Goal: Information Seeking & Learning: Learn about a topic

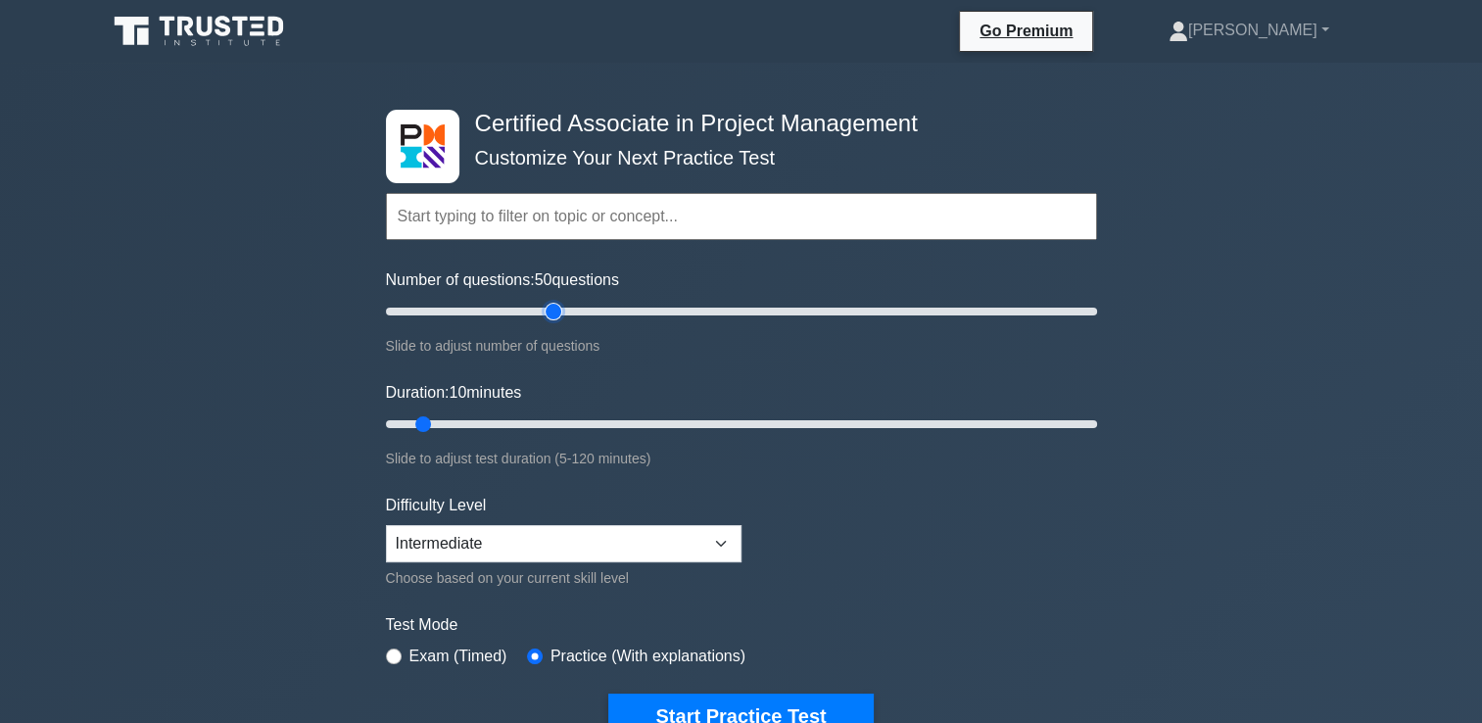
click at [552, 311] on input "Number of questions: 50 questions" at bounding box center [741, 312] width 711 height 24
click at [508, 311] on input "Number of questions: 35 questions" at bounding box center [741, 312] width 711 height 24
drag, startPoint x: 459, startPoint y: 317, endPoint x: 463, endPoint y: 358, distance: 41.3
click at [463, 323] on input "Number of questions: 25 questions" at bounding box center [741, 312] width 711 height 24
click at [463, 358] on form "Topics Project Scope Management Project Time Management Project Cost Management…" at bounding box center [741, 435] width 711 height 605
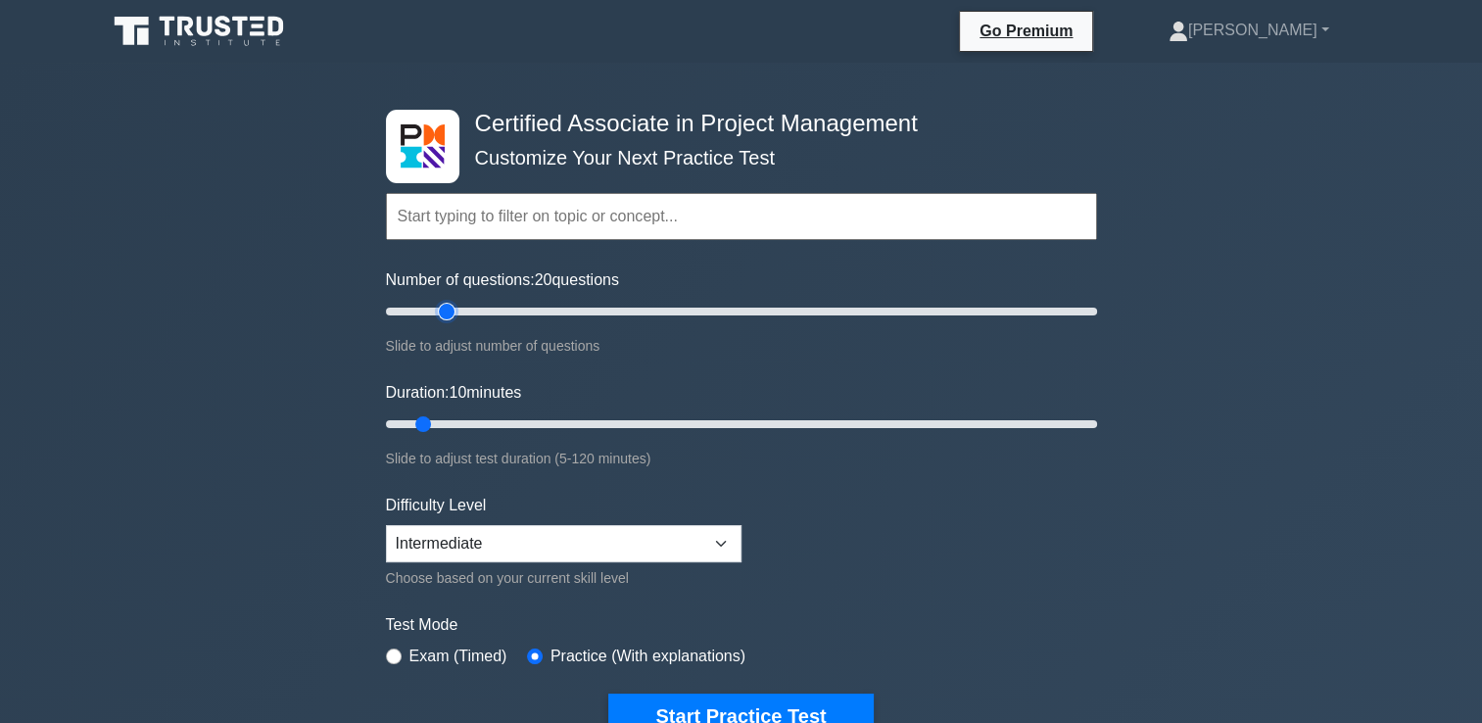
type input "20"
click at [452, 308] on input "Number of questions: 20 questions" at bounding box center [741, 312] width 711 height 24
type input "45"
click at [642, 424] on input "Duration: 45 minutes" at bounding box center [741, 424] width 711 height 24
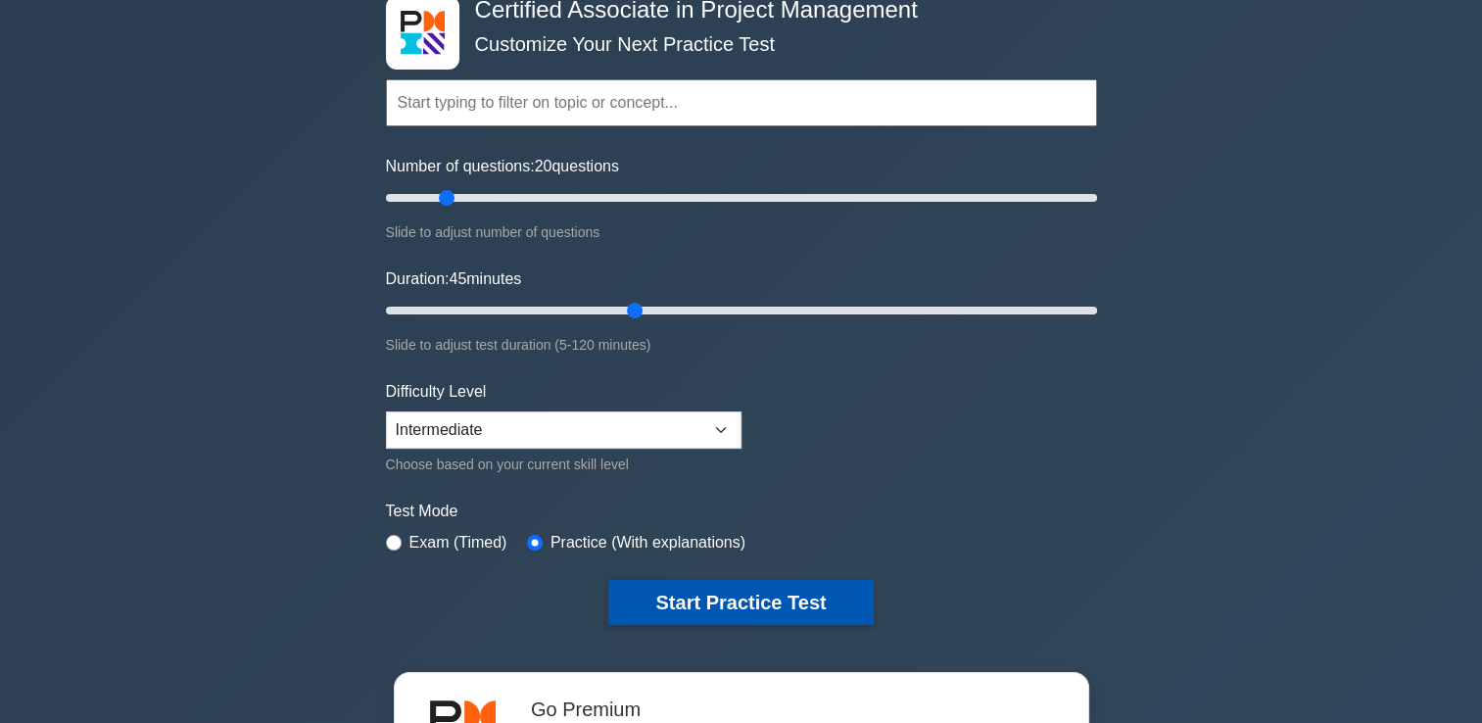
click at [682, 604] on button "Start Practice Test" at bounding box center [740, 602] width 264 height 45
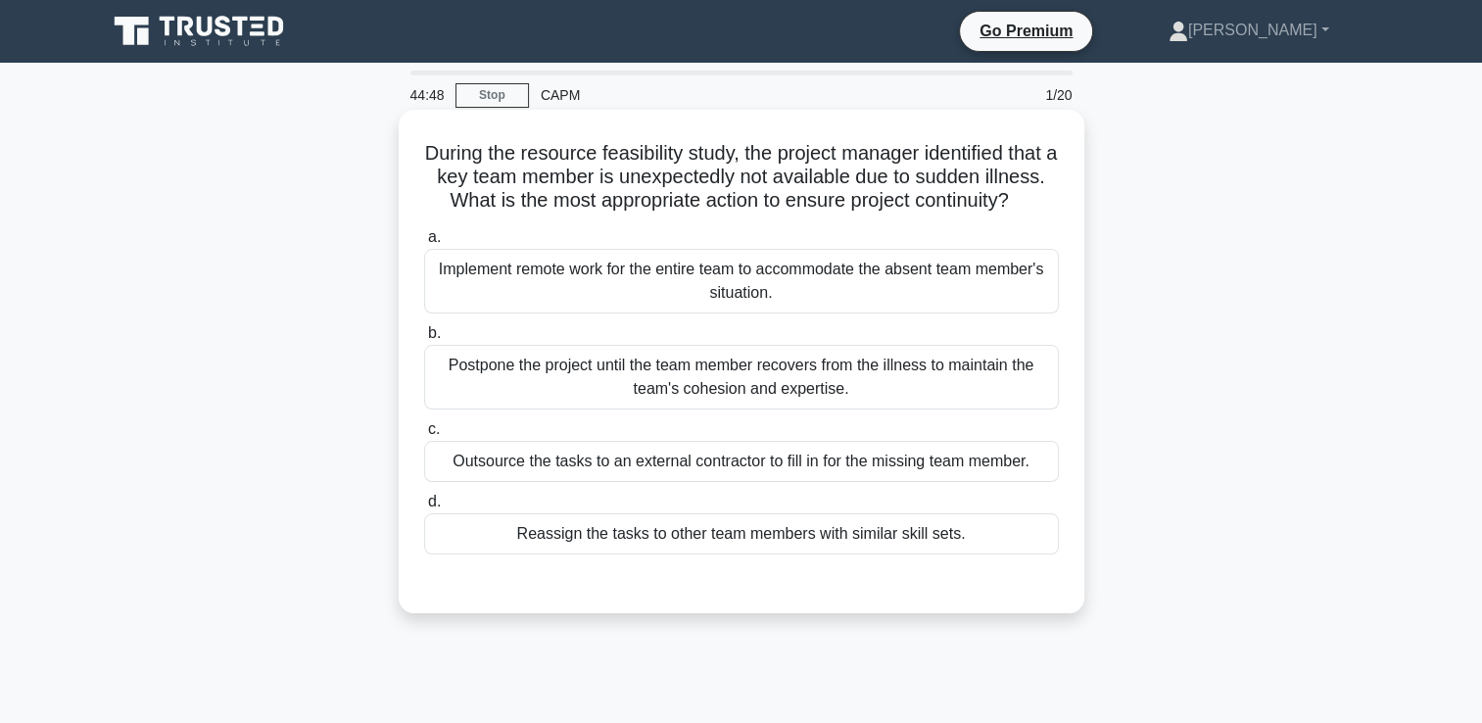
click at [682, 554] on div "Reassign the tasks to other team members with similar skill sets." at bounding box center [741, 533] width 635 height 41
click at [424, 508] on input "d. Reassign the tasks to other team members with similar skill sets." at bounding box center [424, 502] width 0 height 13
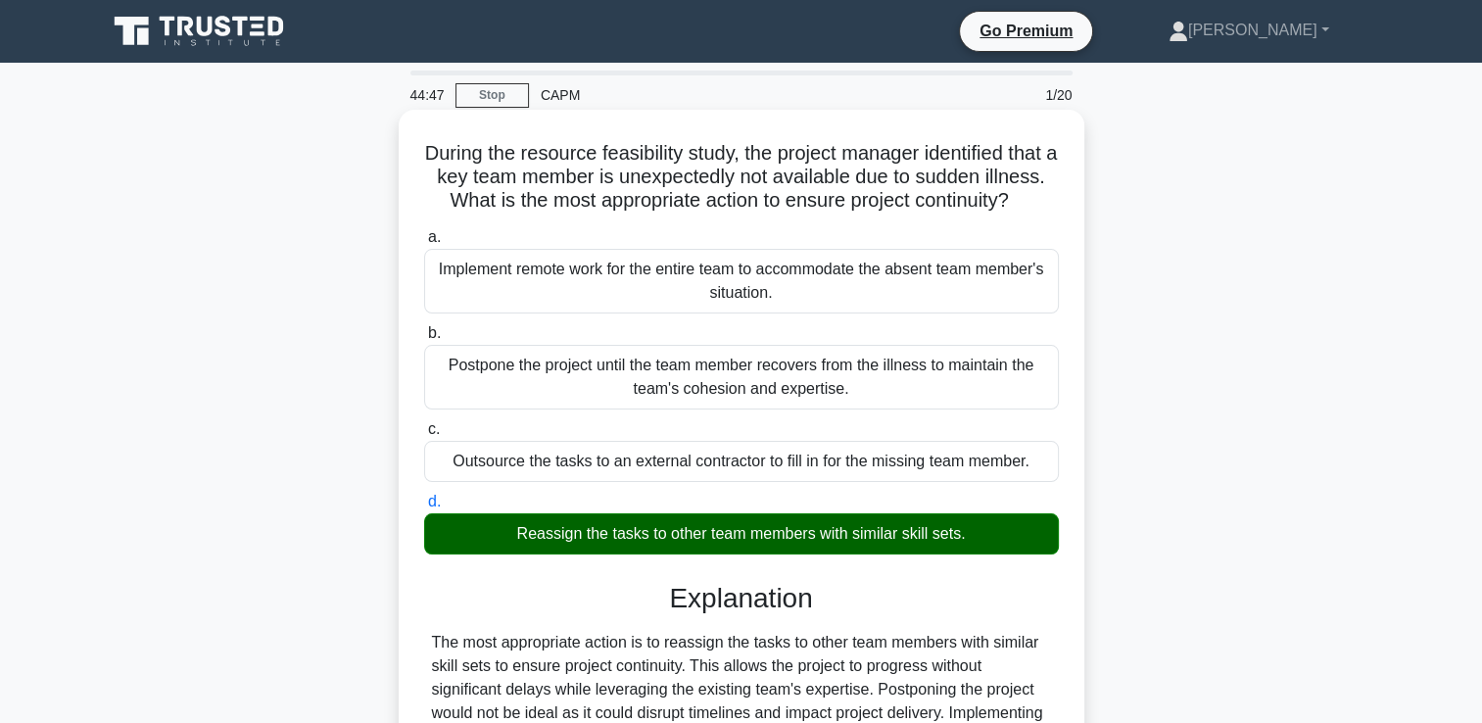
scroll to position [335, 0]
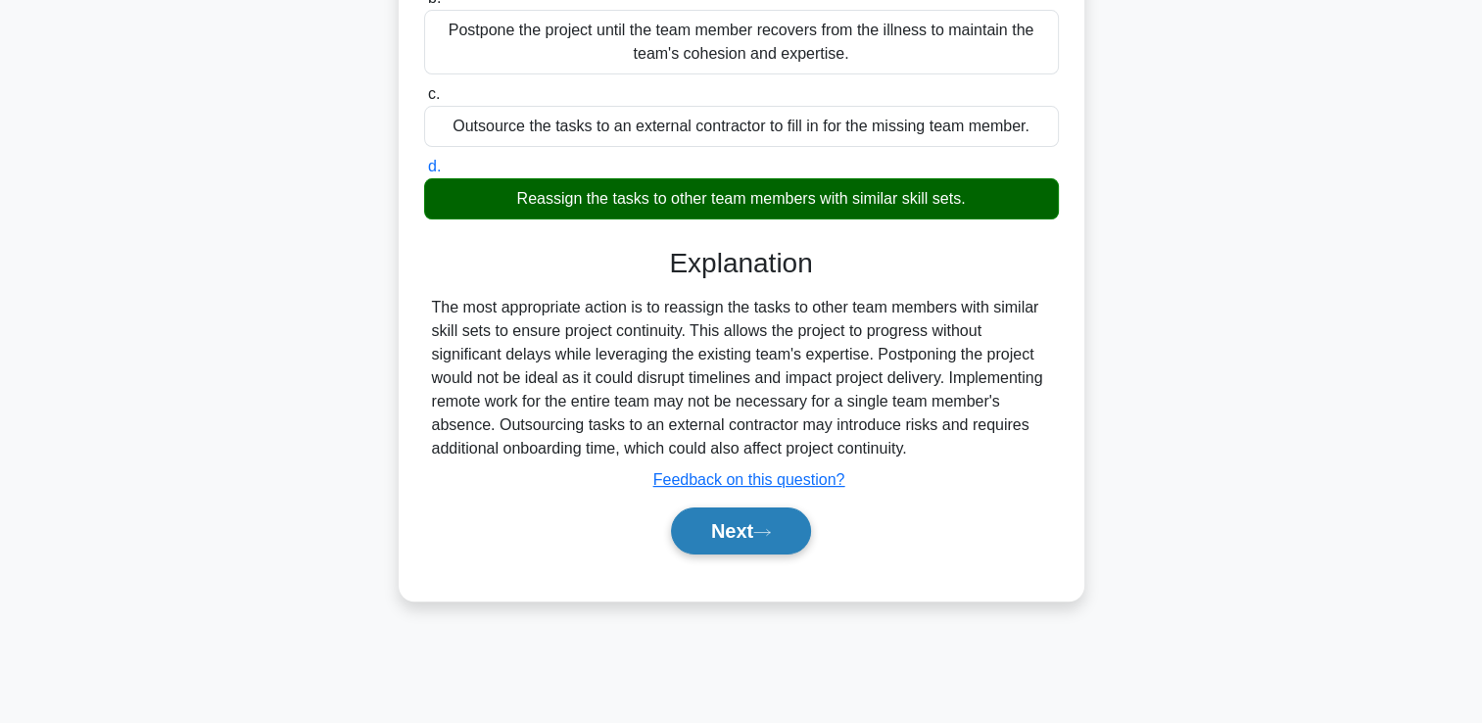
click at [725, 554] on button "Next" at bounding box center [741, 530] width 140 height 47
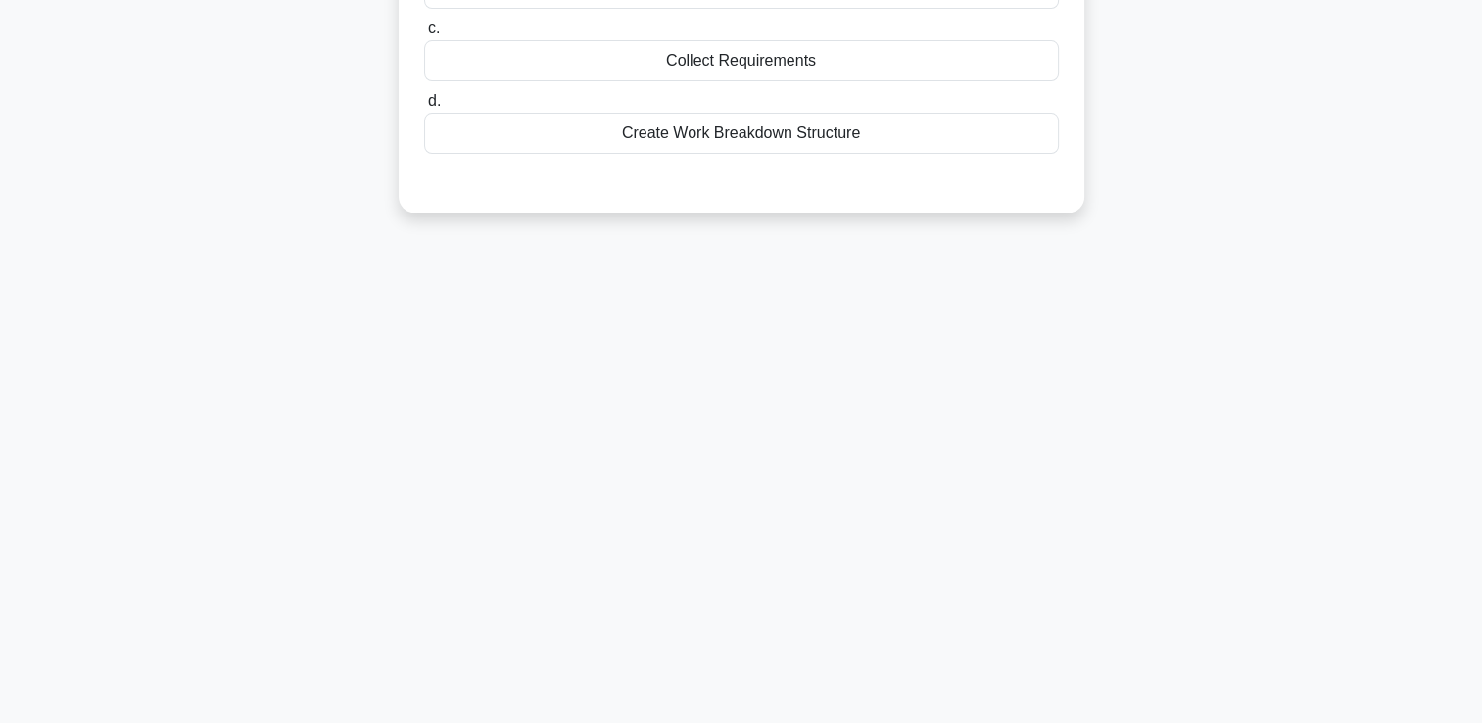
scroll to position [0, 0]
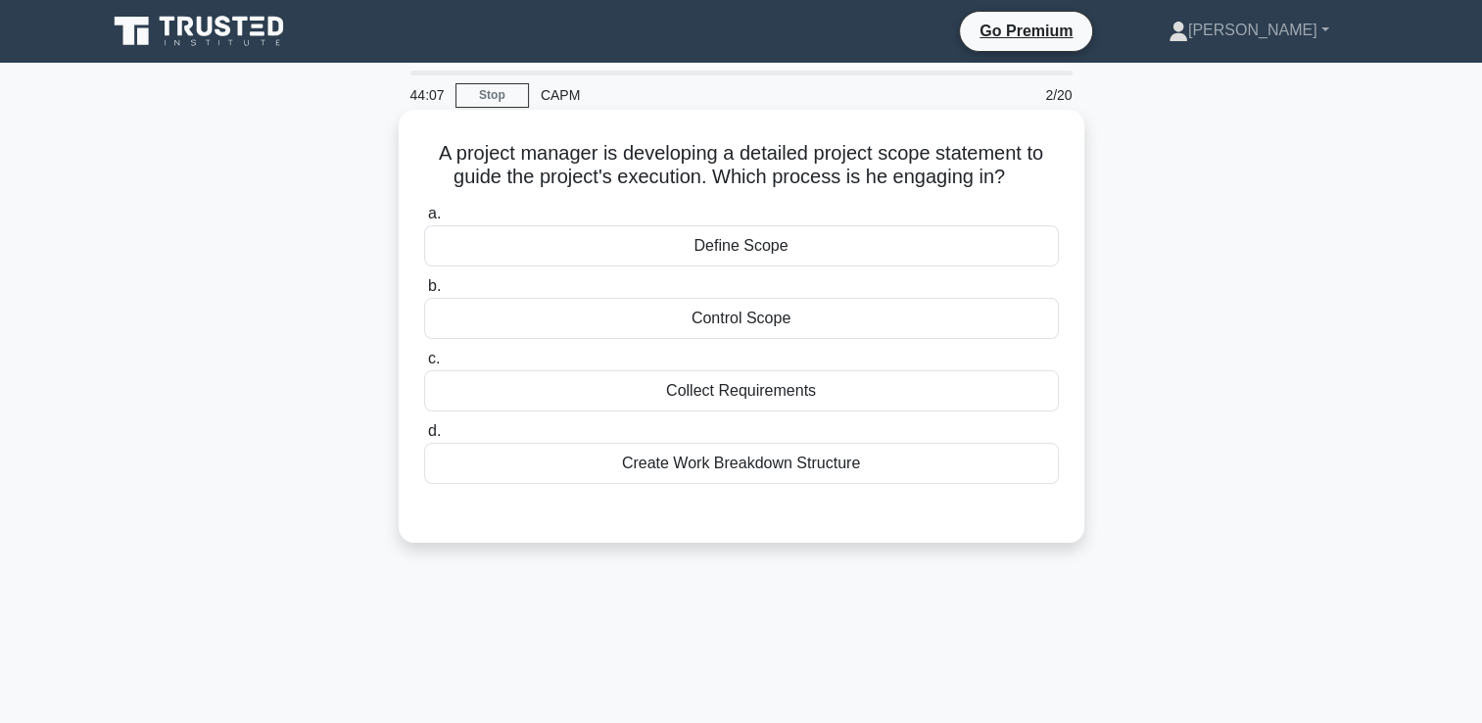
click at [995, 239] on div "Define Scope" at bounding box center [741, 245] width 635 height 41
click at [424, 220] on input "a. Define Scope" at bounding box center [424, 214] width 0 height 13
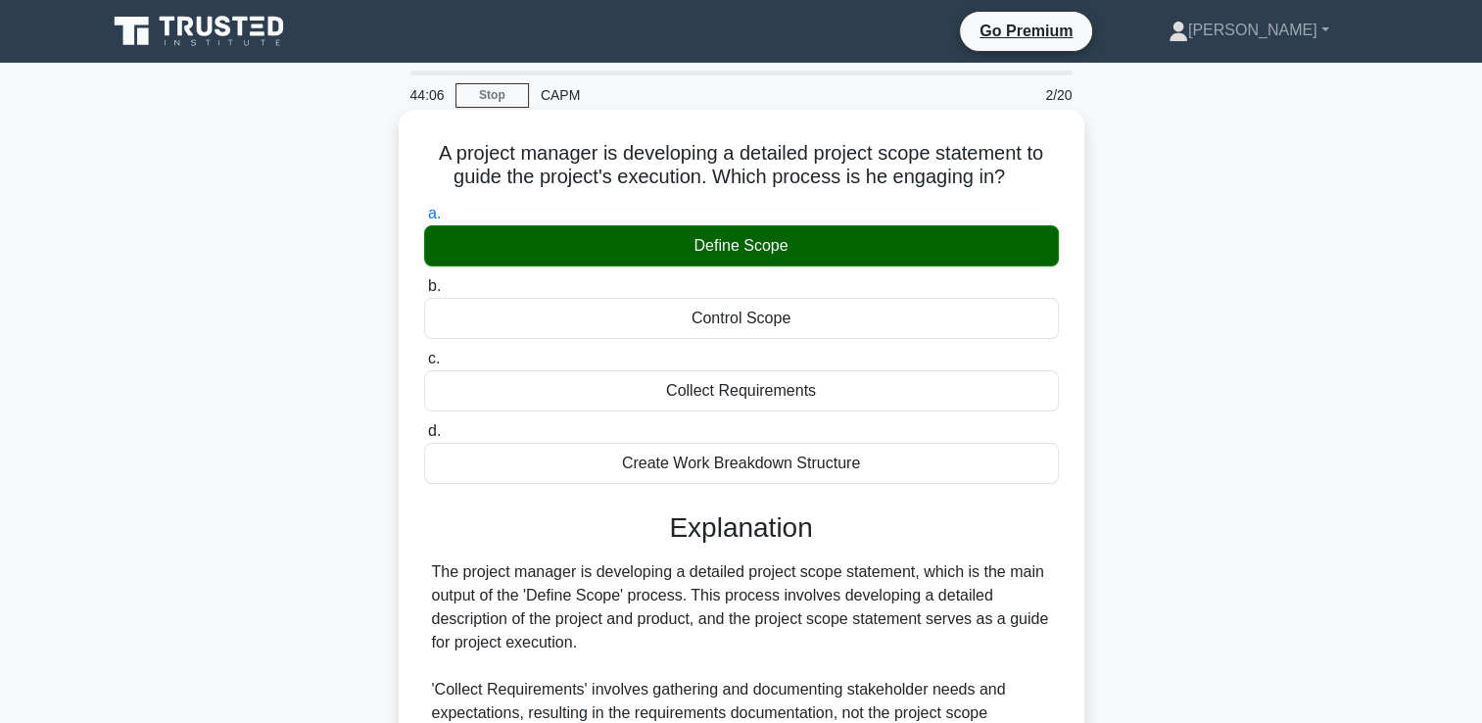
scroll to position [365, 0]
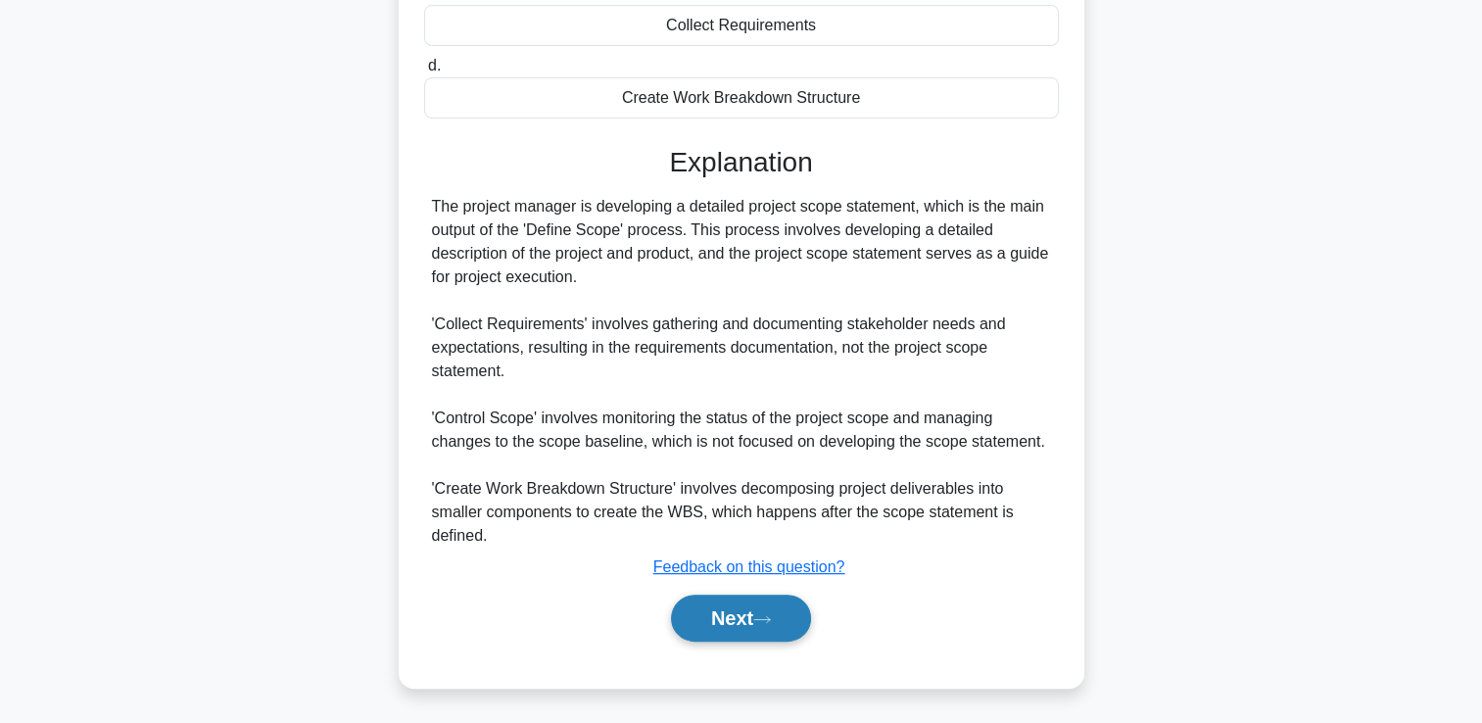
click at [764, 622] on icon at bounding box center [762, 619] width 18 height 11
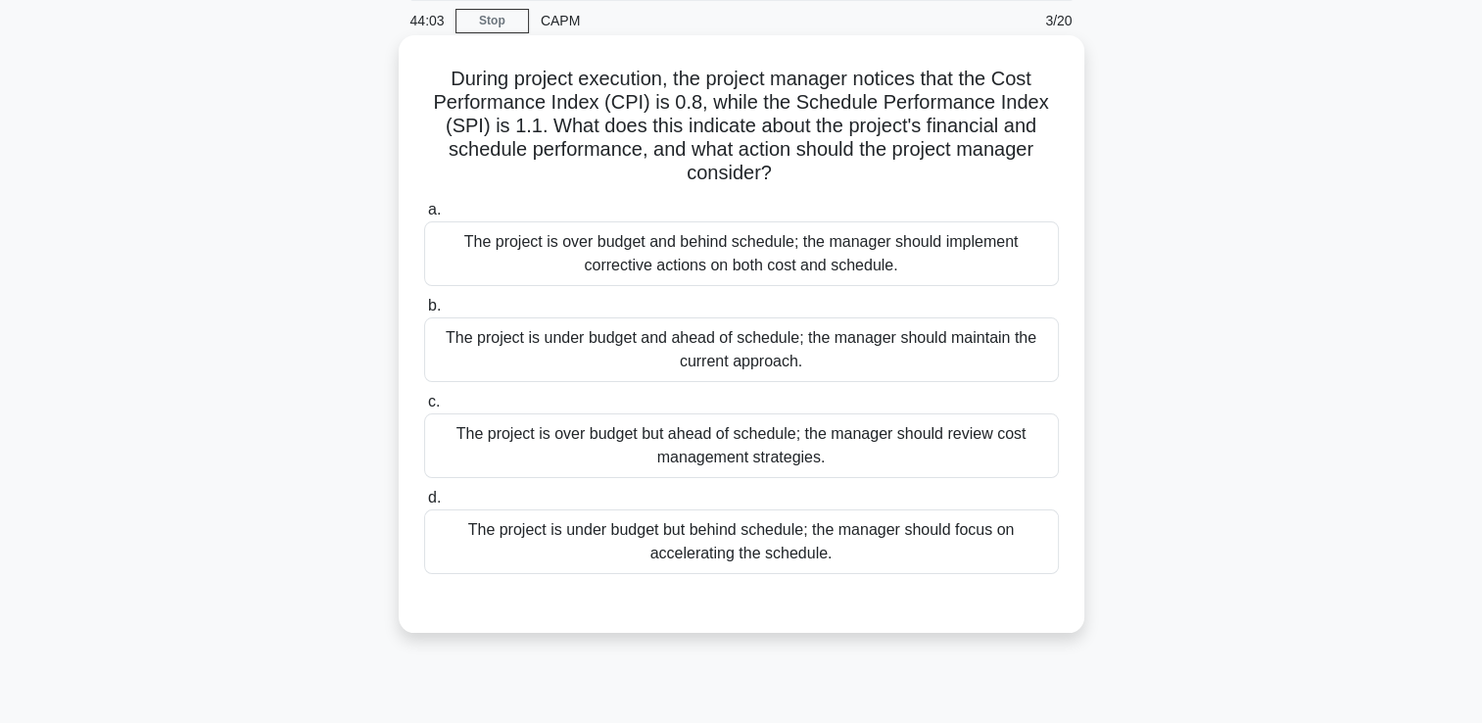
scroll to position [69, 0]
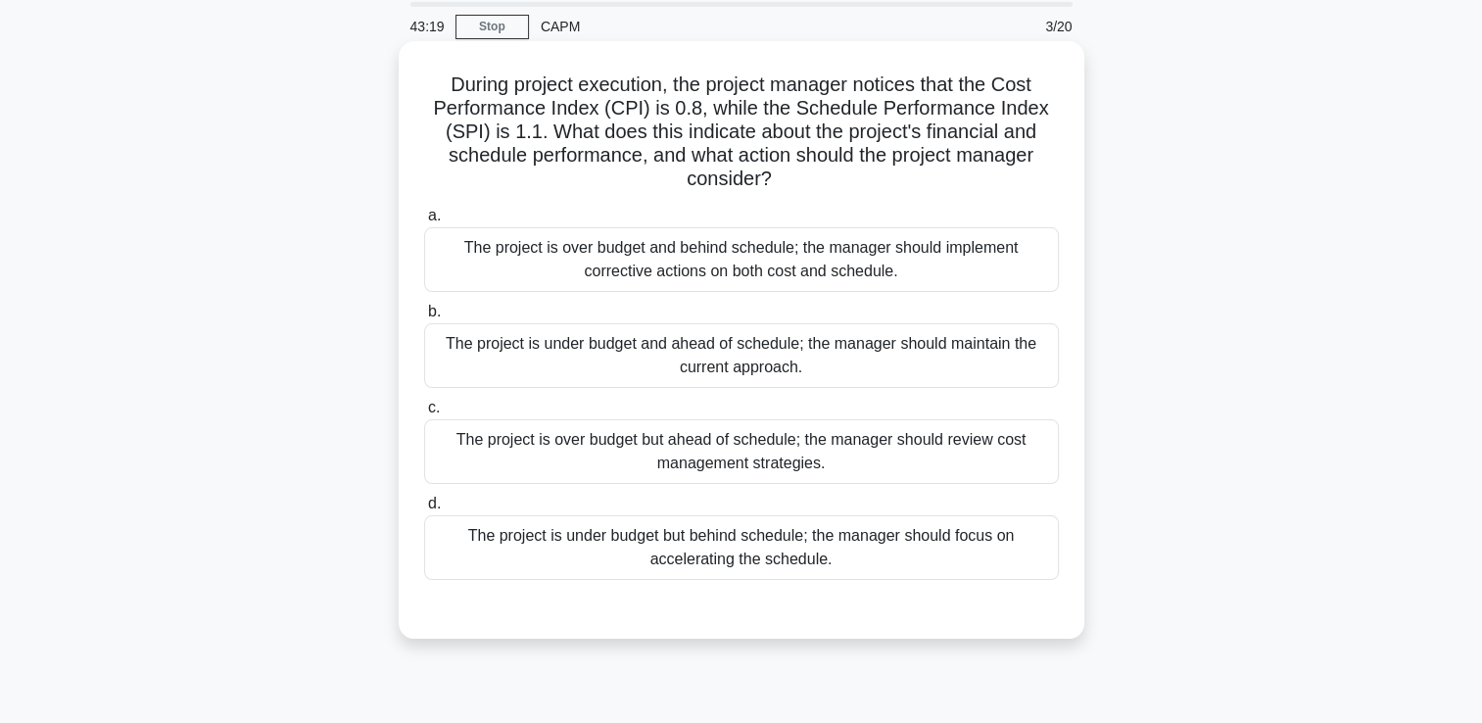
click at [987, 438] on div "The project is over budget but ahead of schedule; the manager should review cos…" at bounding box center [741, 451] width 635 height 65
click at [424, 414] on input "c. The project is over budget but ahead of schedule; the manager should review …" at bounding box center [424, 408] width 0 height 13
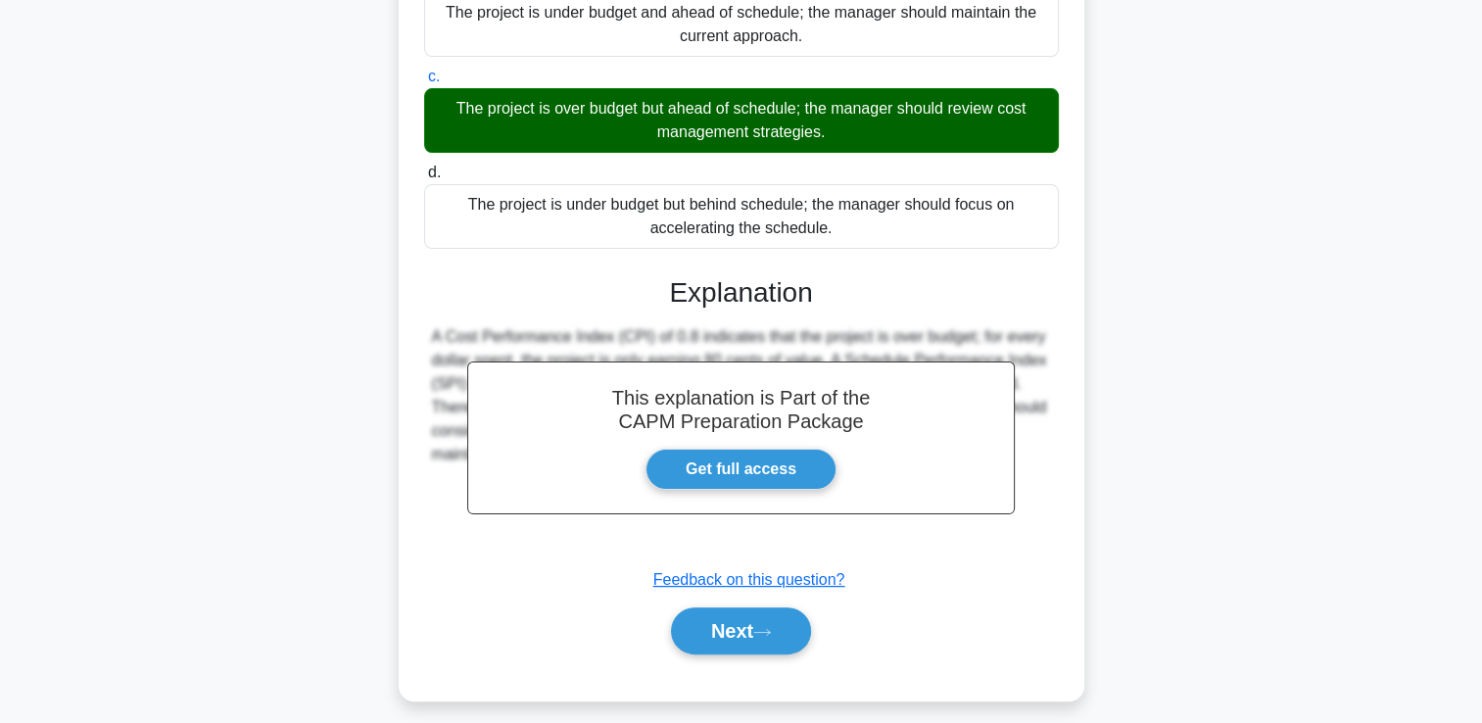
scroll to position [412, 0]
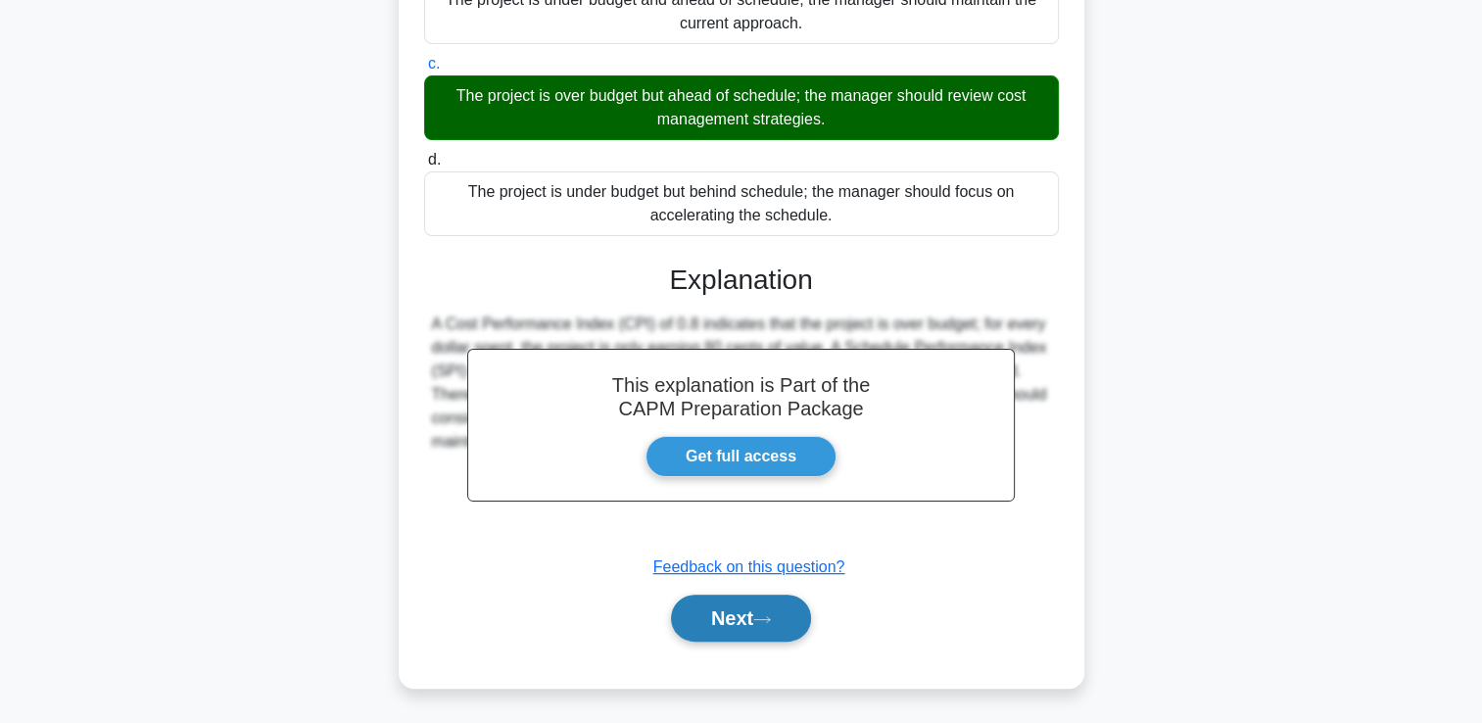
click at [768, 626] on button "Next" at bounding box center [741, 617] width 140 height 47
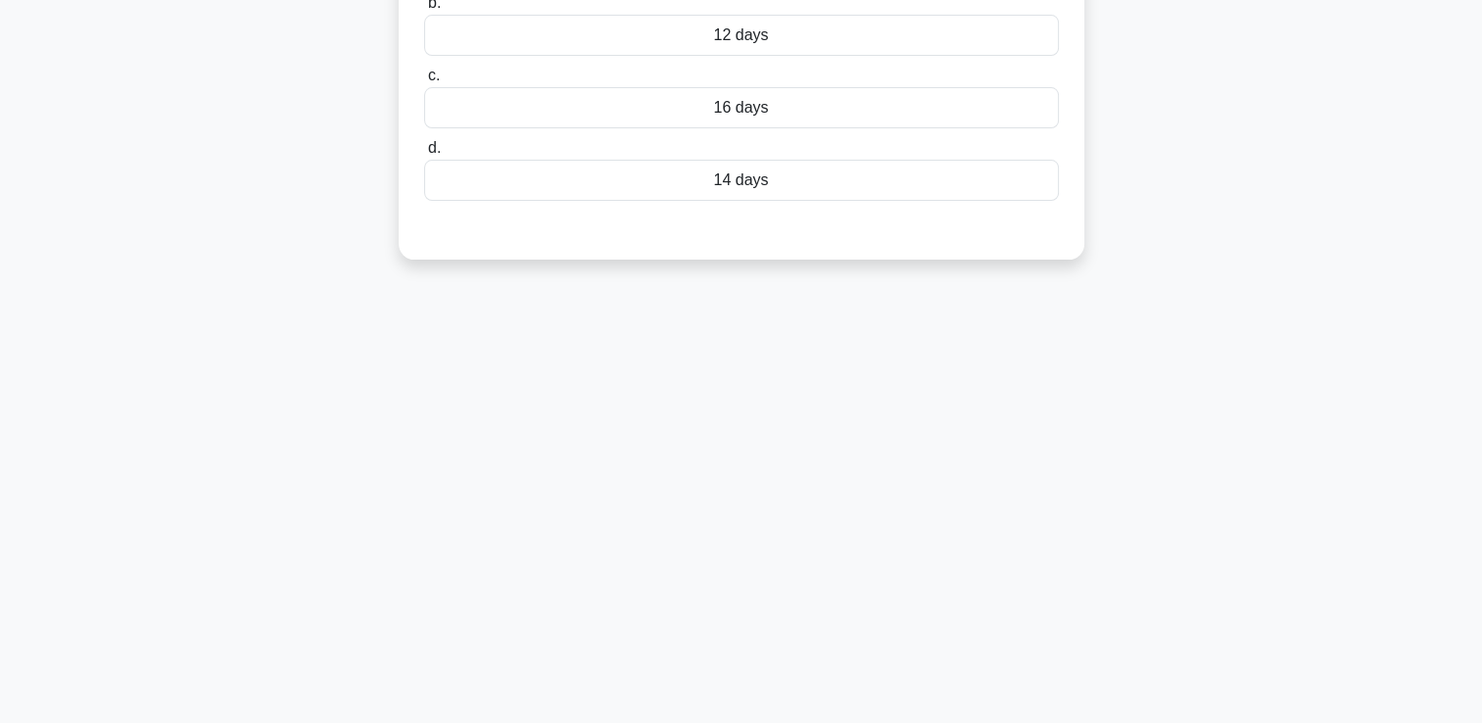
scroll to position [0, 0]
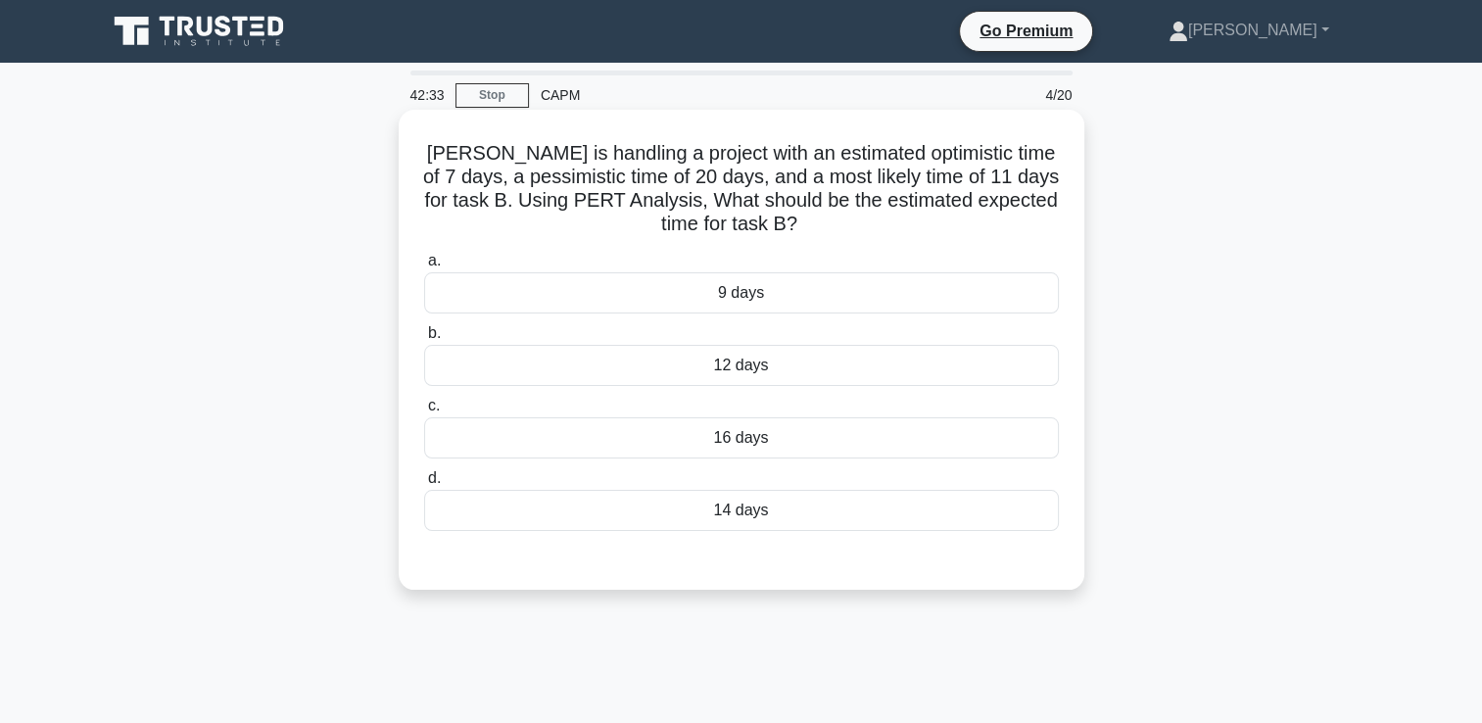
click at [857, 366] on div "12 days" at bounding box center [741, 365] width 635 height 41
click at [424, 340] on input "b. 12 days" at bounding box center [424, 333] width 0 height 13
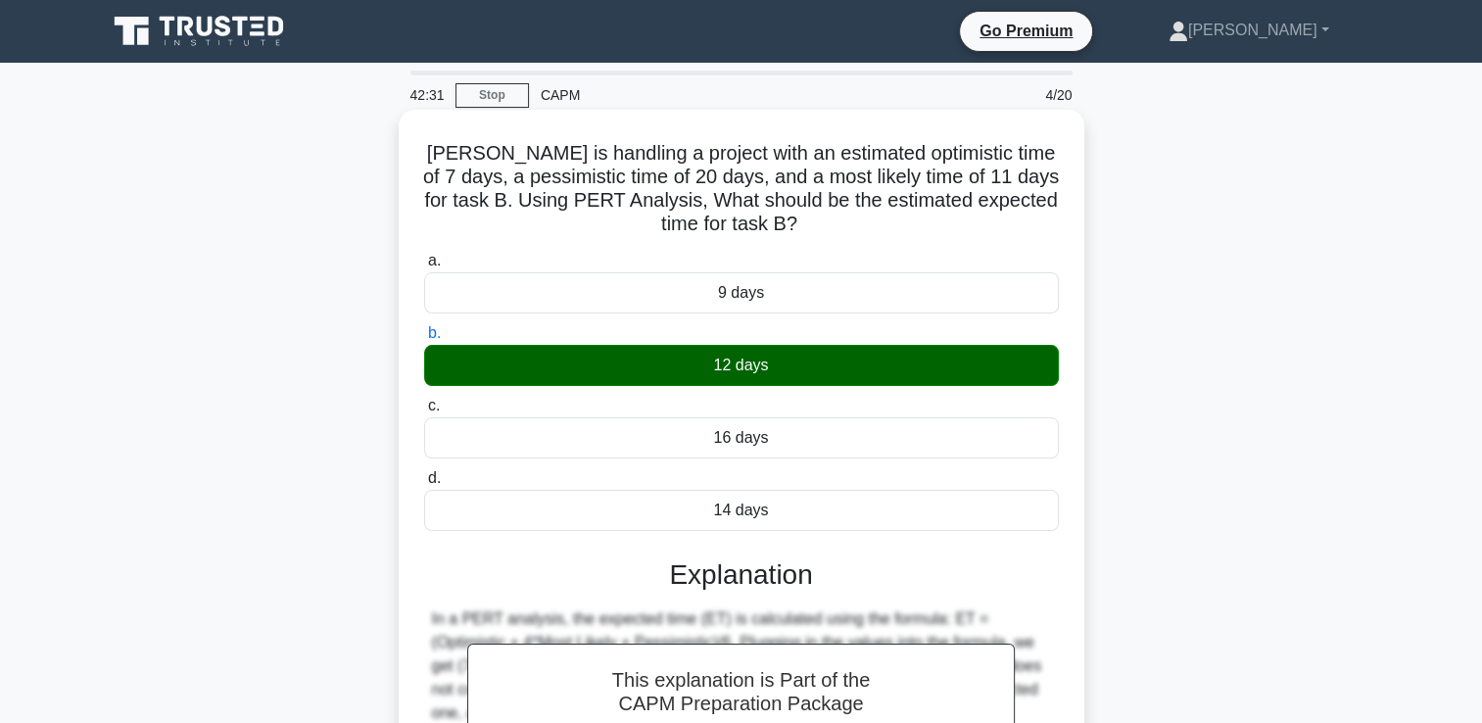
scroll to position [335, 0]
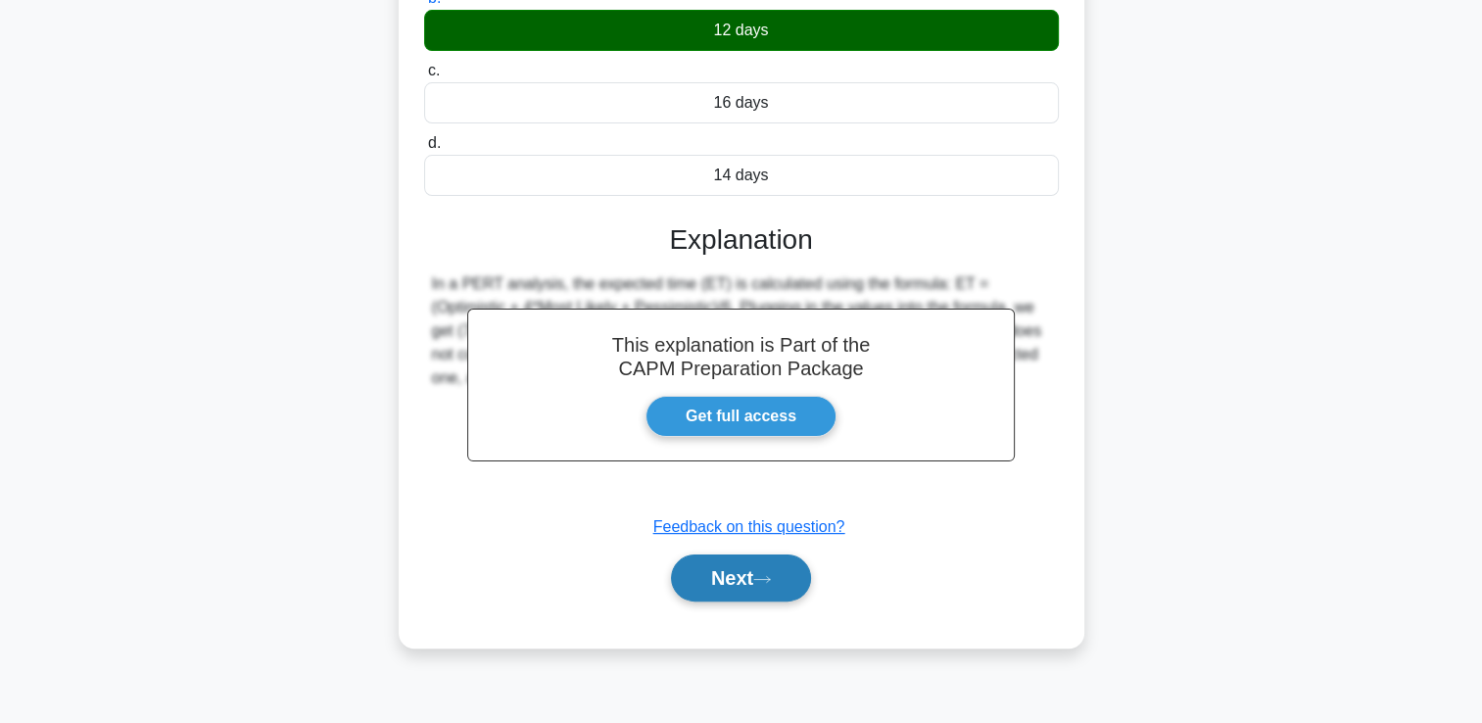
click at [737, 572] on button "Next" at bounding box center [741, 577] width 140 height 47
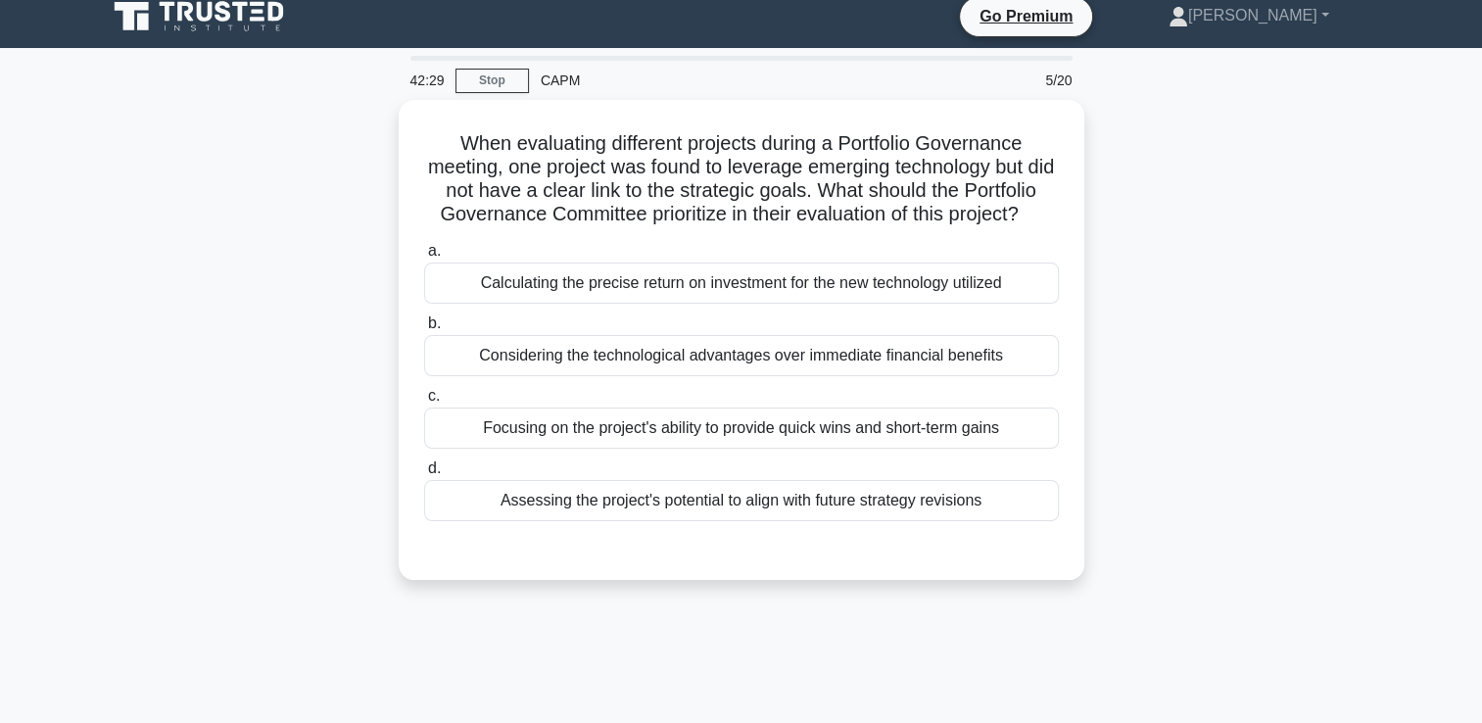
scroll to position [0, 0]
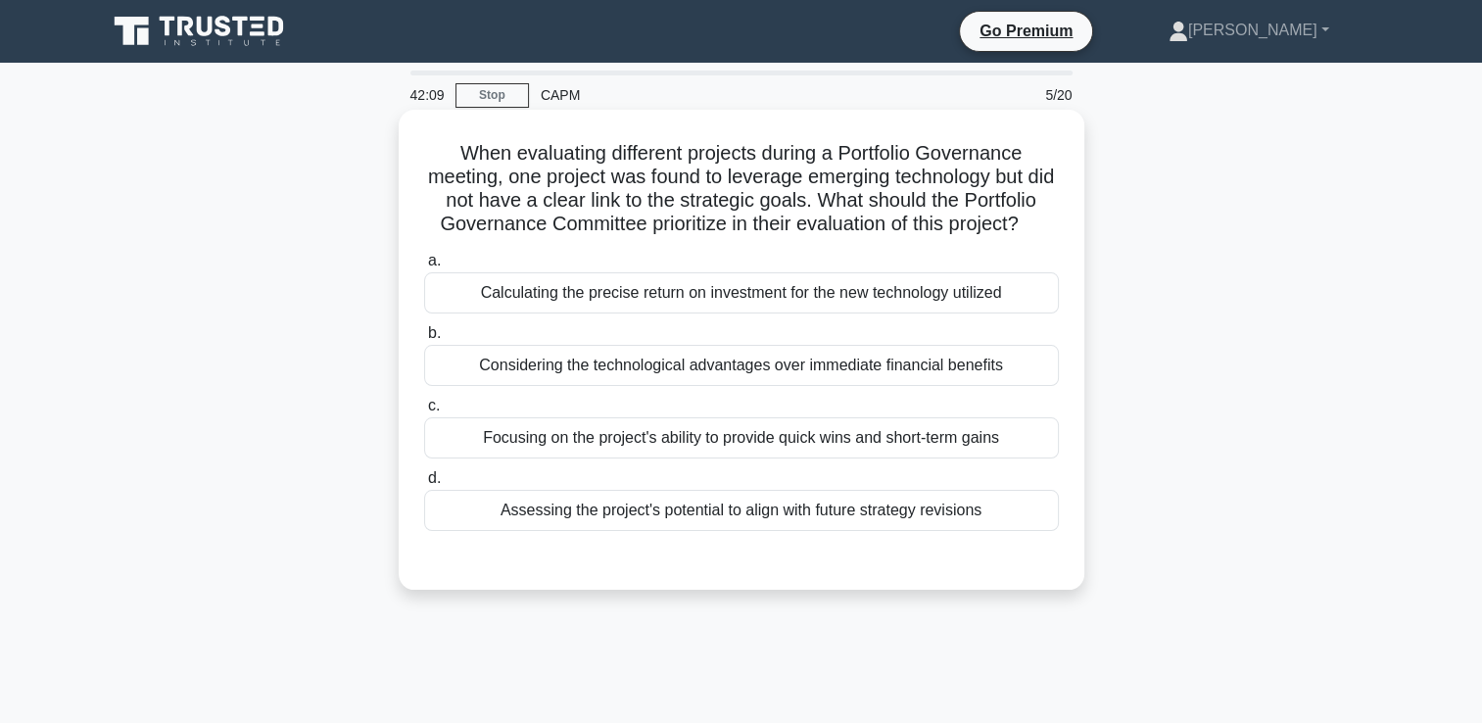
click at [963, 527] on div "Assessing the project's potential to align with future strategy revisions" at bounding box center [741, 510] width 635 height 41
click at [424, 485] on input "d. Assessing the project's potential to align with future strategy revisions" at bounding box center [424, 478] width 0 height 13
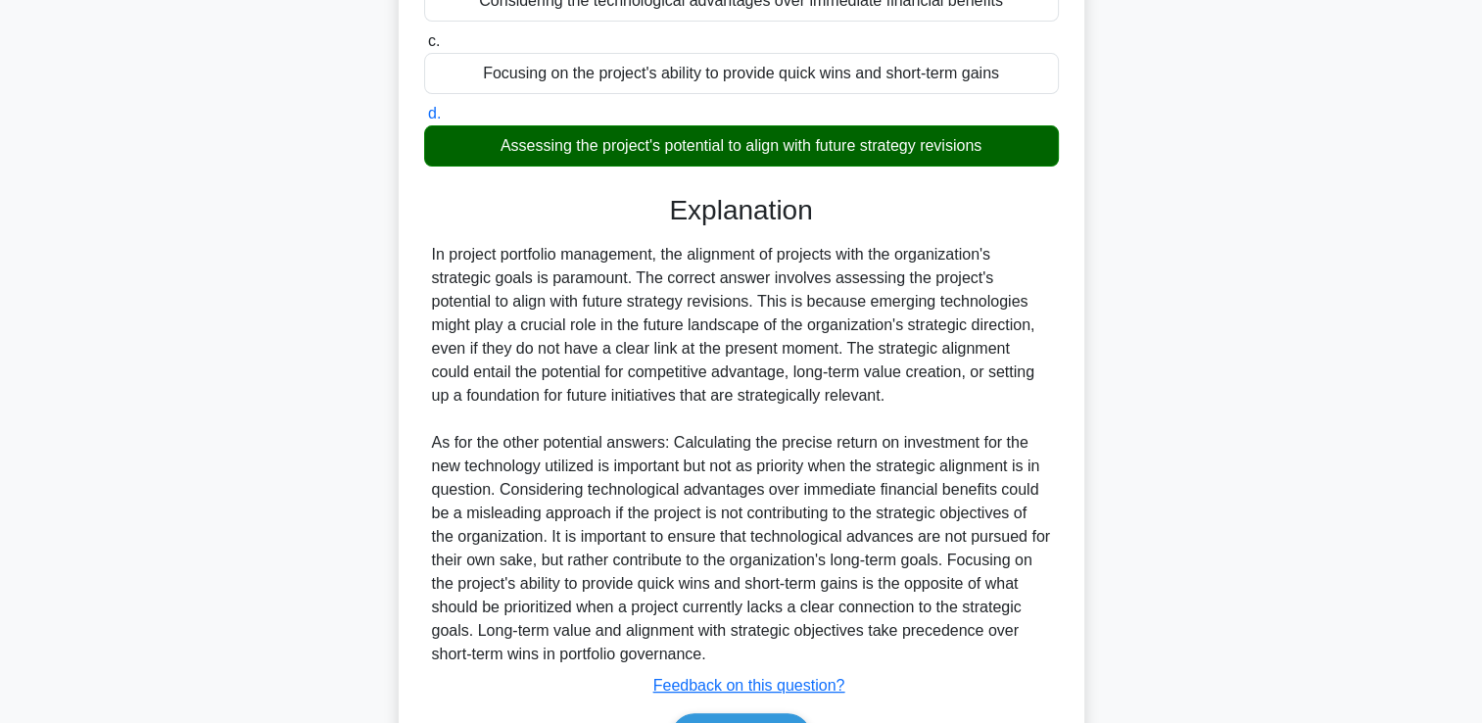
scroll to position [506, 0]
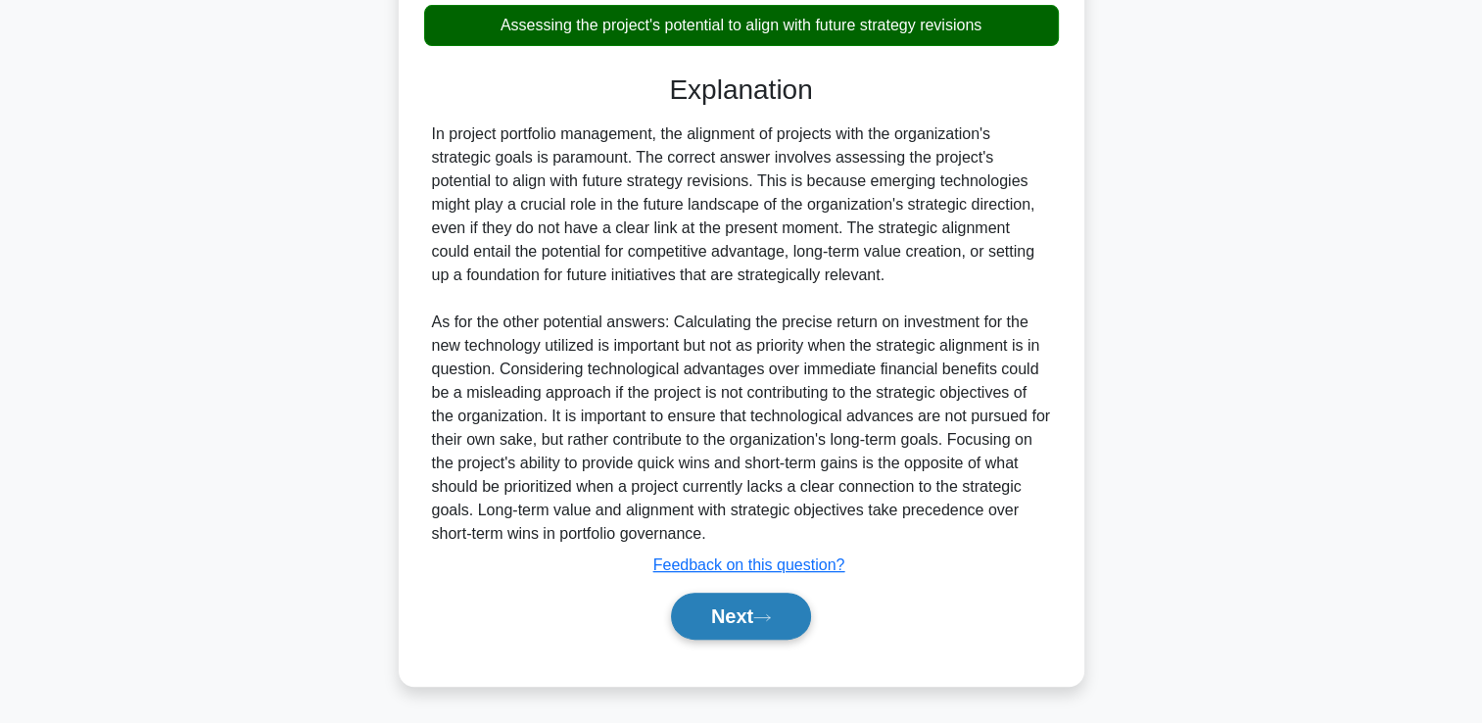
click at [795, 607] on button "Next" at bounding box center [741, 615] width 140 height 47
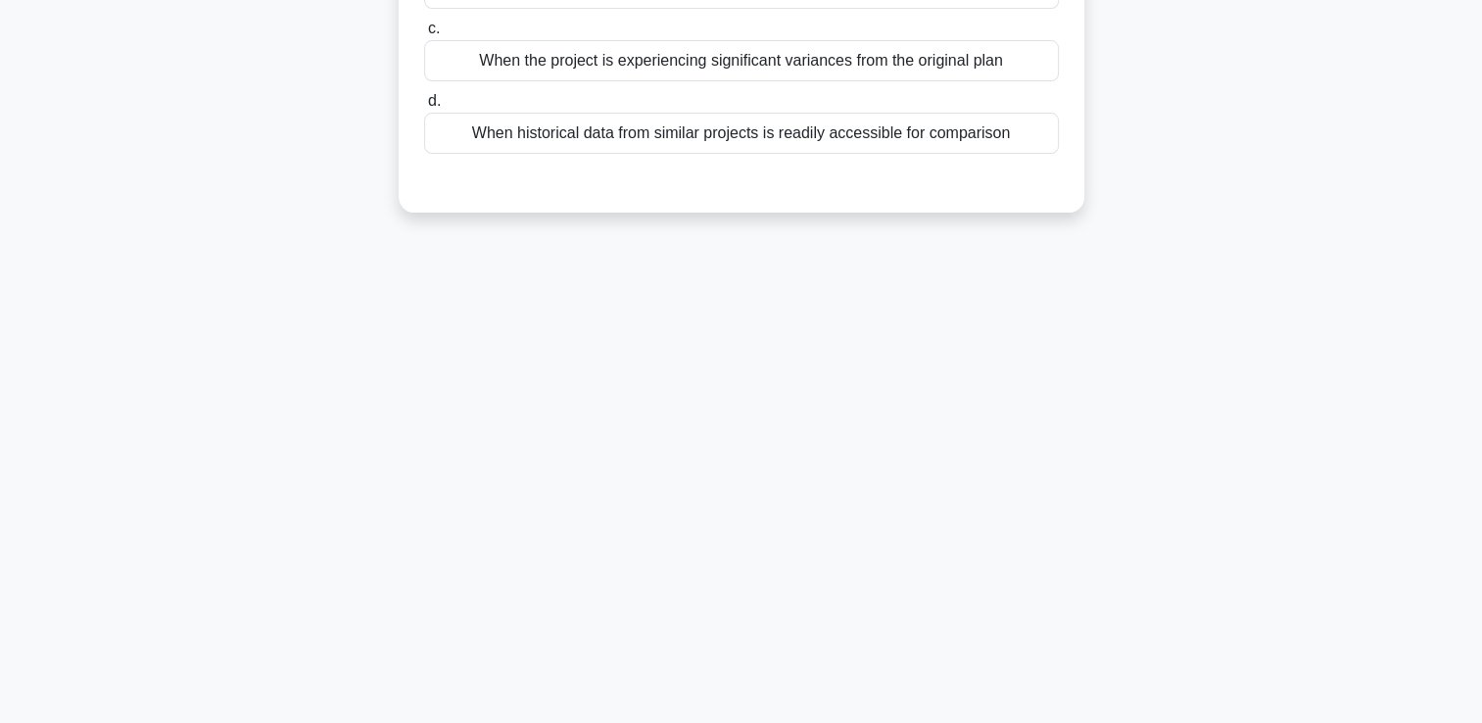
scroll to position [0, 0]
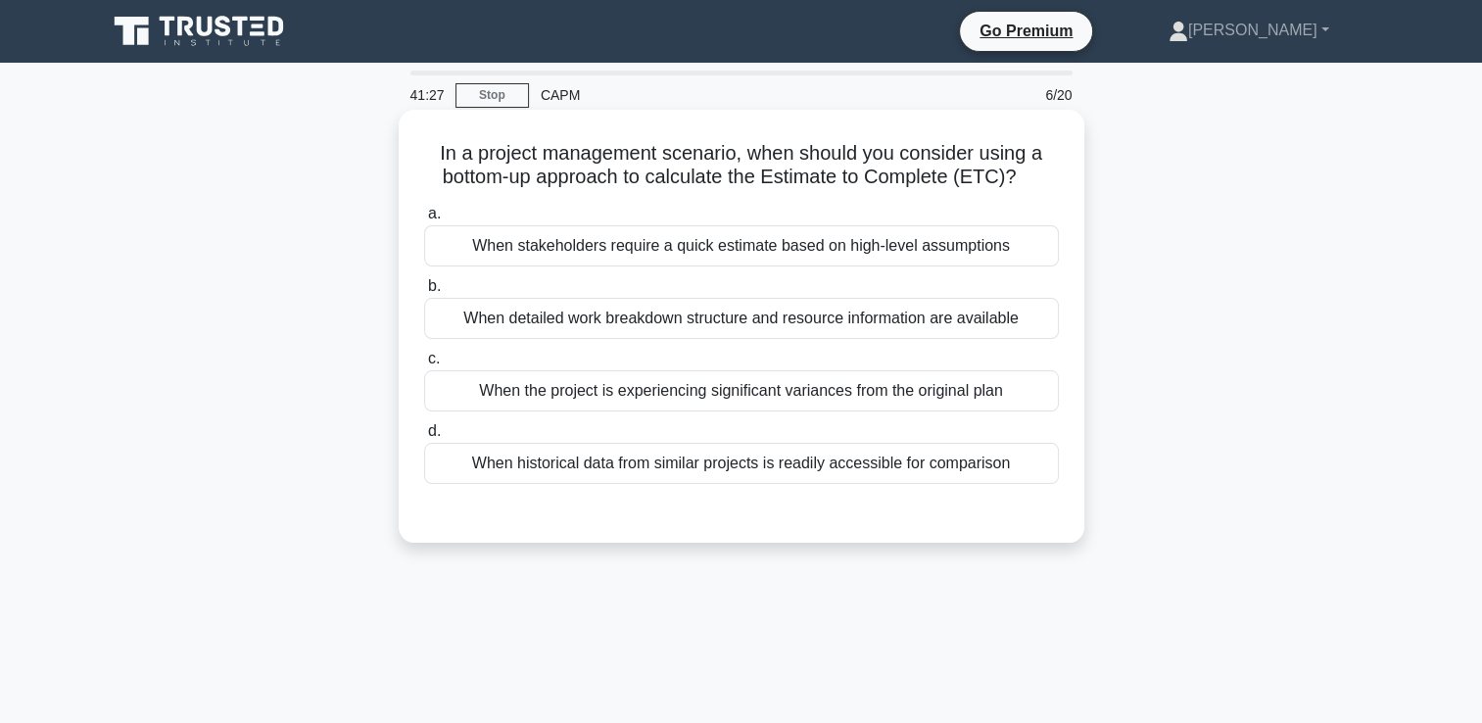
click at [969, 331] on div "When detailed work breakdown structure and resource information are available" at bounding box center [741, 318] width 635 height 41
click at [424, 293] on input "b. When detailed work breakdown structure and resource information are available" at bounding box center [424, 286] width 0 height 13
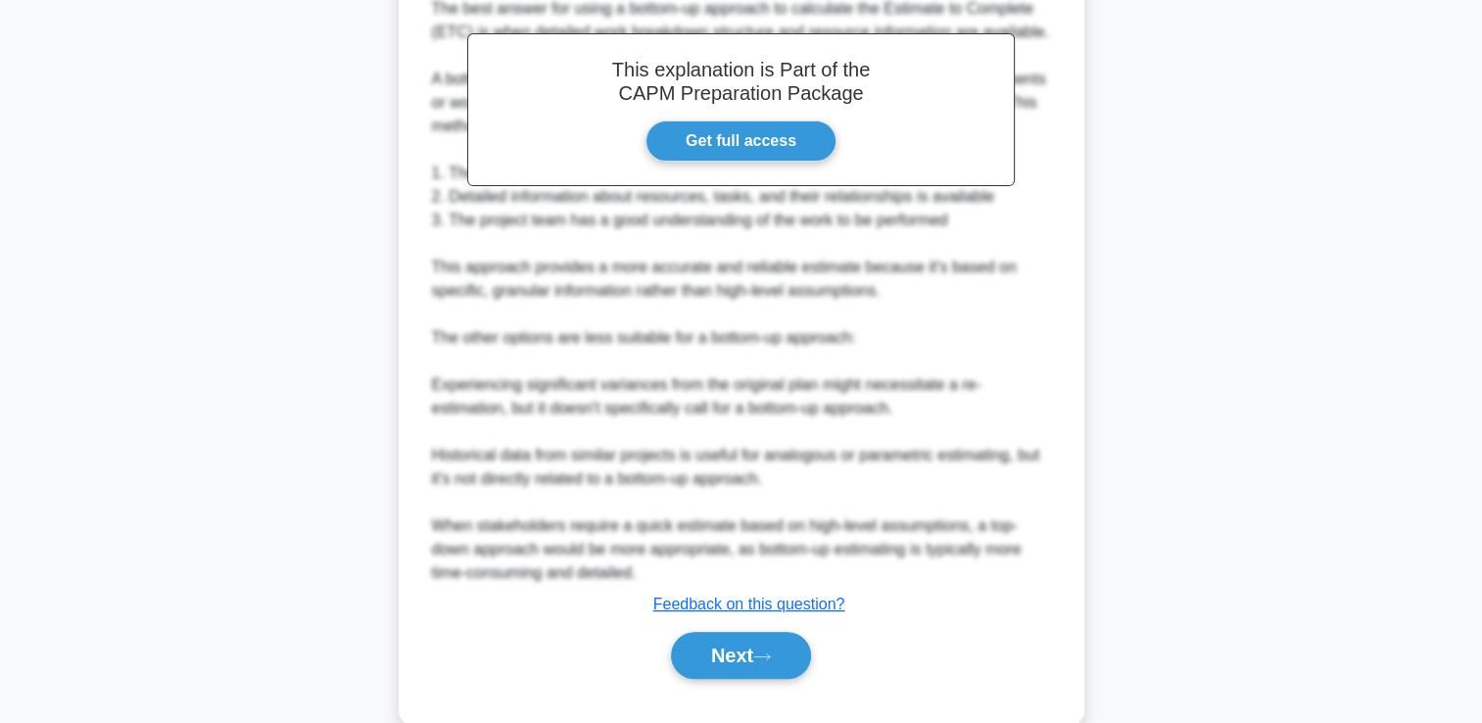
scroll to position [600, 0]
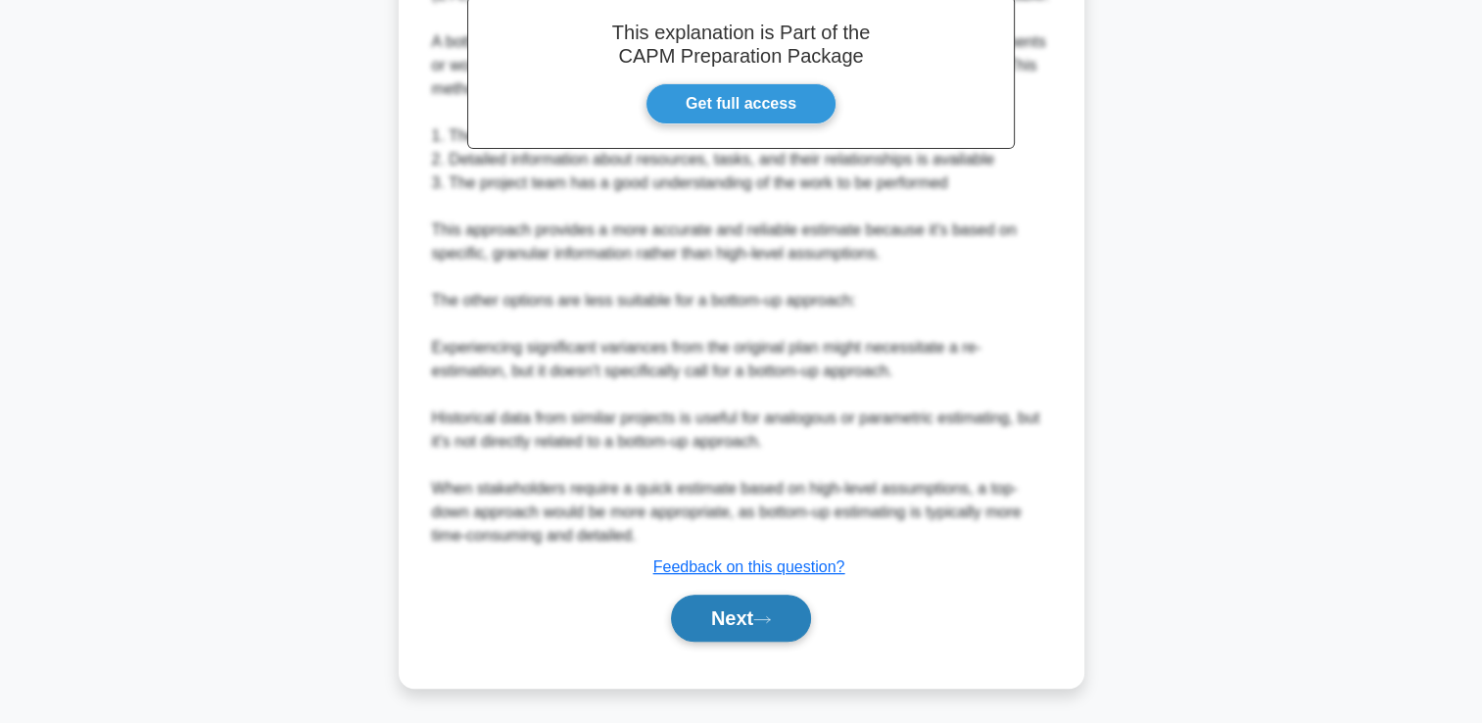
click at [725, 604] on button "Next" at bounding box center [741, 617] width 140 height 47
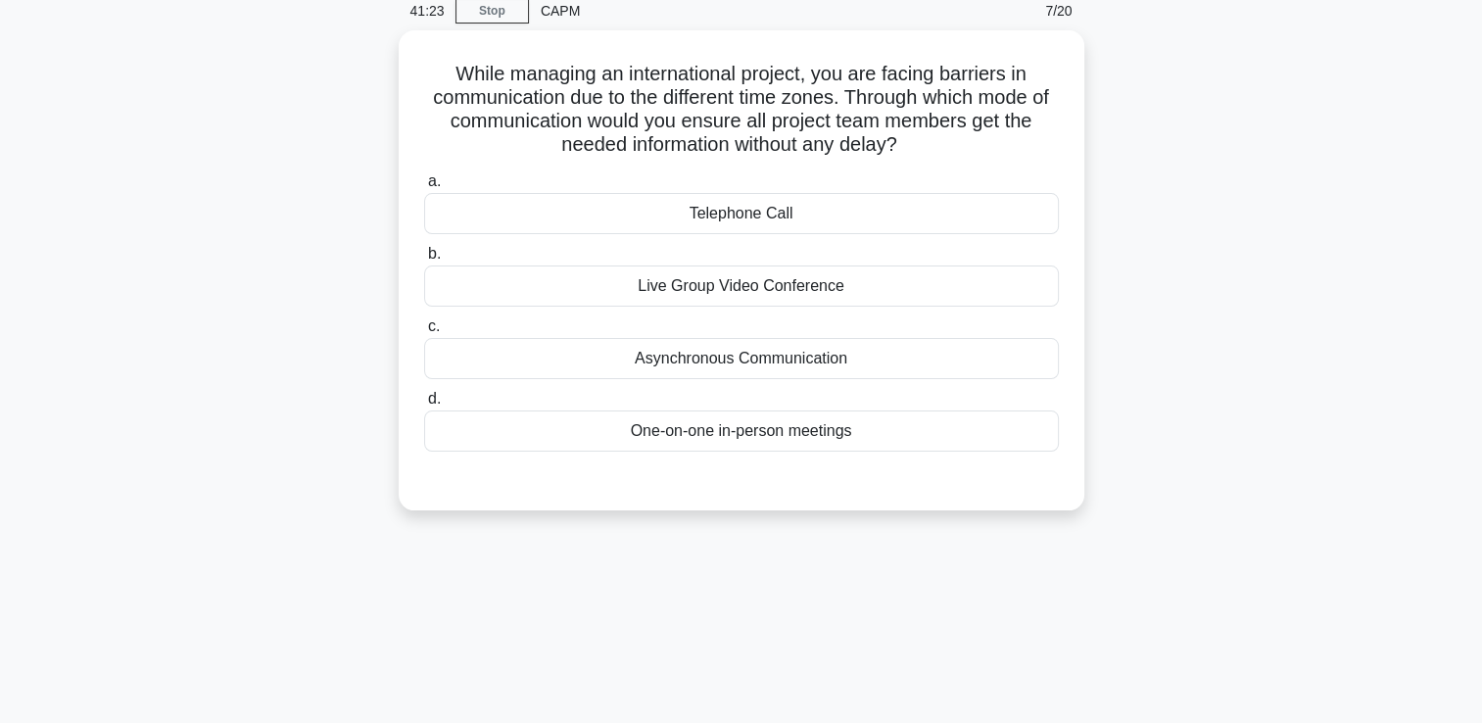
scroll to position [70, 0]
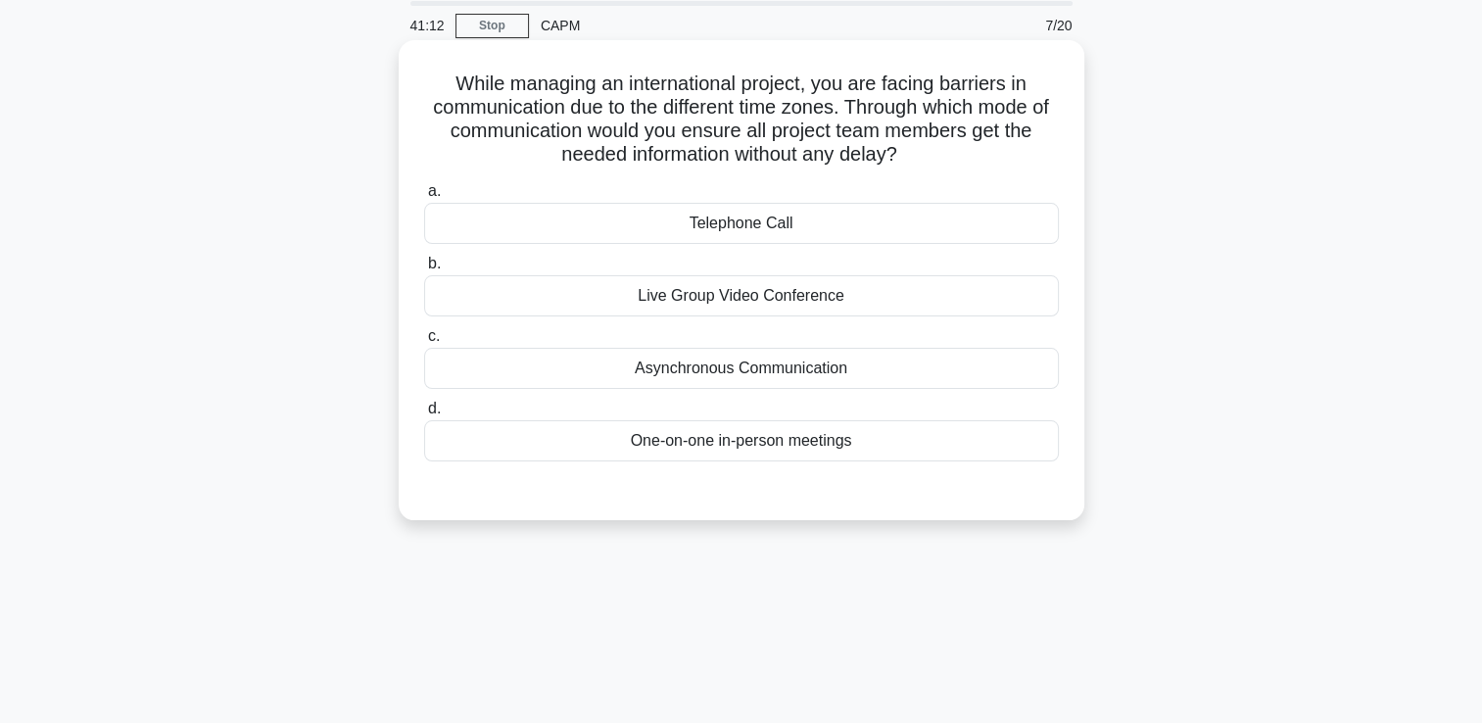
click at [956, 367] on div "Asynchronous Communication" at bounding box center [741, 368] width 635 height 41
click at [424, 343] on input "c. Asynchronous Communication" at bounding box center [424, 336] width 0 height 13
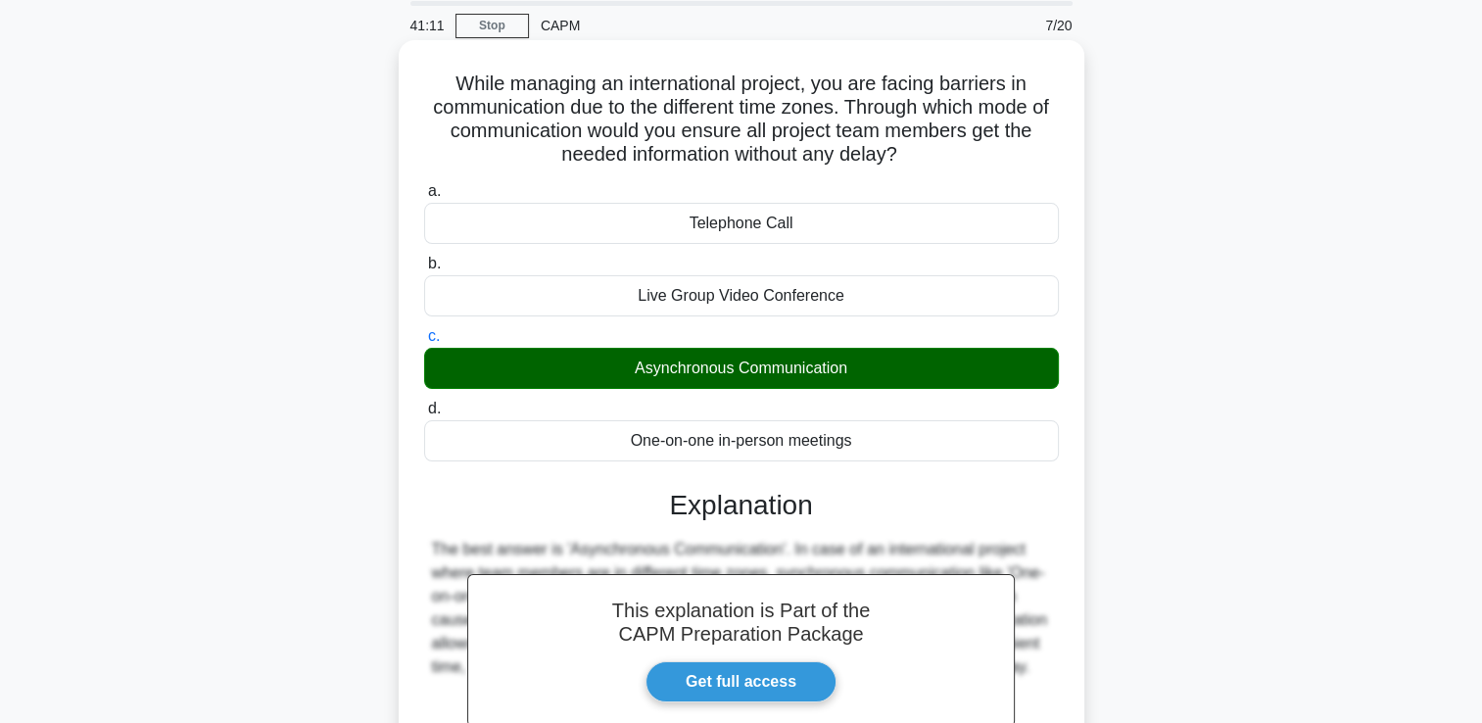
scroll to position [335, 0]
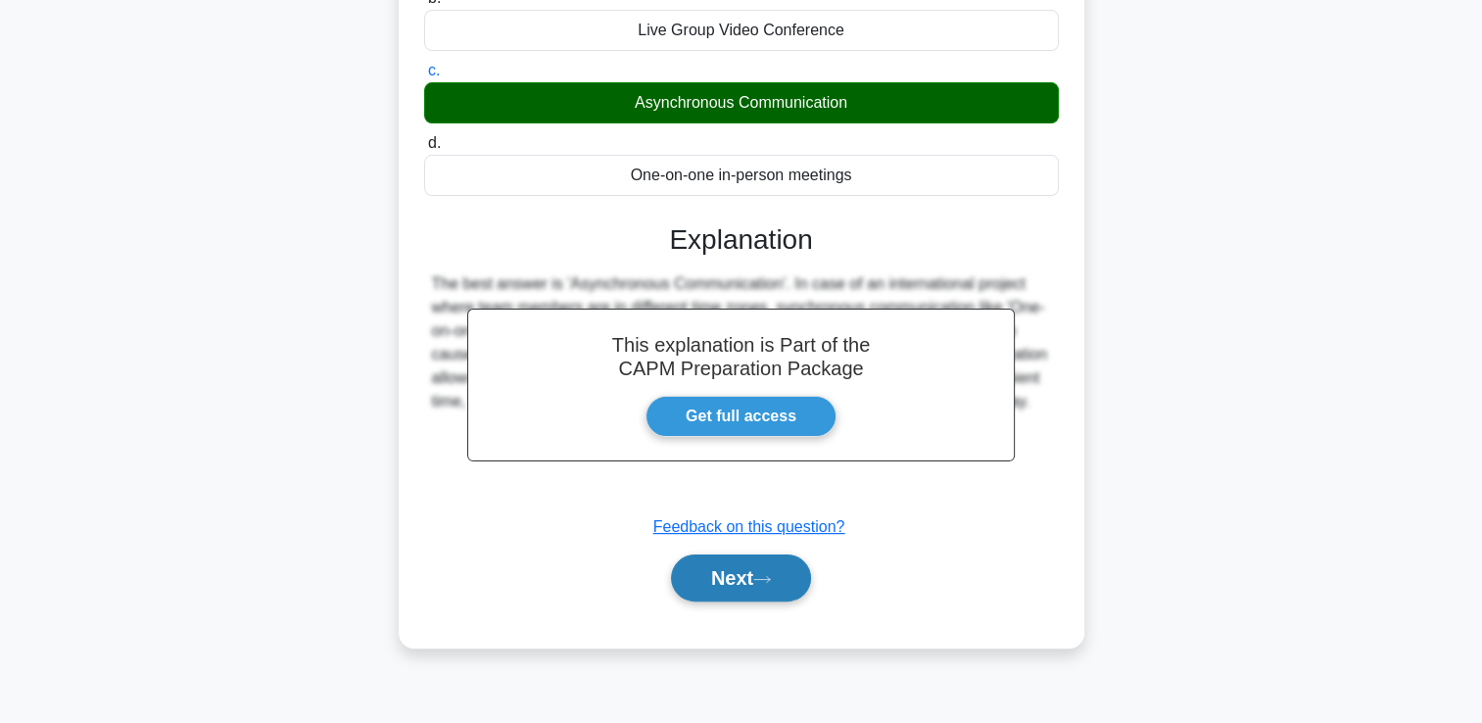
click at [753, 578] on button "Next" at bounding box center [741, 577] width 140 height 47
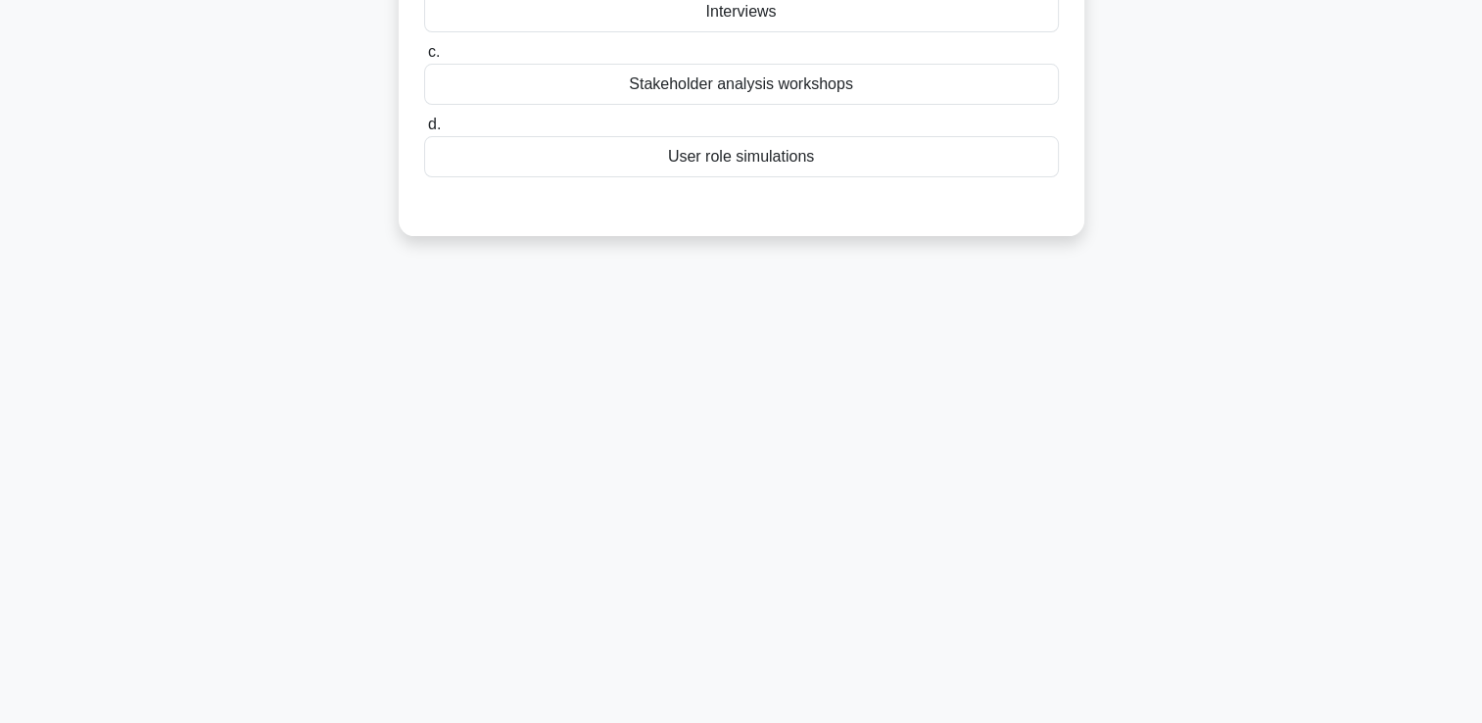
scroll to position [0, 0]
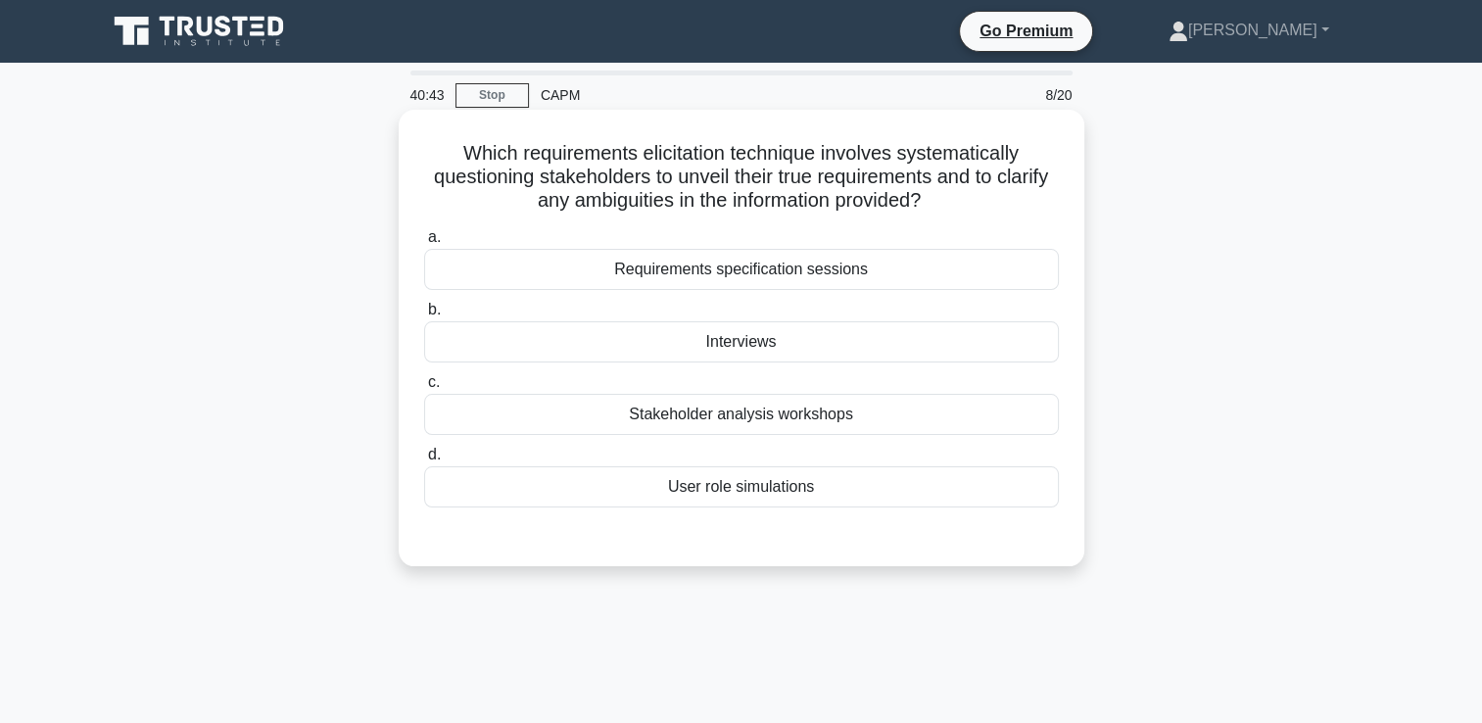
click at [1024, 269] on div "Requirements specification sessions" at bounding box center [741, 269] width 635 height 41
click at [424, 244] on input "a. Requirements specification sessions" at bounding box center [424, 237] width 0 height 13
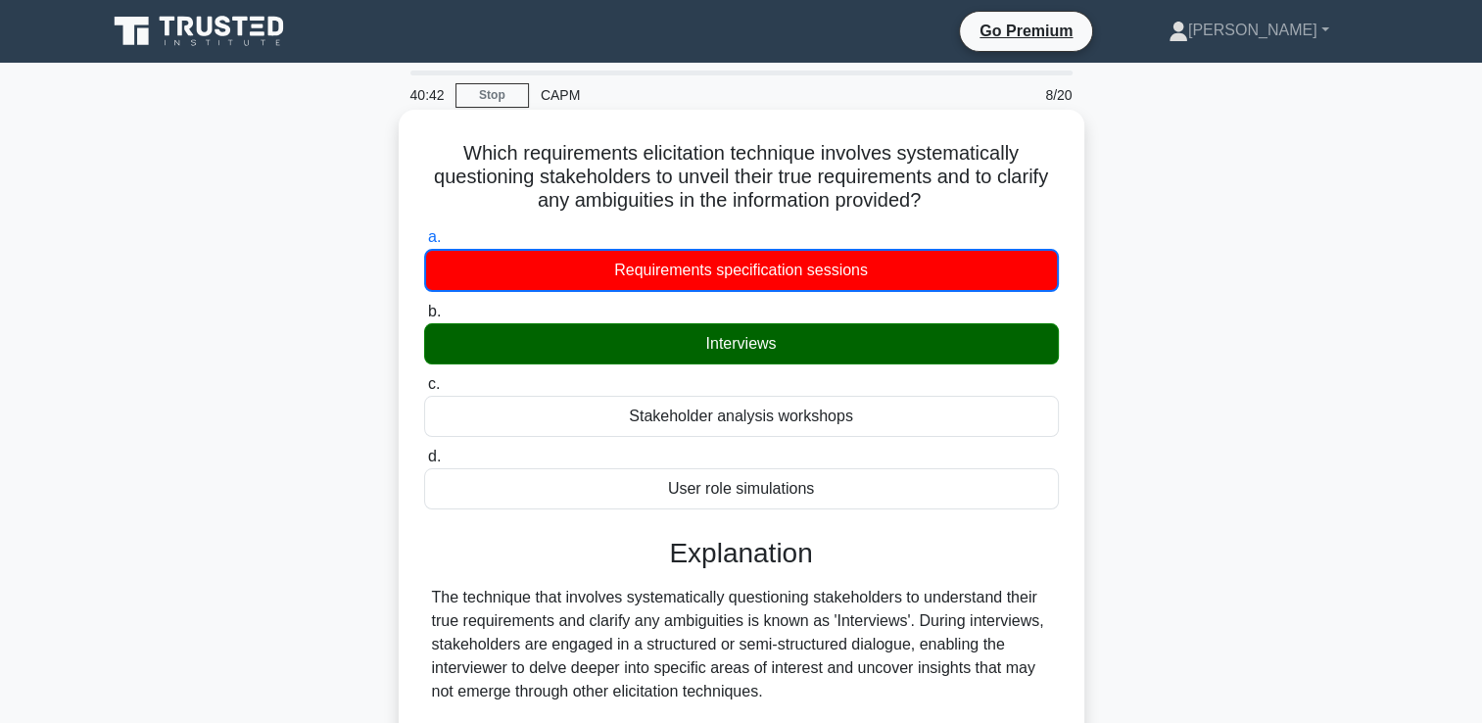
scroll to position [335, 0]
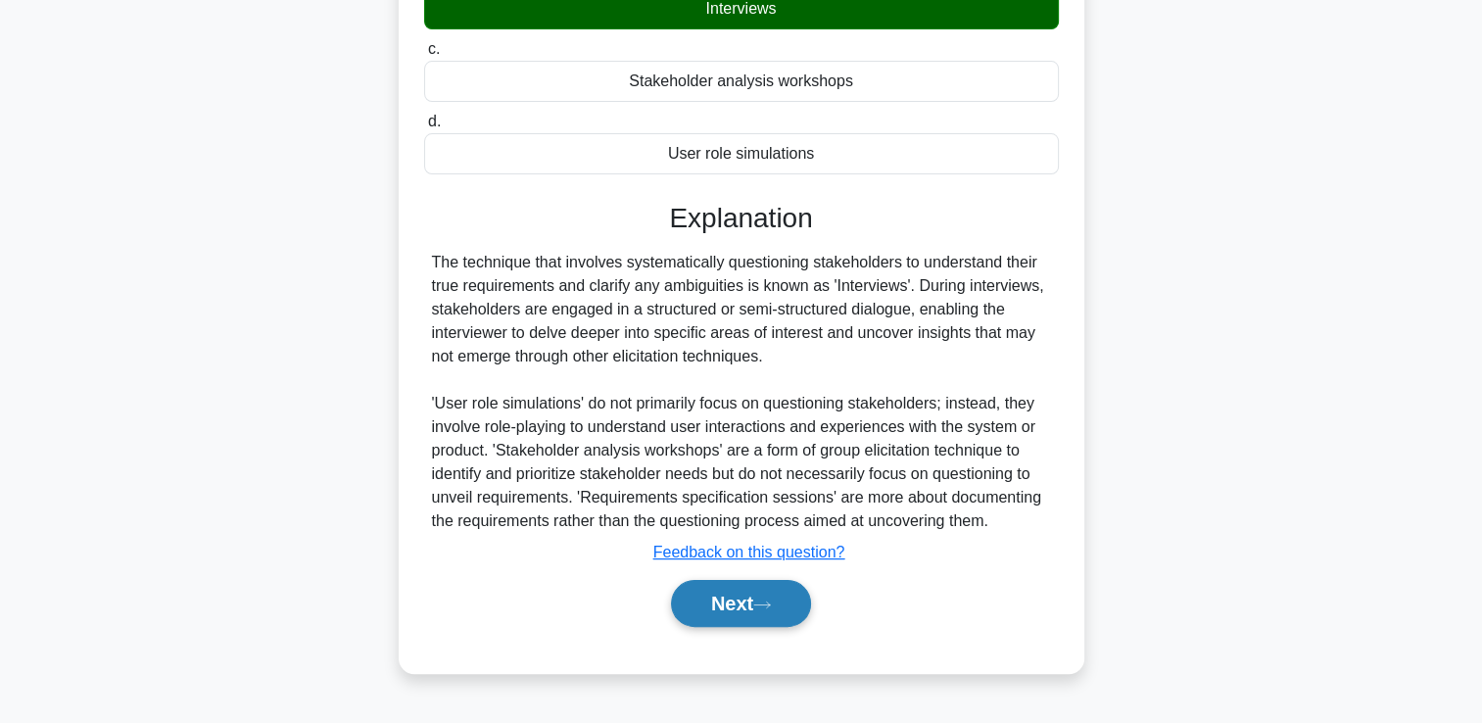
click at [811, 585] on button "Next" at bounding box center [741, 603] width 140 height 47
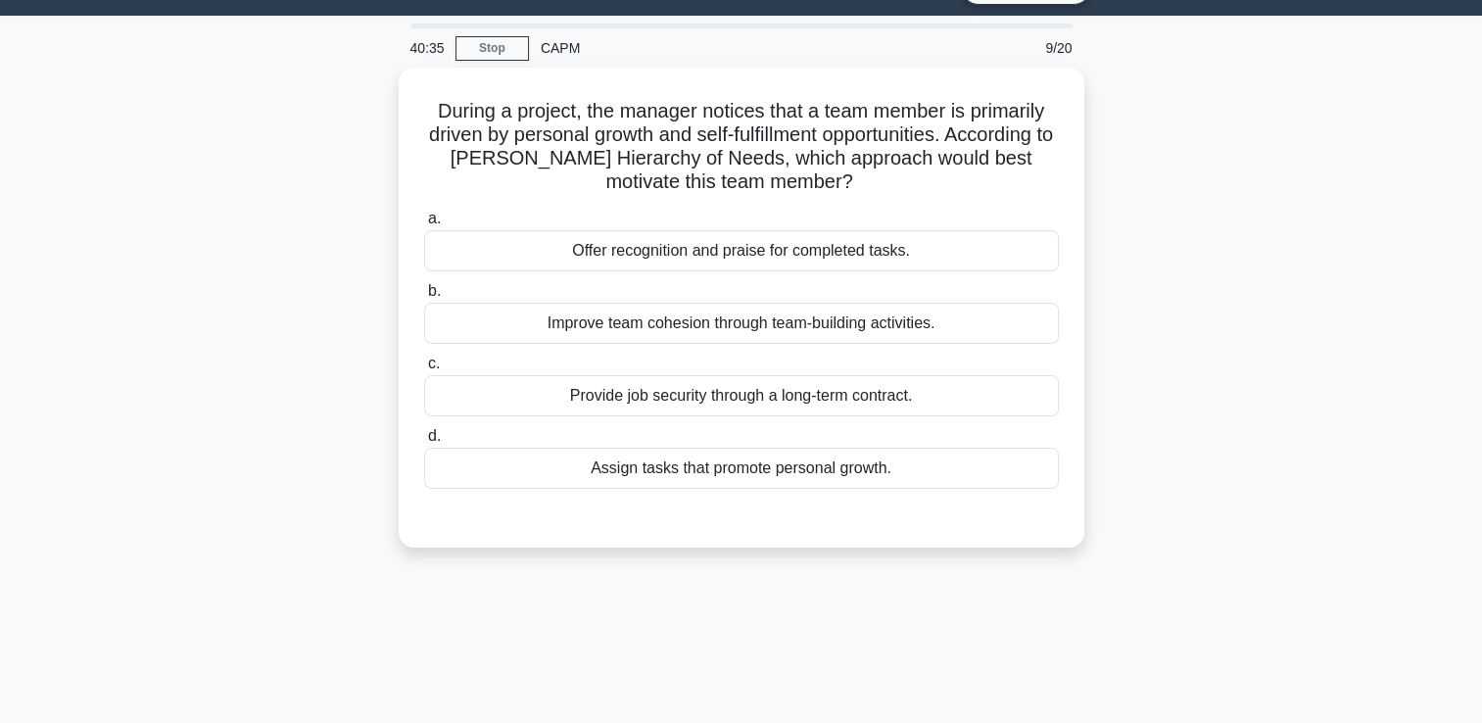
scroll to position [0, 0]
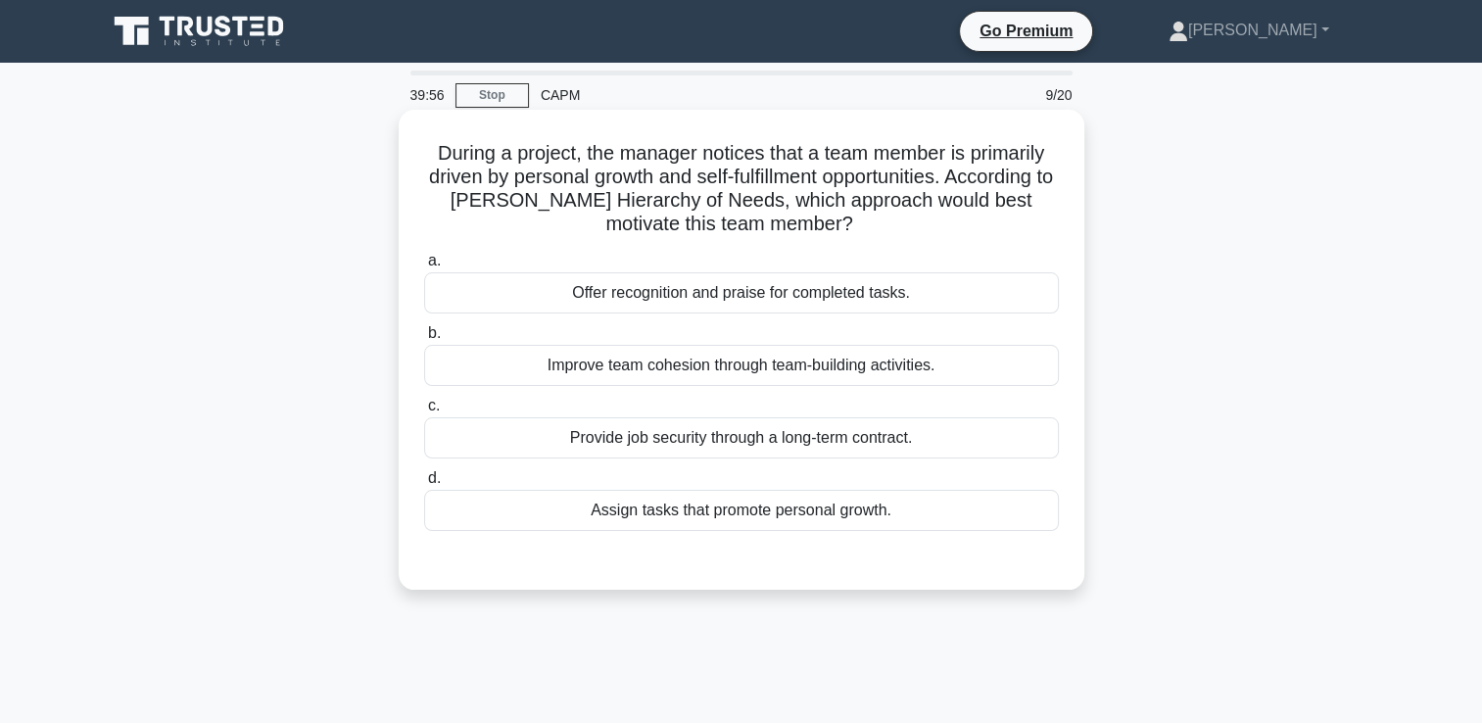
click at [910, 509] on div "Assign tasks that promote personal growth." at bounding box center [741, 510] width 635 height 41
click at [424, 485] on input "d. Assign tasks that promote personal growth." at bounding box center [424, 478] width 0 height 13
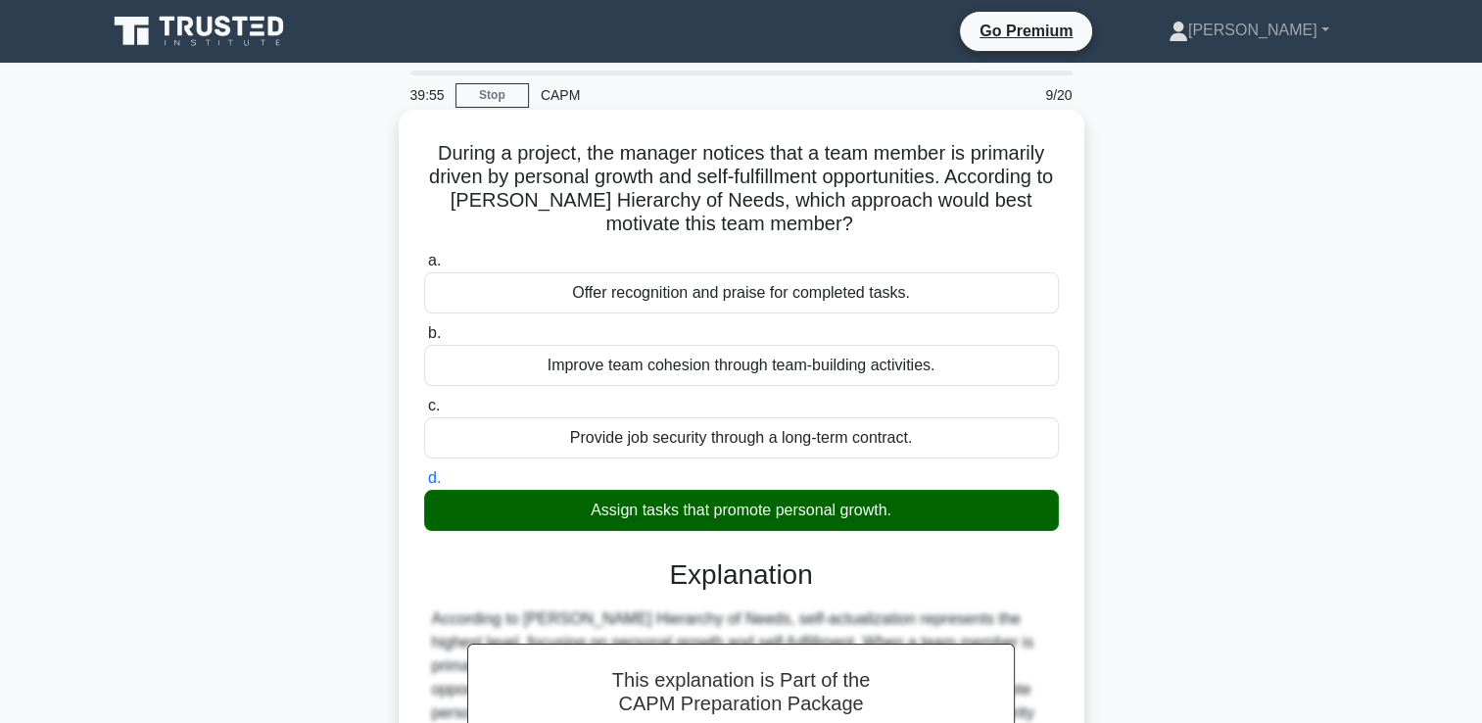
scroll to position [335, 0]
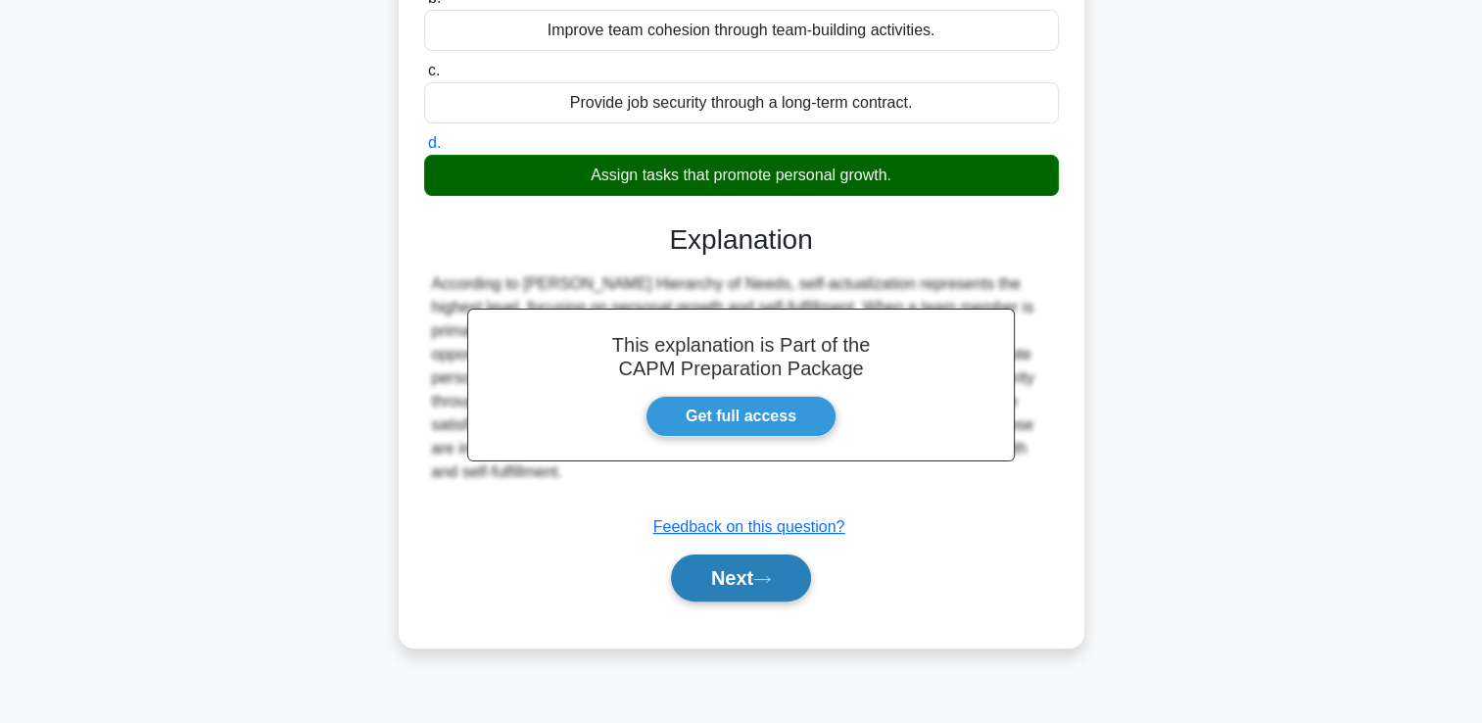
click at [756, 571] on button "Next" at bounding box center [741, 577] width 140 height 47
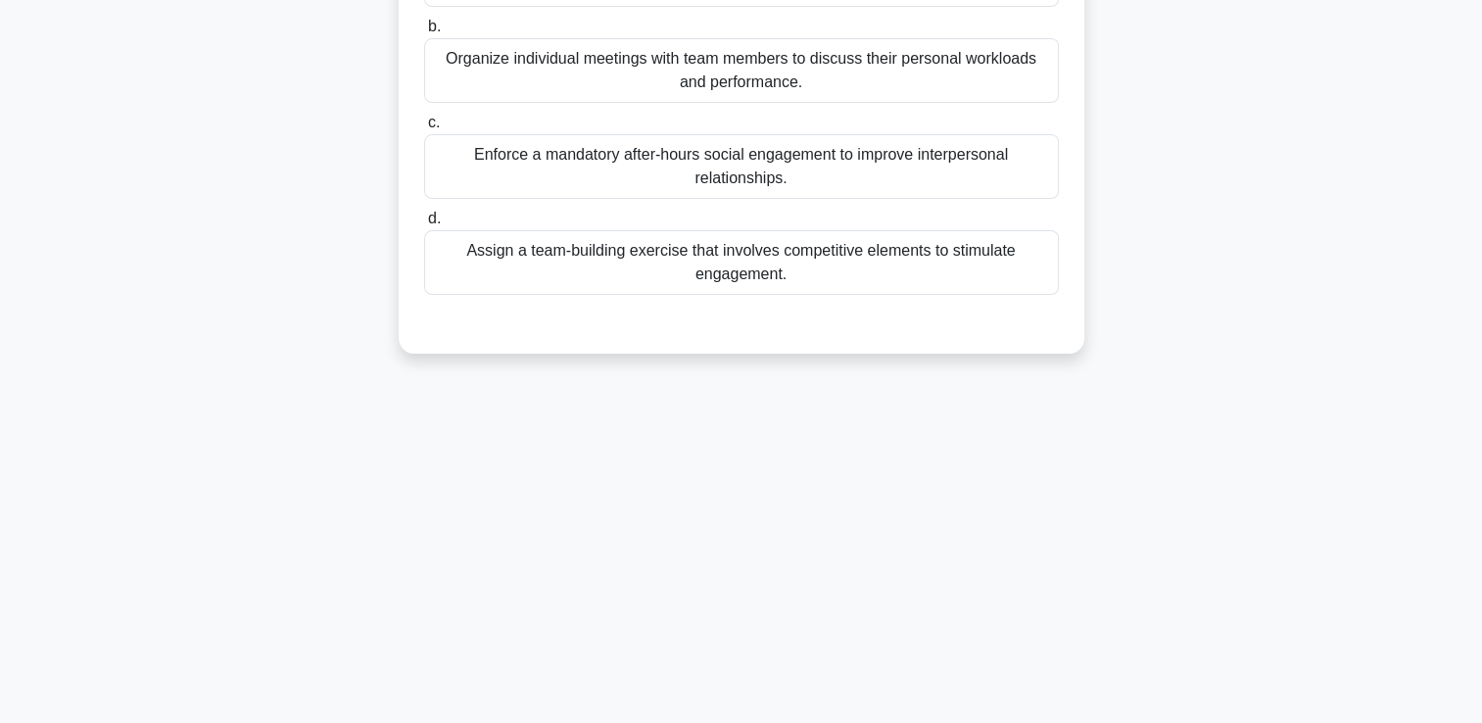
scroll to position [0, 0]
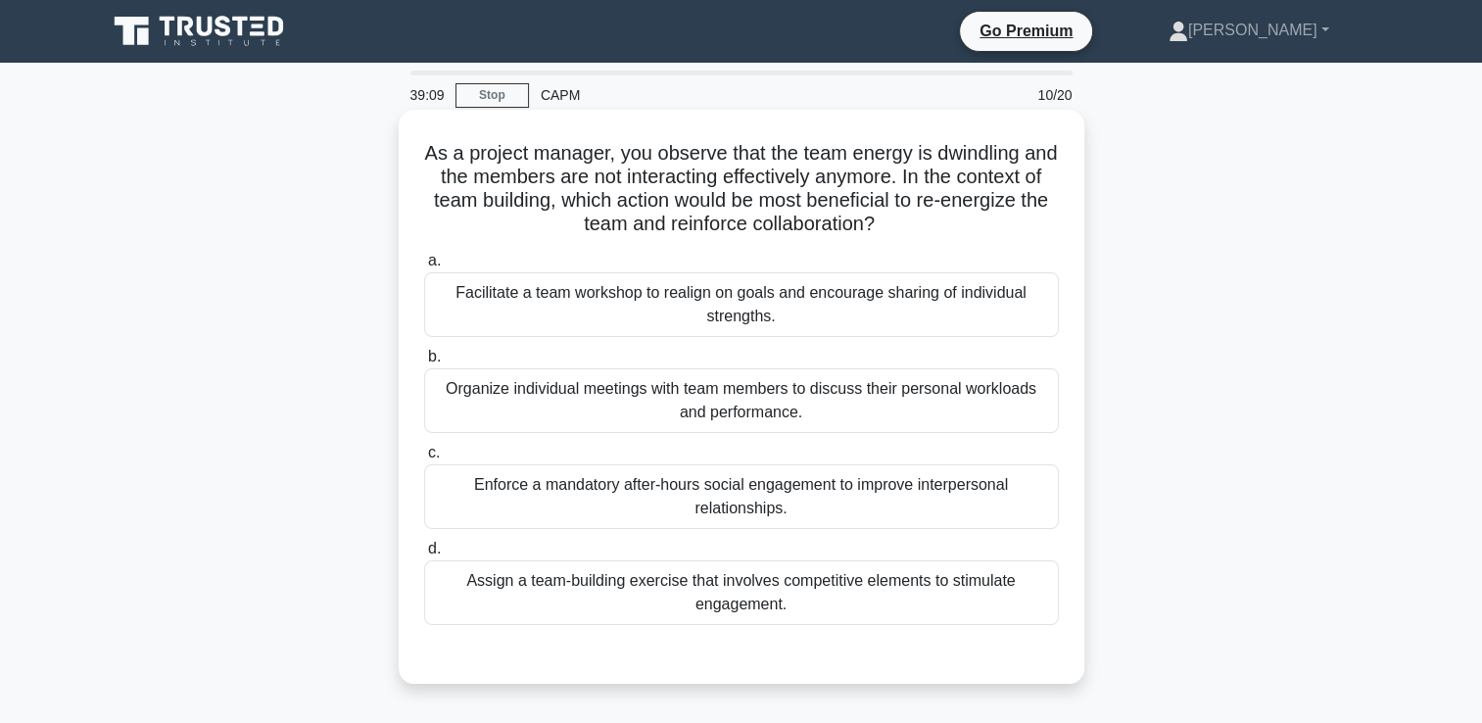
click at [511, 599] on div "Assign a team-building exercise that involves competitive elements to stimulate…" at bounding box center [741, 592] width 635 height 65
click at [424, 555] on input "d. Assign a team-building exercise that involves competitive elements to stimul…" at bounding box center [424, 549] width 0 height 13
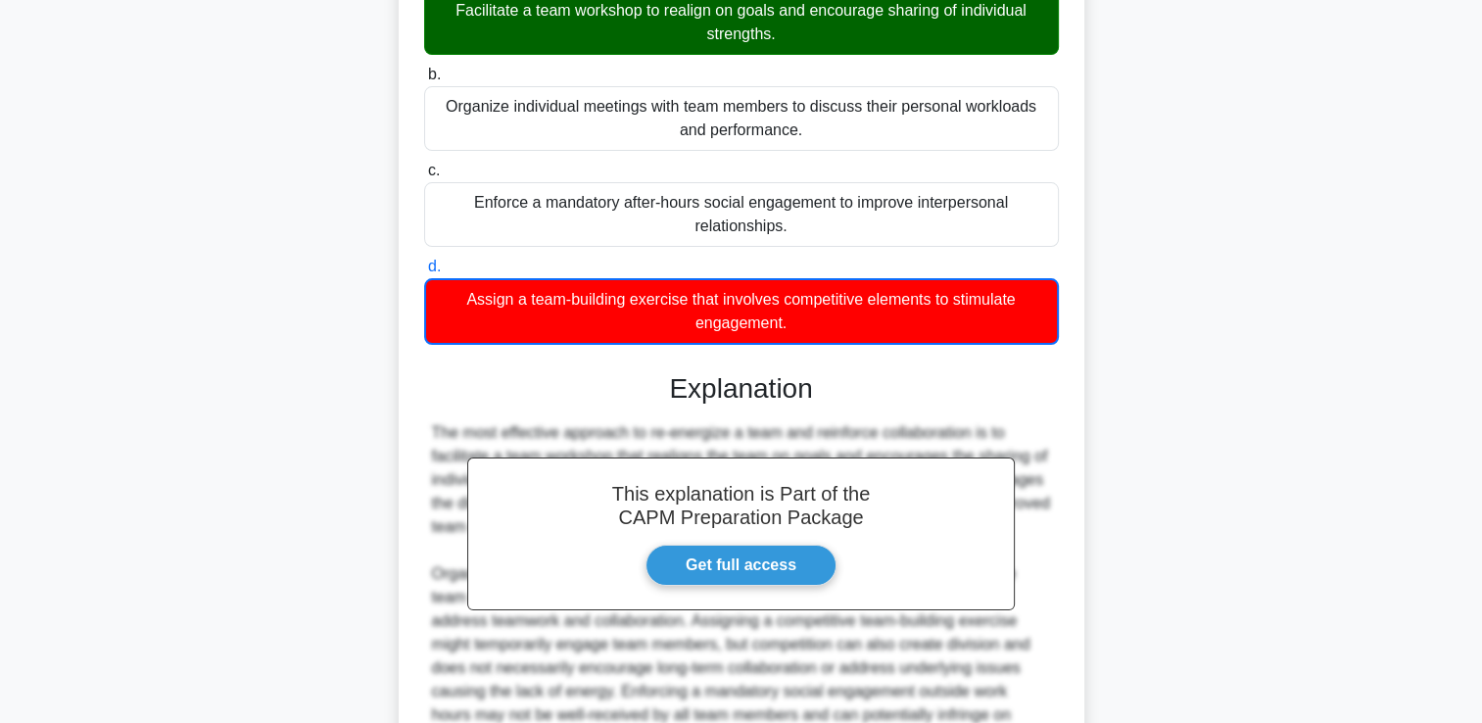
scroll to position [485, 0]
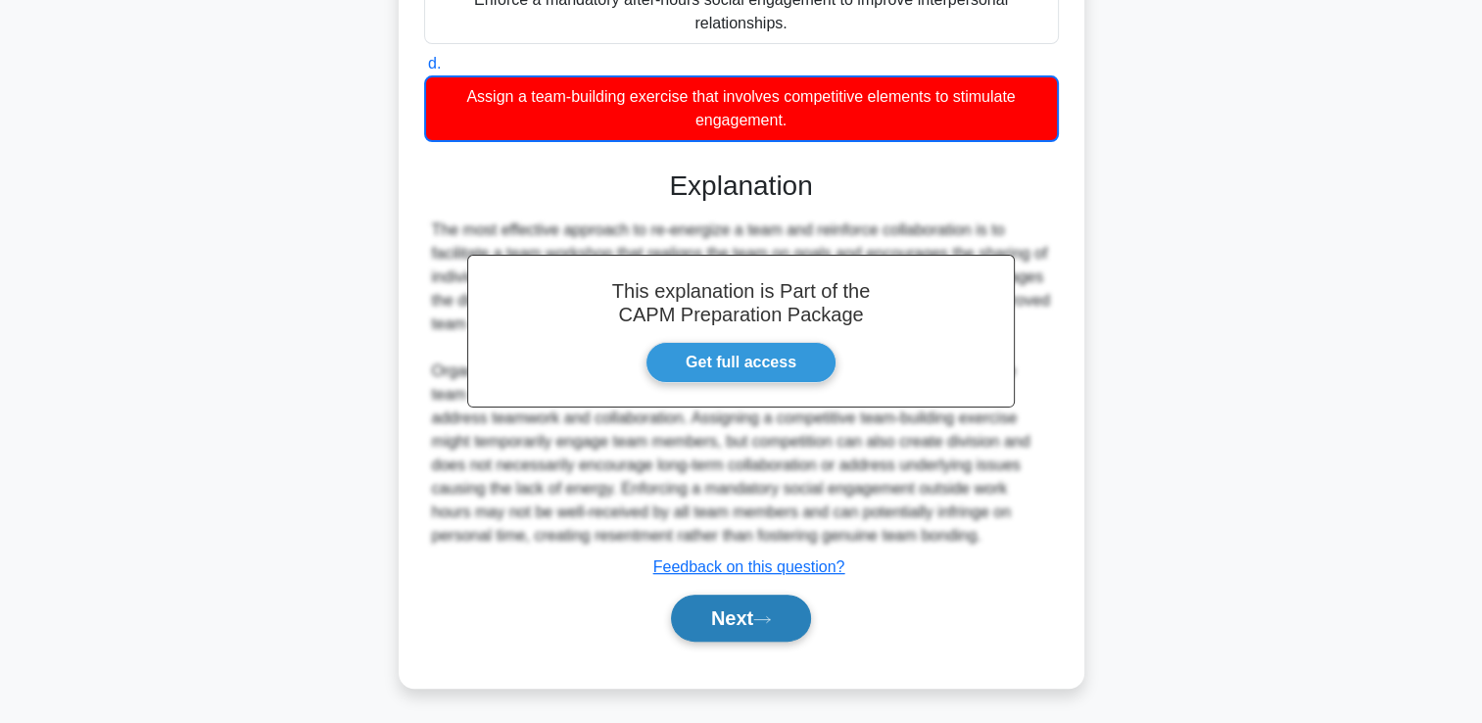
click at [738, 598] on button "Next" at bounding box center [741, 617] width 140 height 47
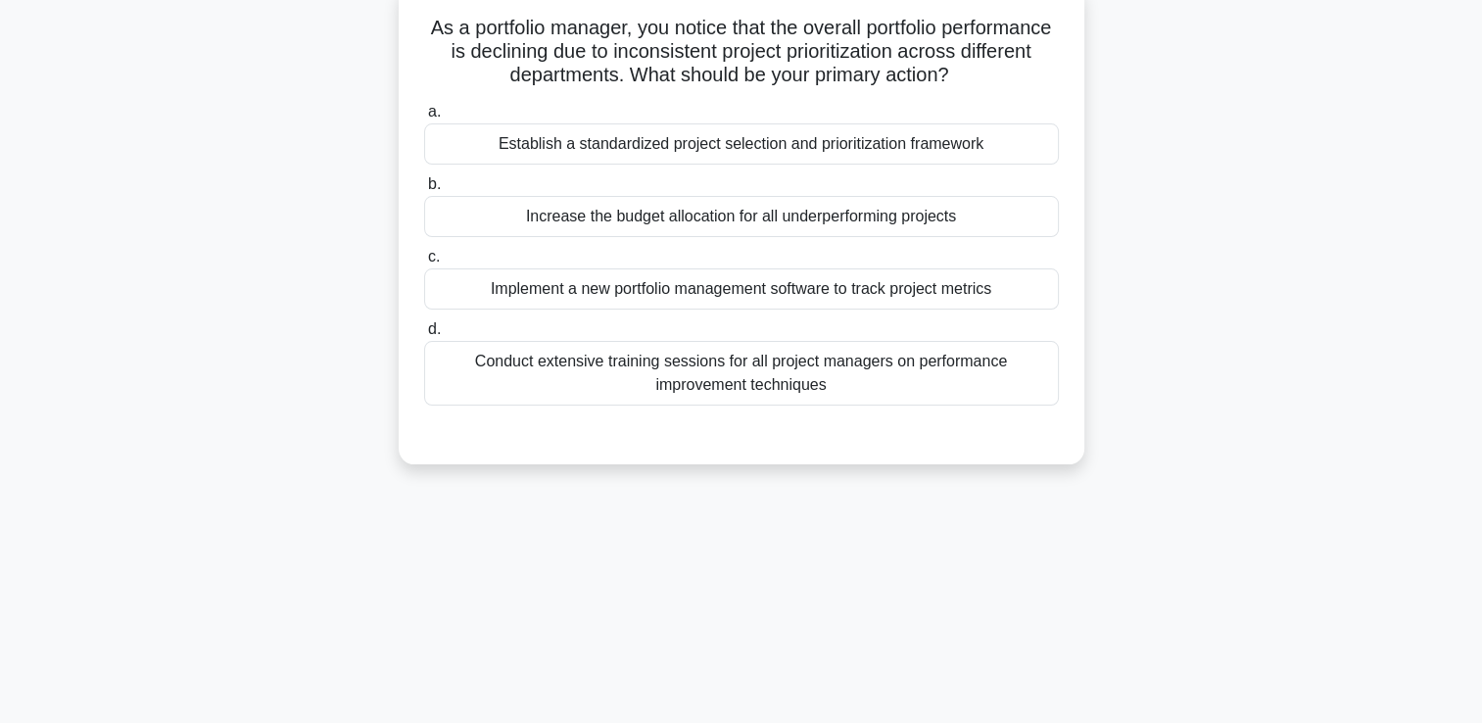
scroll to position [0, 0]
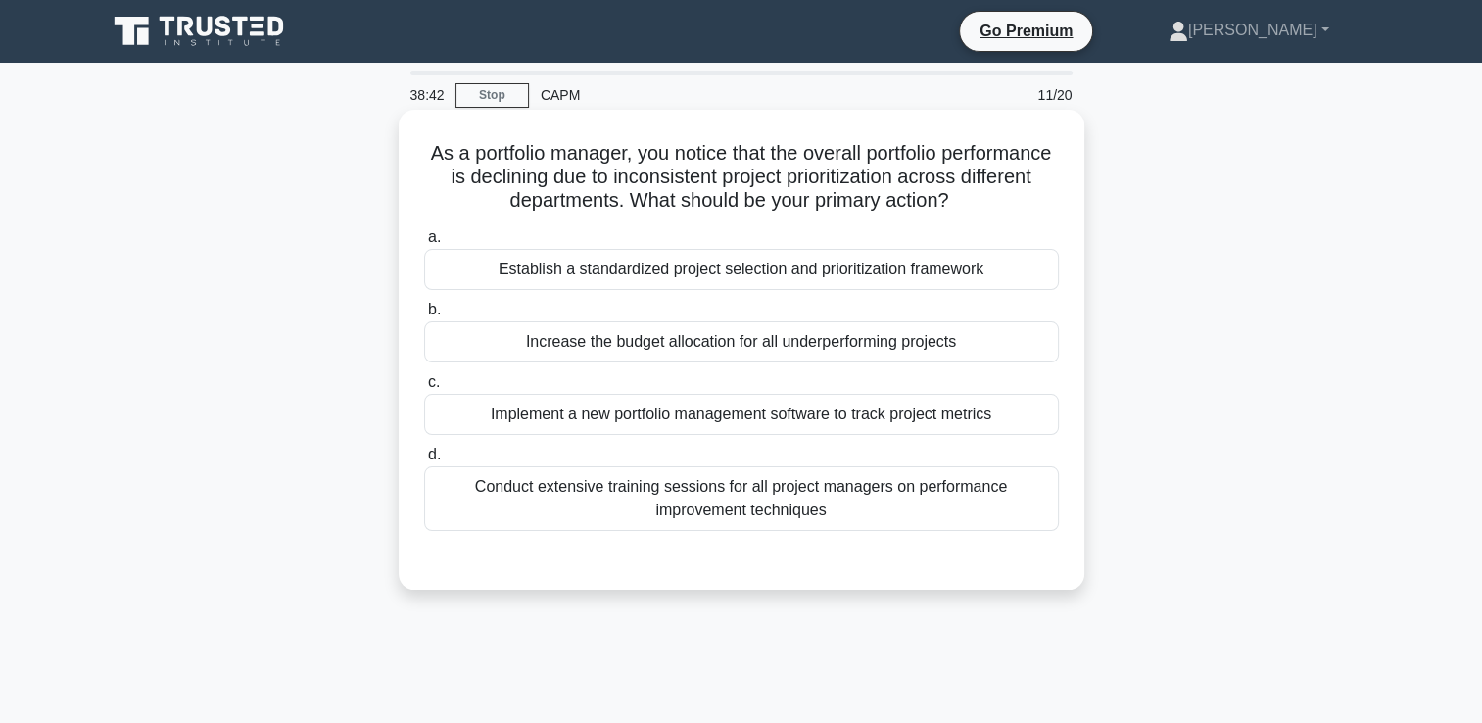
click at [1040, 271] on div "Establish a standardized project selection and prioritization framework" at bounding box center [741, 269] width 635 height 41
click at [424, 244] on input "a. Establish a standardized project selection and prioritization framework" at bounding box center [424, 237] width 0 height 13
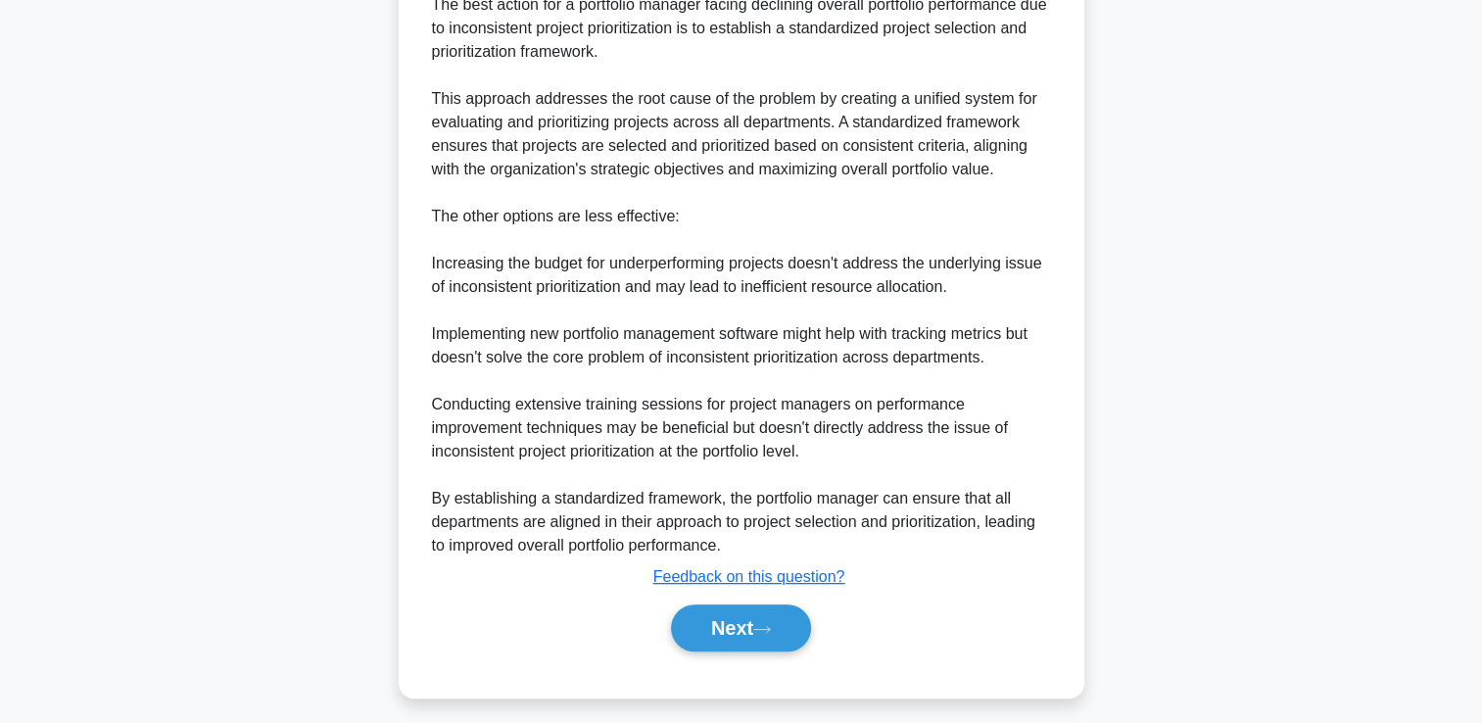
scroll to position [624, 0]
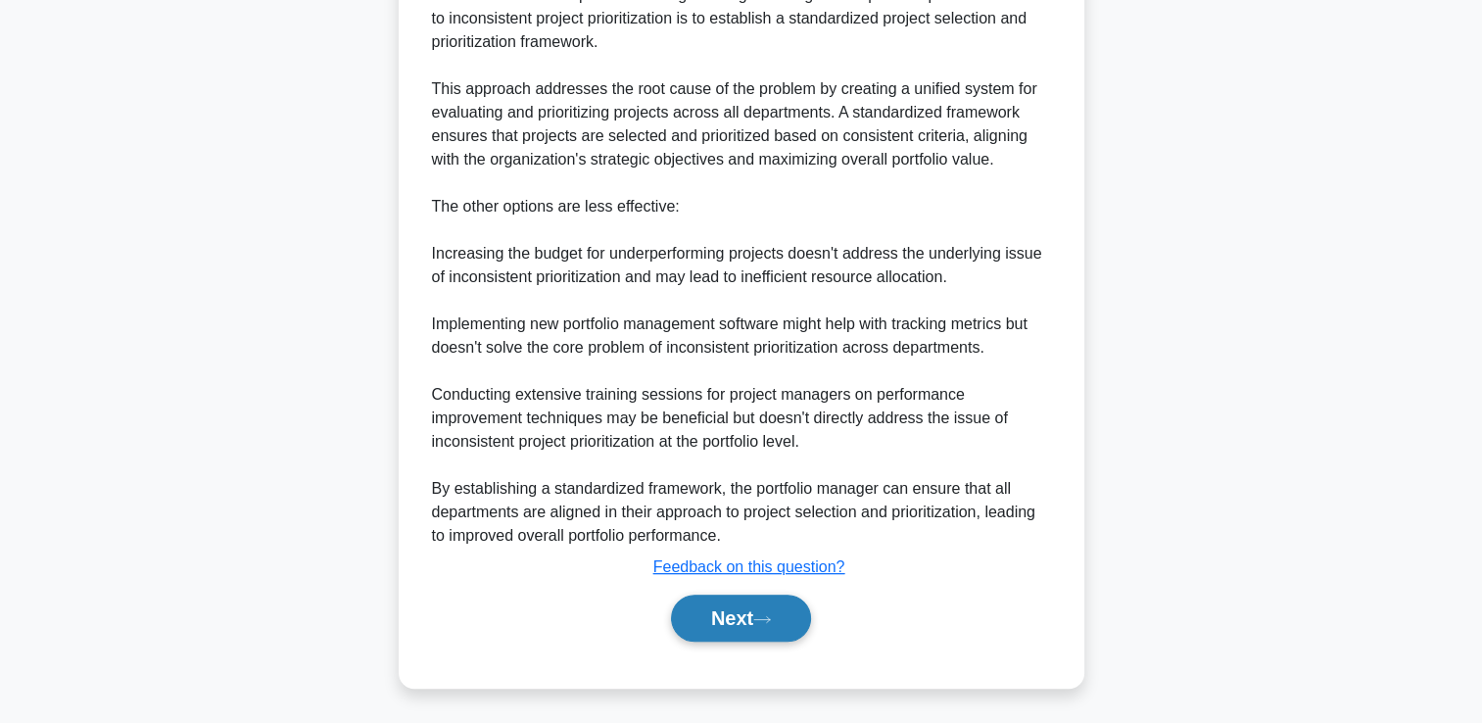
click at [747, 636] on button "Next" at bounding box center [741, 617] width 140 height 47
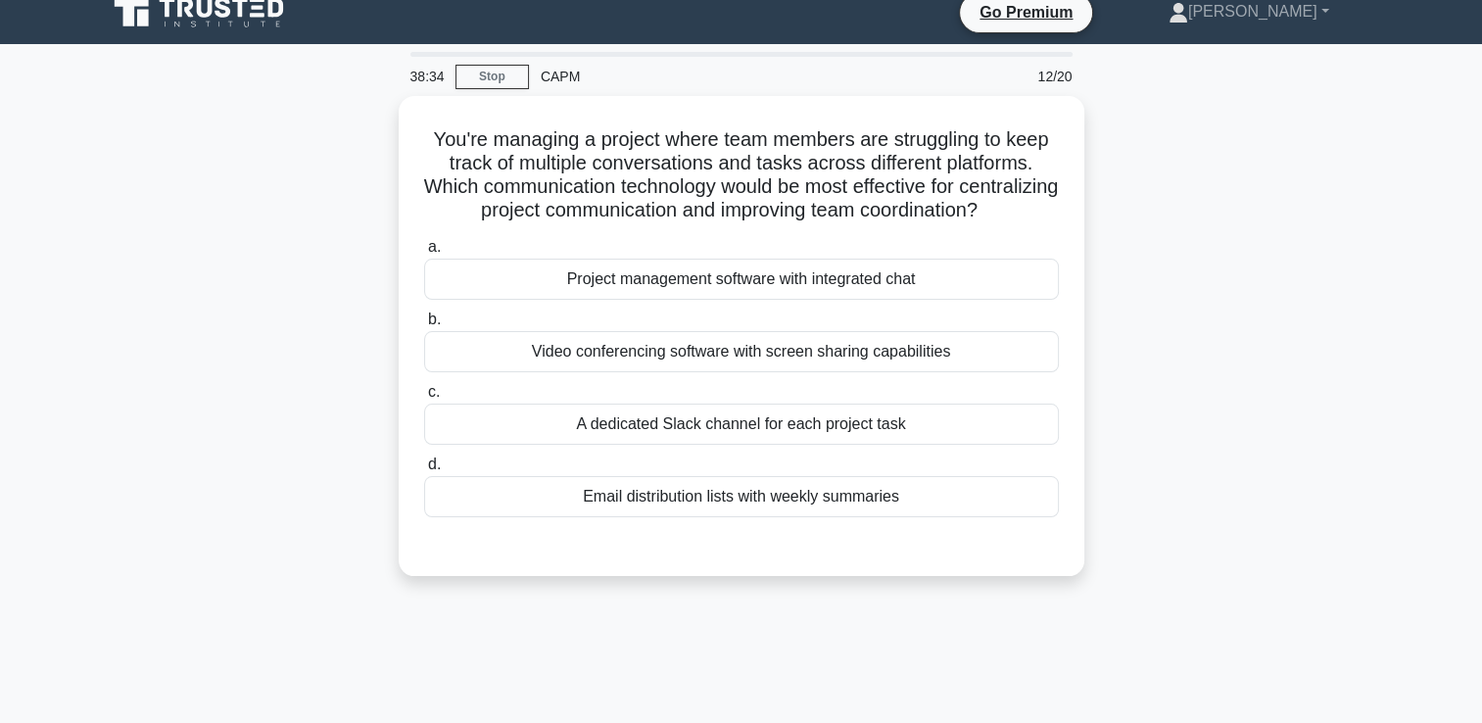
scroll to position [18, 0]
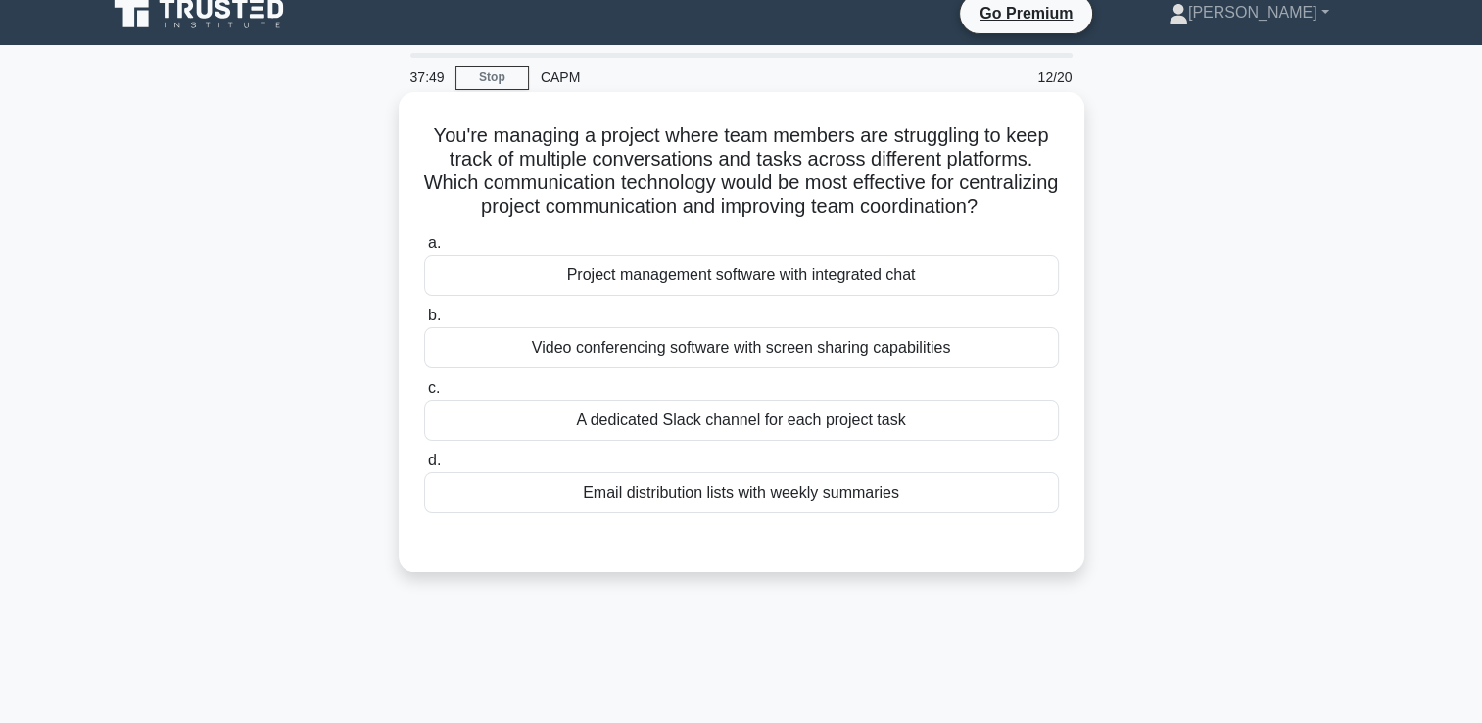
click at [973, 282] on div "Project management software with integrated chat" at bounding box center [741, 275] width 635 height 41
click at [424, 250] on input "a. Project management software with integrated chat" at bounding box center [424, 243] width 0 height 13
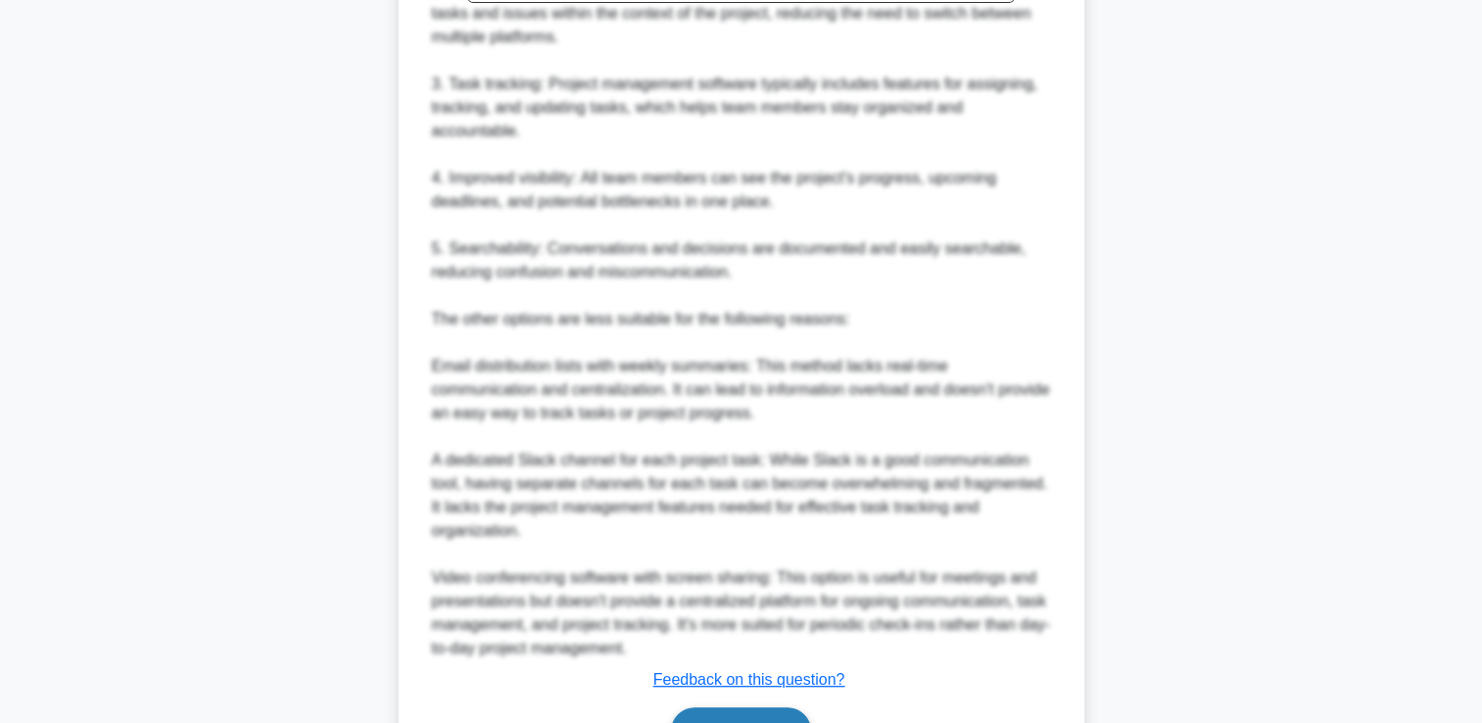
scroll to position [906, 0]
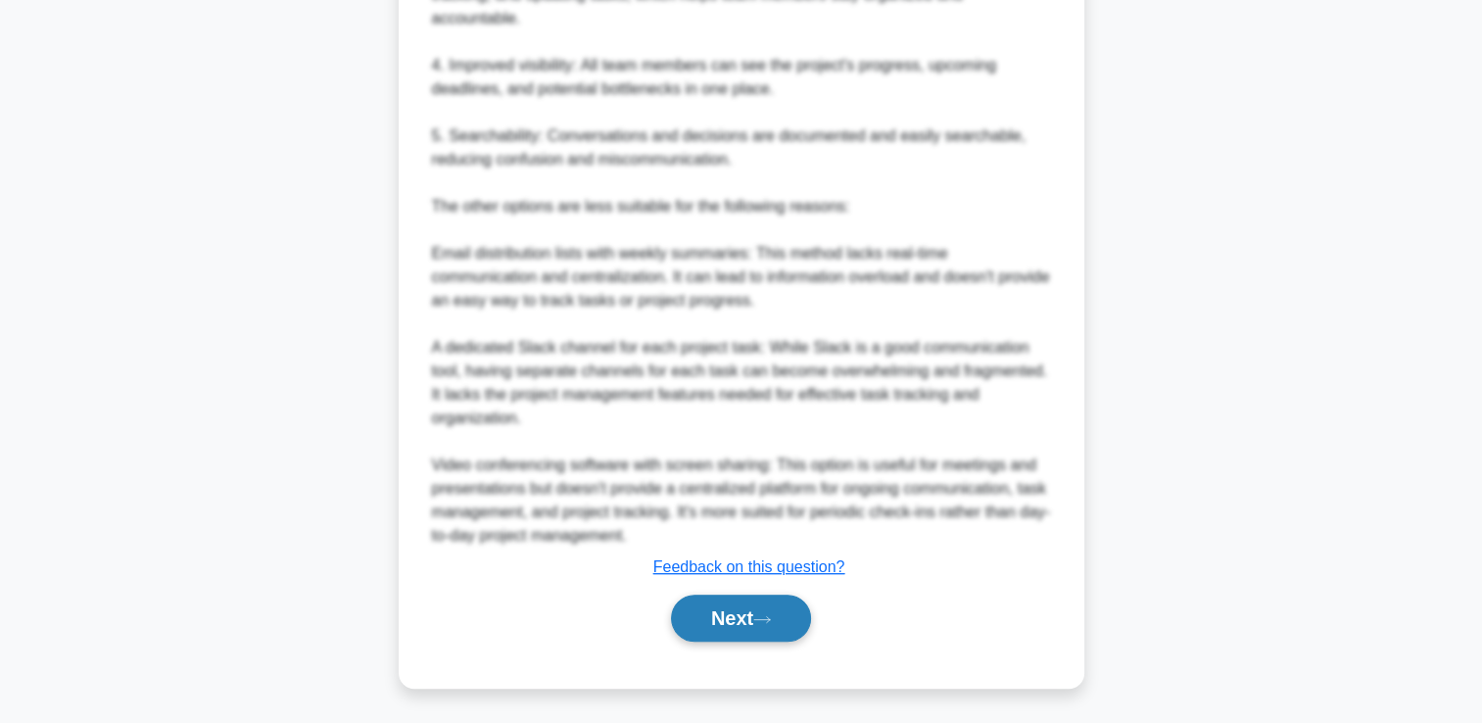
click at [738, 635] on button "Next" at bounding box center [741, 617] width 140 height 47
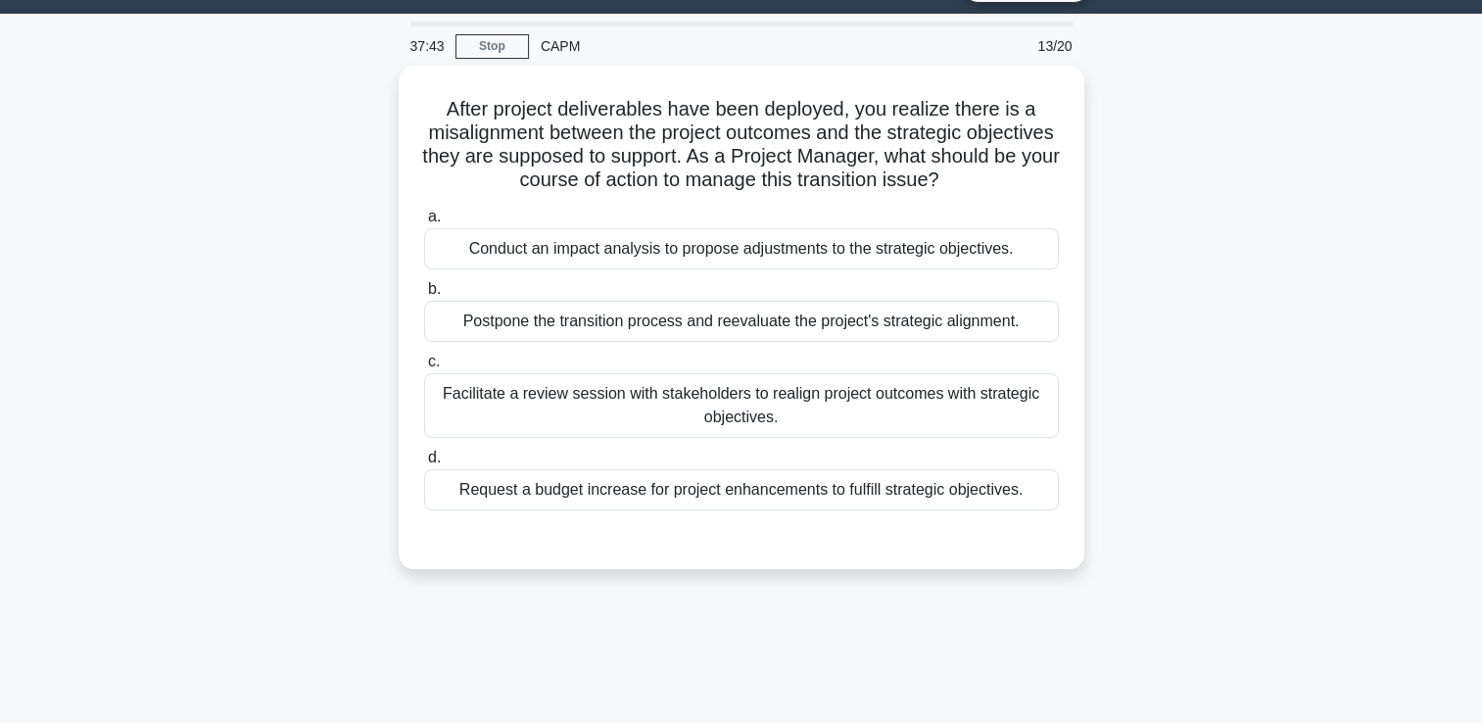
scroll to position [6, 0]
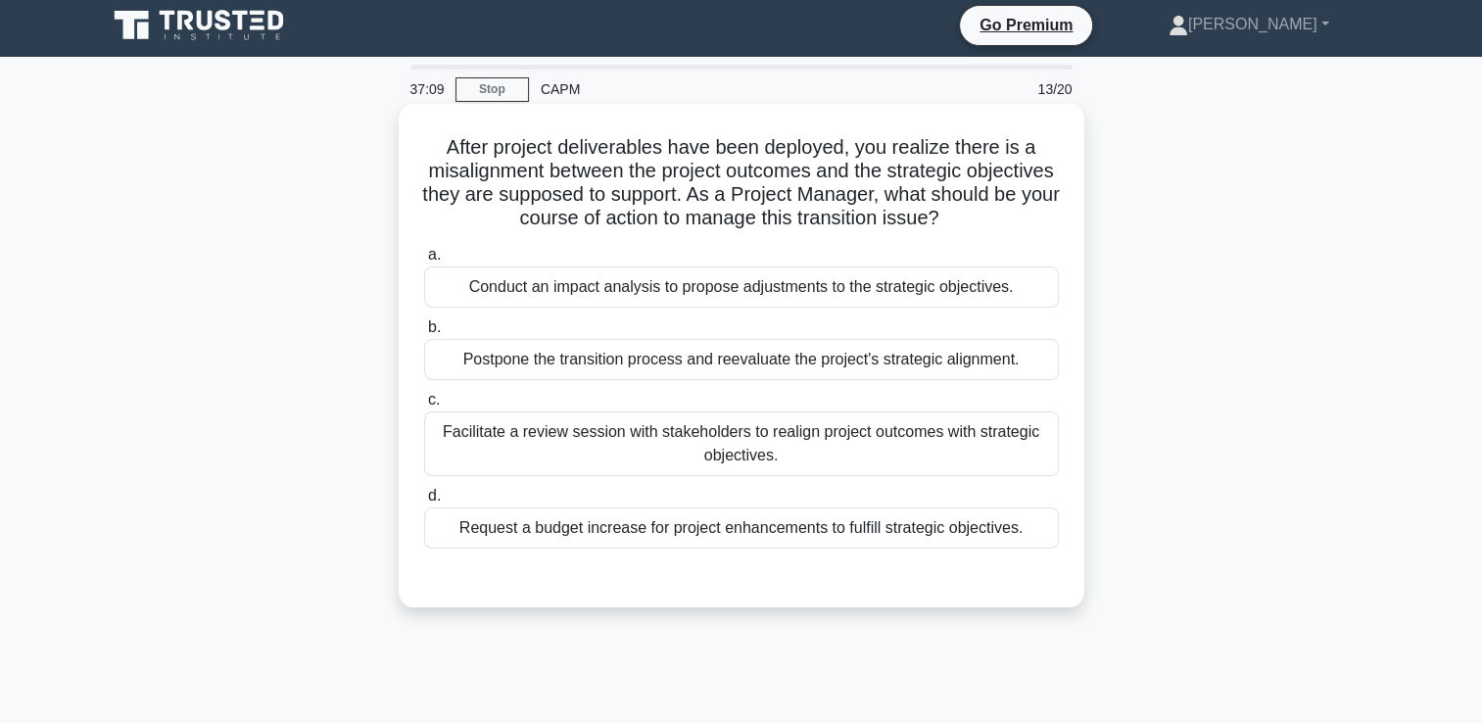
click at [1007, 436] on div "Facilitate a review session with stakeholders to realign project outcomes with …" at bounding box center [741, 443] width 635 height 65
click at [424, 406] on input "c. Facilitate a review session with stakeholders to realign project outcomes wi…" at bounding box center [424, 400] width 0 height 13
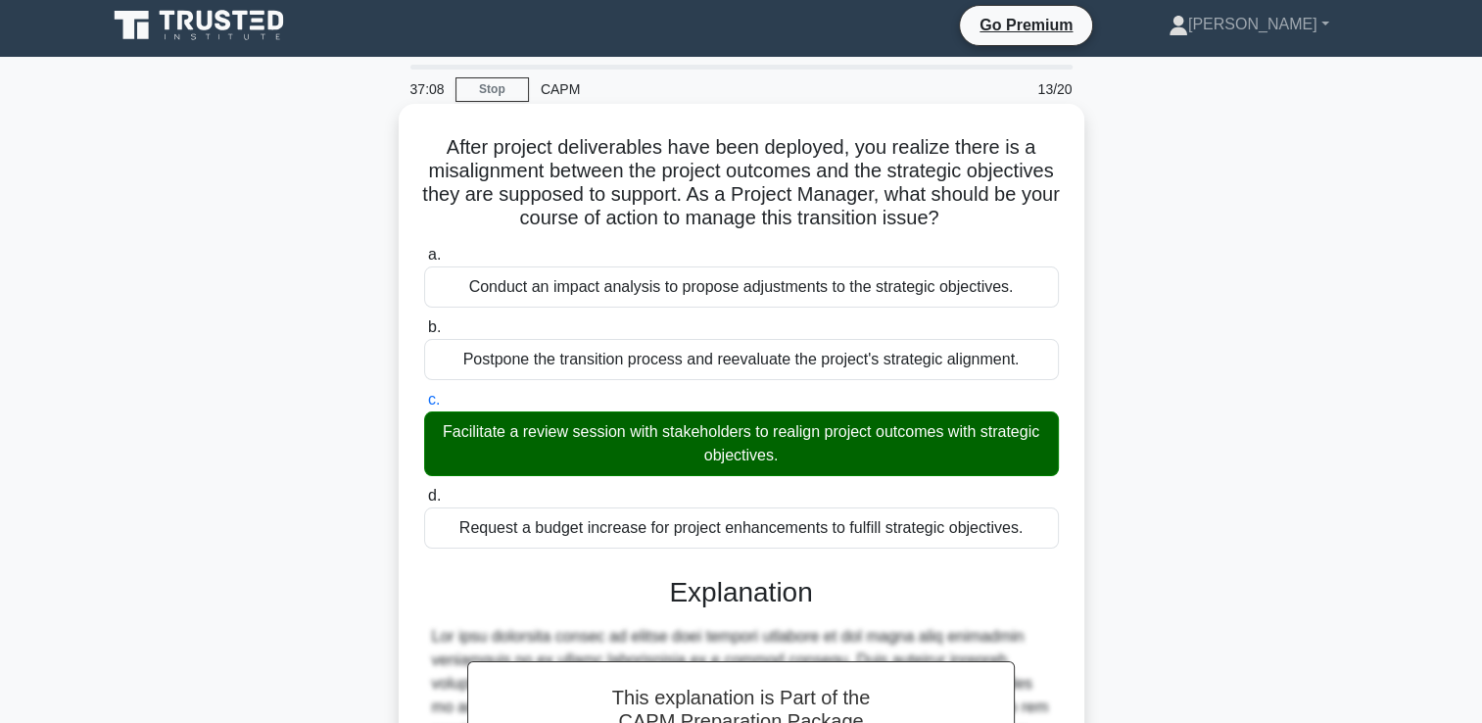
scroll to position [436, 0]
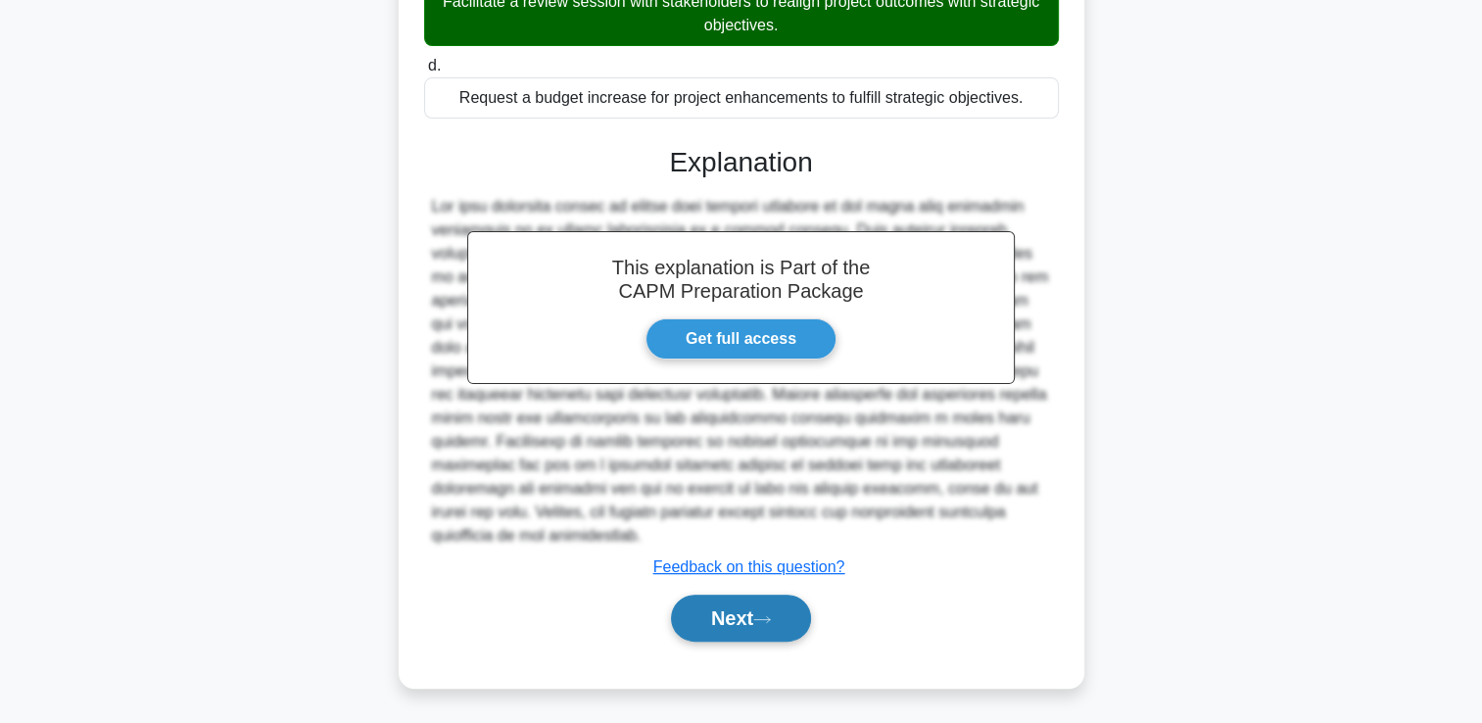
click at [787, 621] on button "Next" at bounding box center [741, 617] width 140 height 47
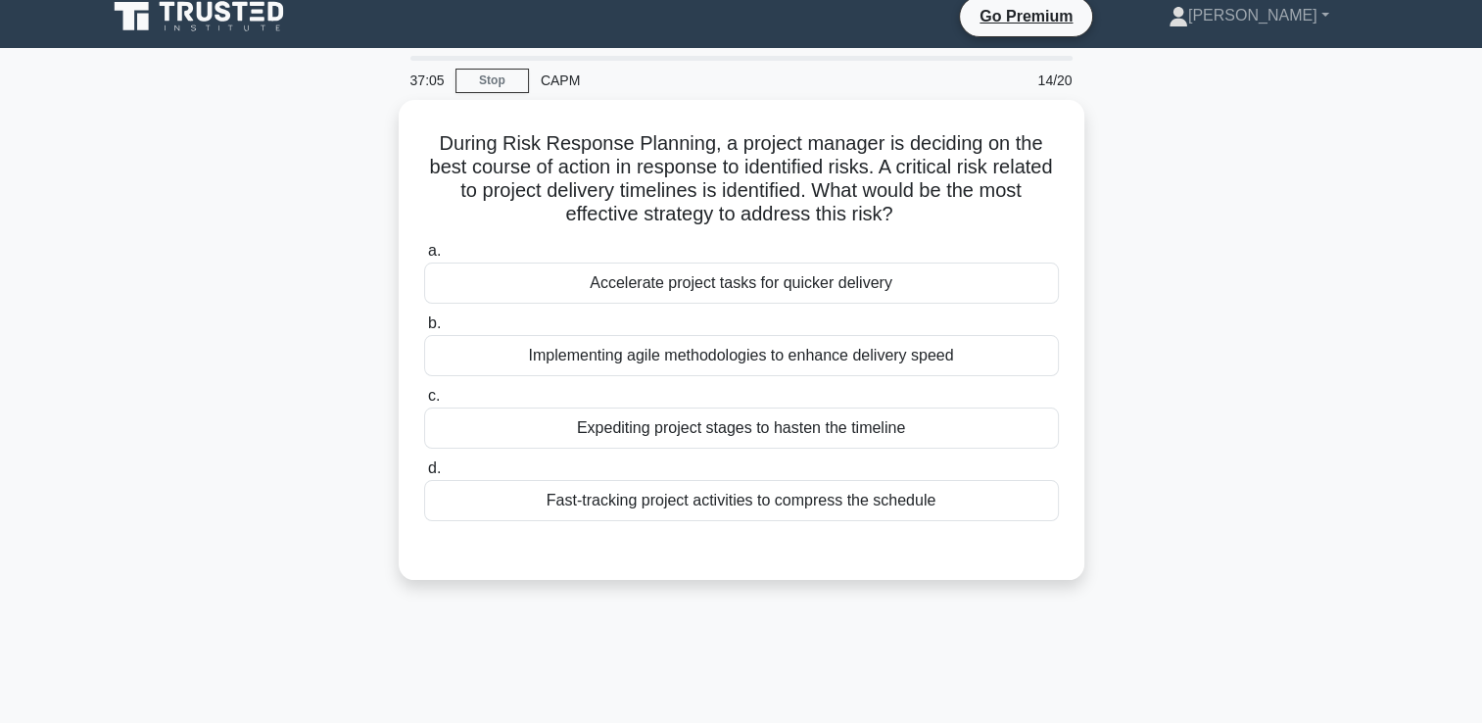
scroll to position [0, 0]
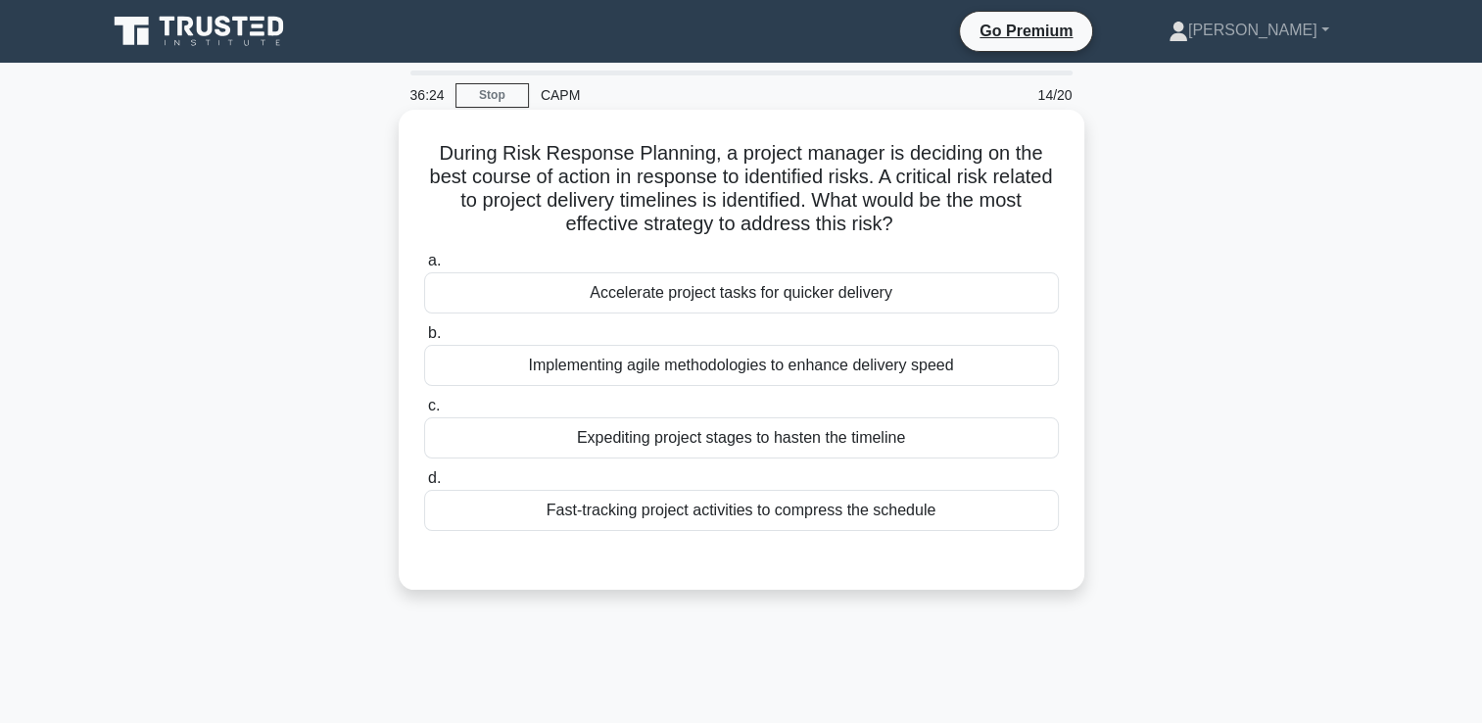
click at [976, 519] on div "Fast-tracking project activities to compress the schedule" at bounding box center [741, 510] width 635 height 41
click at [424, 485] on input "d. Fast-tracking project activities to compress the schedule" at bounding box center [424, 478] width 0 height 13
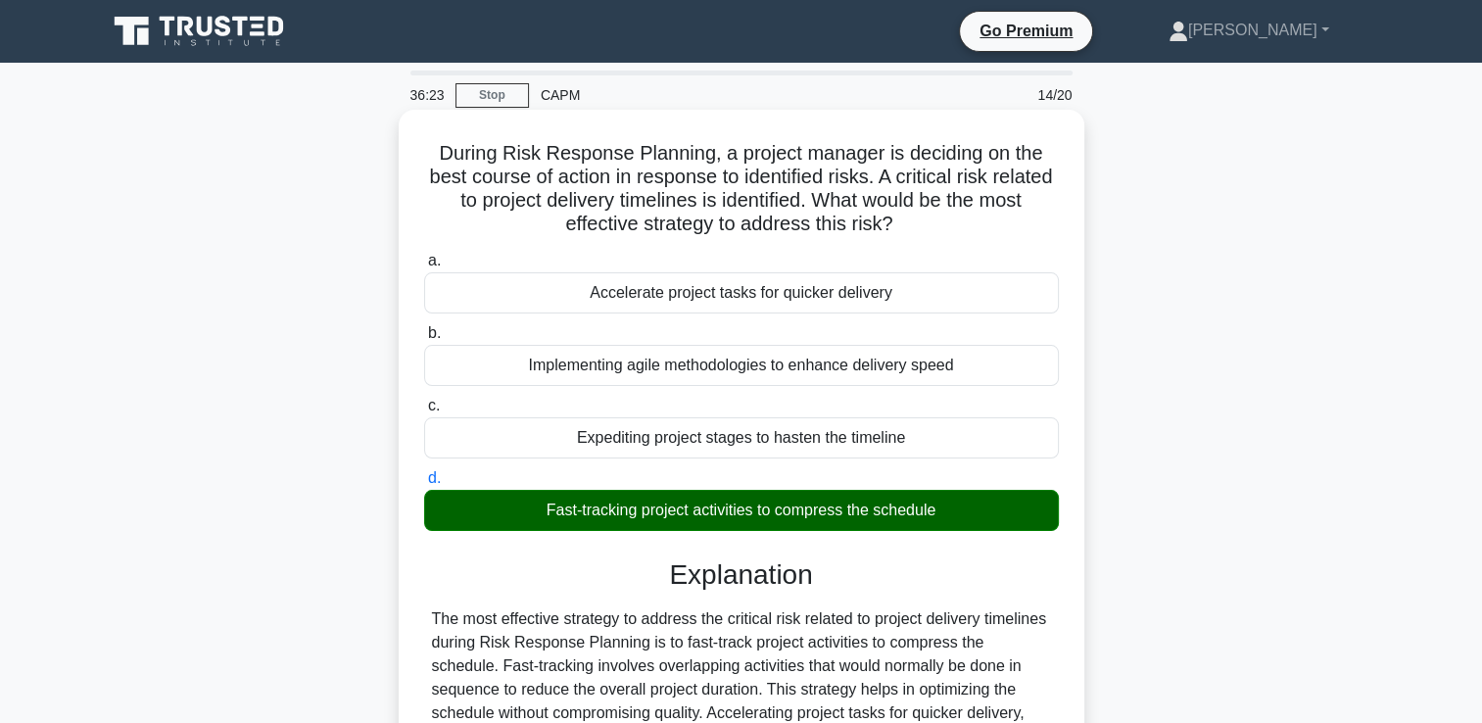
scroll to position [335, 0]
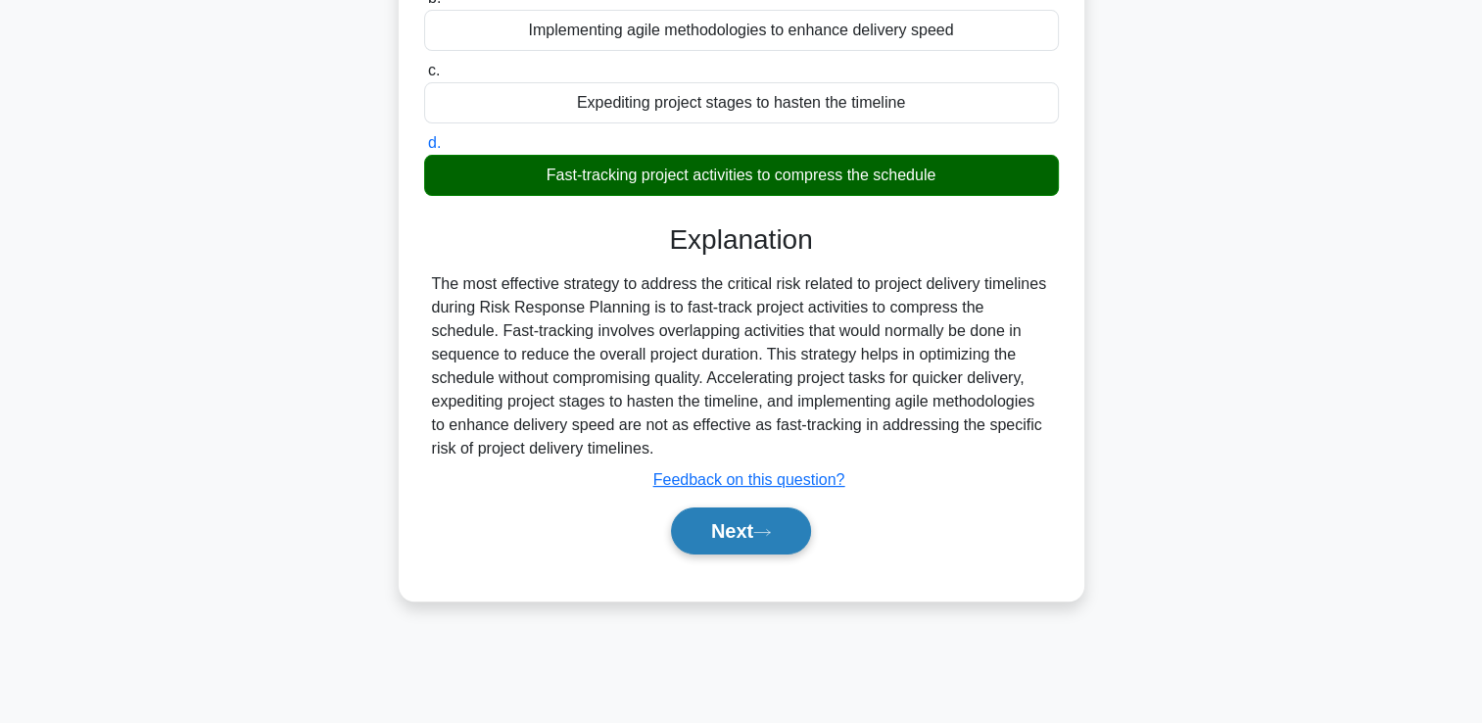
click at [752, 531] on button "Next" at bounding box center [741, 530] width 140 height 47
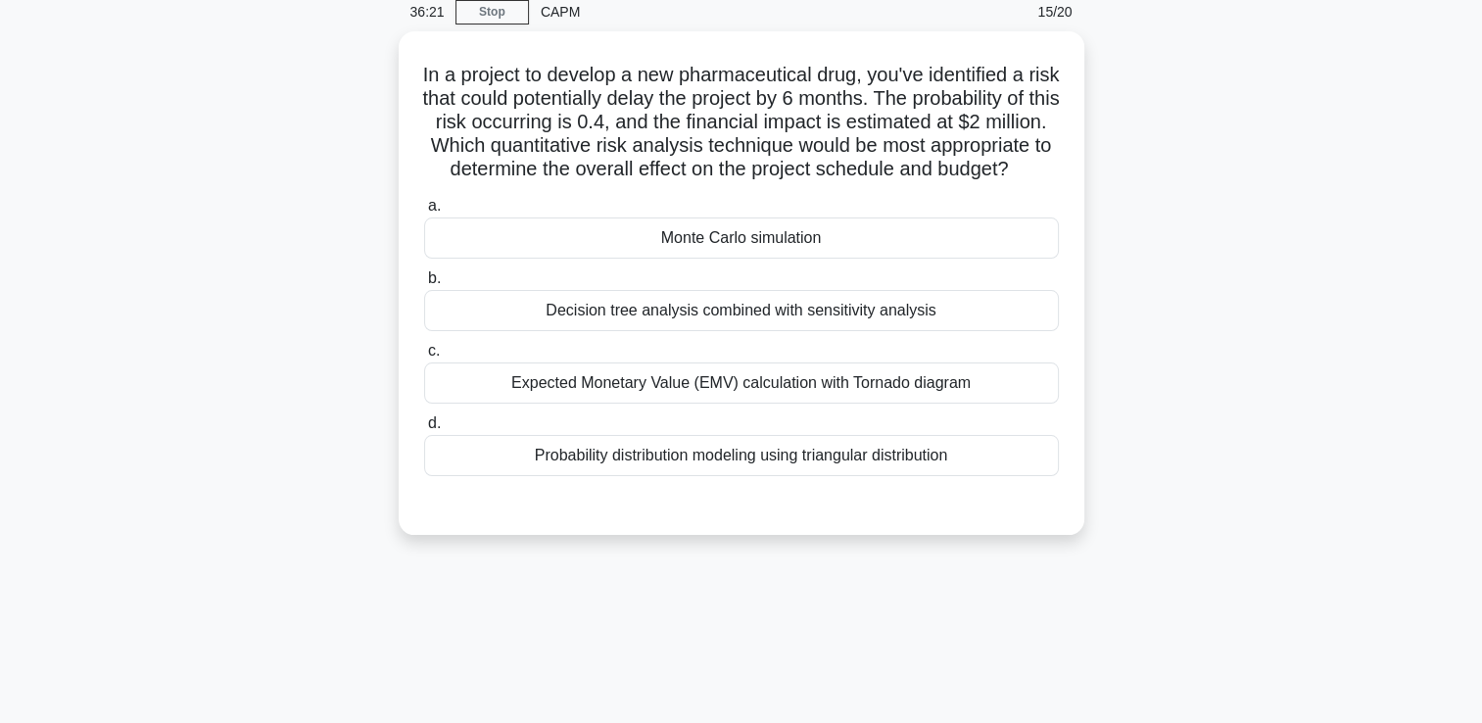
scroll to position [0, 0]
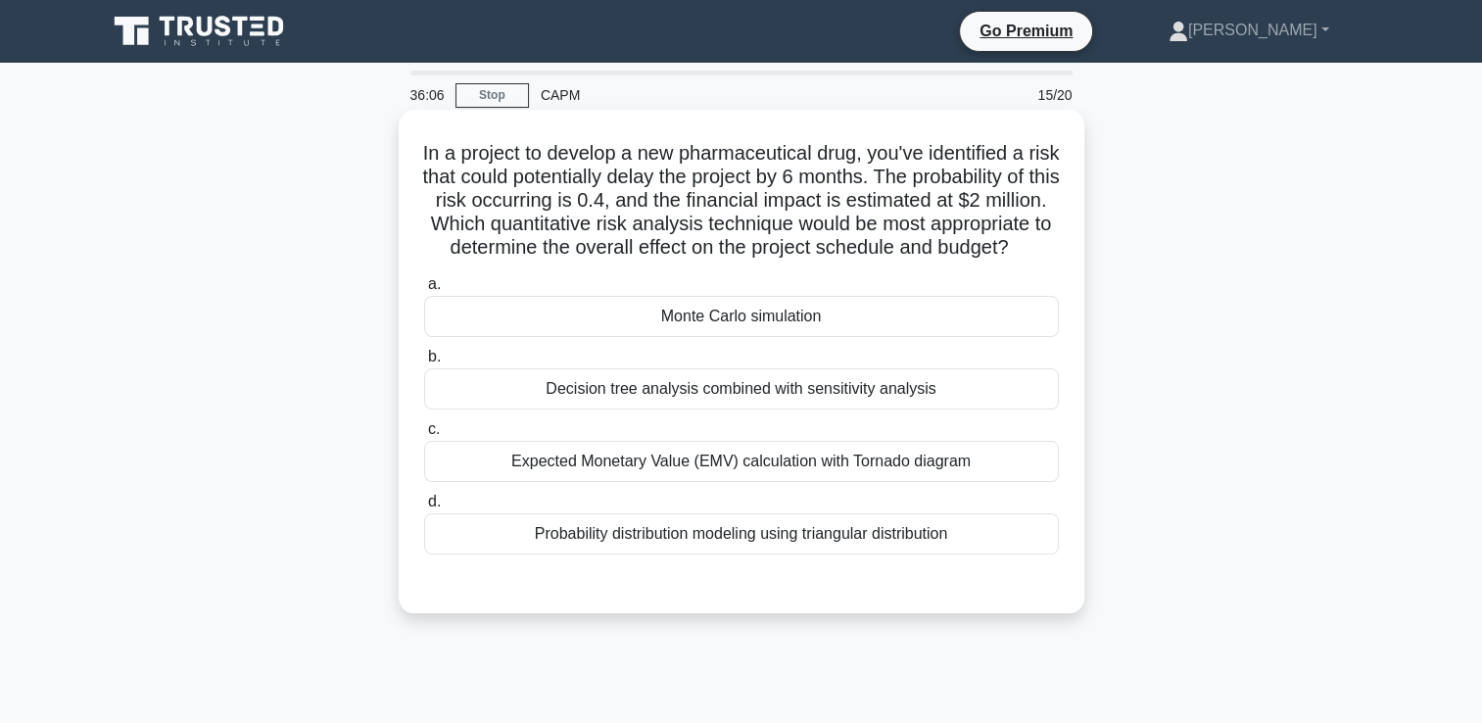
click at [991, 334] on div "Monte Carlo simulation" at bounding box center [741, 316] width 635 height 41
click at [424, 291] on input "a. Monte Carlo simulation" at bounding box center [424, 284] width 0 height 13
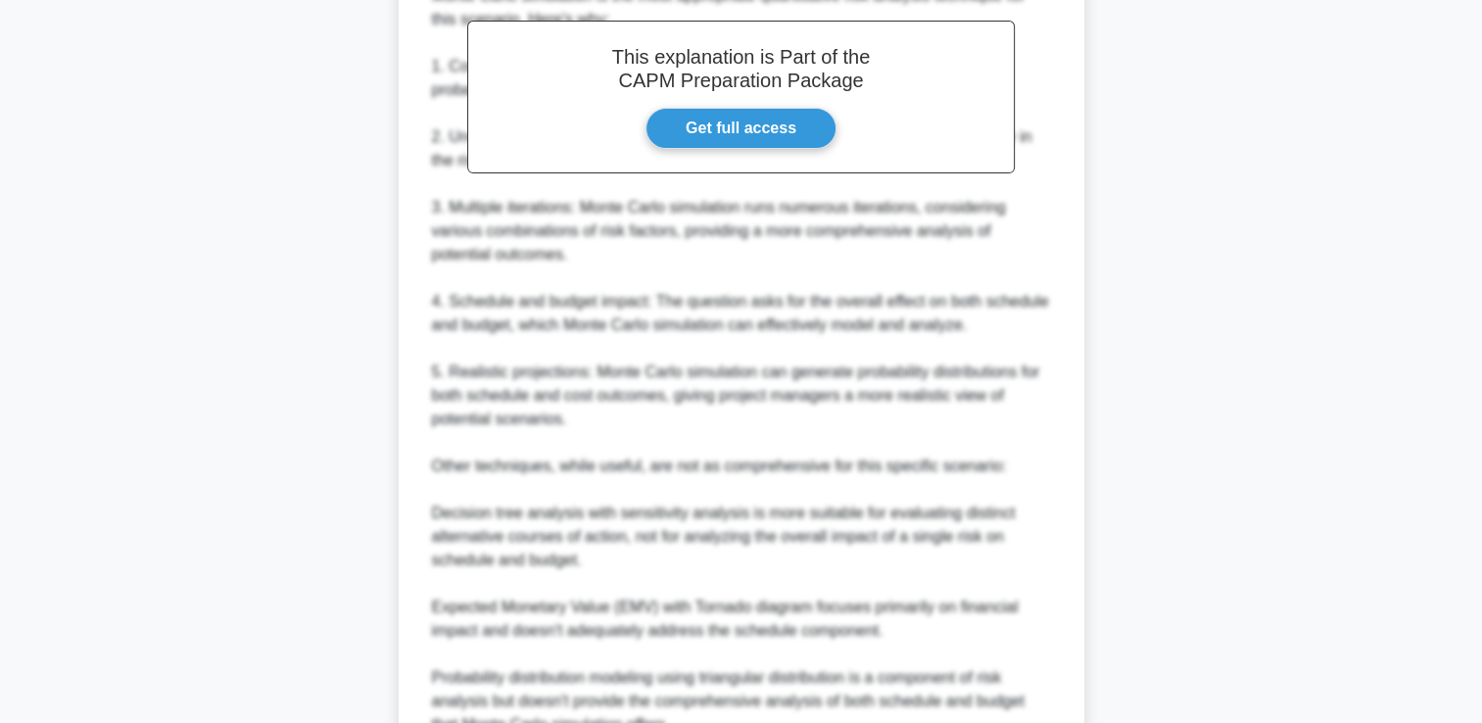
scroll to position [859, 0]
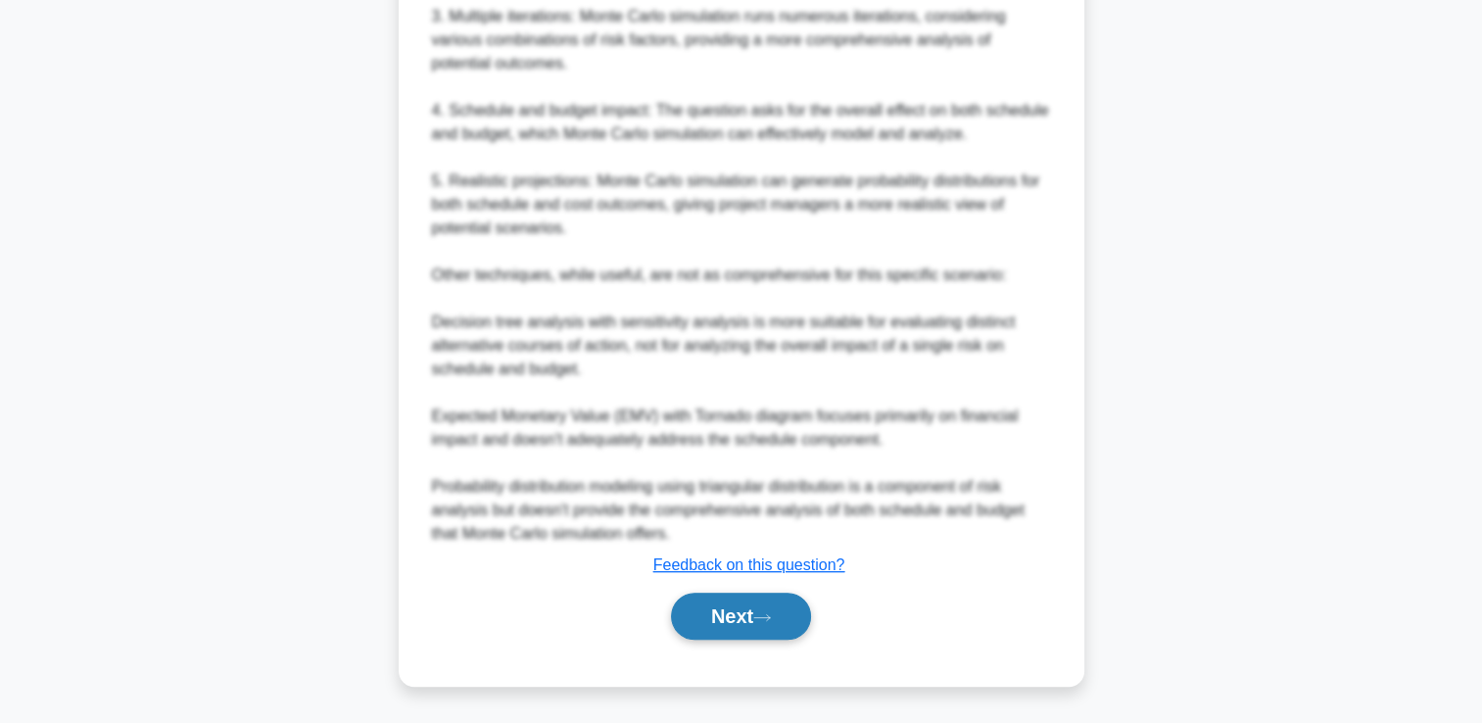
click at [742, 624] on button "Next" at bounding box center [741, 615] width 140 height 47
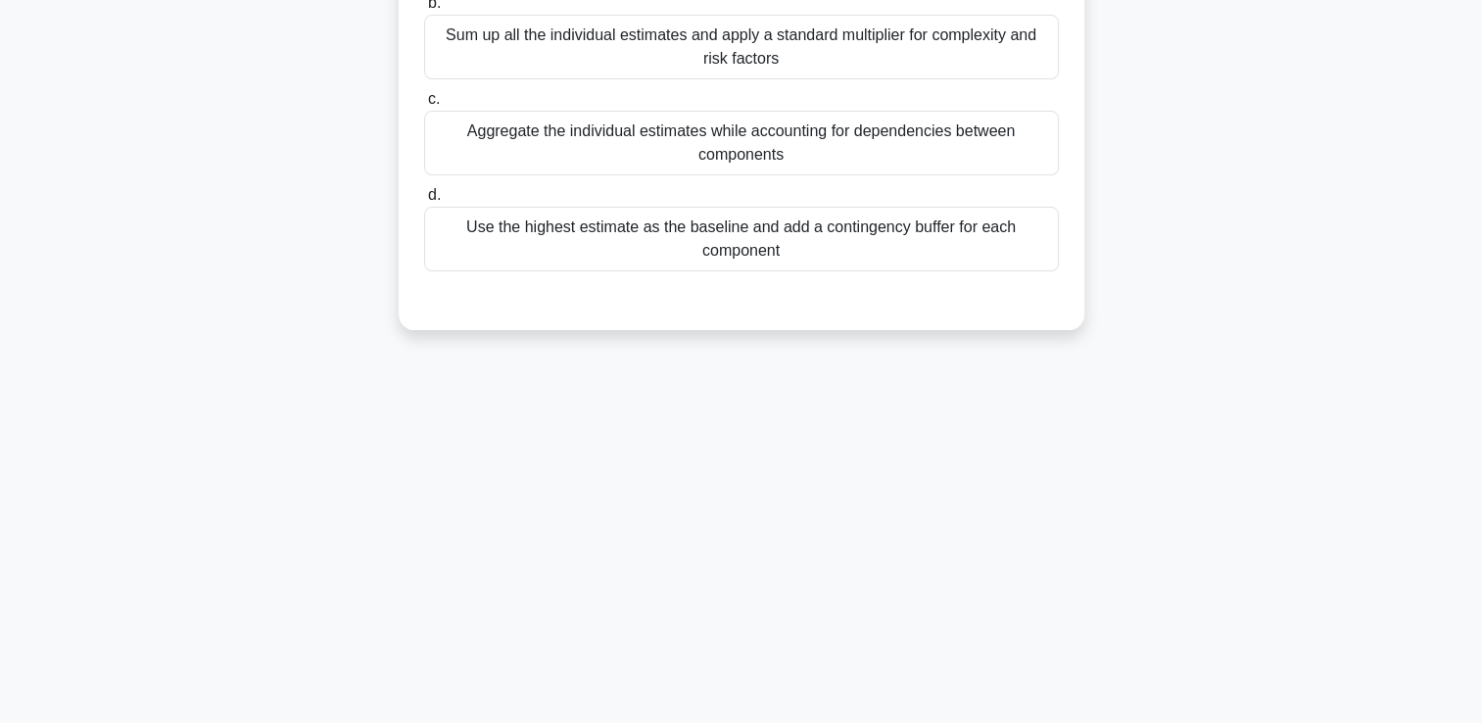
scroll to position [0, 0]
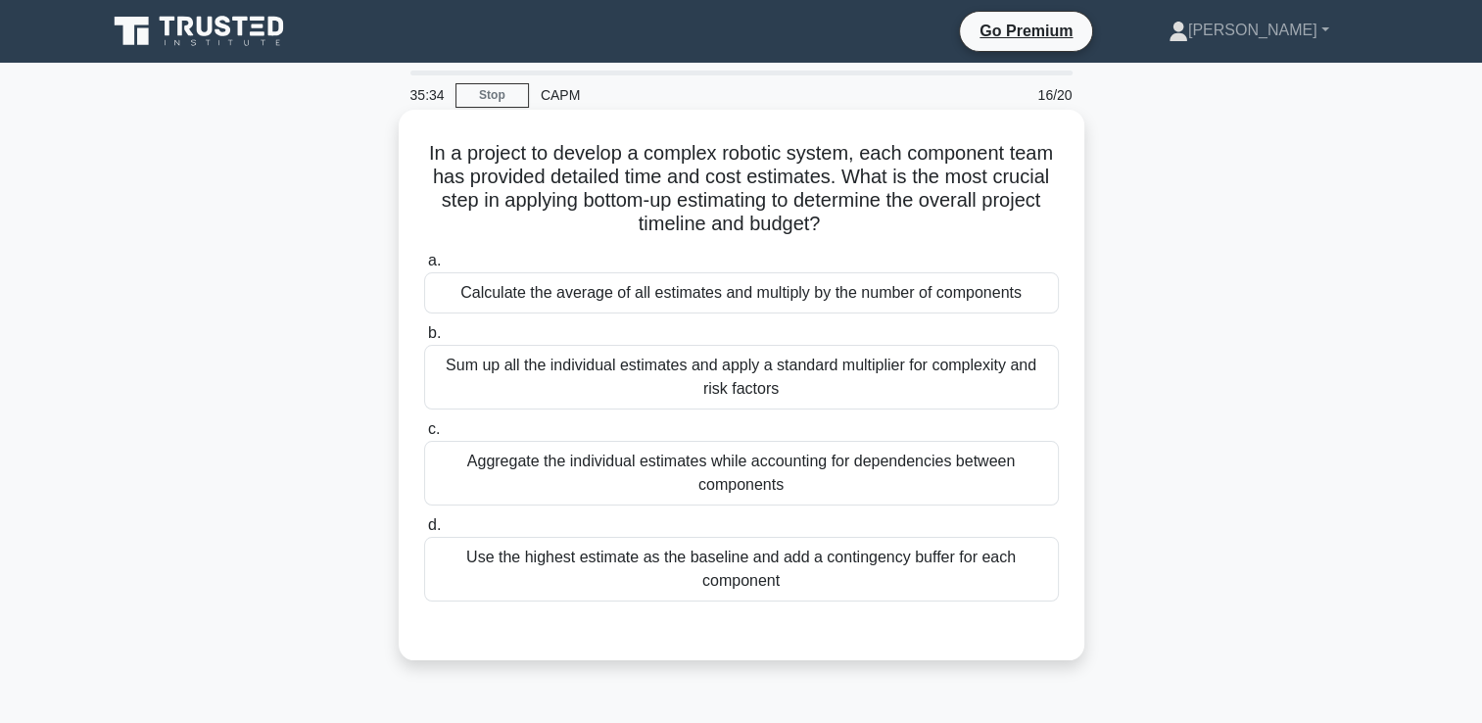
click at [995, 496] on div "Aggregate the individual estimates while accounting for dependencies between co…" at bounding box center [741, 473] width 635 height 65
click at [424, 436] on input "c. Aggregate the individual estimates while accounting for dependencies between…" at bounding box center [424, 429] width 0 height 13
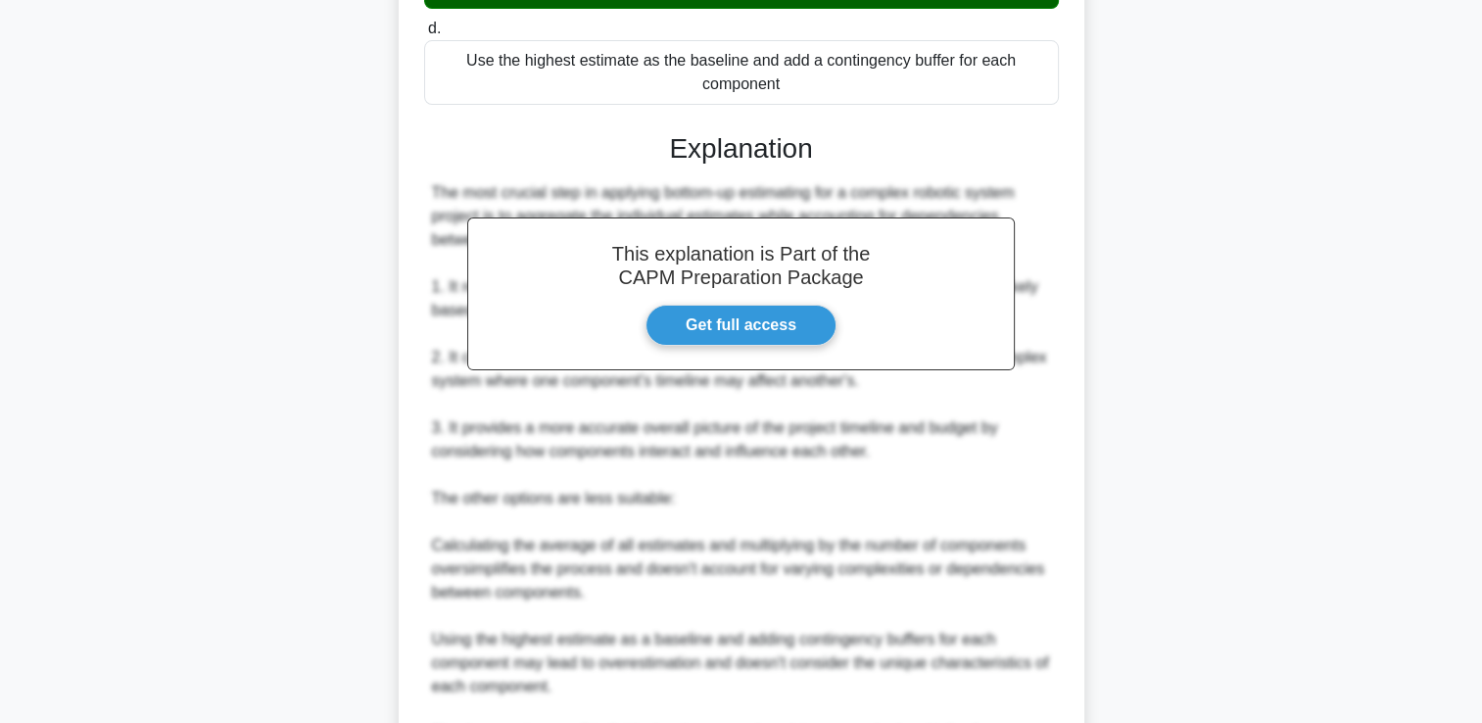
scroll to position [771, 0]
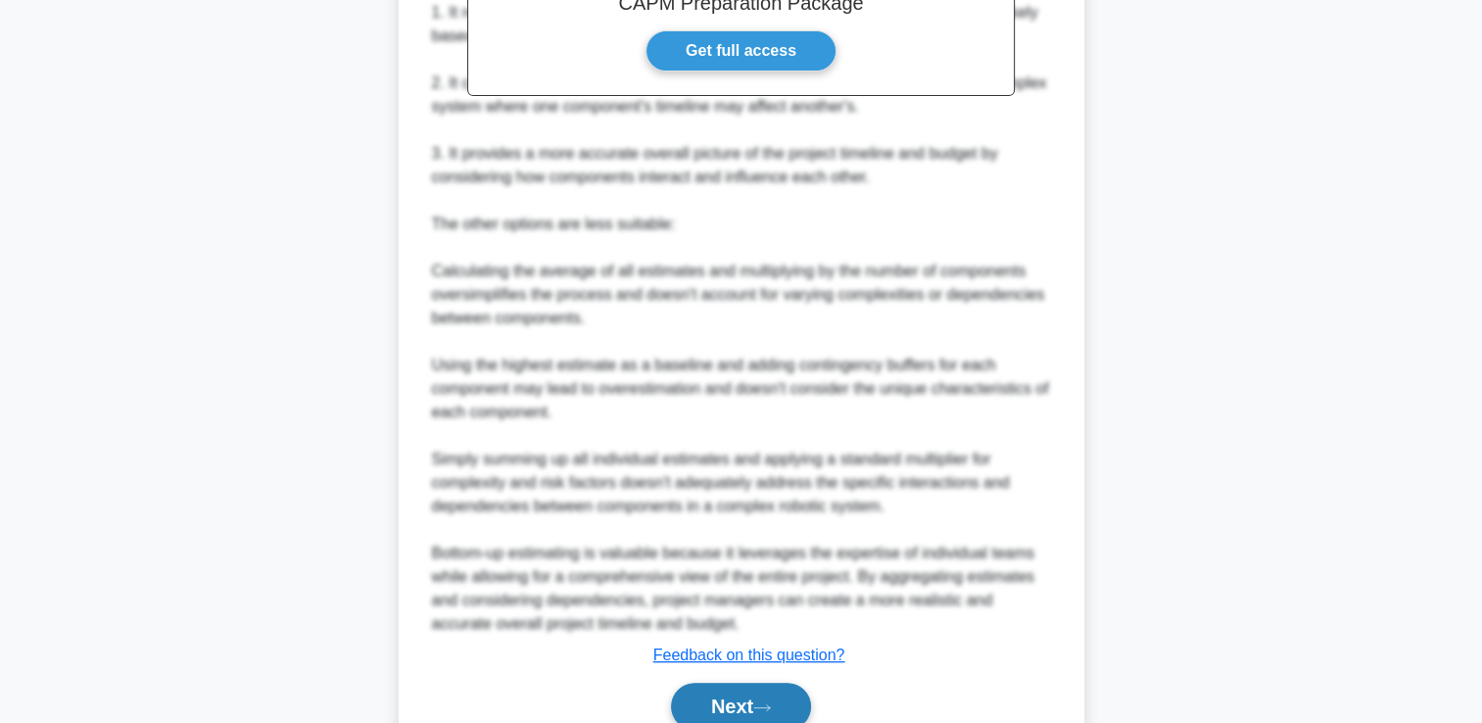
click at [777, 692] on button "Next" at bounding box center [741, 706] width 140 height 47
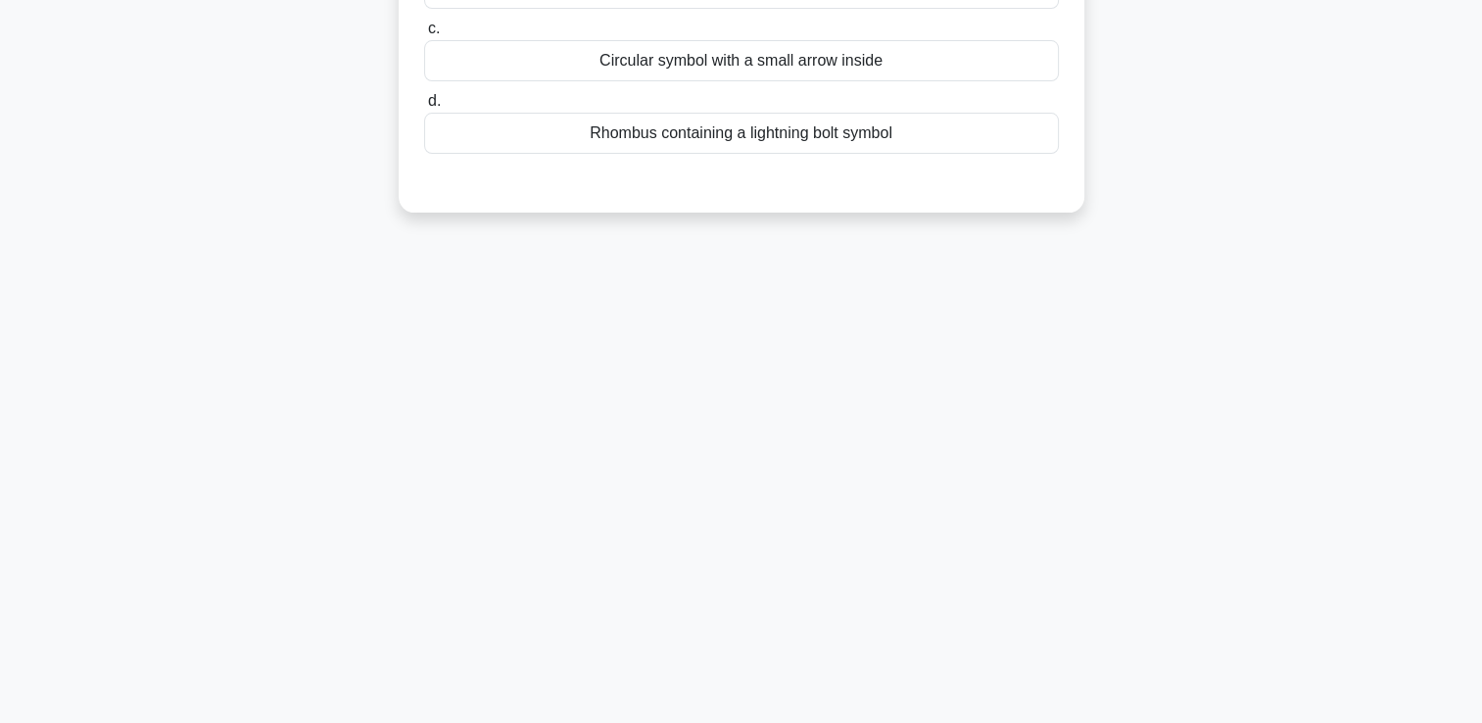
scroll to position [0, 0]
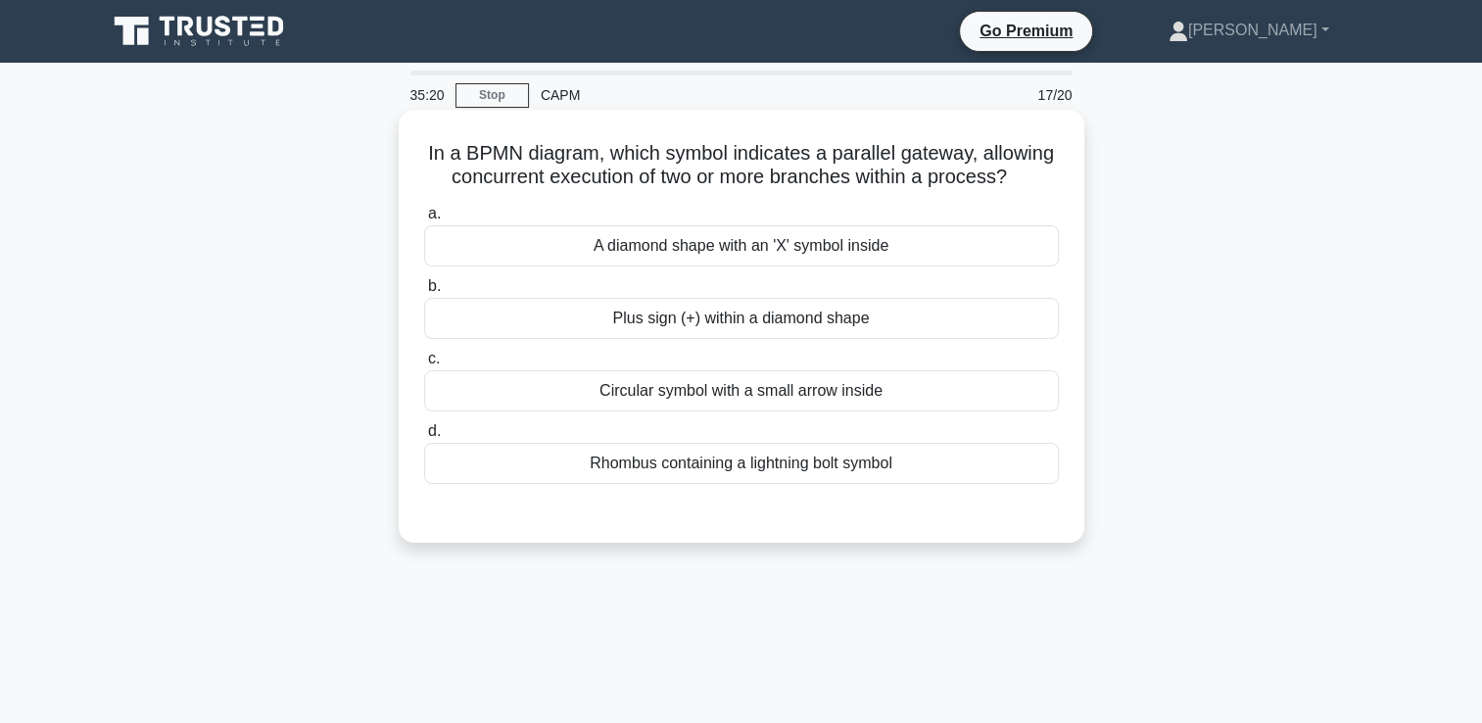
click at [1018, 411] on div "Circular symbol with a small arrow inside" at bounding box center [741, 390] width 635 height 41
click at [424, 365] on input "c. Circular symbol with a small arrow inside" at bounding box center [424, 359] width 0 height 13
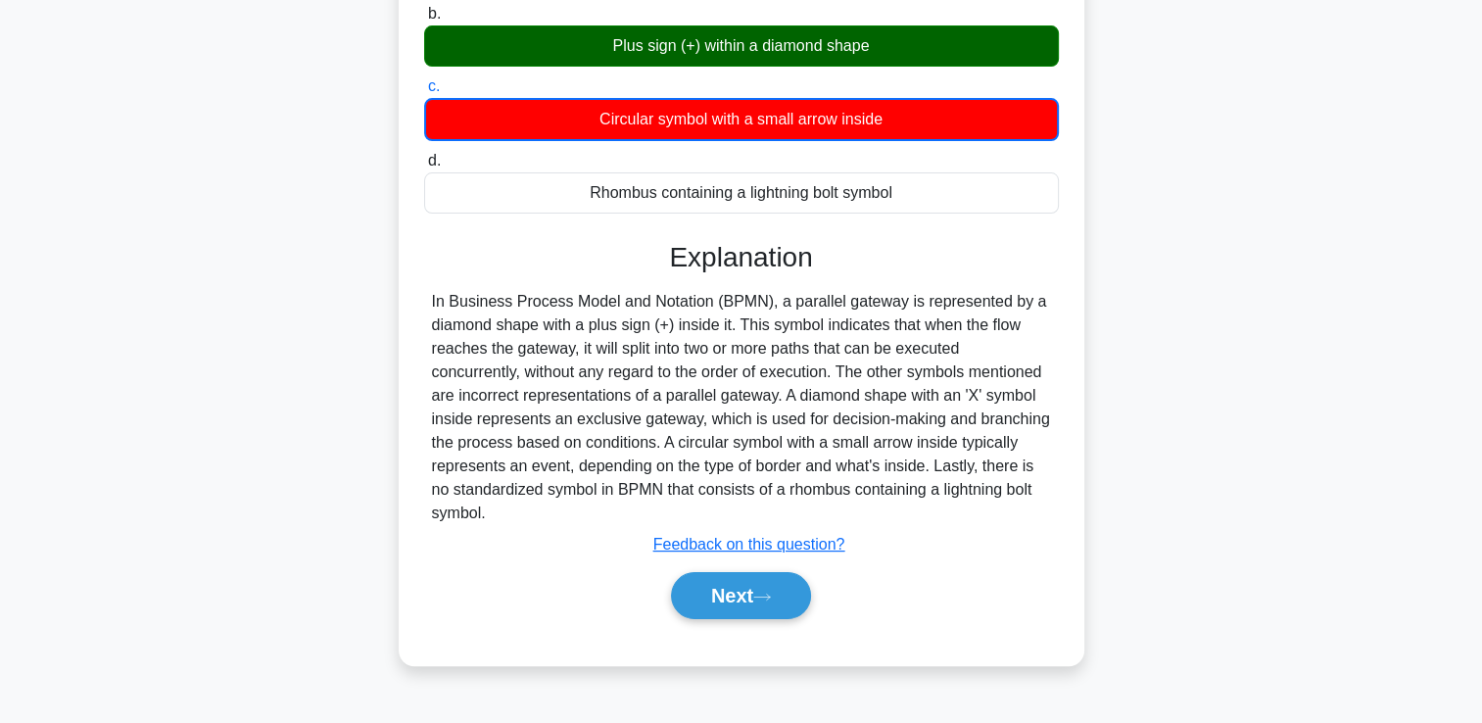
scroll to position [292, 0]
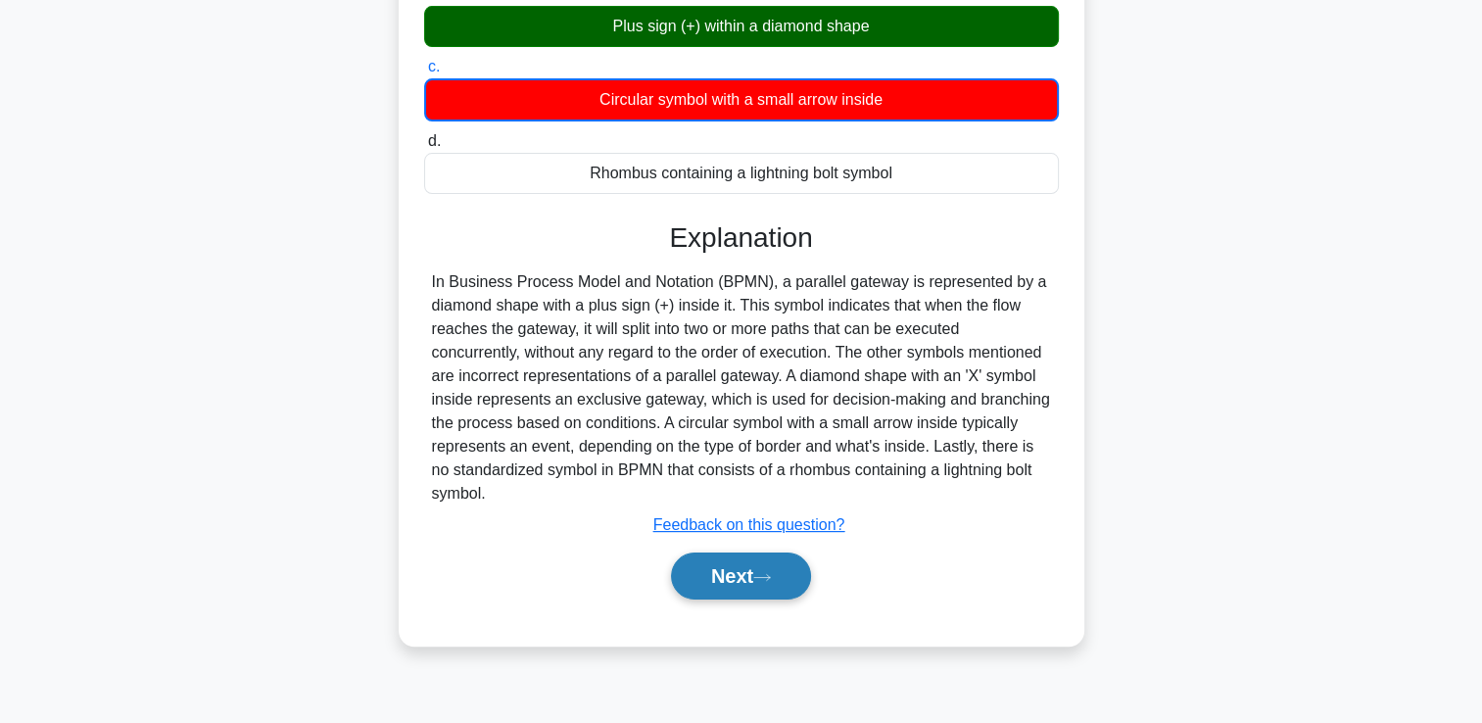
click at [793, 599] on button "Next" at bounding box center [741, 575] width 140 height 47
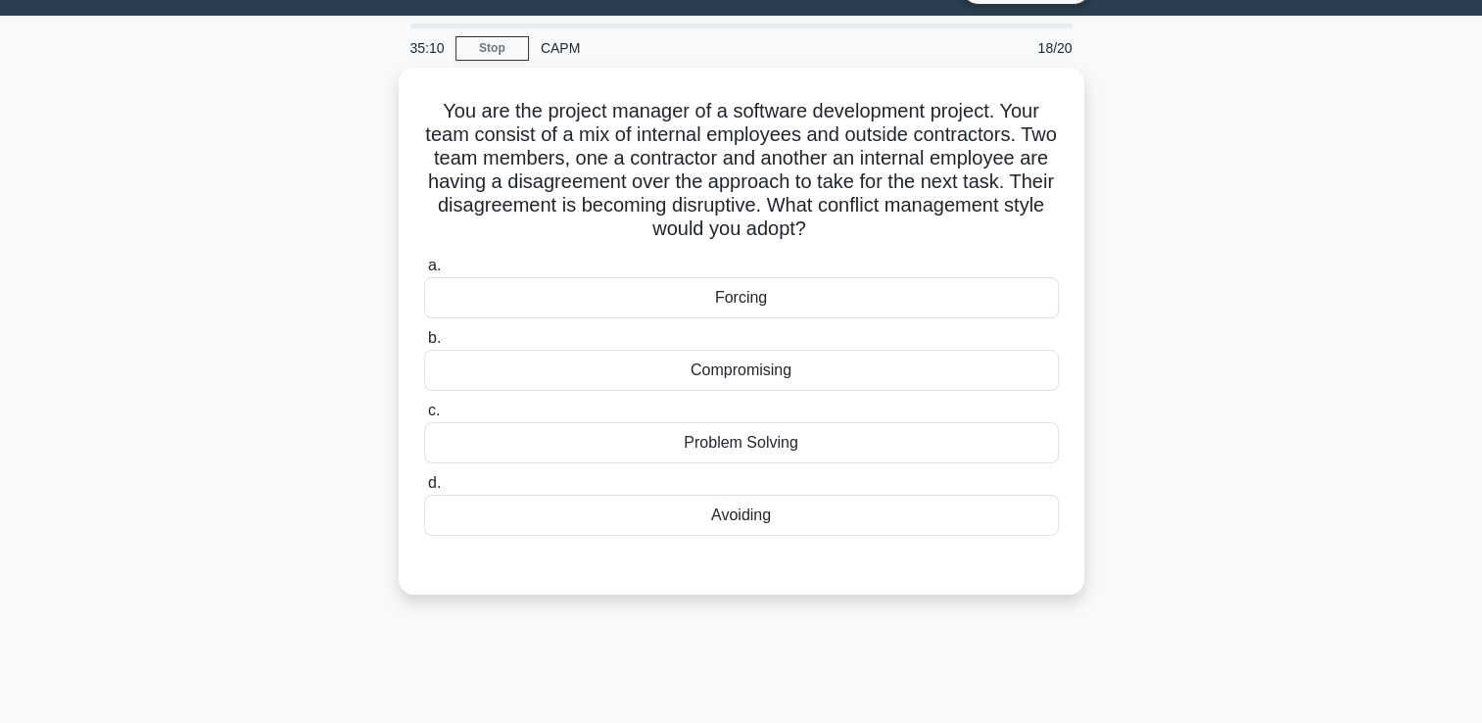
scroll to position [0, 0]
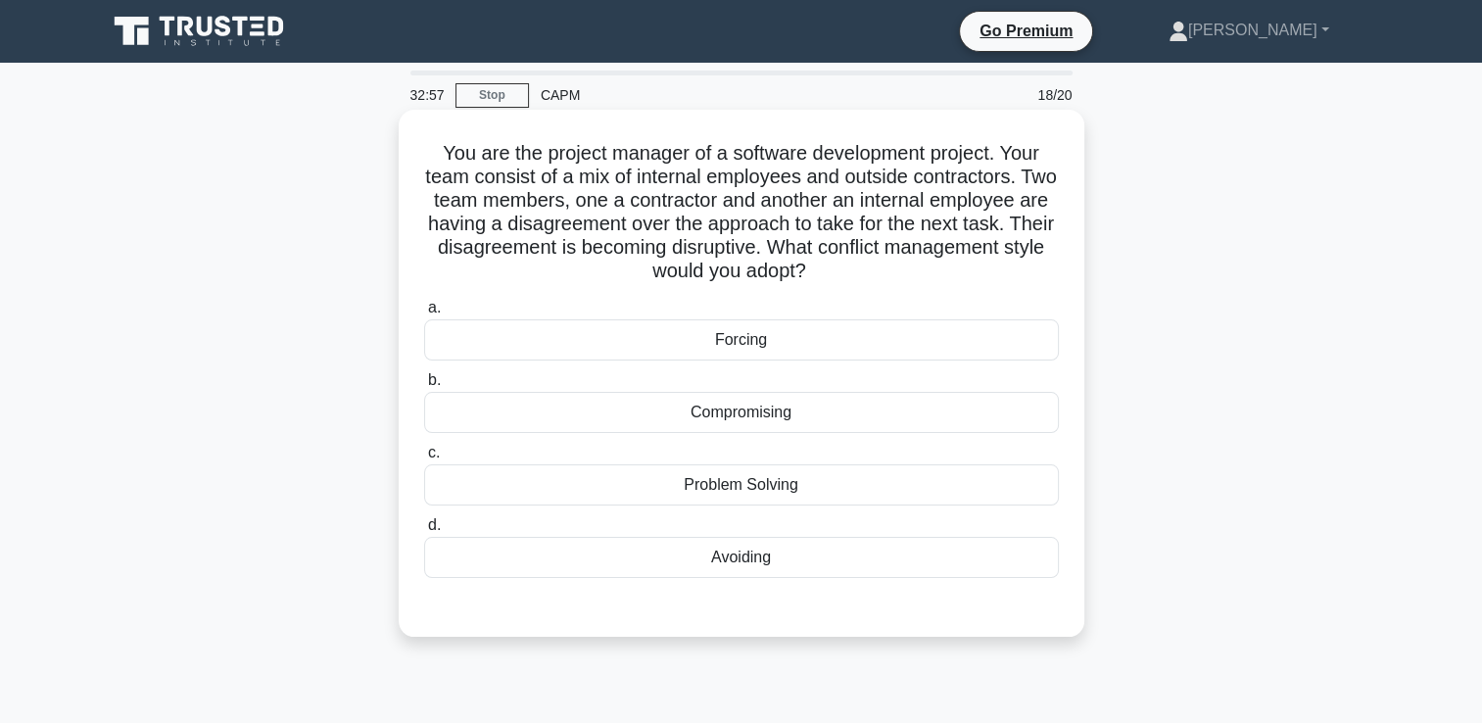
click at [927, 483] on div "Problem Solving" at bounding box center [741, 484] width 635 height 41
click at [424, 459] on input "c. Problem Solving" at bounding box center [424, 453] width 0 height 13
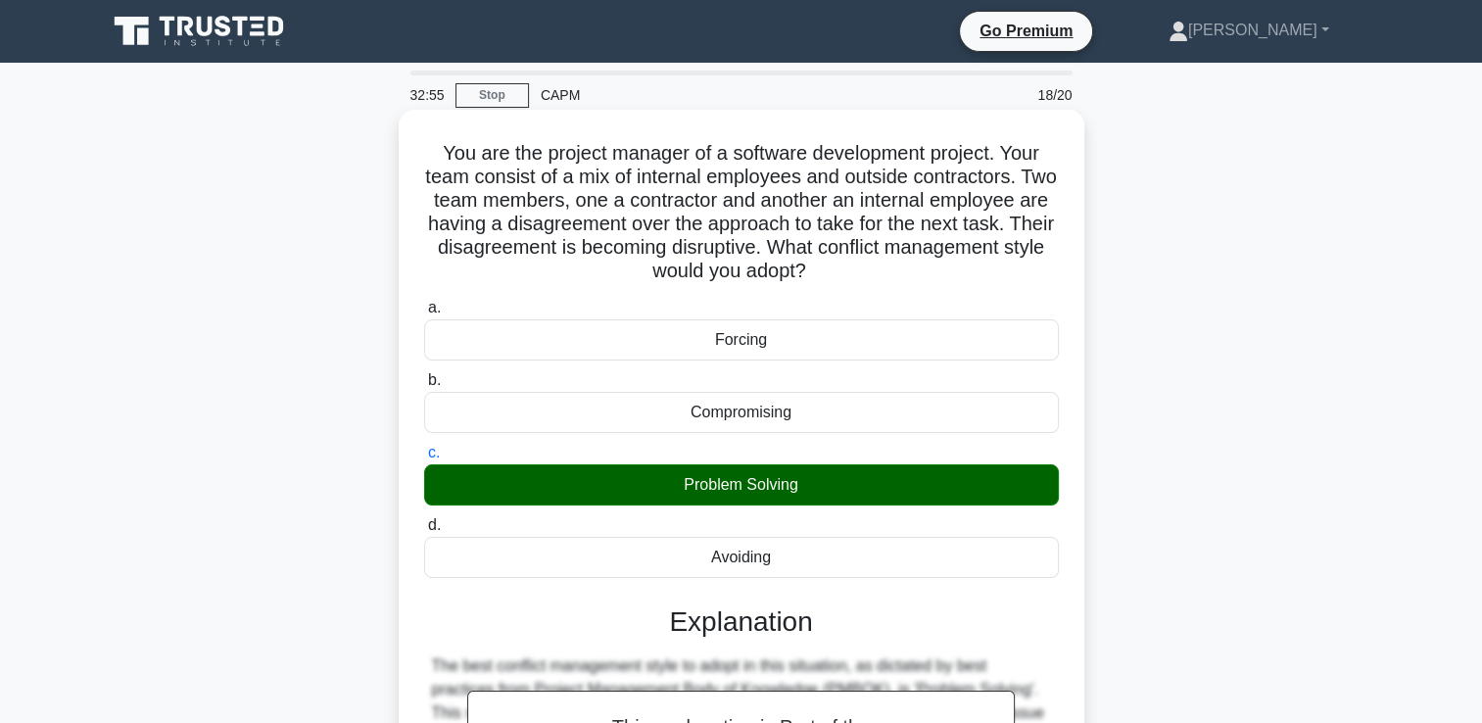
scroll to position [389, 0]
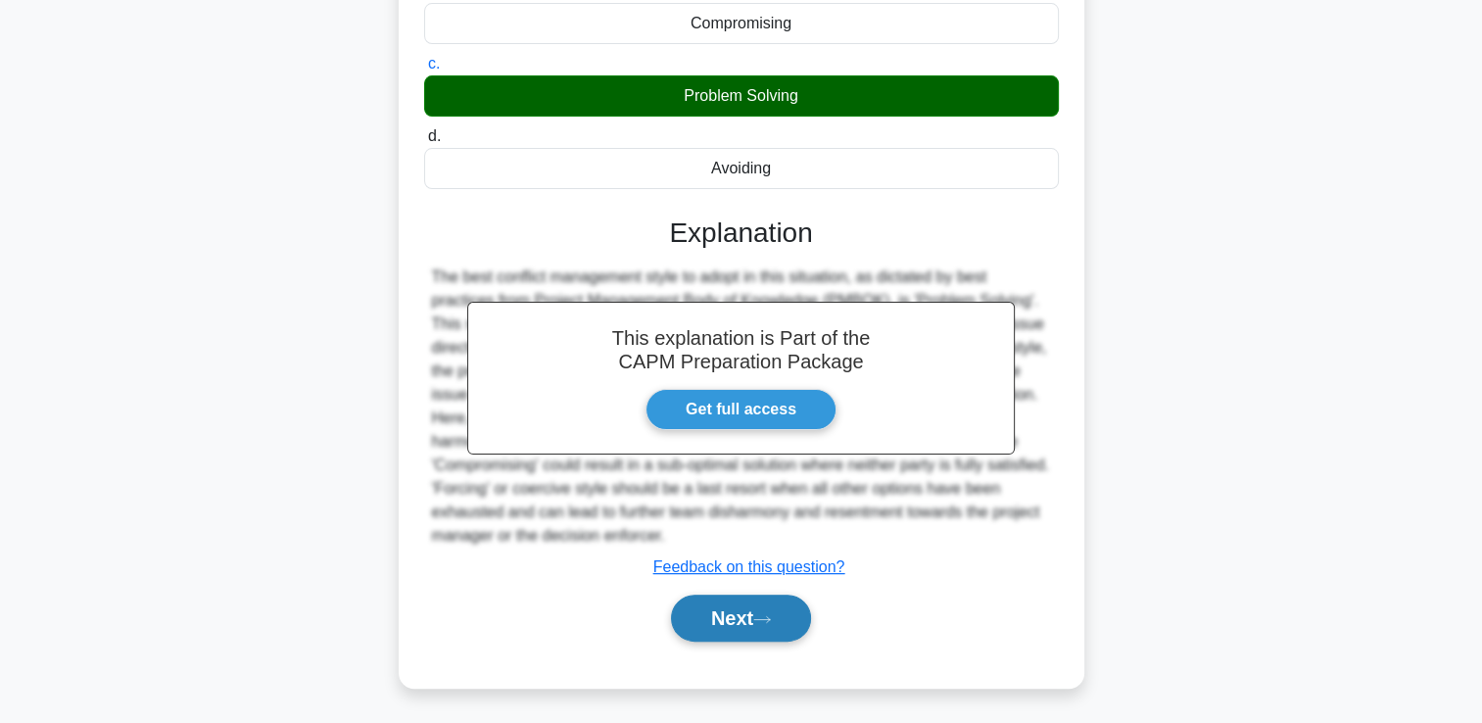
click at [769, 631] on button "Next" at bounding box center [741, 617] width 140 height 47
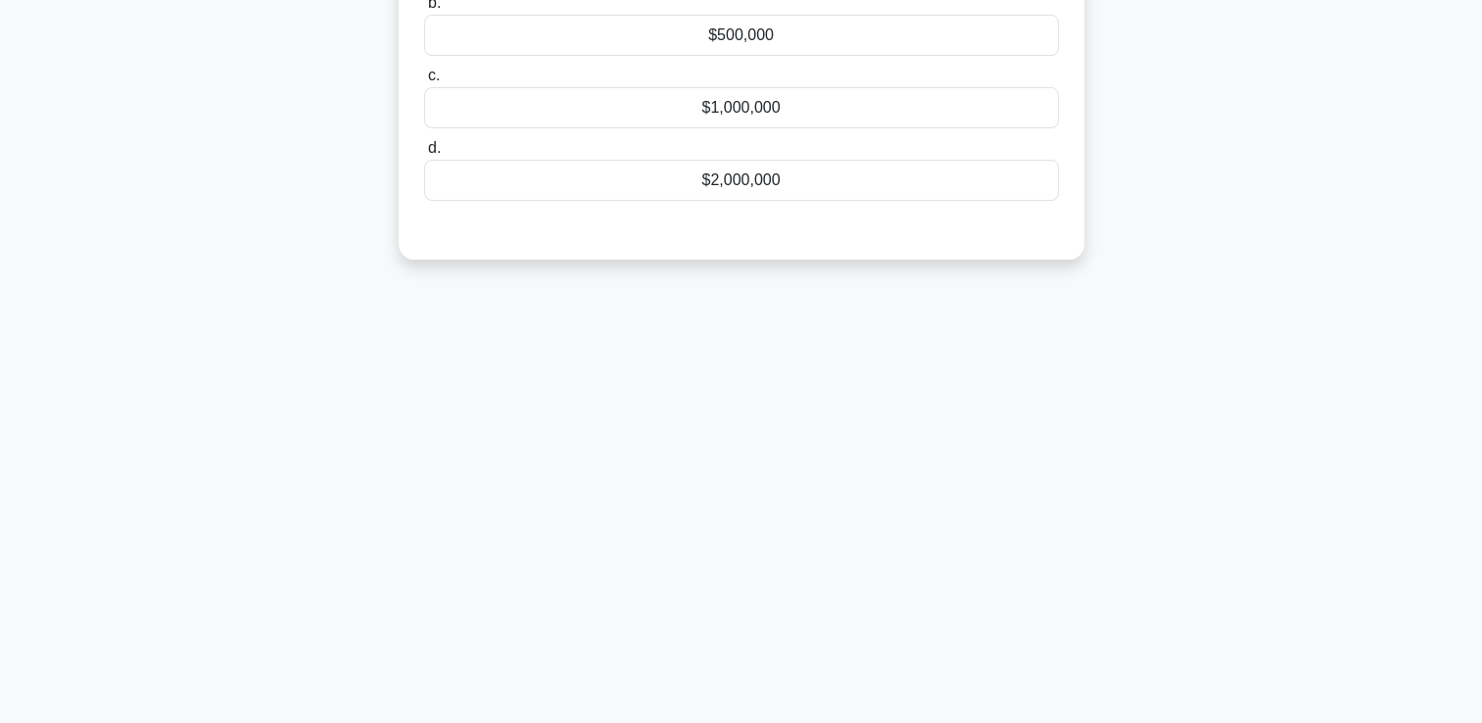
scroll to position [0, 0]
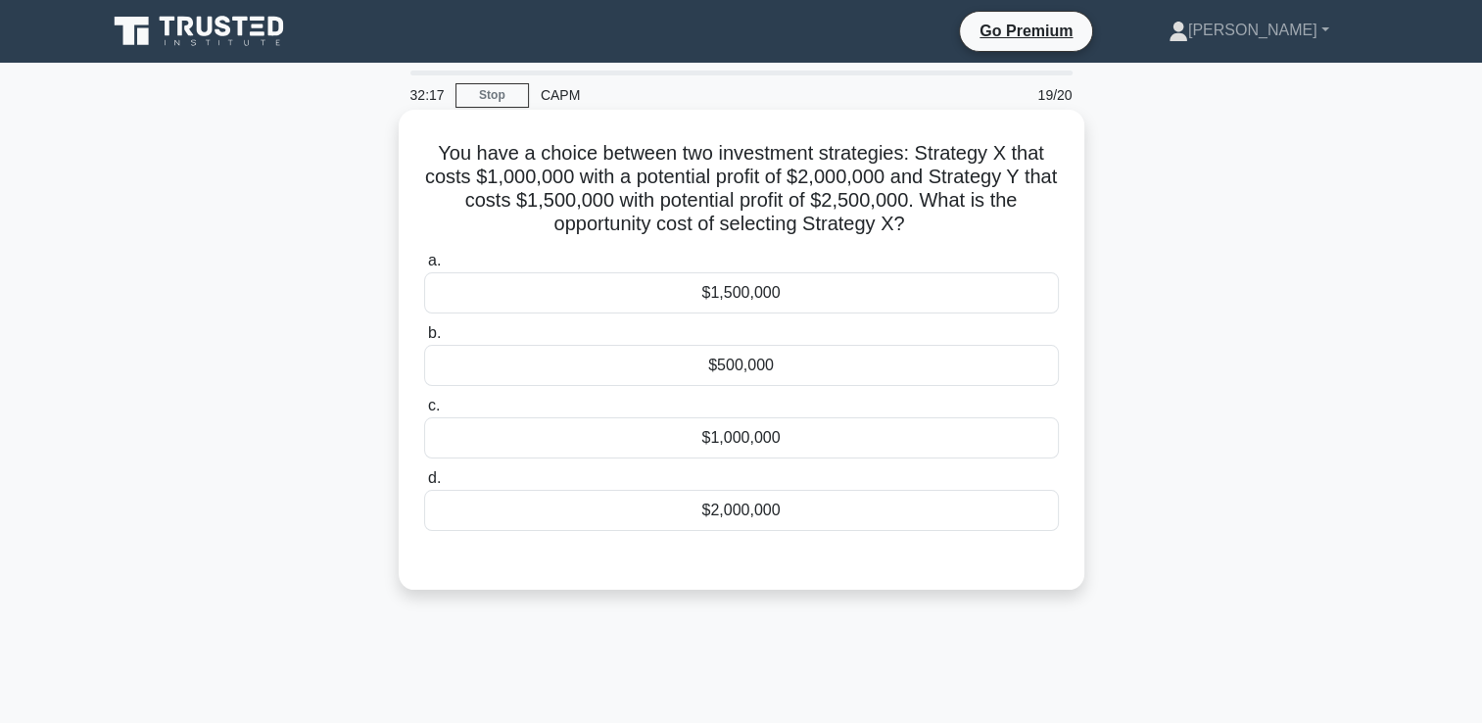
click at [779, 372] on div "$500,000" at bounding box center [741, 365] width 635 height 41
click at [424, 340] on input "b. $500,000" at bounding box center [424, 333] width 0 height 13
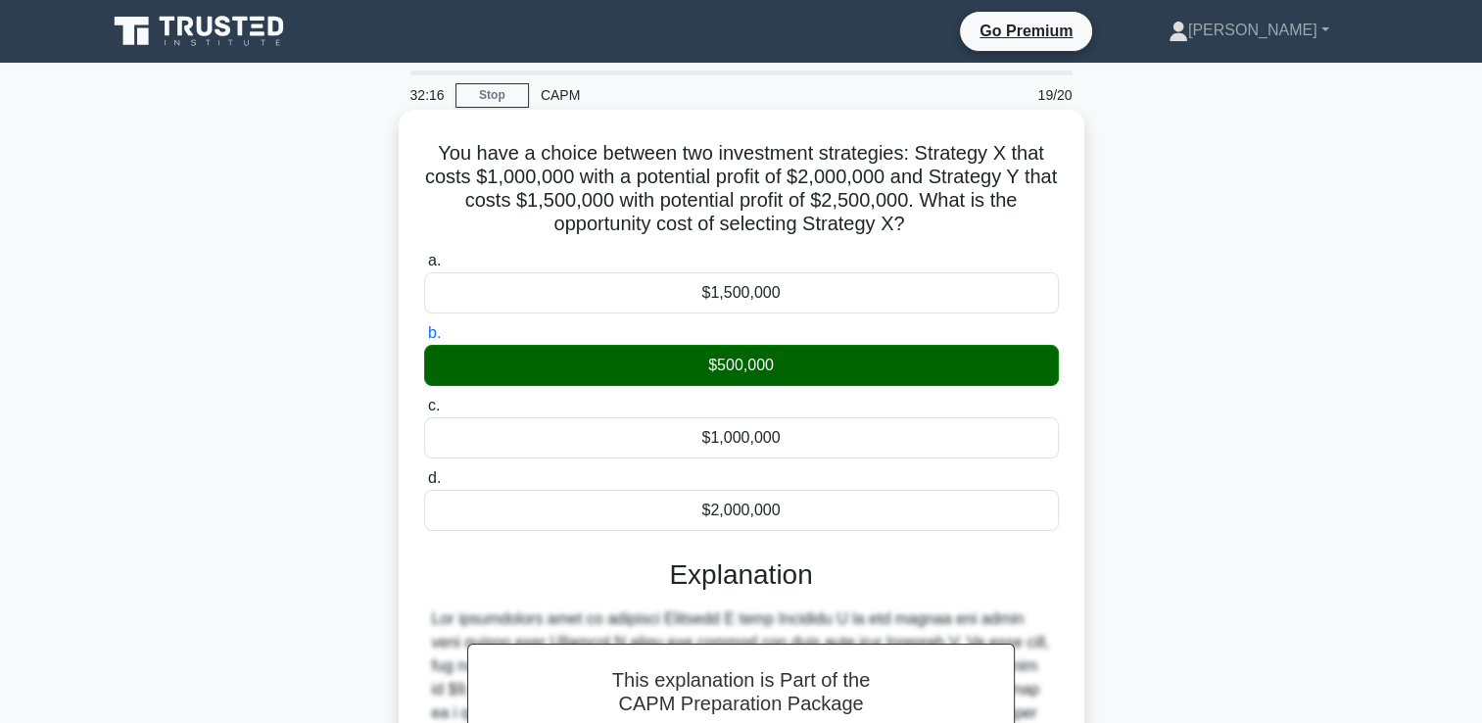
scroll to position [389, 0]
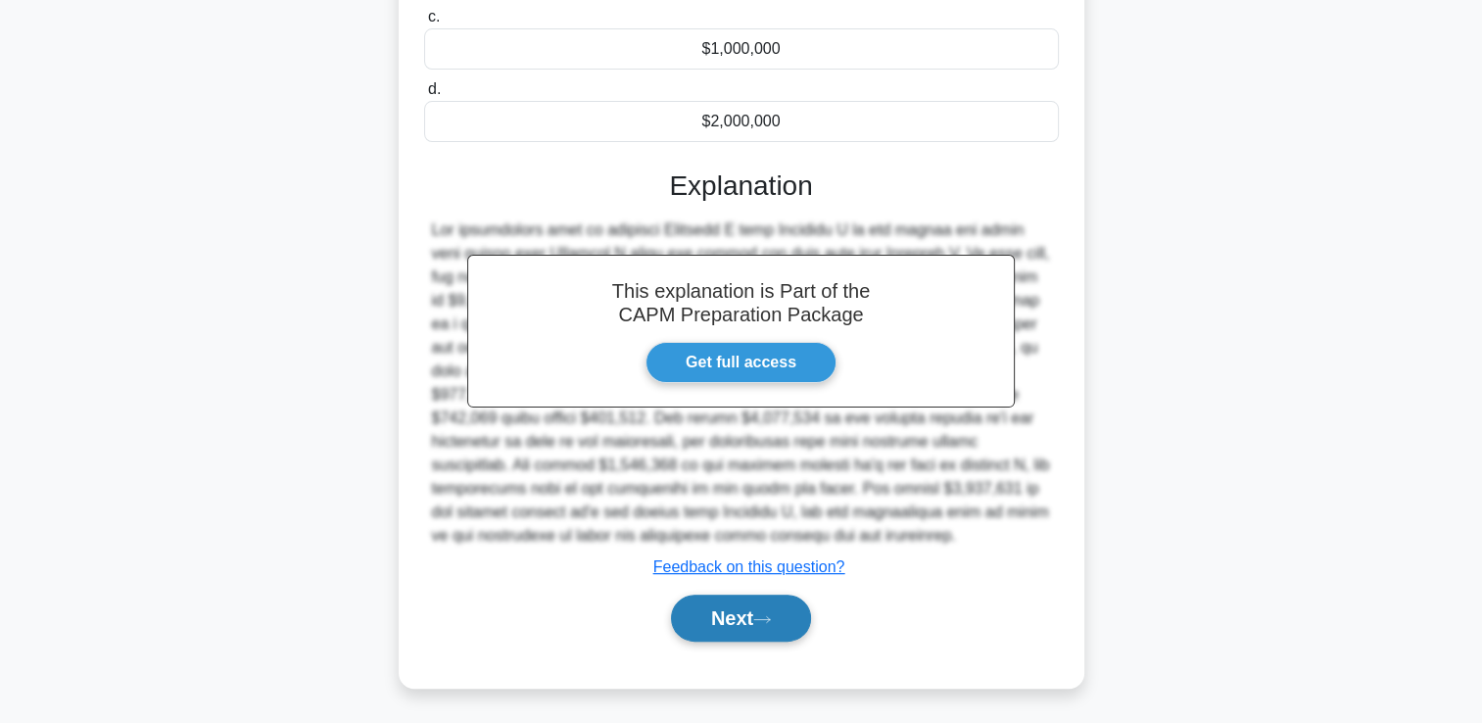
click at [735, 609] on button "Next" at bounding box center [741, 617] width 140 height 47
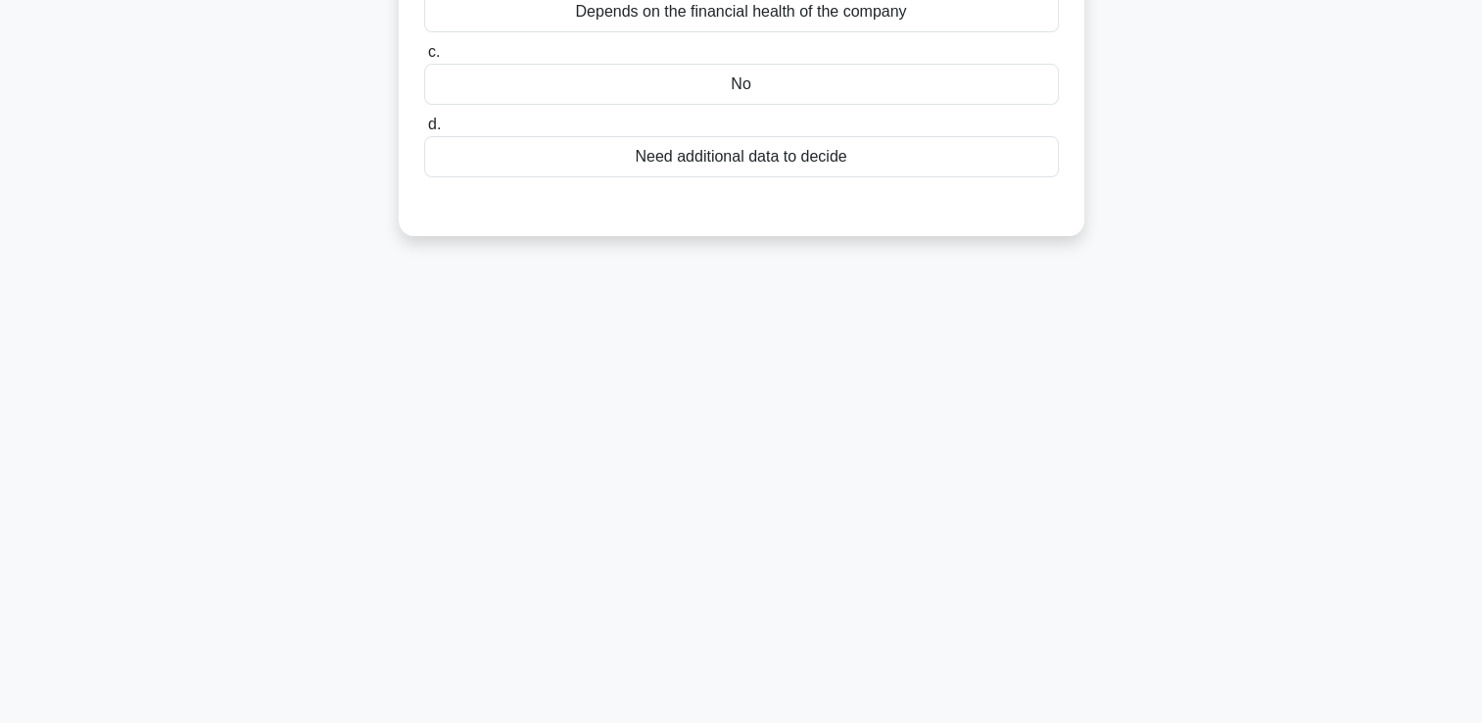
scroll to position [0, 0]
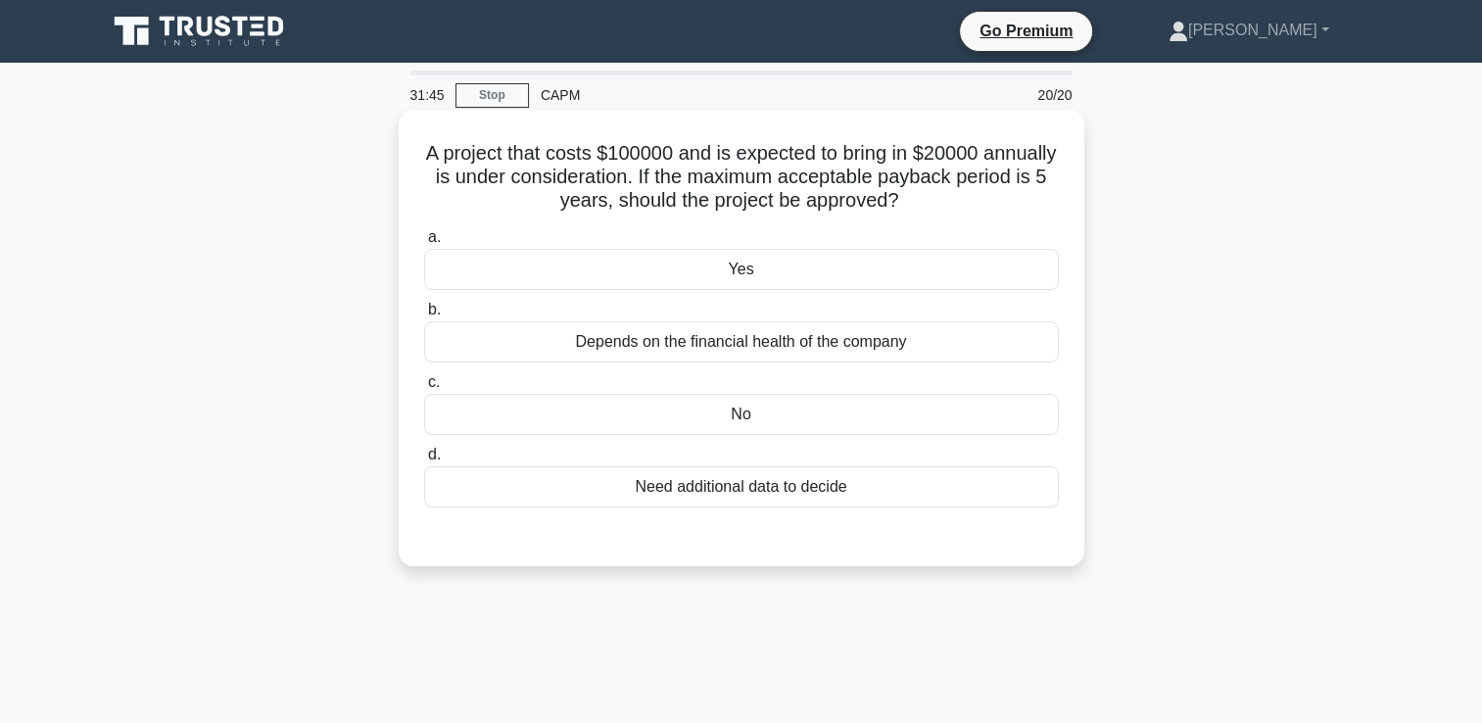
click at [948, 266] on div "Yes" at bounding box center [741, 269] width 635 height 41
click at [424, 244] on input "a. Yes" at bounding box center [424, 237] width 0 height 13
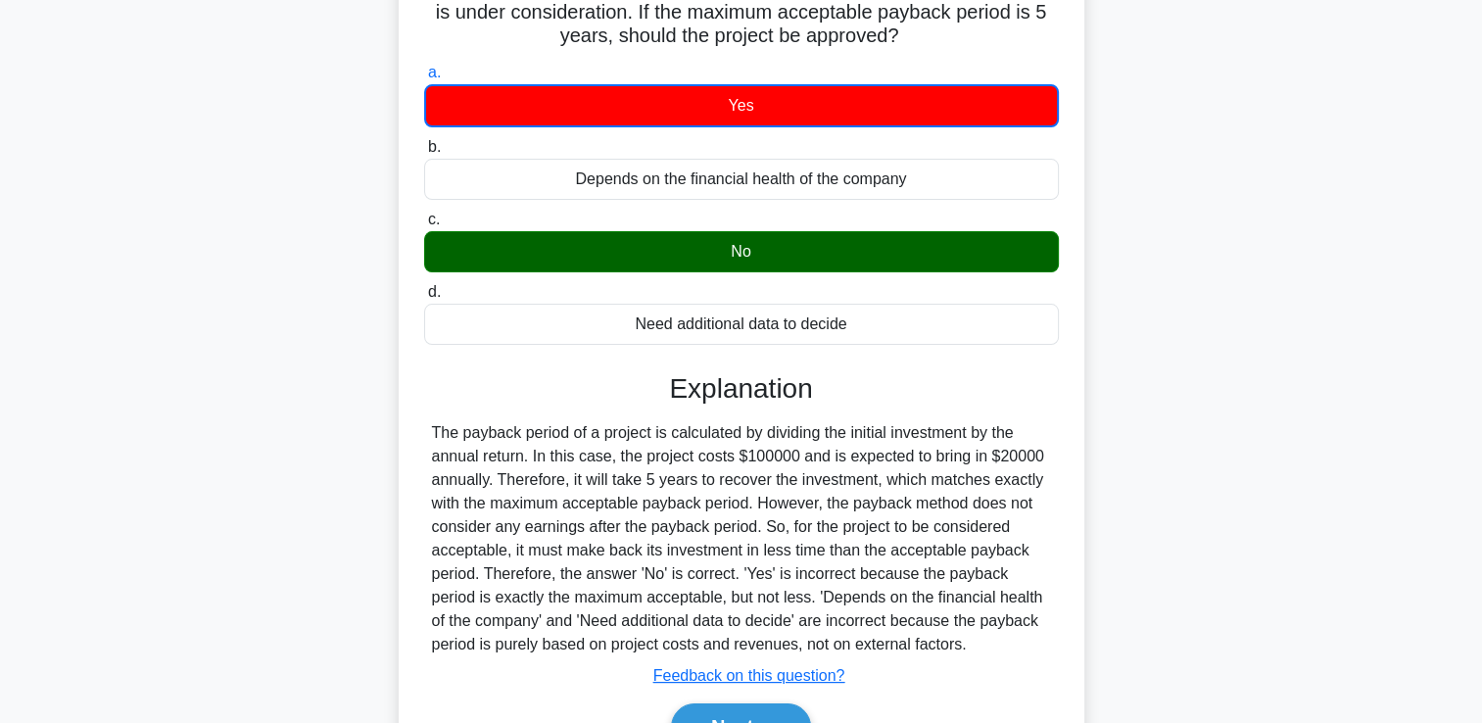
scroll to position [335, 0]
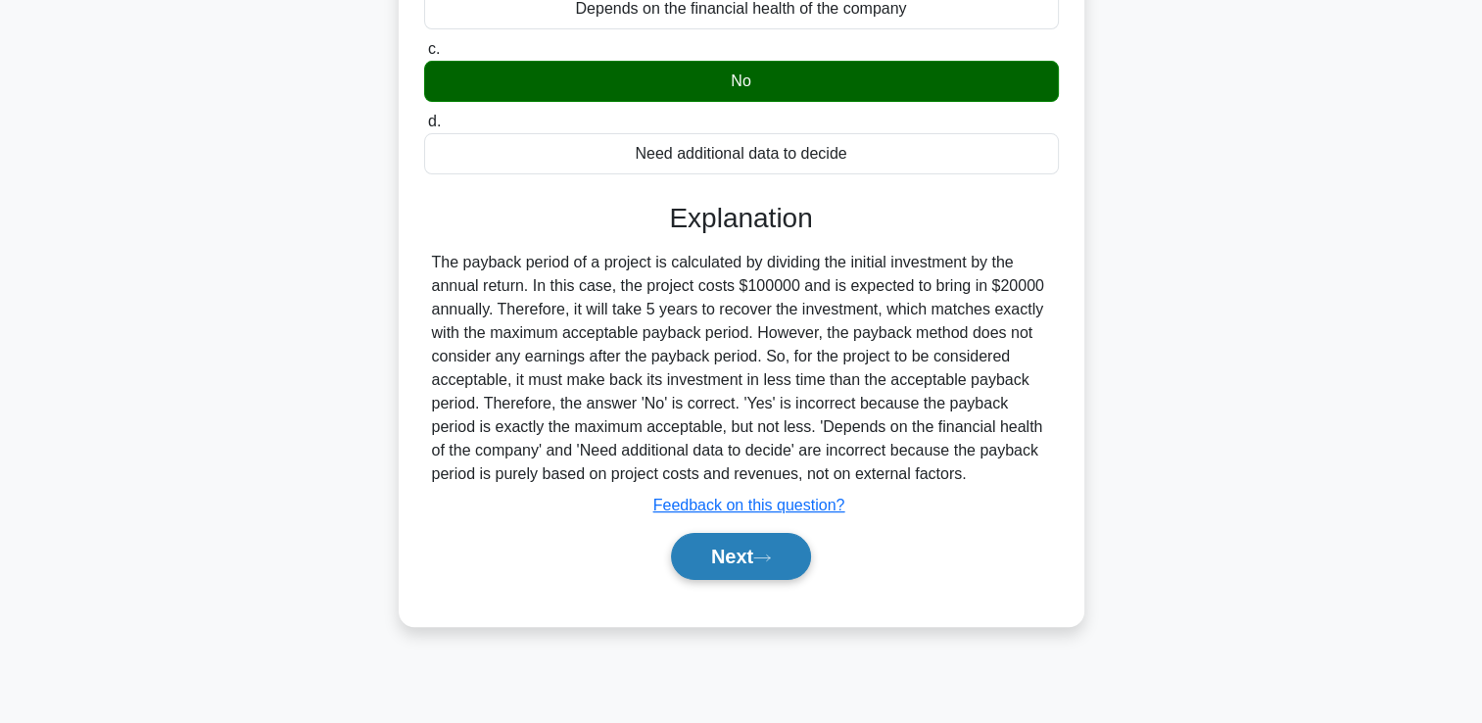
click at [711, 558] on button "Next" at bounding box center [741, 556] width 140 height 47
click at [713, 568] on button "Next" at bounding box center [741, 556] width 140 height 47
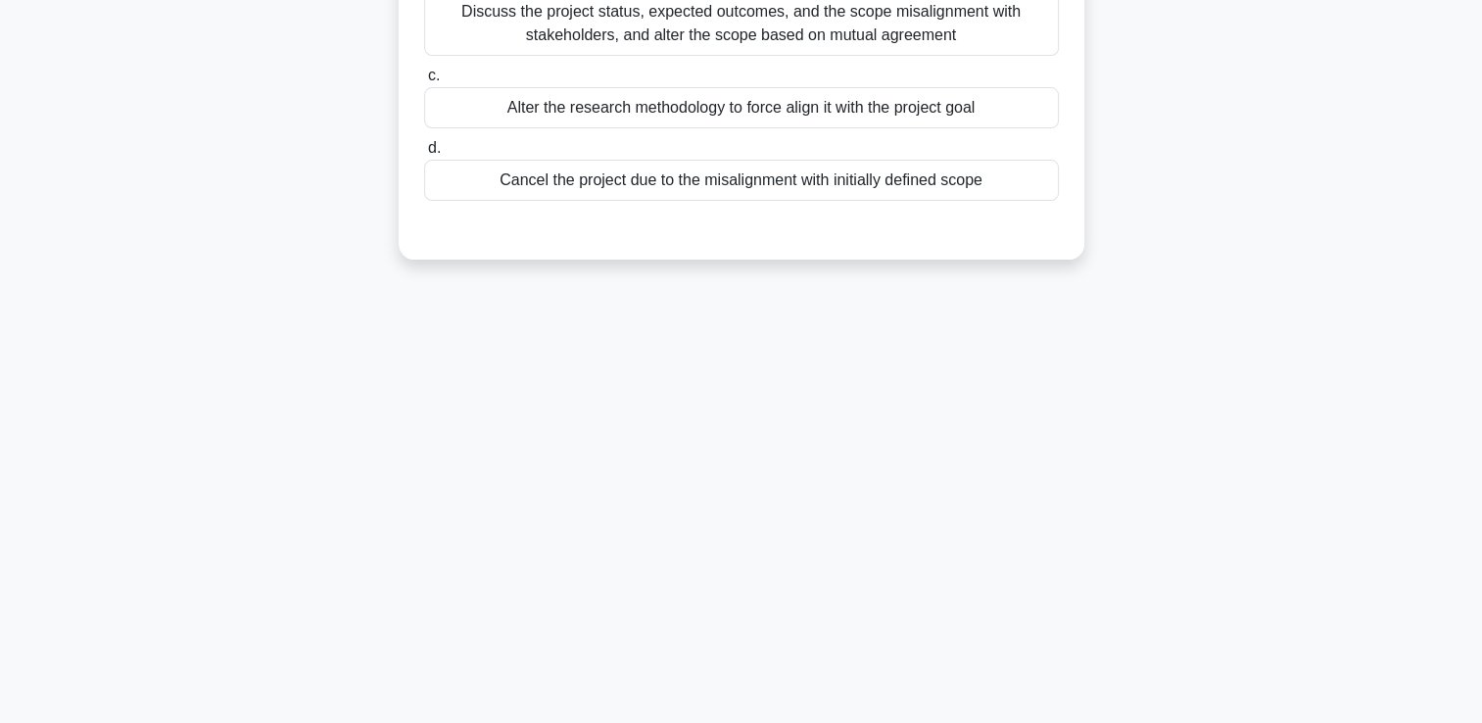
scroll to position [0, 0]
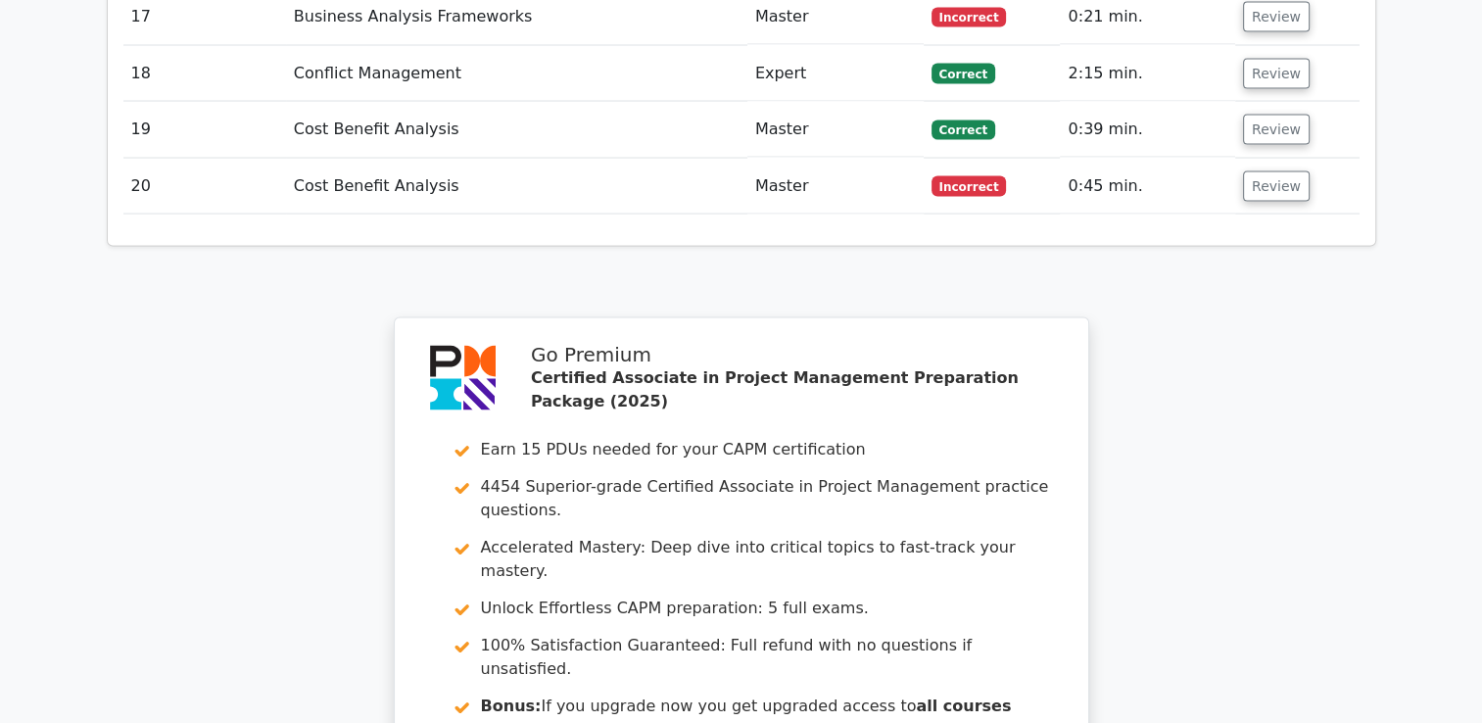
scroll to position [3832, 0]
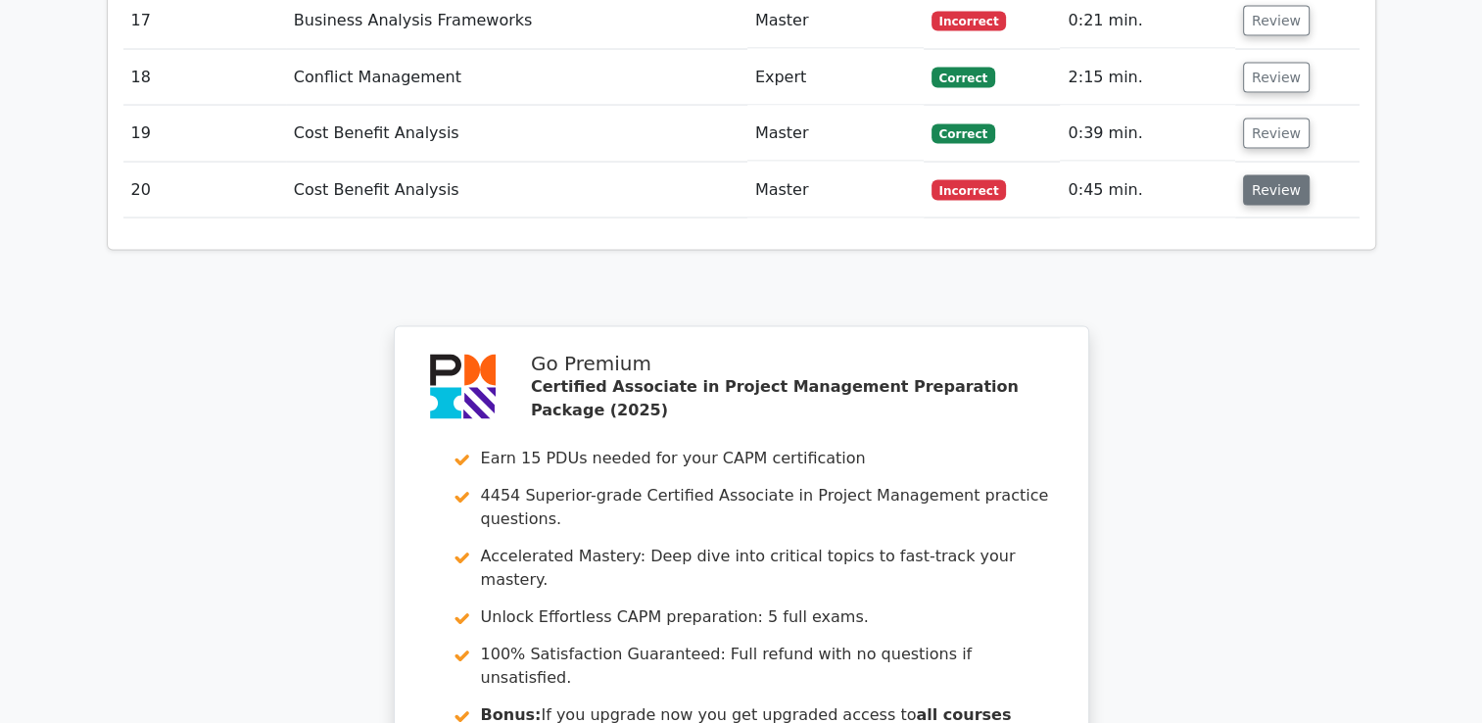
click at [1273, 175] on button "Review" at bounding box center [1276, 190] width 67 height 30
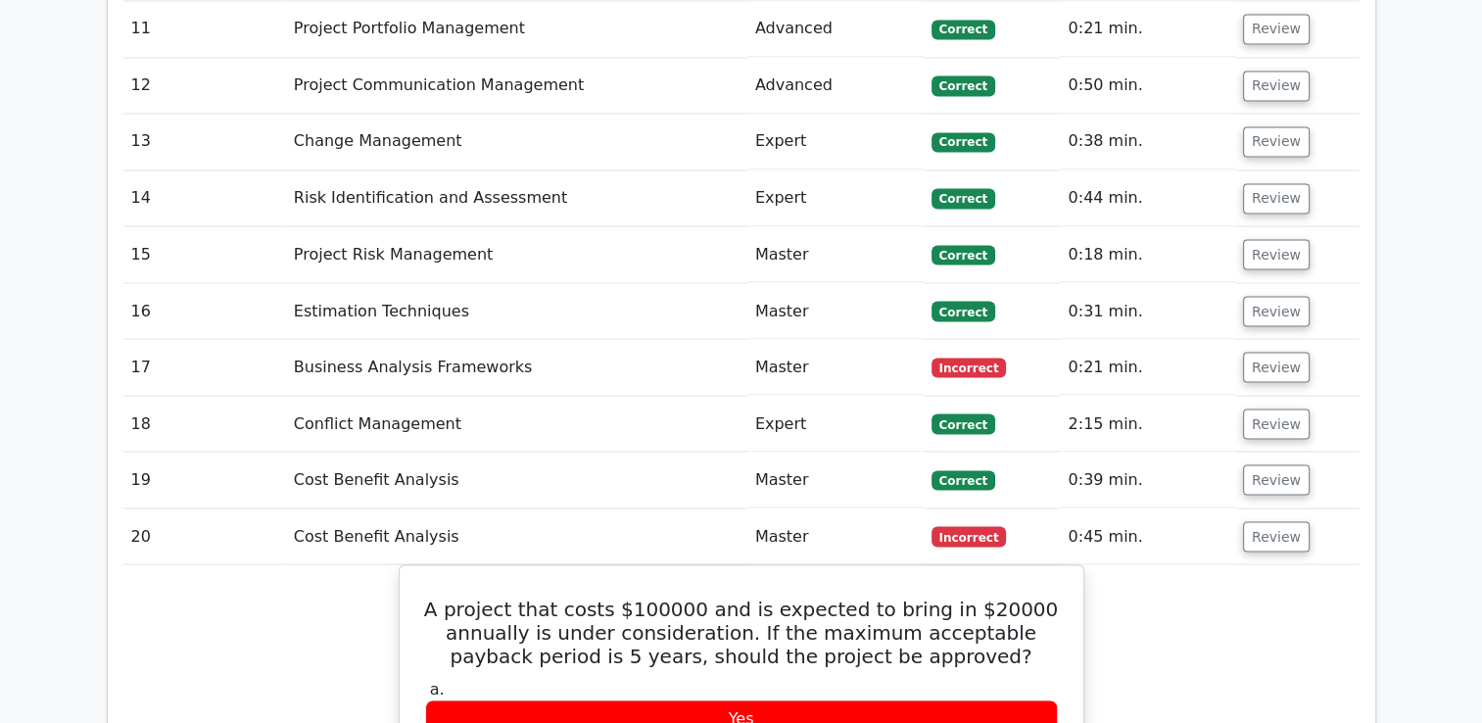
scroll to position [3481, 0]
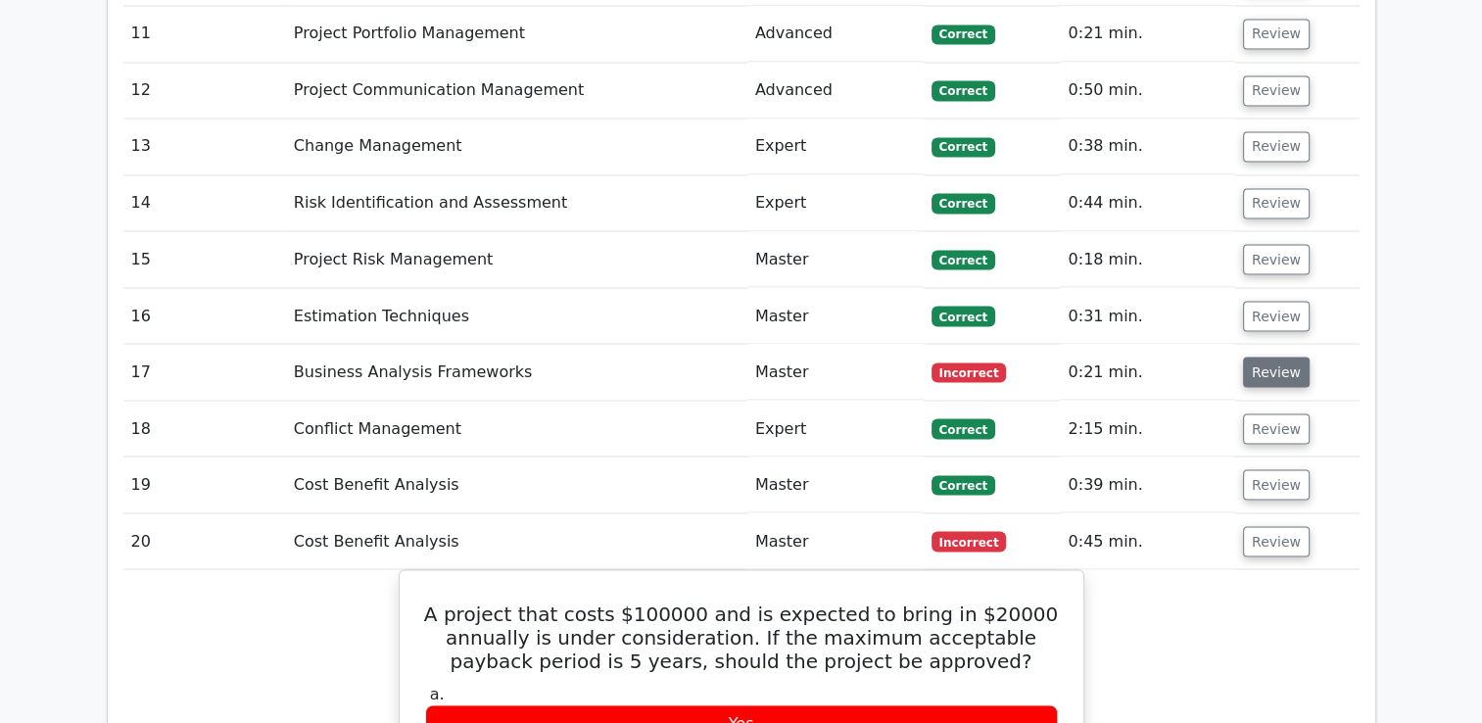
click at [1279, 356] on button "Review" at bounding box center [1276, 371] width 67 height 30
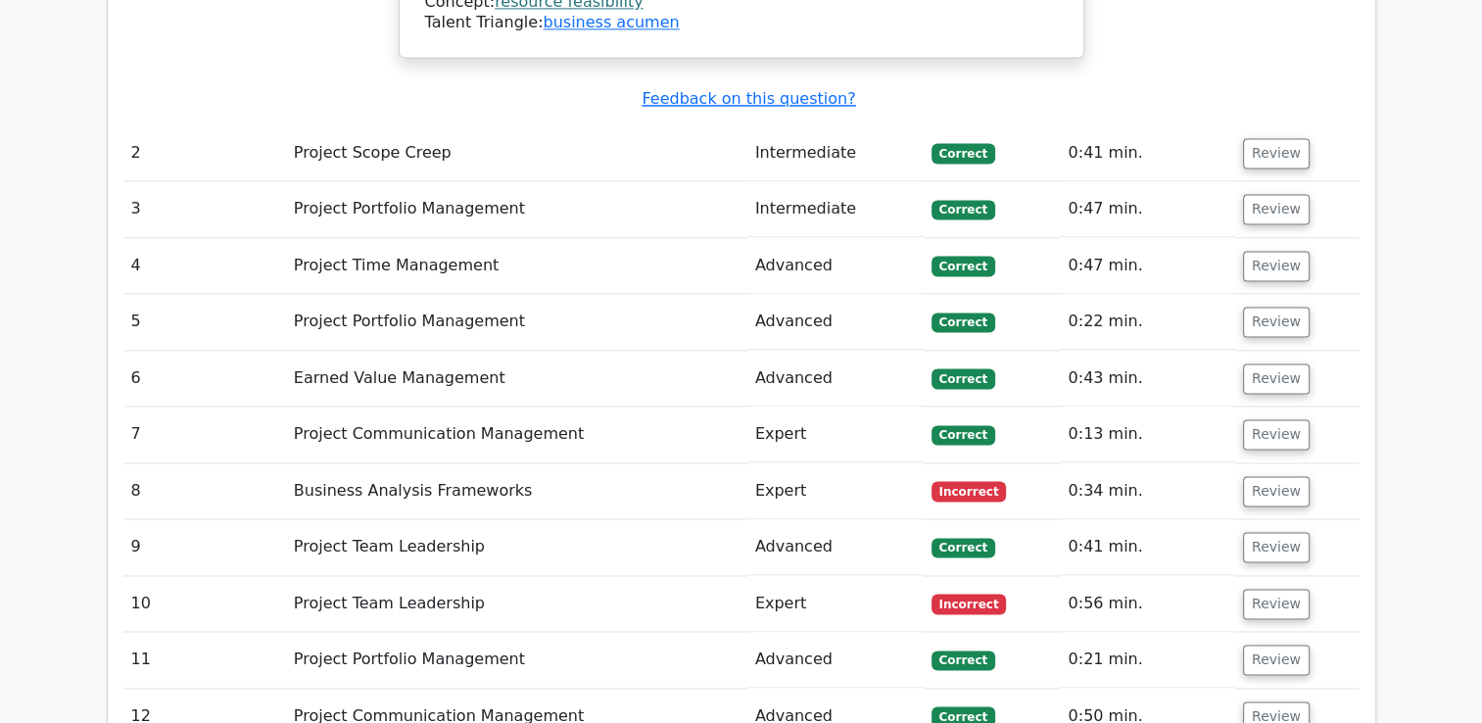
scroll to position [2850, 0]
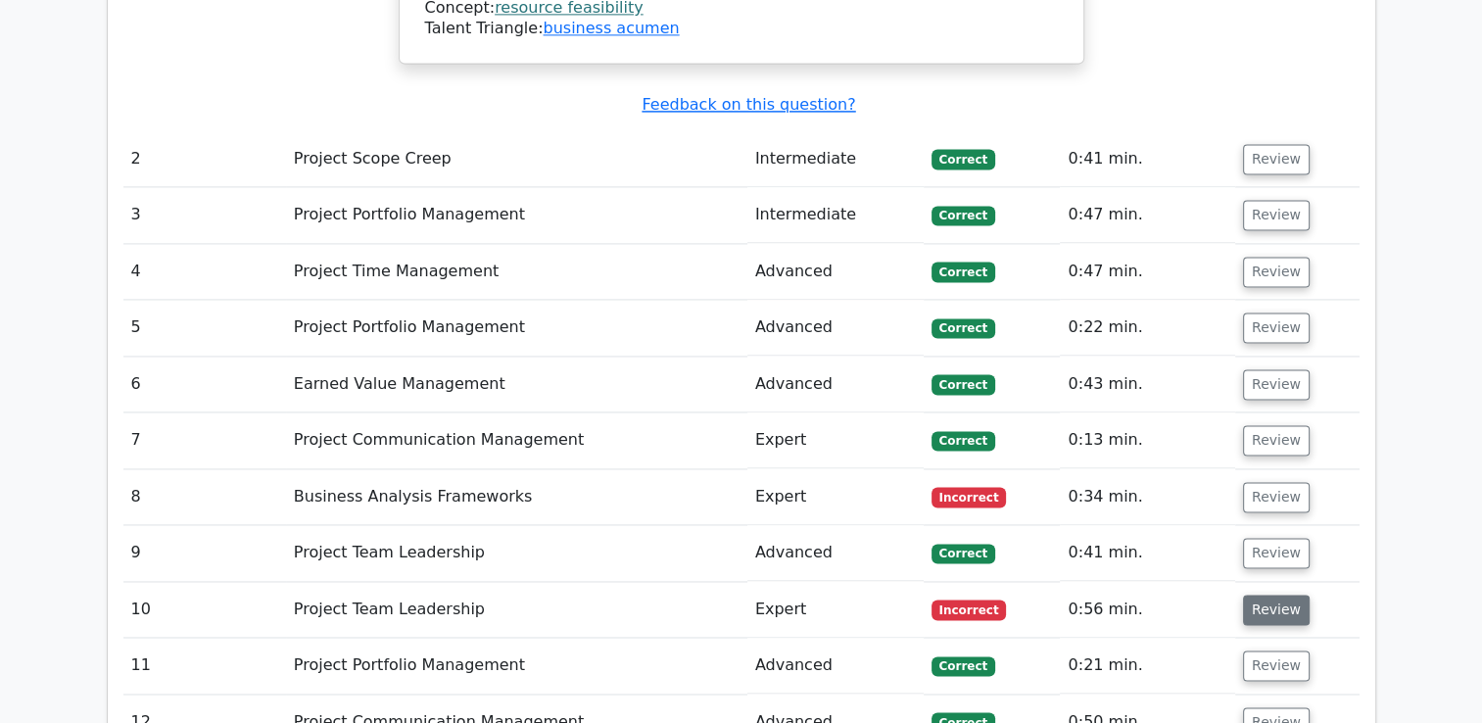
click at [1285, 594] on button "Review" at bounding box center [1276, 609] width 67 height 30
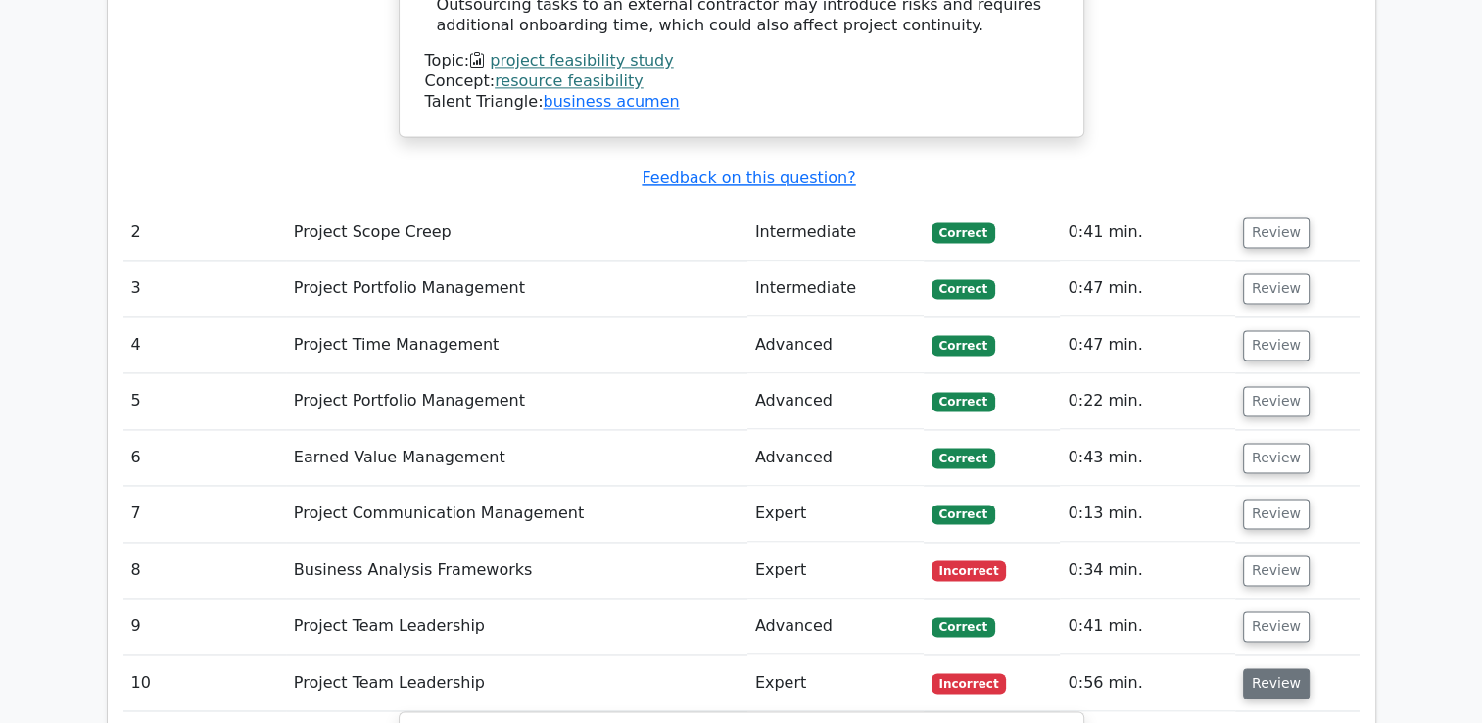
scroll to position [2772, 0]
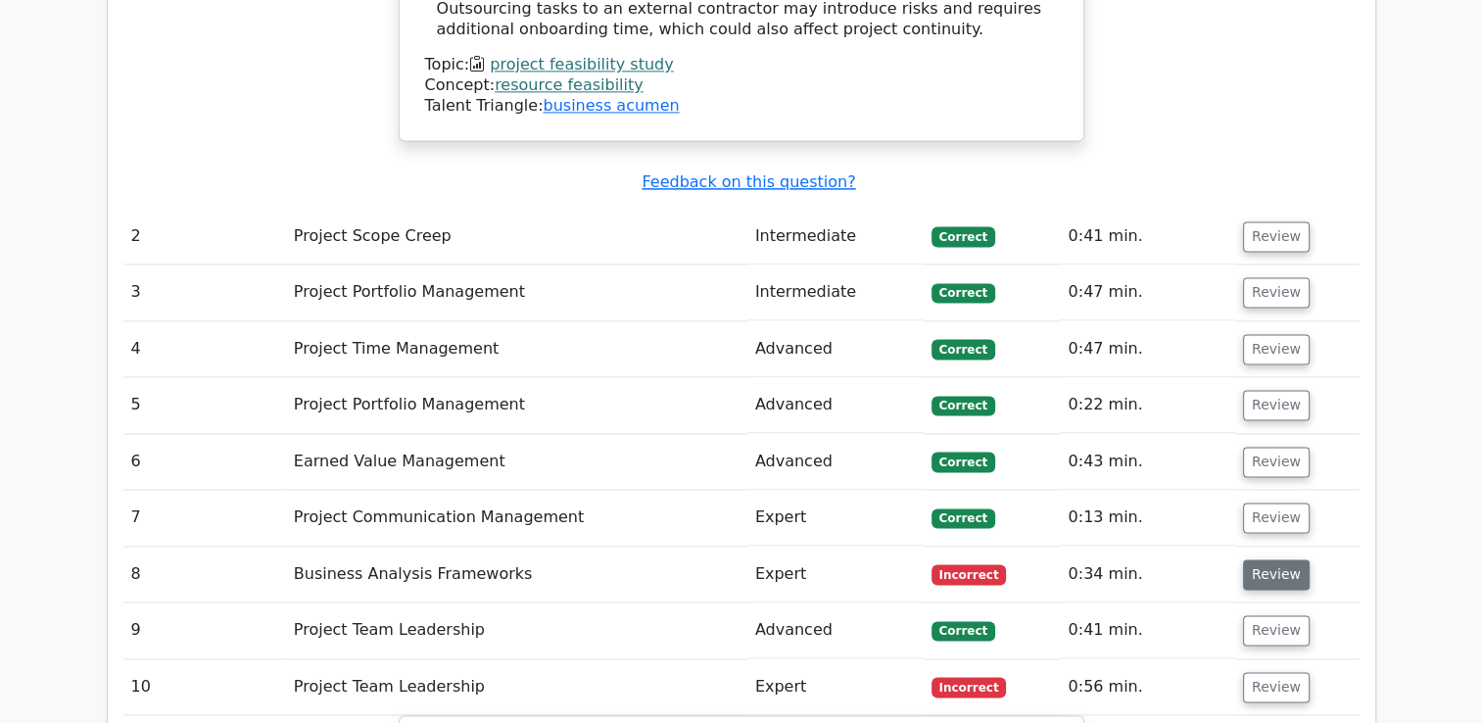
click at [1275, 559] on button "Review" at bounding box center [1276, 574] width 67 height 30
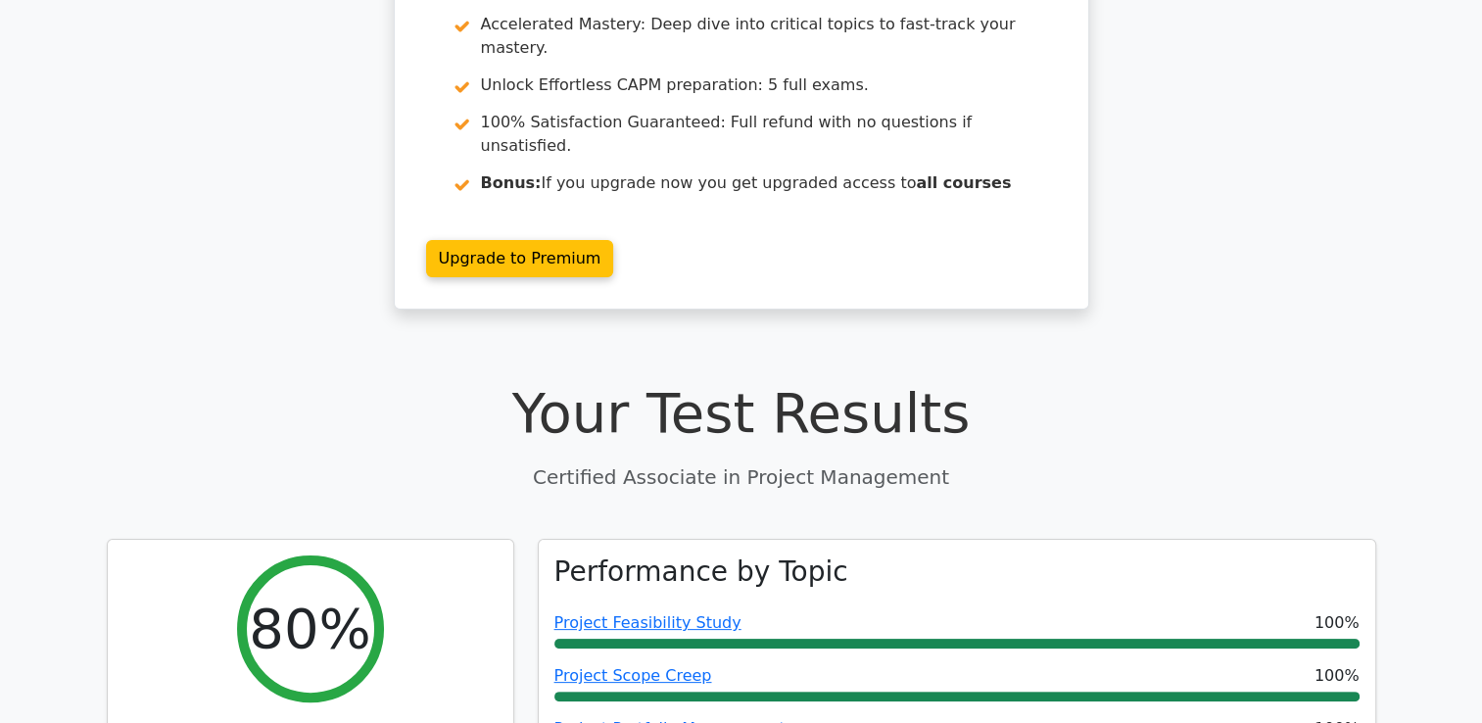
scroll to position [0, 0]
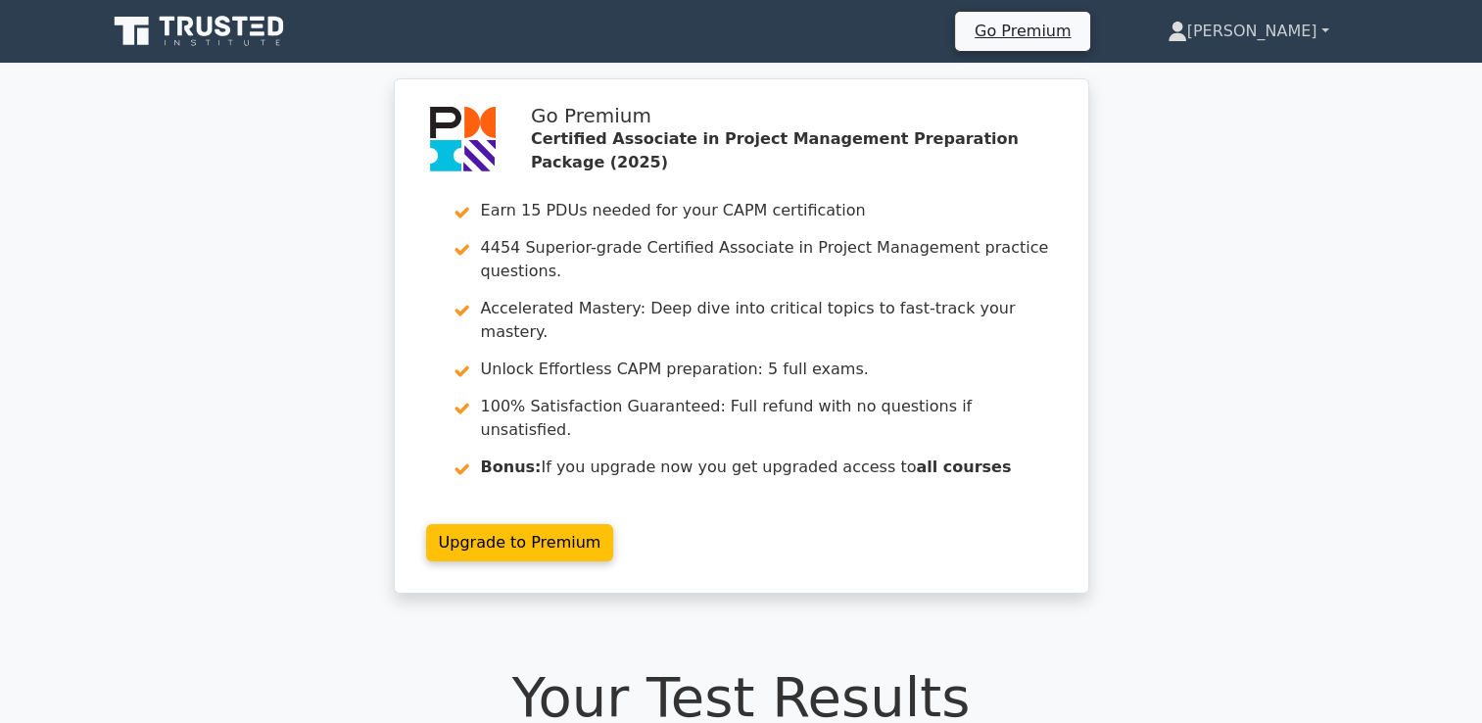
click at [1305, 46] on link "[PERSON_NAME]" at bounding box center [1248, 31] width 256 height 39
click at [1276, 71] on link "Profile" at bounding box center [1198, 77] width 155 height 31
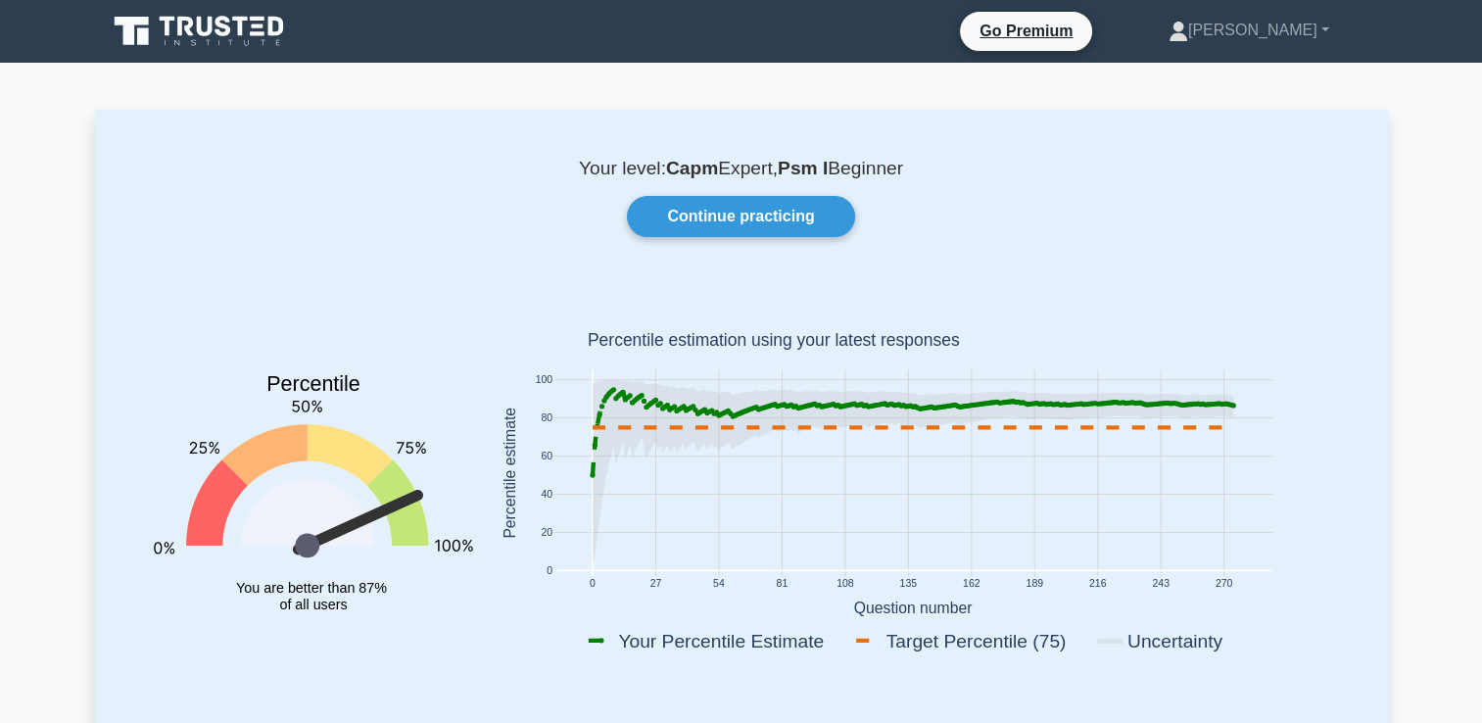
click at [236, 40] on icon at bounding box center [201, 31] width 188 height 37
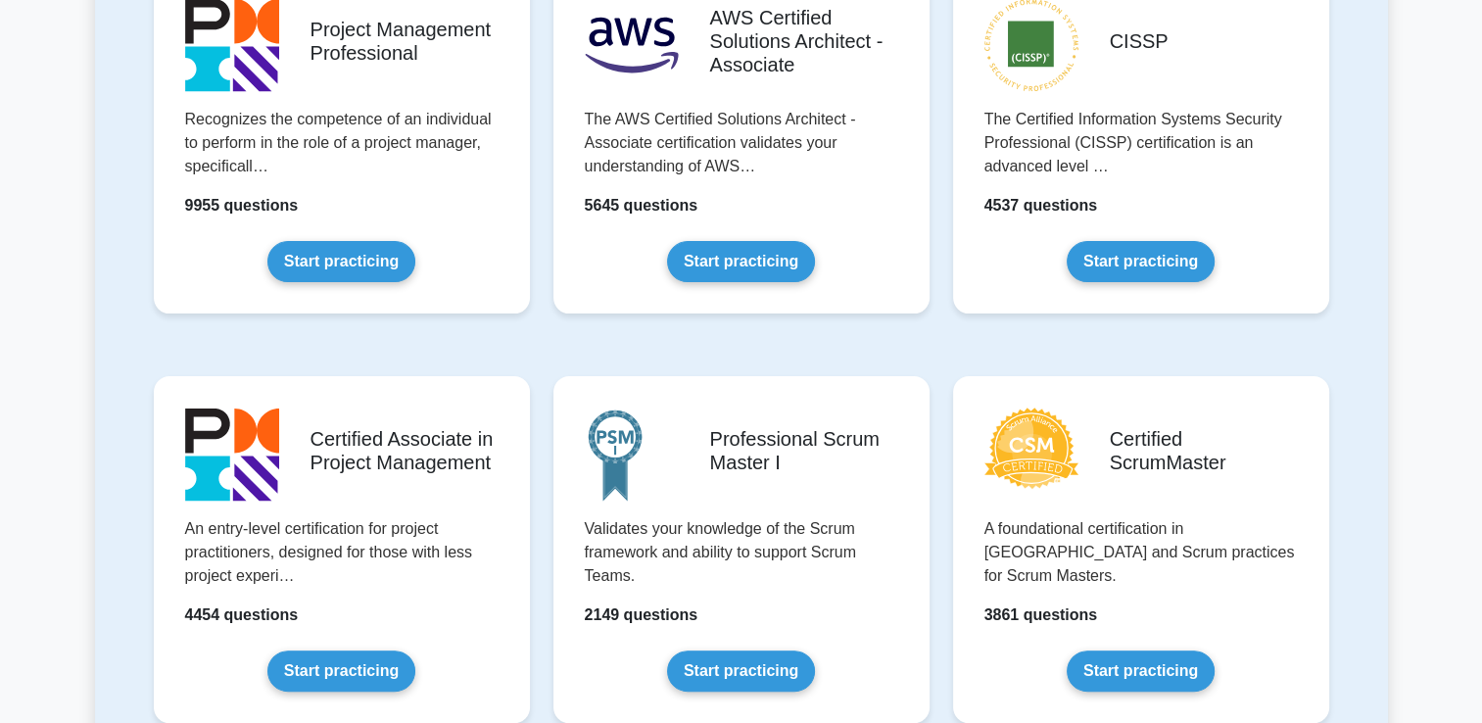
scroll to position [503, 0]
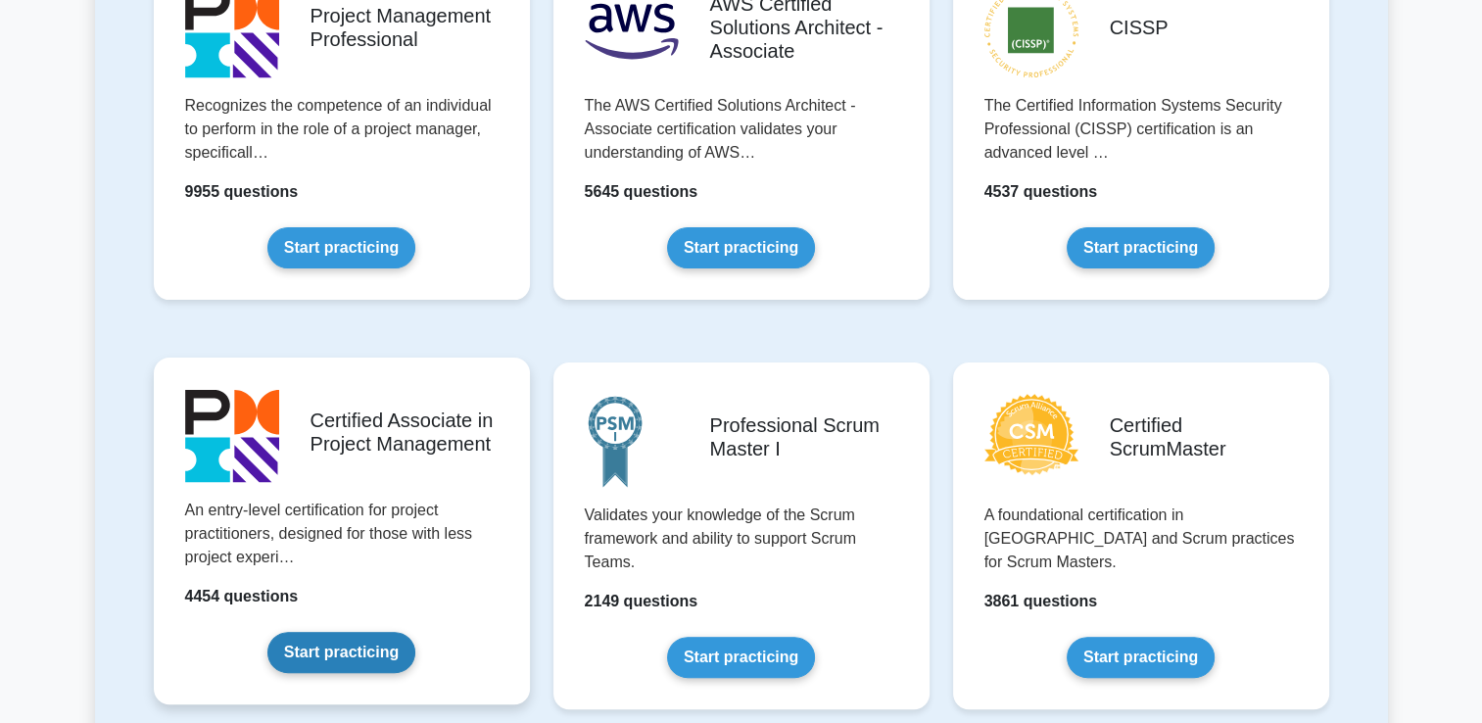
click at [345, 664] on link "Start practicing" at bounding box center [341, 652] width 148 height 41
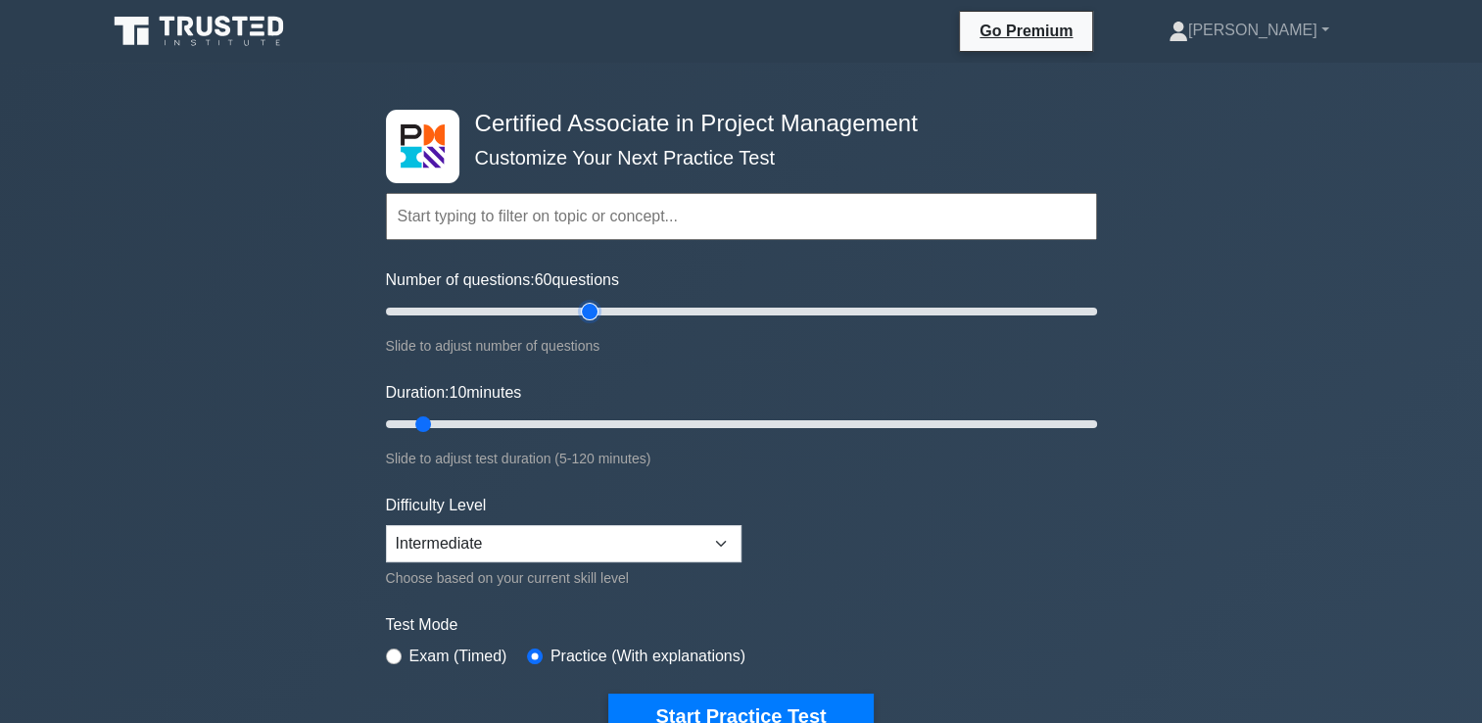
type input "60"
click at [595, 318] on input "Number of questions: 60 questions" at bounding box center [741, 312] width 711 height 24
click at [494, 542] on select "Beginner Intermediate Expert" at bounding box center [563, 543] width 355 height 37
click at [386, 525] on select "Beginner Intermediate Expert" at bounding box center [563, 543] width 355 height 37
click at [525, 542] on select "Beginner Intermediate Expert" at bounding box center [563, 543] width 355 height 37
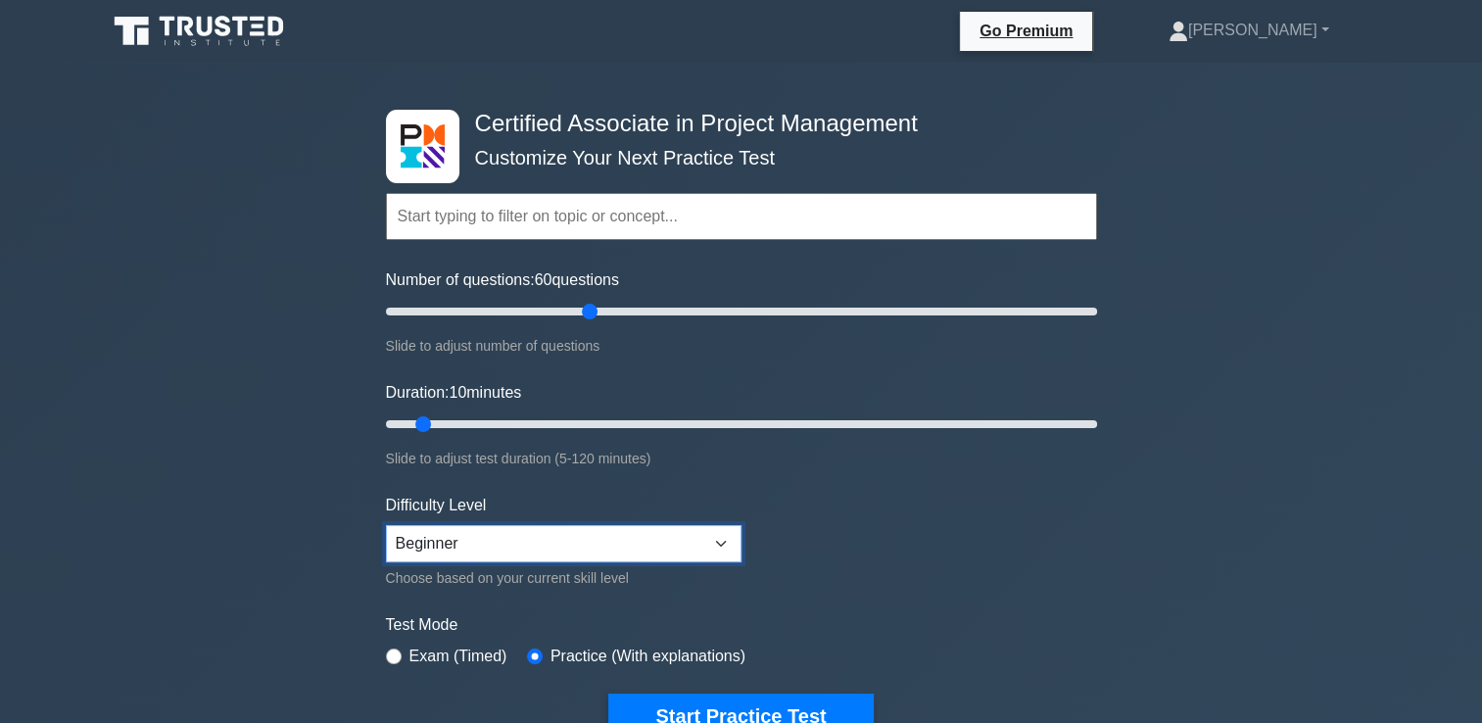
select select "intermediate"
click at [386, 525] on select "Beginner Intermediate Expert" at bounding box center [563, 543] width 355 height 37
click at [462, 309] on input "Number of questions: 60 questions" at bounding box center [741, 312] width 711 height 24
type input "20"
click at [450, 307] on input "Number of questions: 20 questions" at bounding box center [741, 312] width 711 height 24
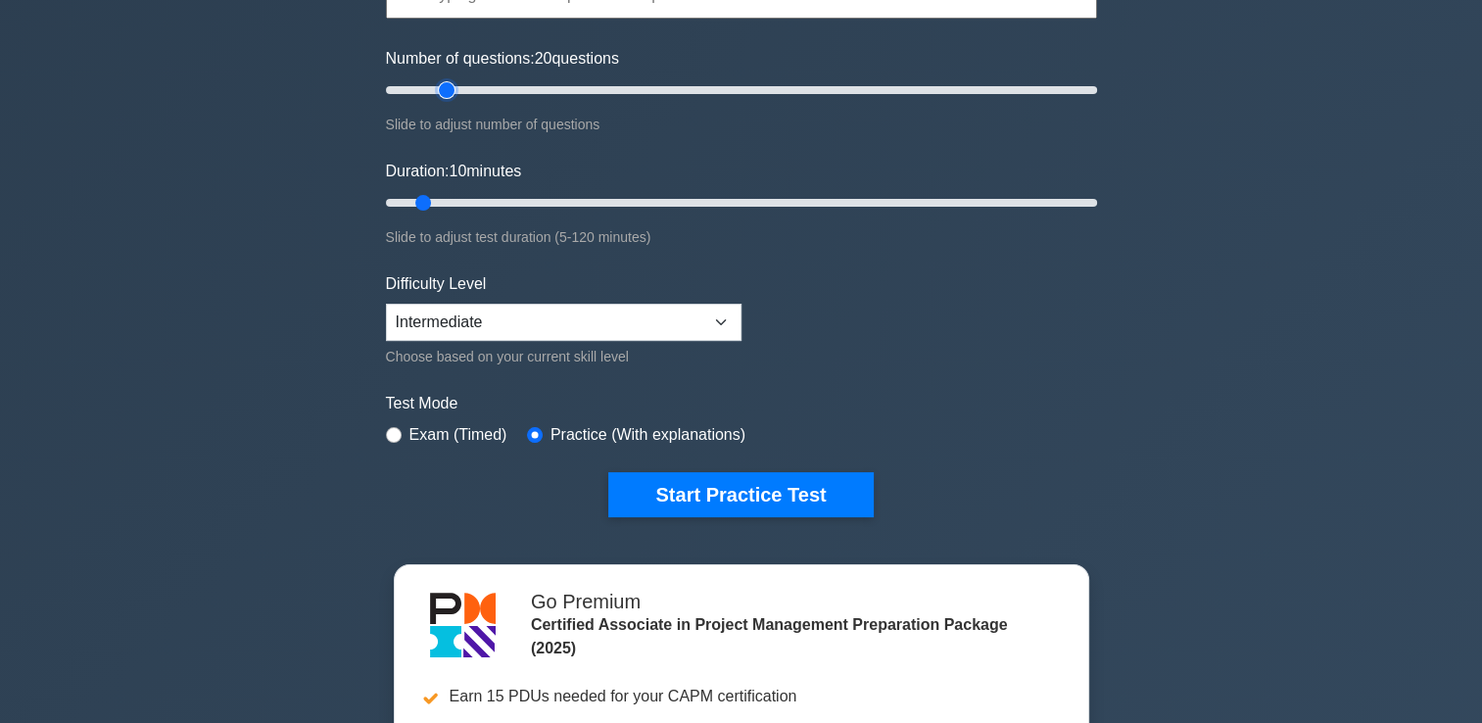
scroll to position [223, 0]
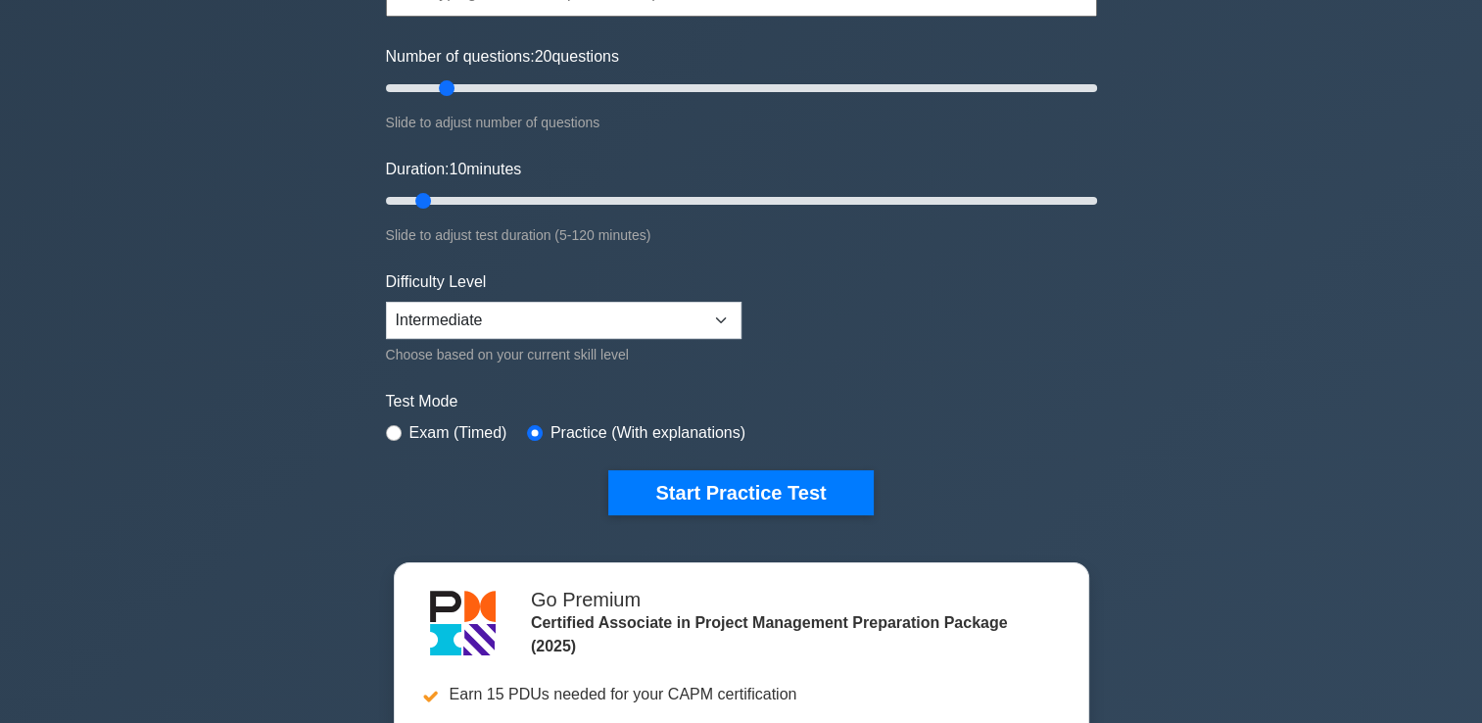
click at [746, 513] on div "Certified Associate in Project Management Customize Your Next Practice Test Top…" at bounding box center [741, 200] width 734 height 723
type input "55"
click at [683, 194] on input "Duration: 55 minutes" at bounding box center [741, 201] width 711 height 24
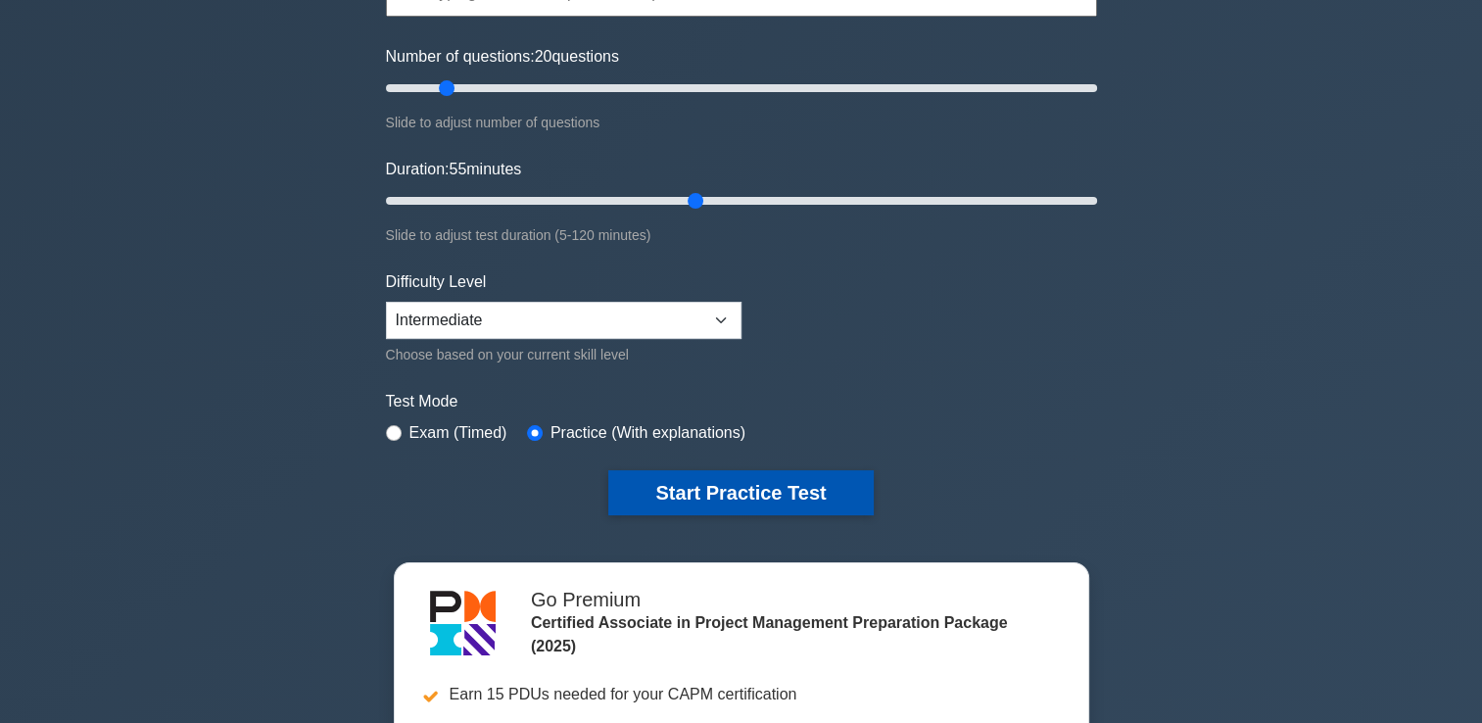
click at [675, 502] on button "Start Practice Test" at bounding box center [740, 492] width 264 height 45
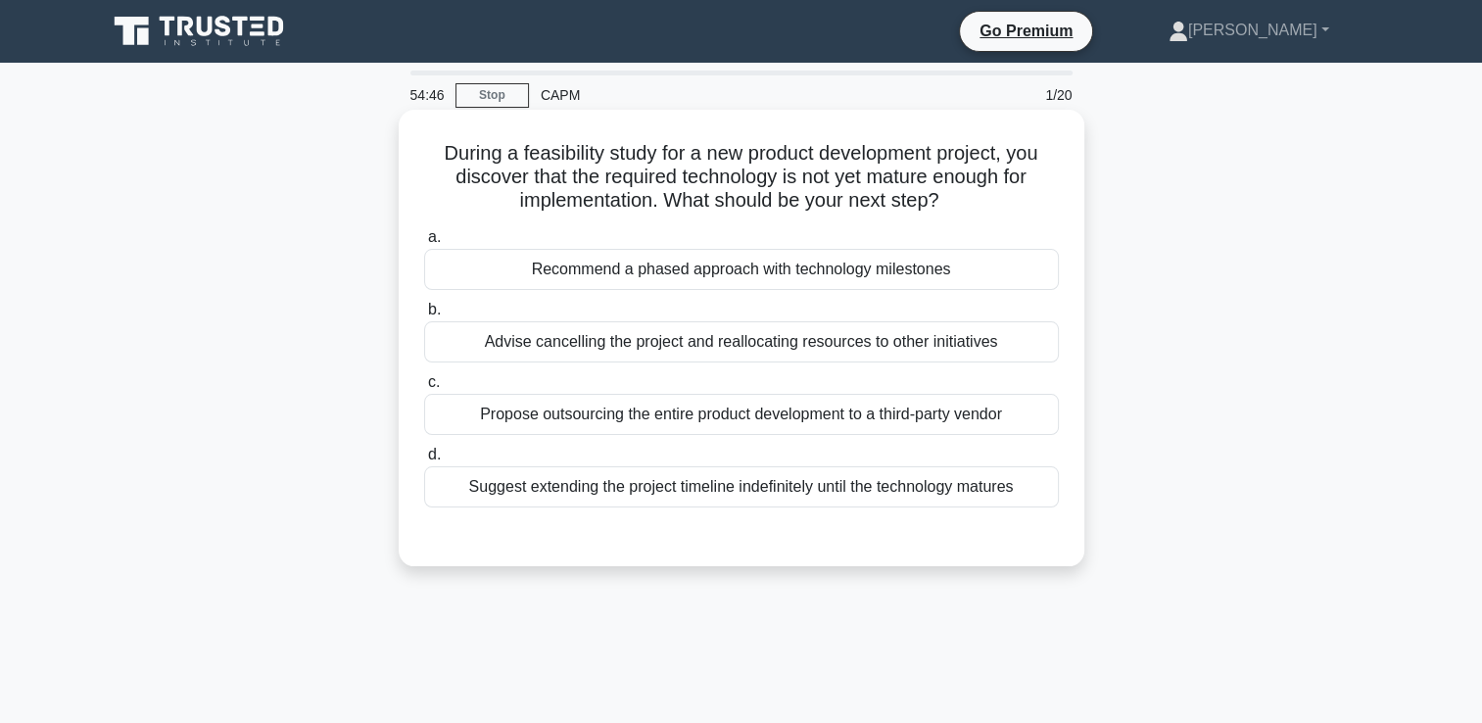
click at [814, 272] on div "Recommend a phased approach with technology milestones" at bounding box center [741, 269] width 635 height 41
click at [424, 244] on input "a. Recommend a phased approach with technology milestones" at bounding box center [424, 237] width 0 height 13
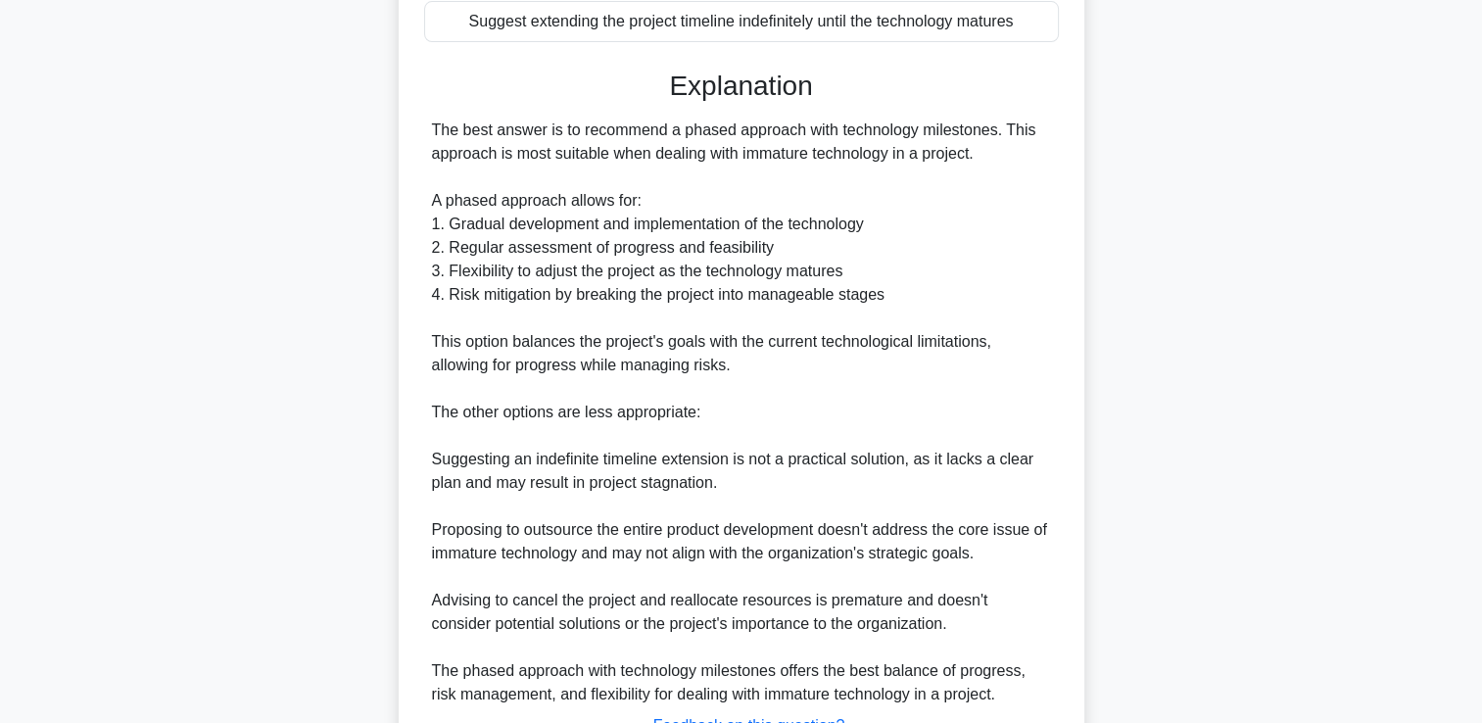
scroll to position [624, 0]
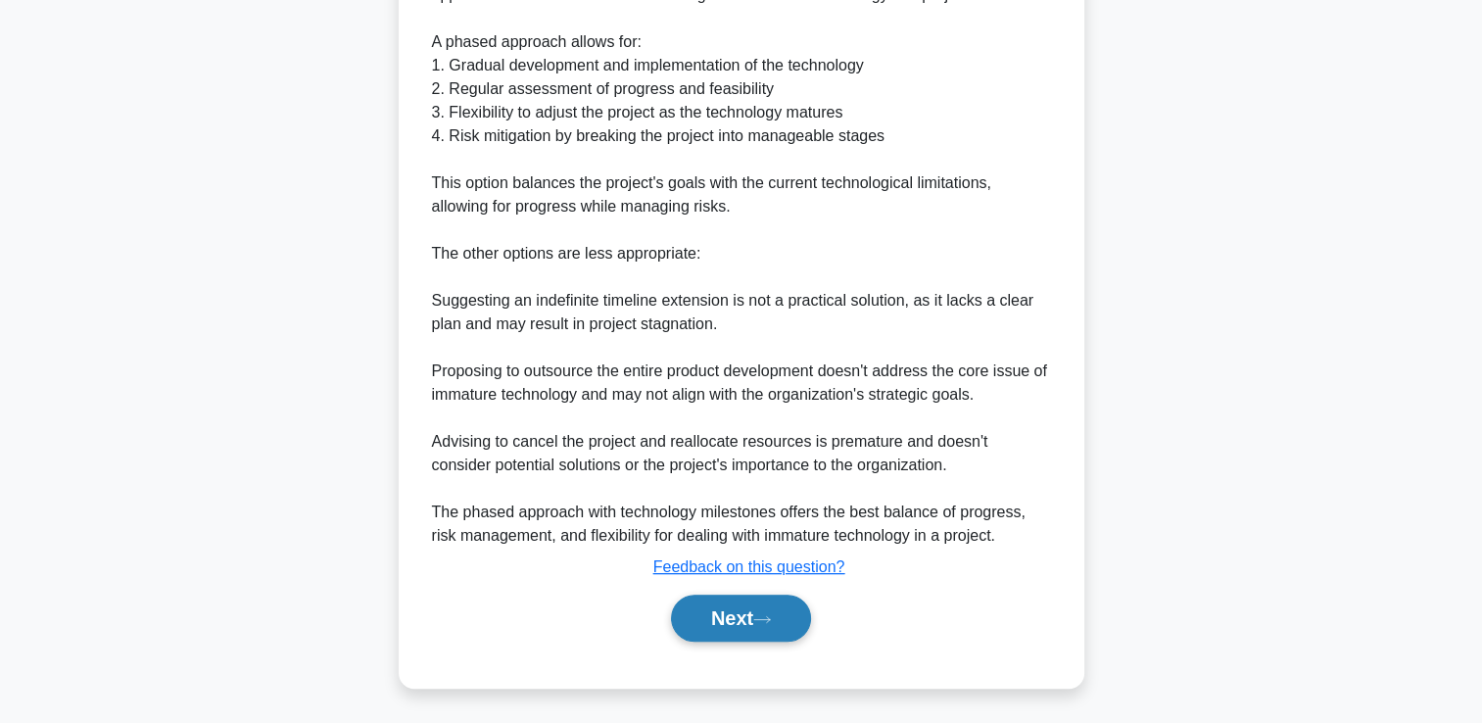
click at [725, 623] on button "Next" at bounding box center [741, 617] width 140 height 47
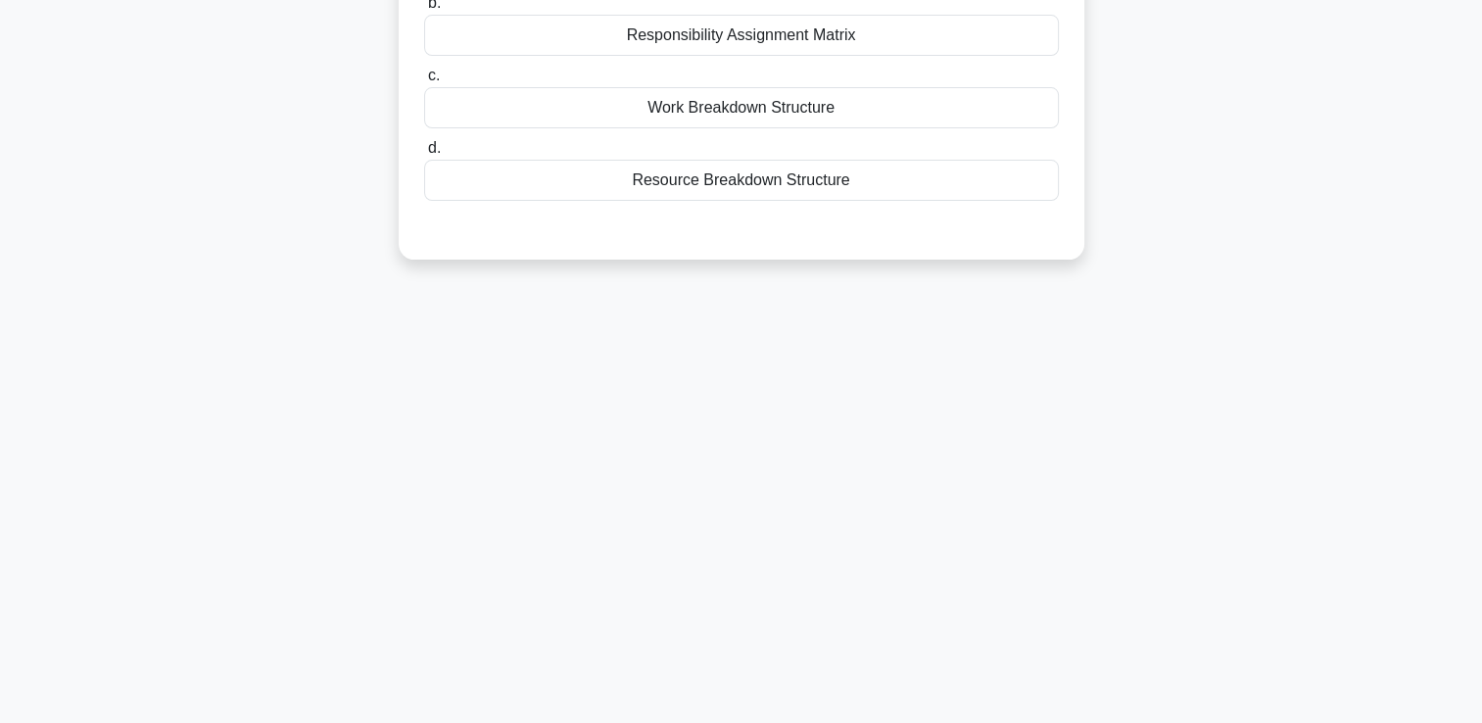
scroll to position [0, 0]
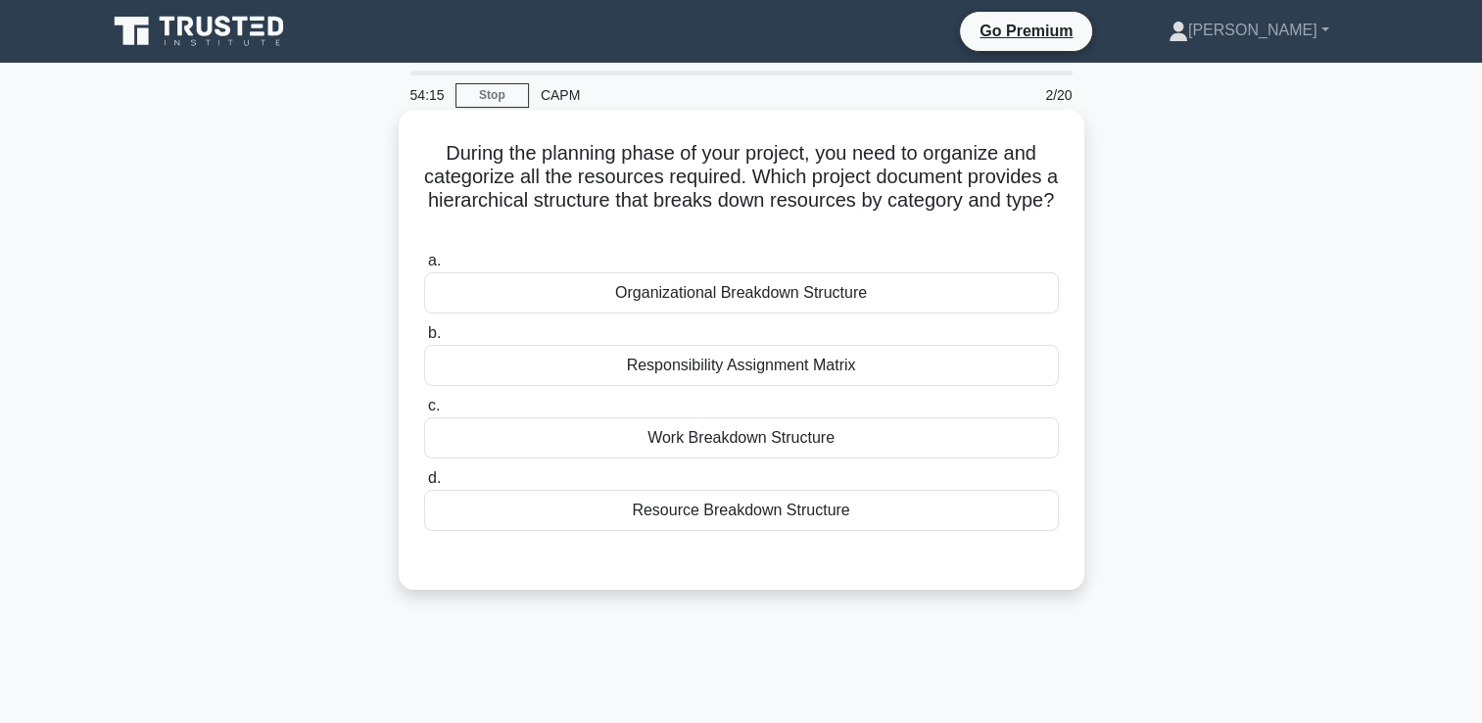
click at [749, 524] on div "Resource Breakdown Structure" at bounding box center [741, 510] width 635 height 41
click at [424, 485] on input "d. Resource Breakdown Structure" at bounding box center [424, 478] width 0 height 13
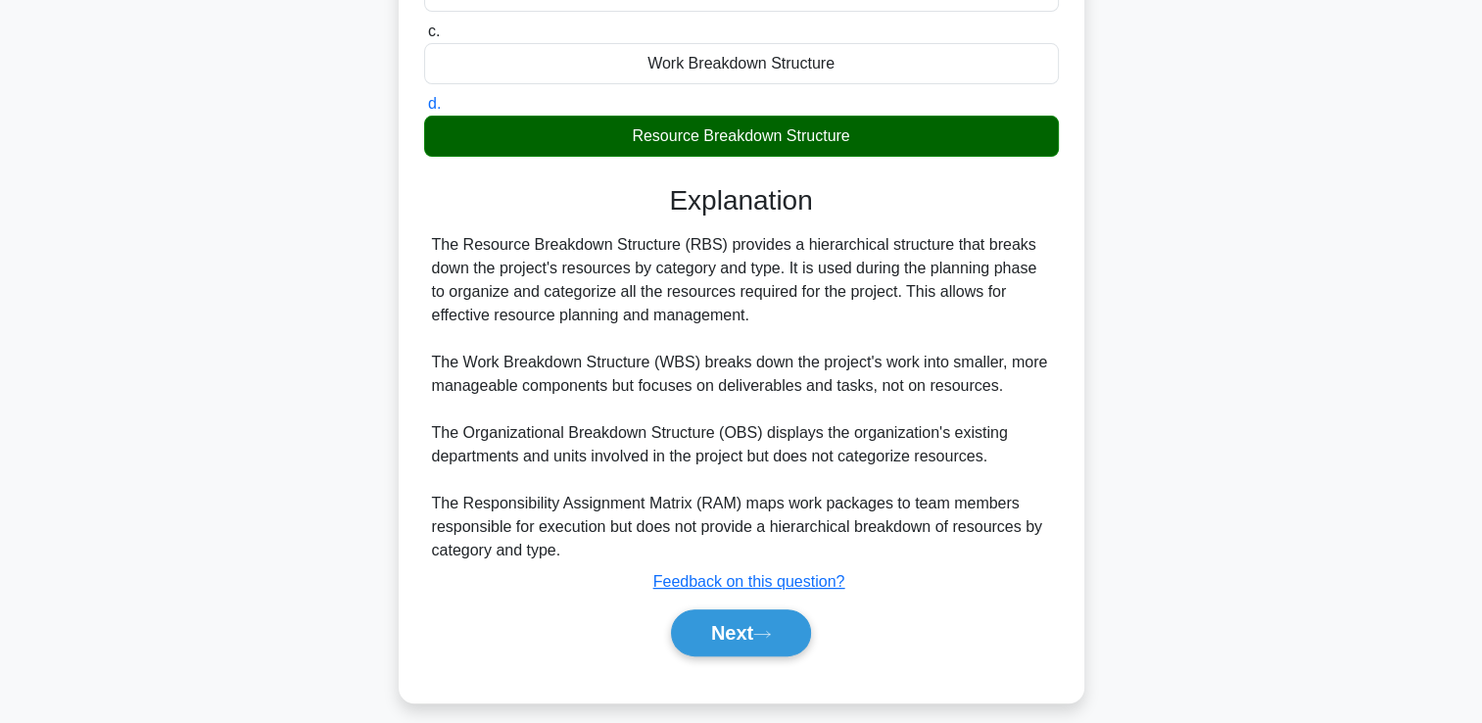
scroll to position [389, 0]
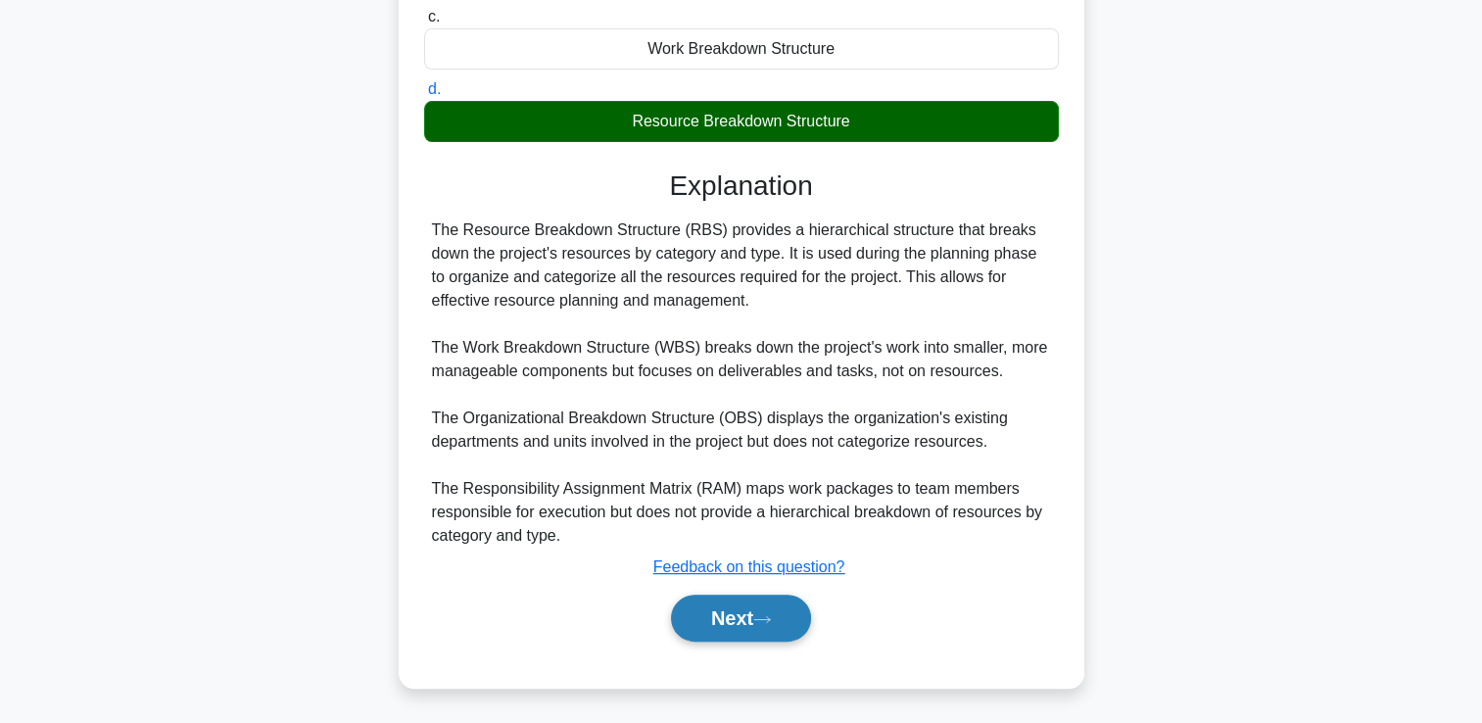
click at [725, 637] on button "Next" at bounding box center [741, 617] width 140 height 47
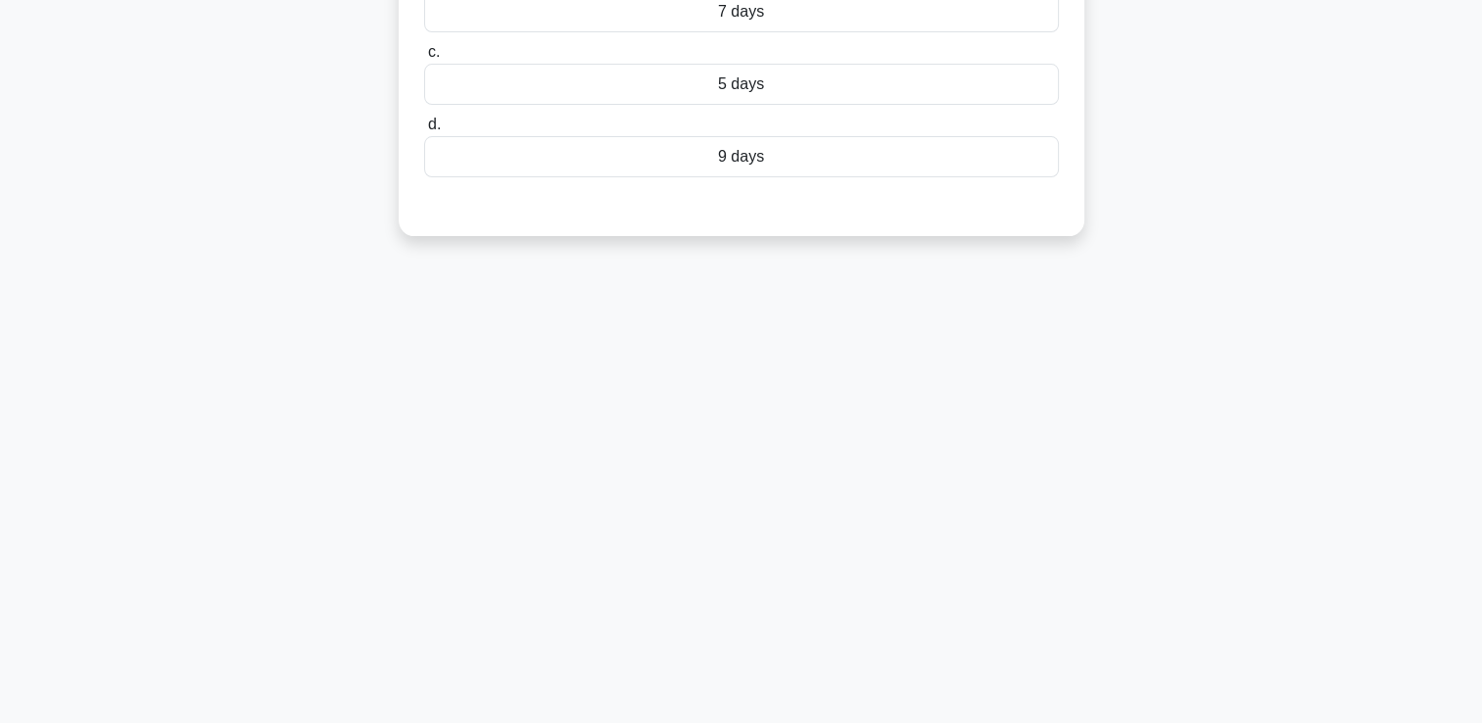
scroll to position [0, 0]
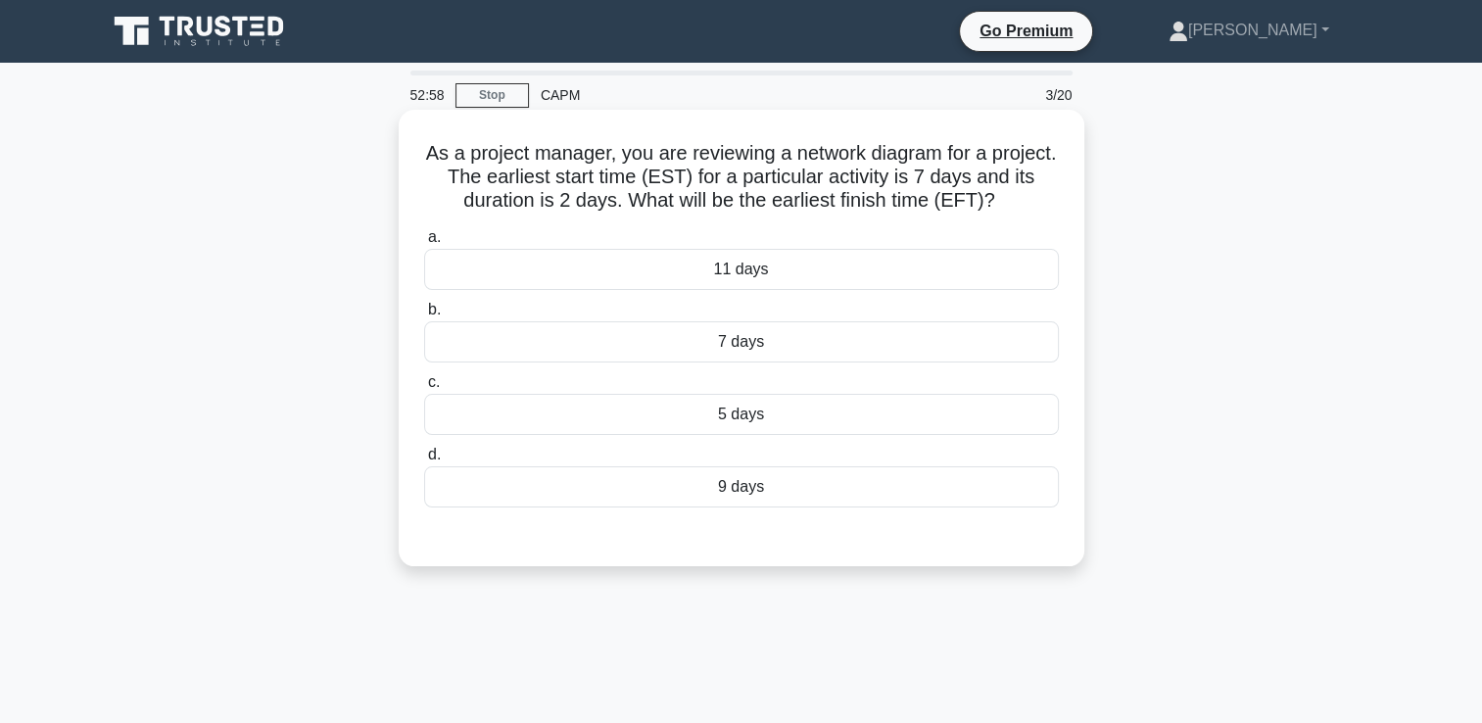
click at [744, 492] on div "9 days" at bounding box center [741, 486] width 635 height 41
click at [424, 461] on input "d. 9 days" at bounding box center [424, 455] width 0 height 13
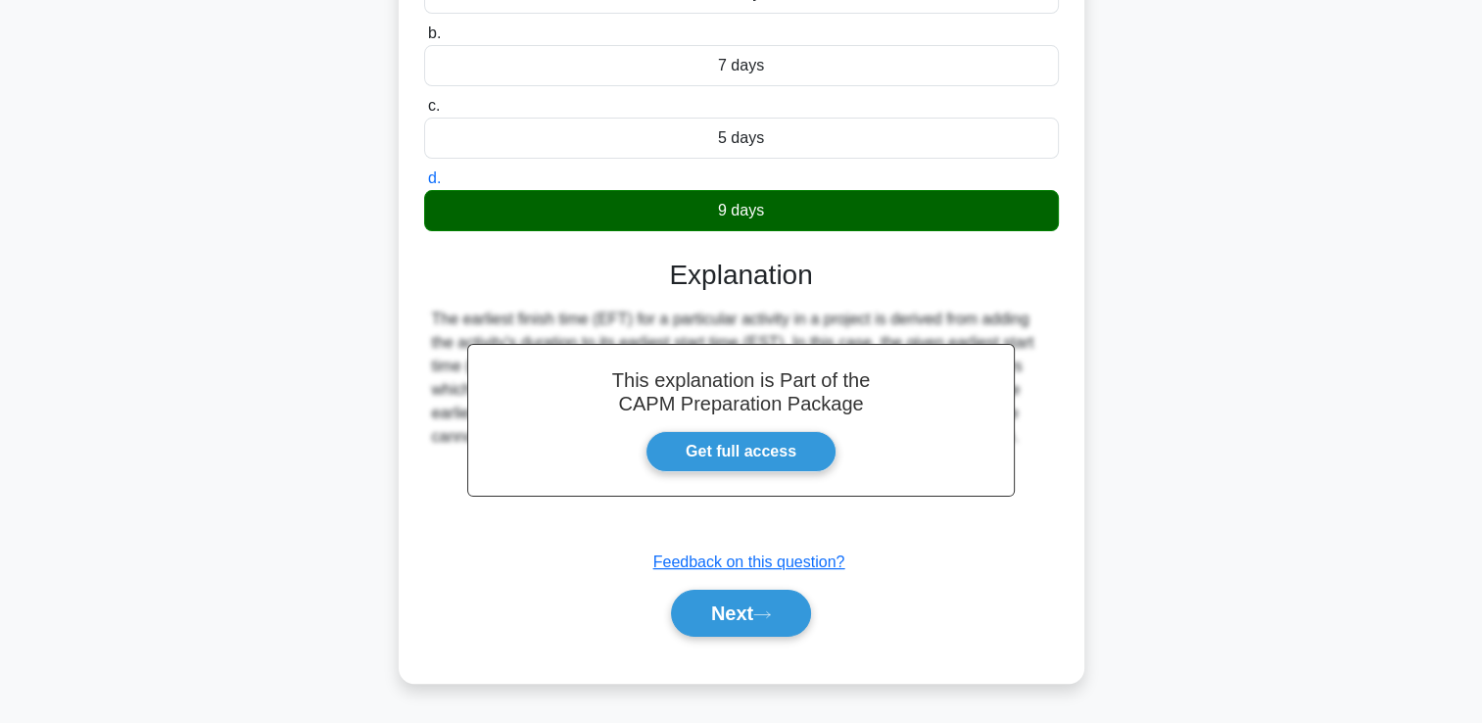
scroll to position [335, 0]
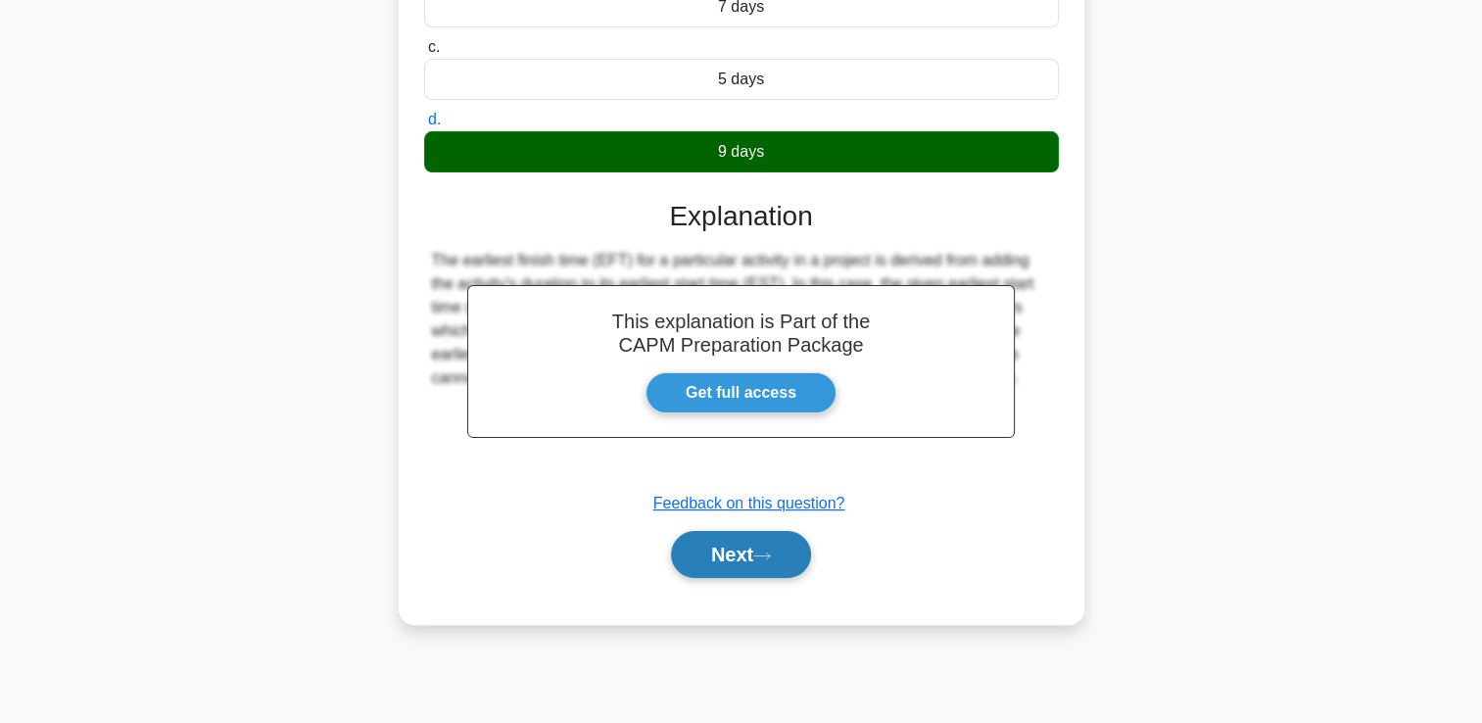
click at [722, 555] on button "Next" at bounding box center [741, 554] width 140 height 47
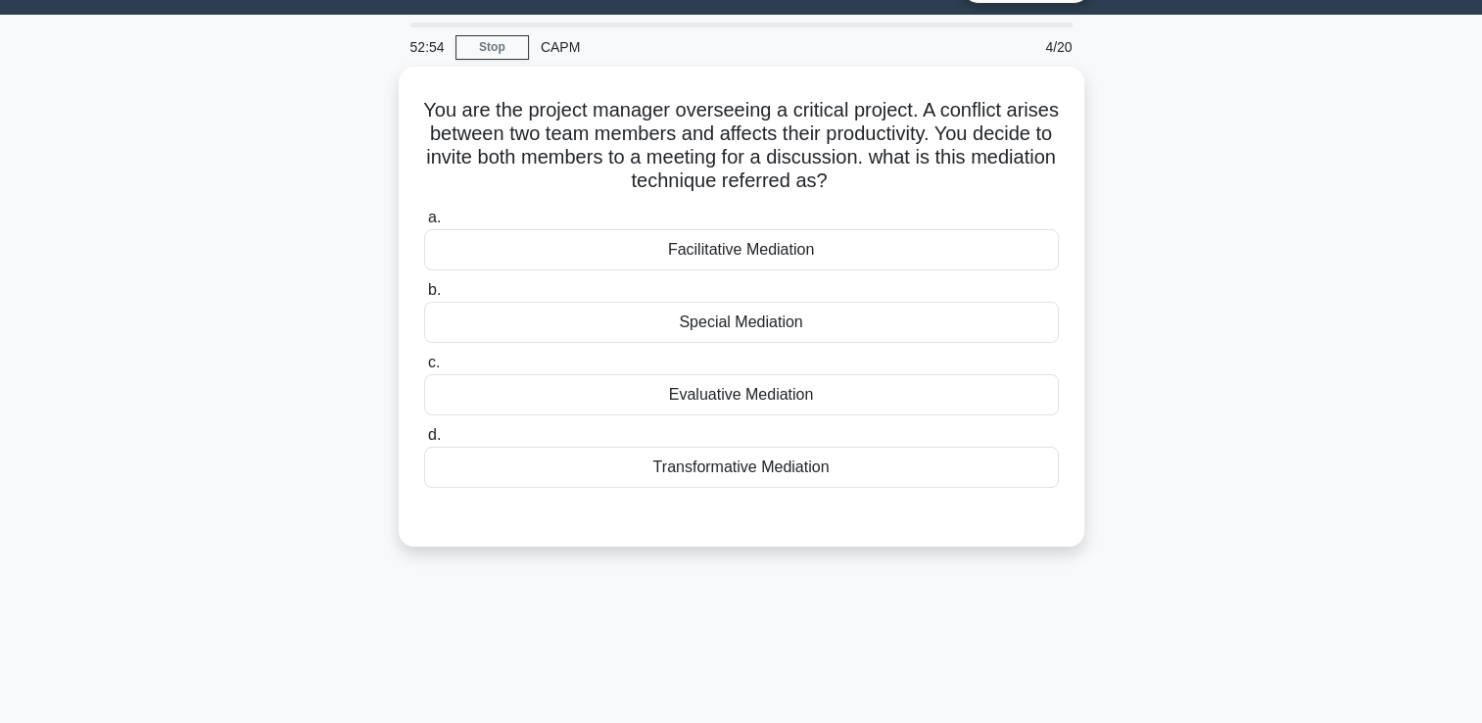
scroll to position [0, 0]
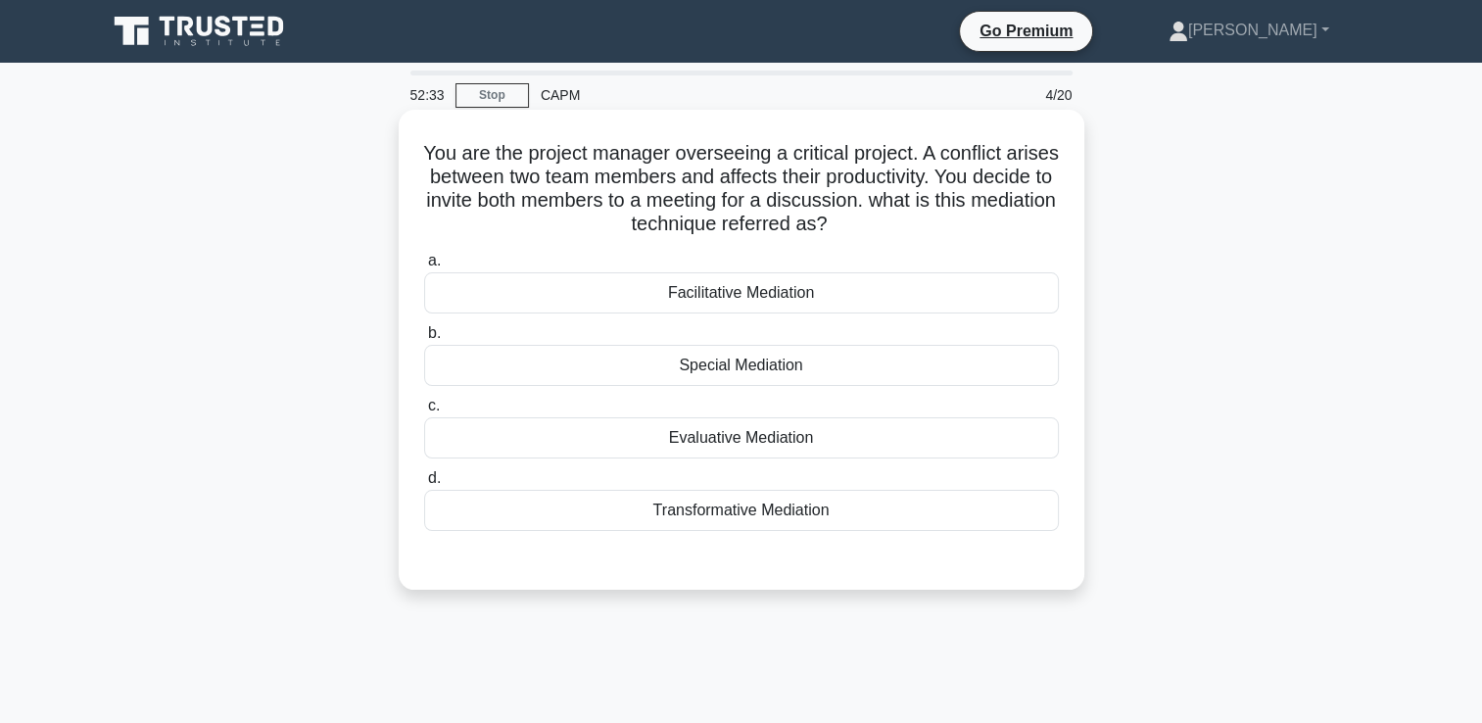
click at [944, 293] on div "Facilitative Mediation" at bounding box center [741, 292] width 635 height 41
click at [424, 267] on input "a. Facilitative Mediation" at bounding box center [424, 261] width 0 height 13
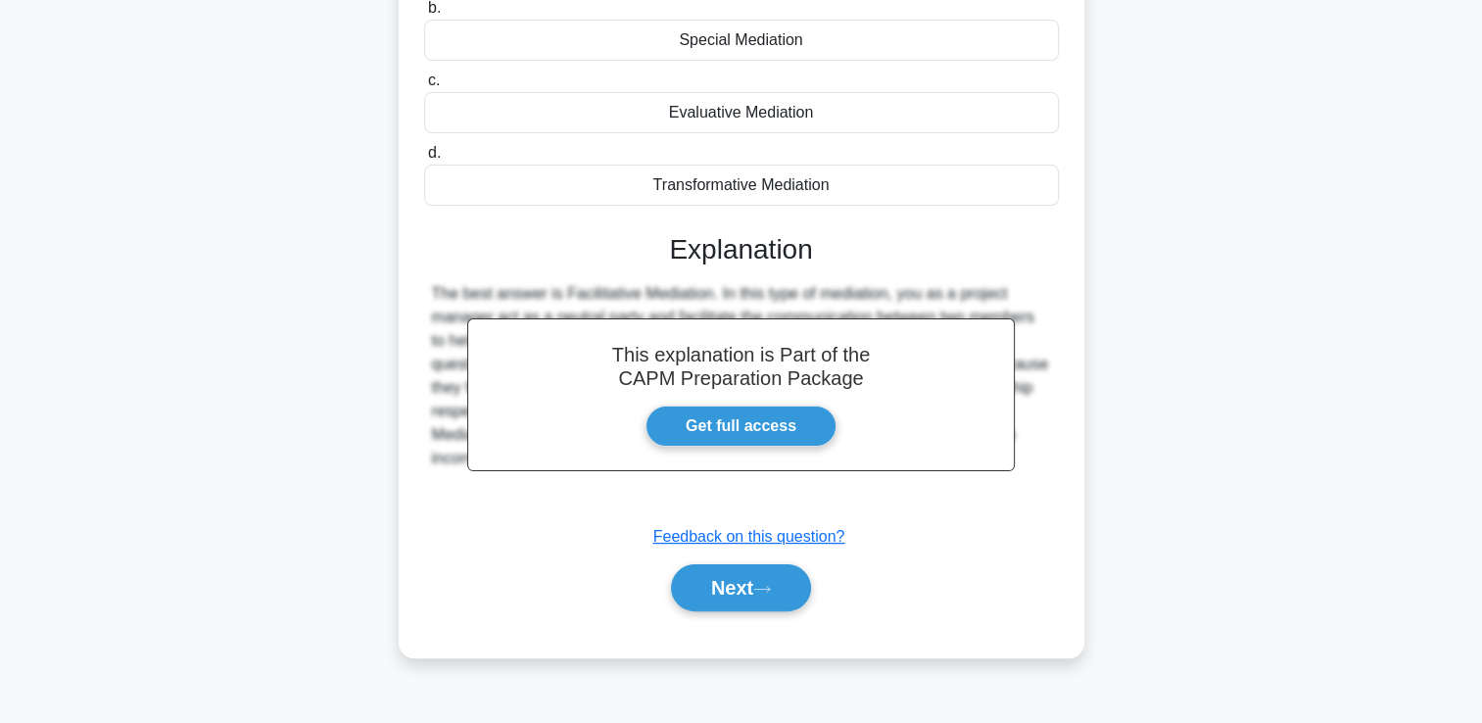
scroll to position [335, 0]
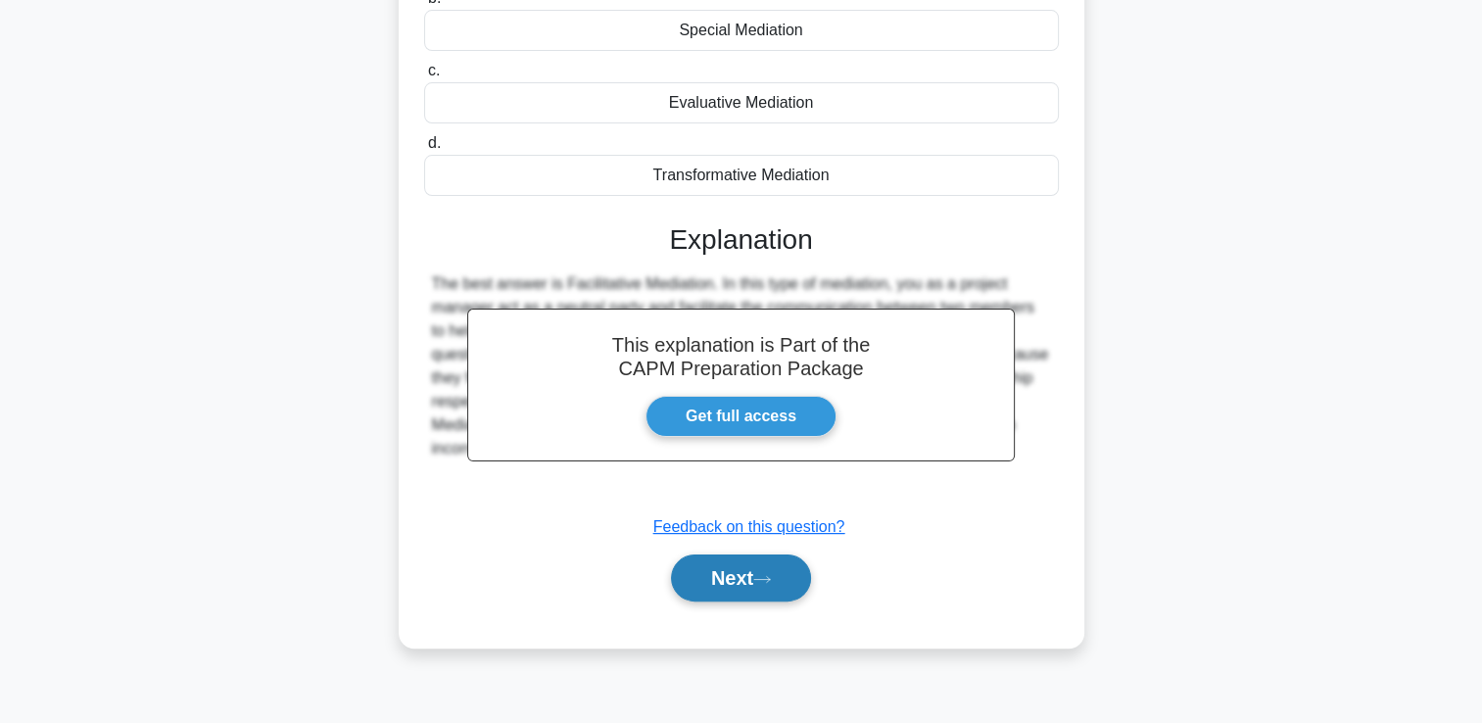
click at [749, 582] on button "Next" at bounding box center [741, 577] width 140 height 47
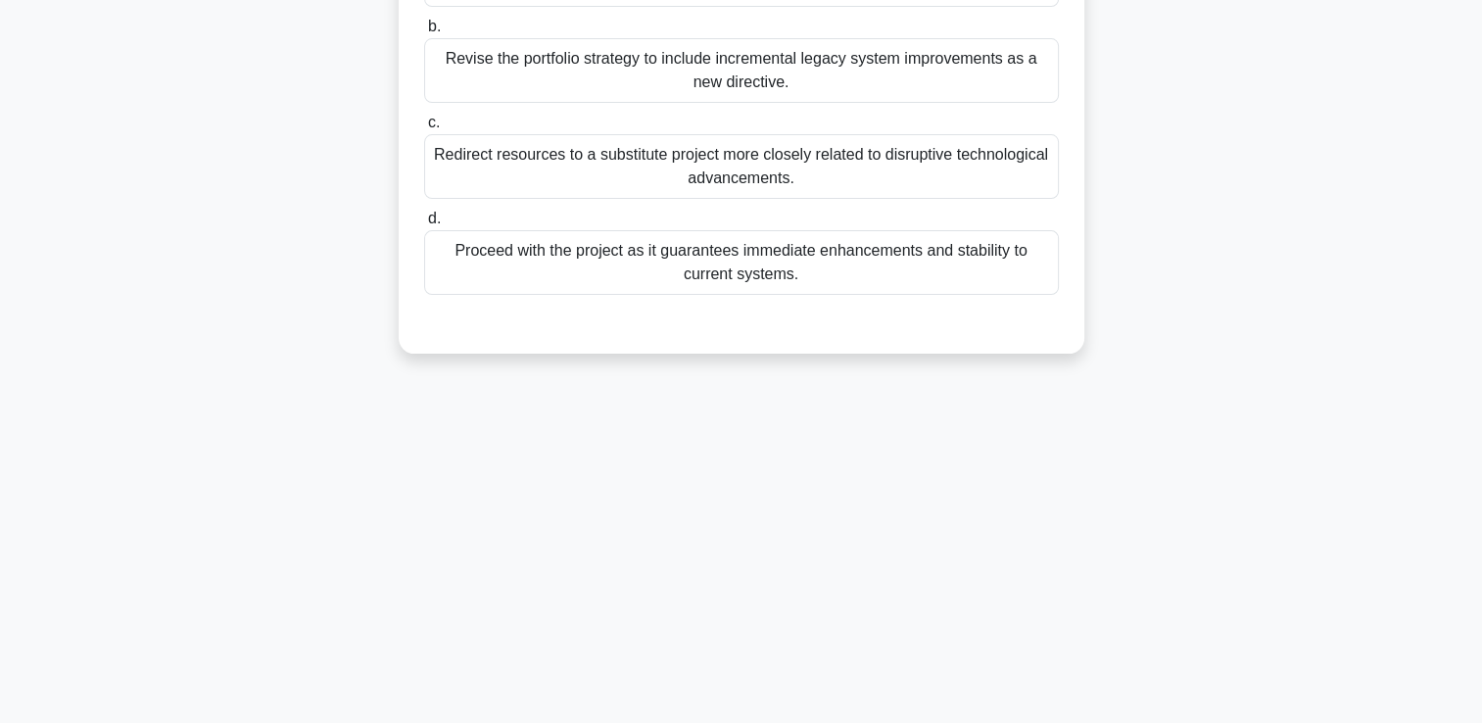
scroll to position [0, 0]
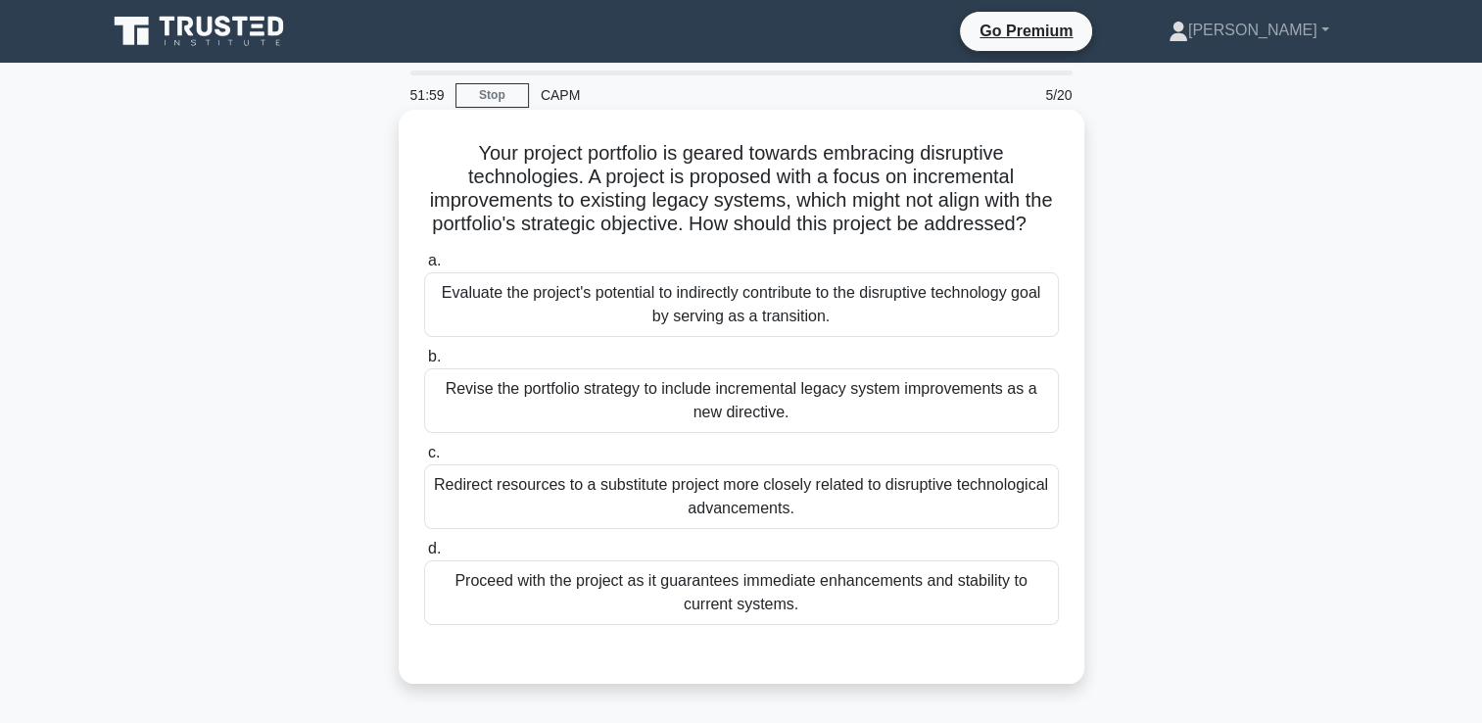
click at [1009, 315] on div "Evaluate the project's potential to indirectly contribute to the disruptive tec…" at bounding box center [741, 304] width 635 height 65
click at [424, 267] on input "a. Evaluate the project's potential to indirectly contribute to the disruptive …" at bounding box center [424, 261] width 0 height 13
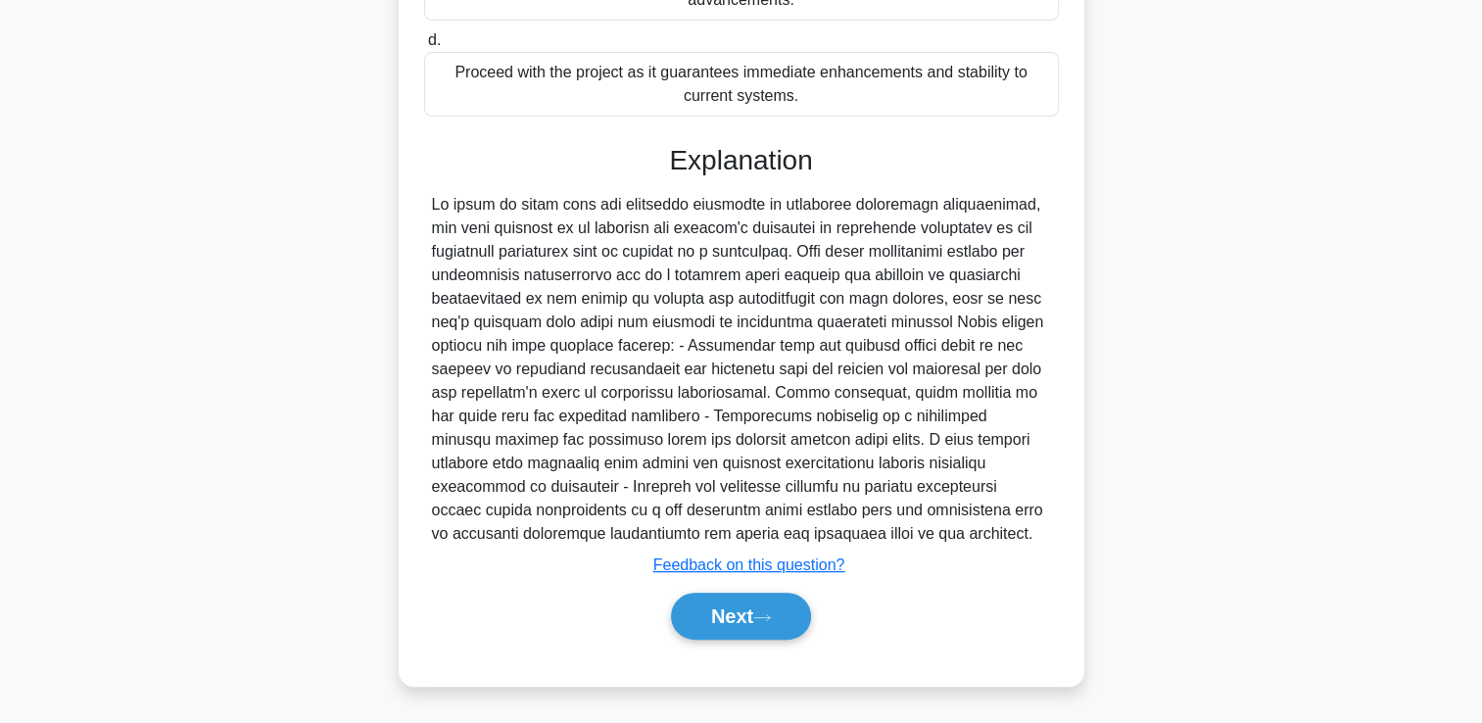
scroll to position [530, 0]
click at [752, 620] on button "Next" at bounding box center [741, 615] width 140 height 47
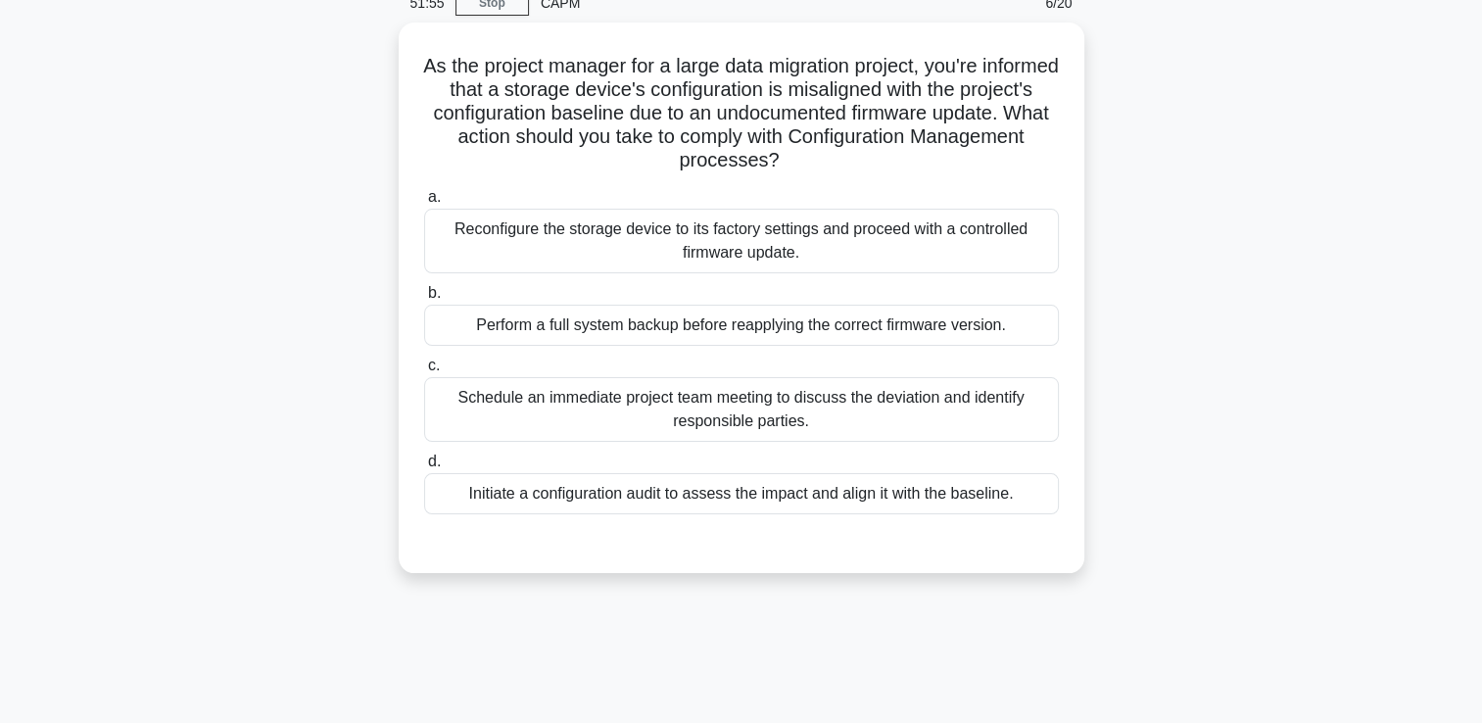
scroll to position [0, 0]
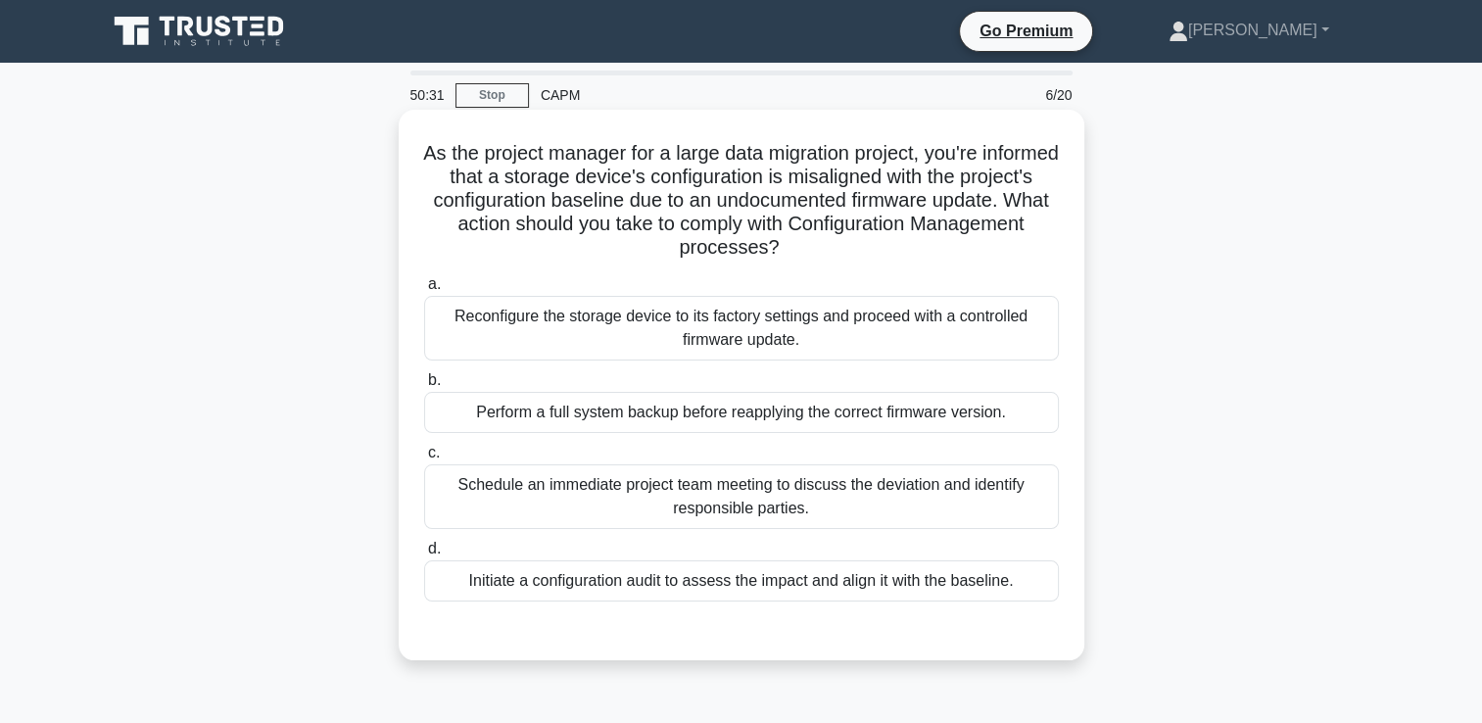
click at [927, 577] on div "Initiate a configuration audit to assess the impact and align it with the basel…" at bounding box center [741, 580] width 635 height 41
click at [424, 555] on input "d. Initiate a configuration audit to assess the impact and align it with the ba…" at bounding box center [424, 549] width 0 height 13
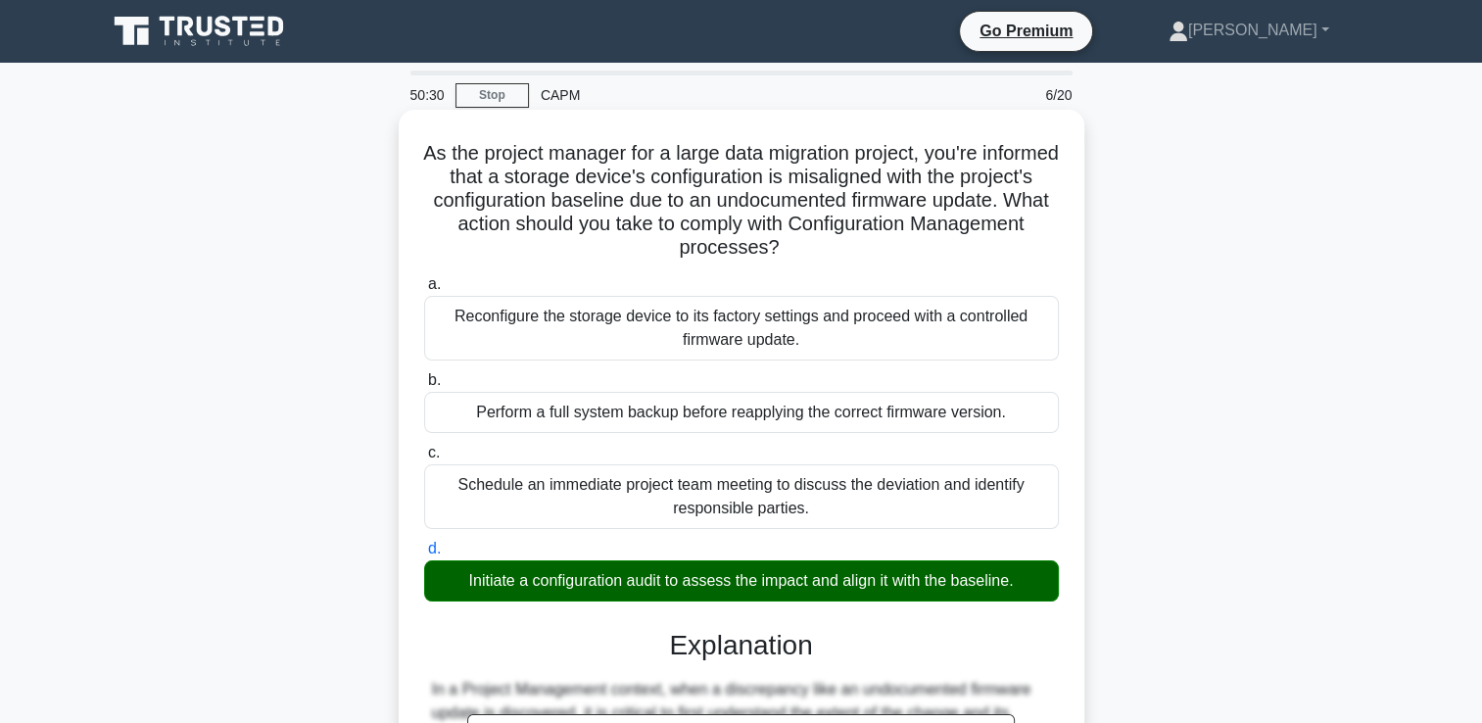
scroll to position [506, 0]
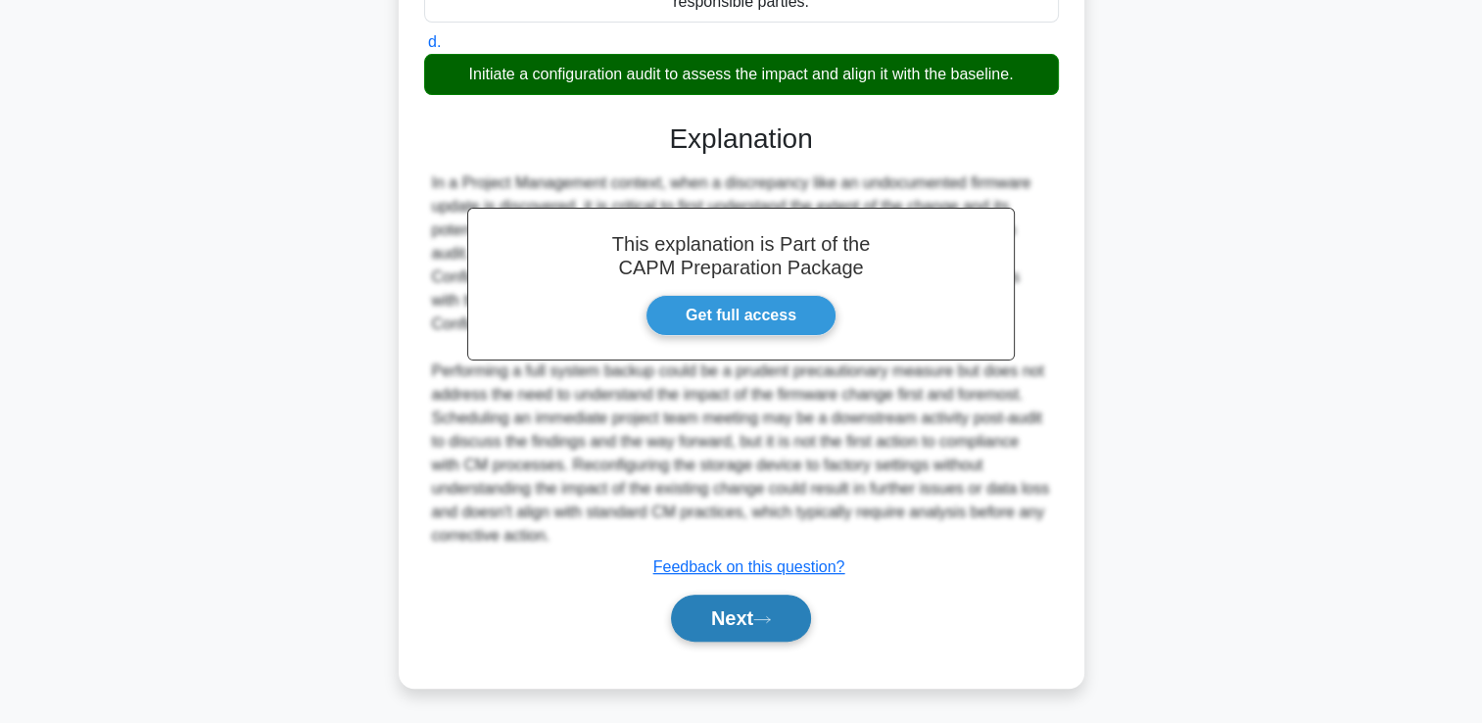
click at [780, 604] on button "Next" at bounding box center [741, 617] width 140 height 47
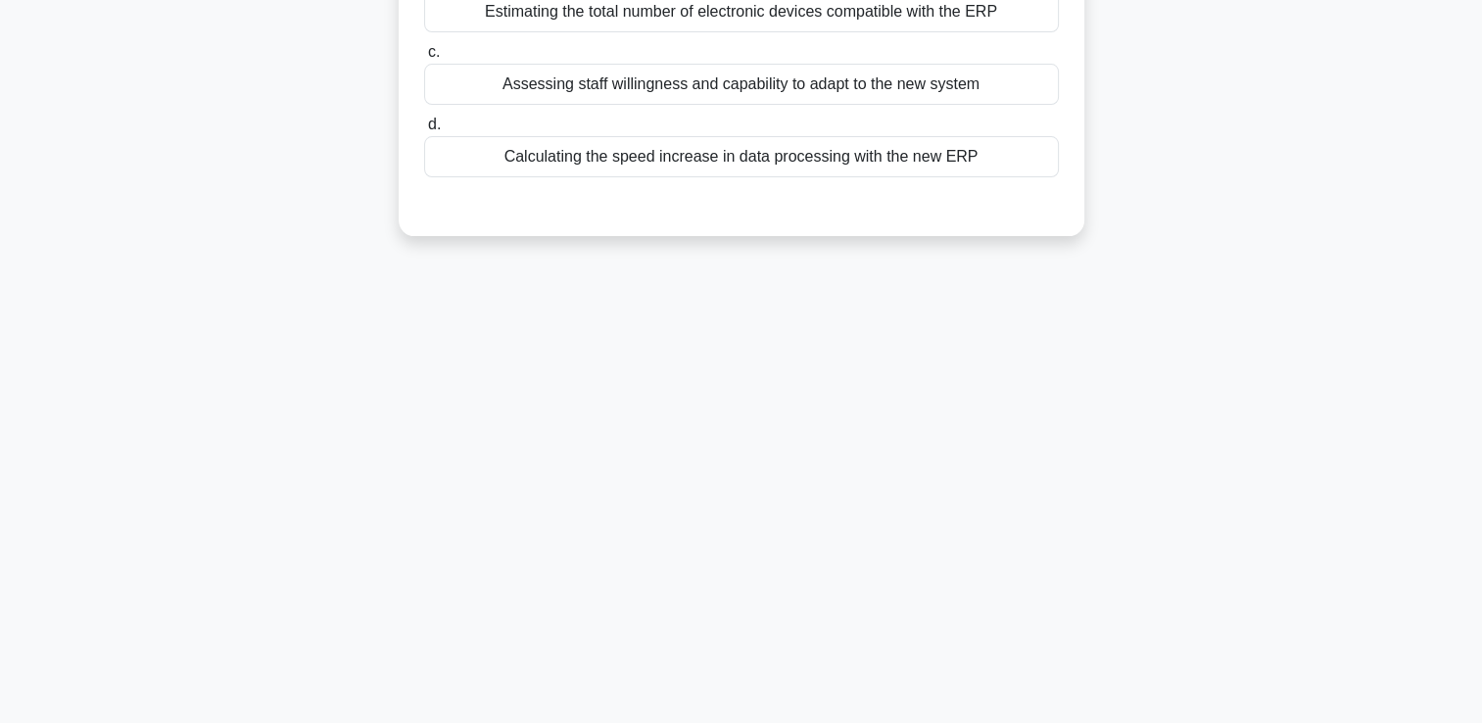
scroll to position [0, 0]
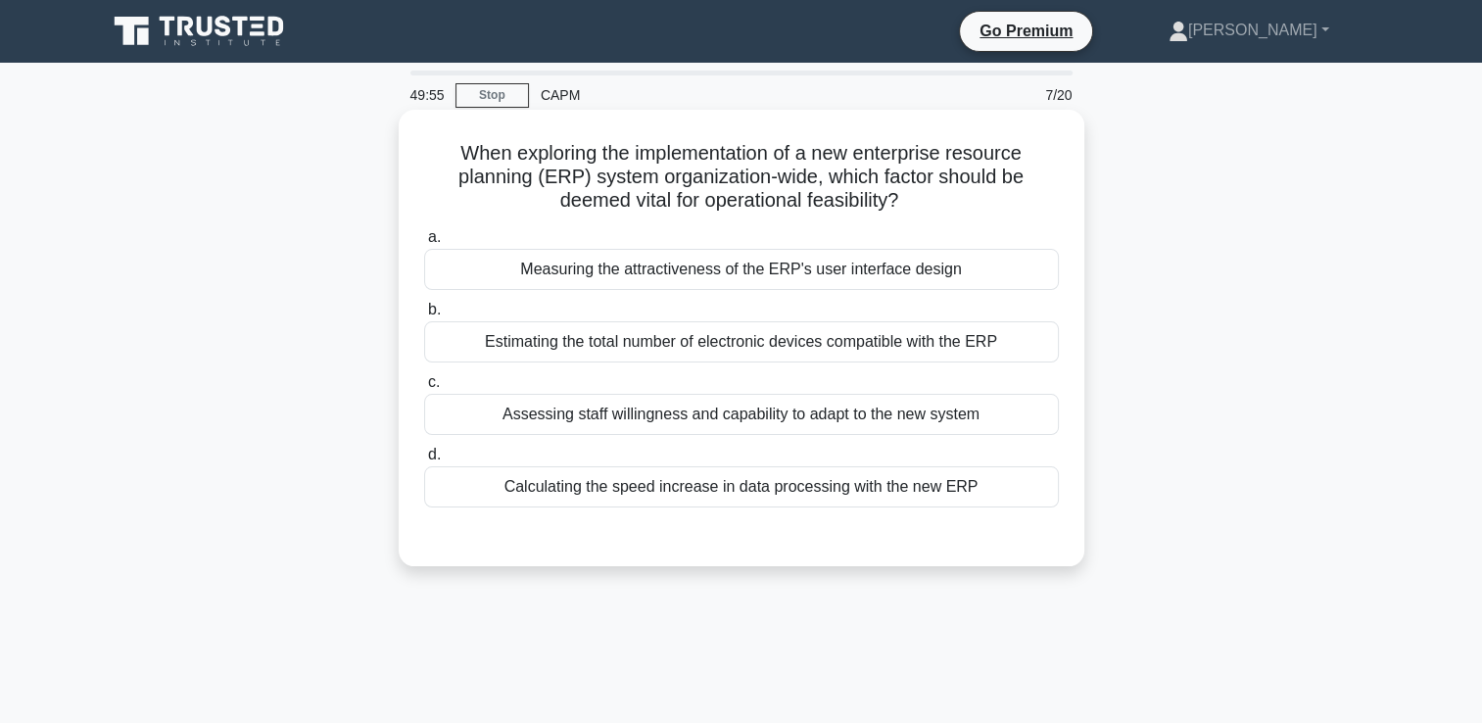
click at [540, 394] on label "c. Assessing staff willingness and capability to adapt to the new system" at bounding box center [741, 402] width 635 height 65
click at [424, 389] on input "c. Assessing staff willingness and capability to adapt to the new system" at bounding box center [424, 382] width 0 height 13
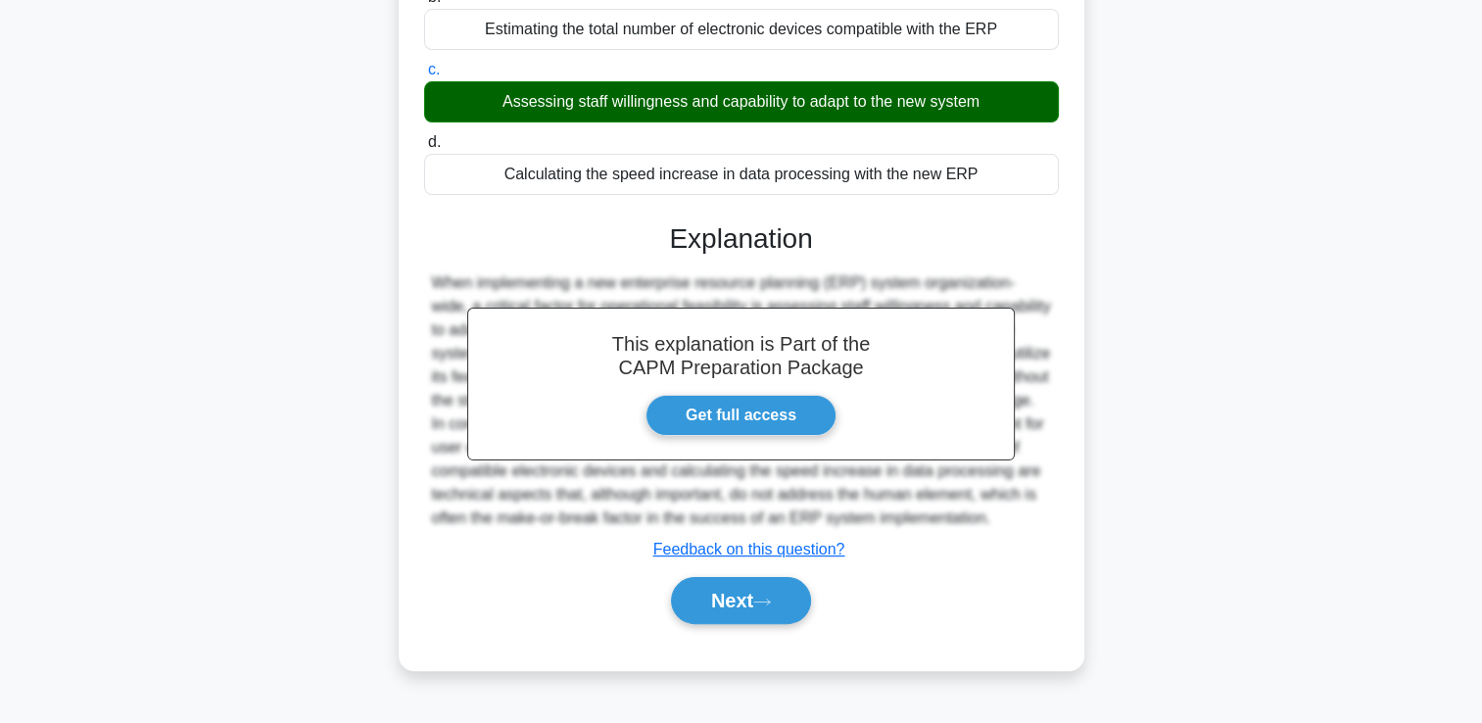
scroll to position [335, 0]
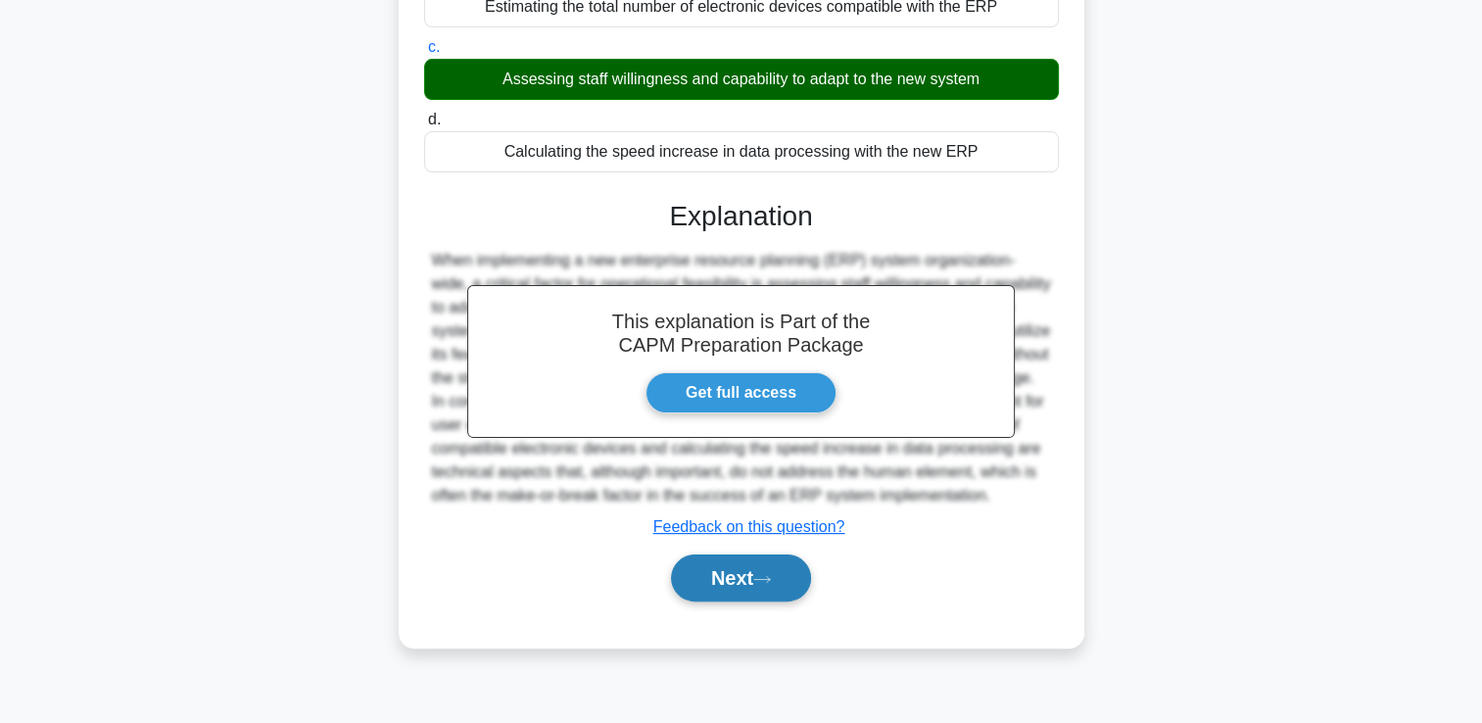
click at [721, 582] on button "Next" at bounding box center [741, 577] width 140 height 47
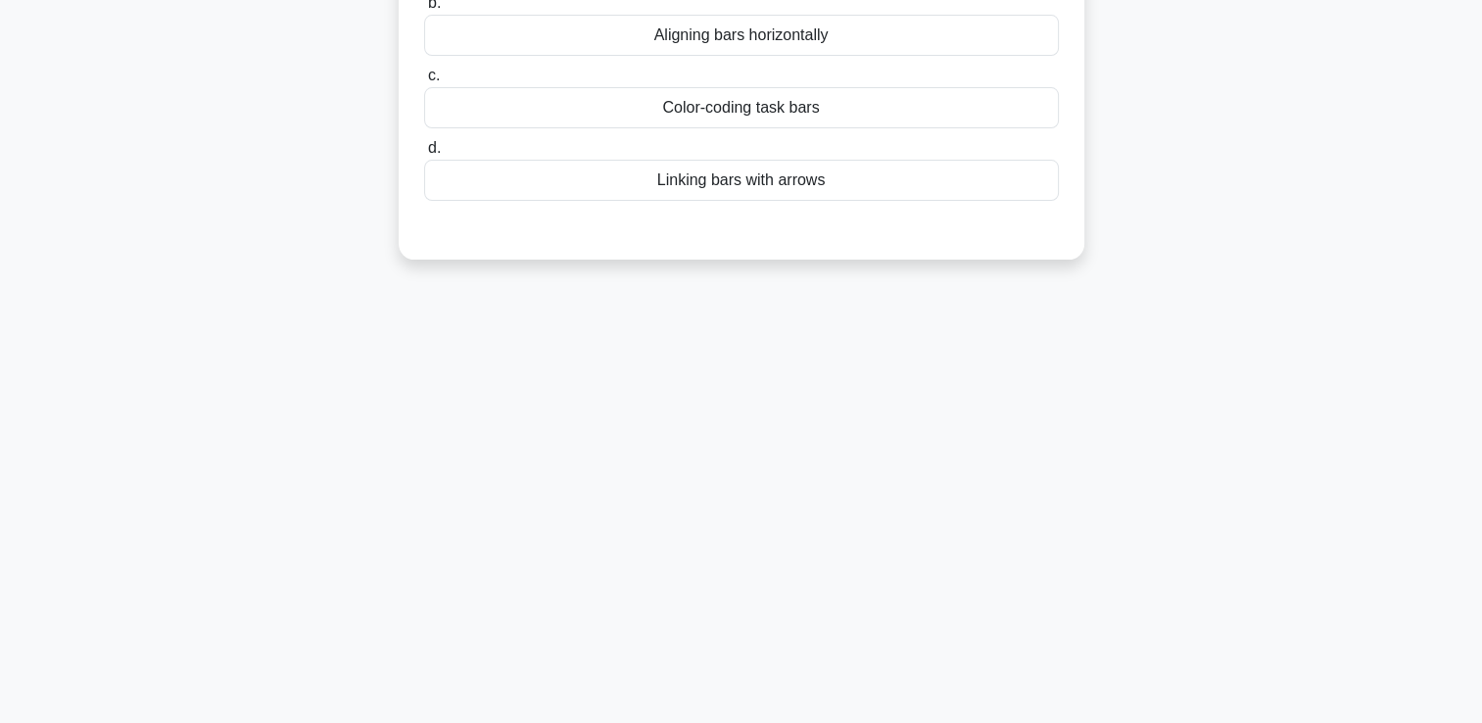
scroll to position [0, 0]
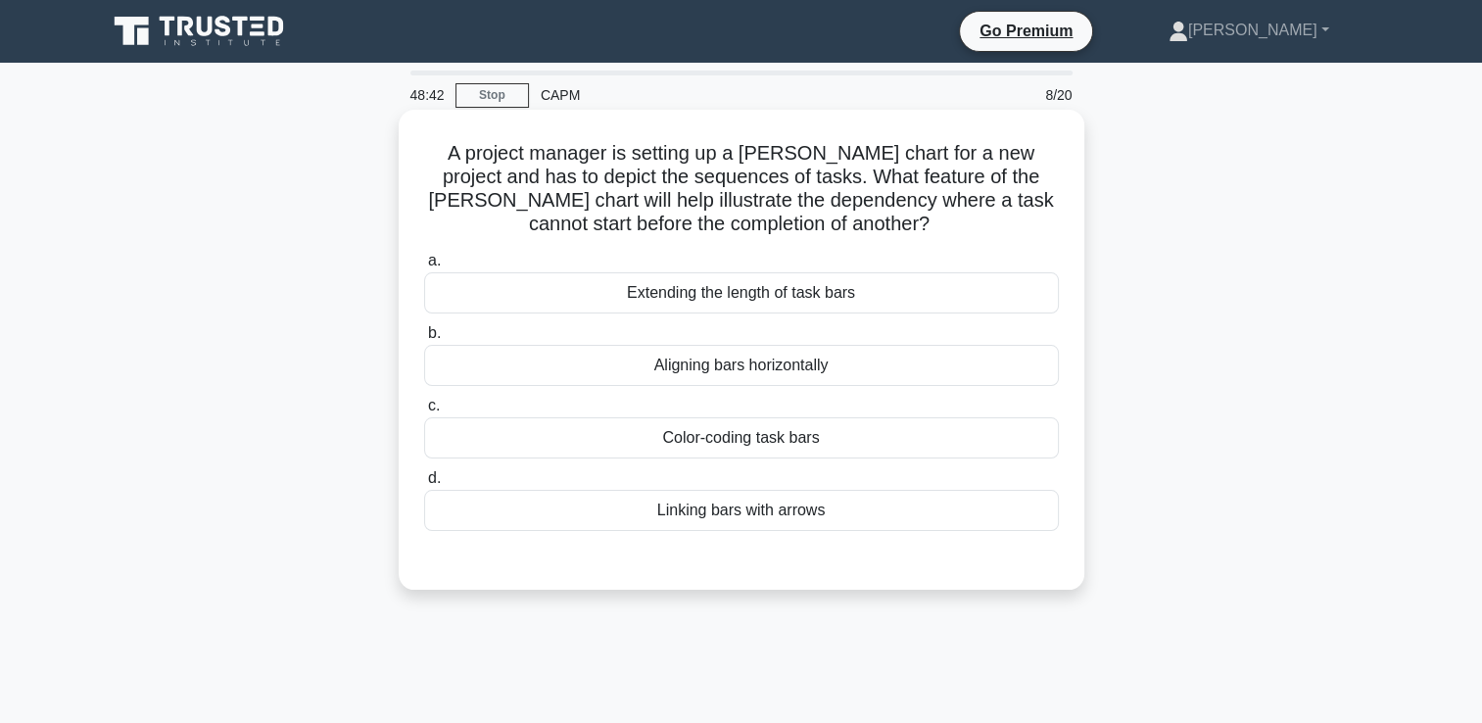
click at [808, 505] on div "Linking bars with arrows" at bounding box center [741, 510] width 635 height 41
click at [424, 485] on input "d. Linking bars with arrows" at bounding box center [424, 478] width 0 height 13
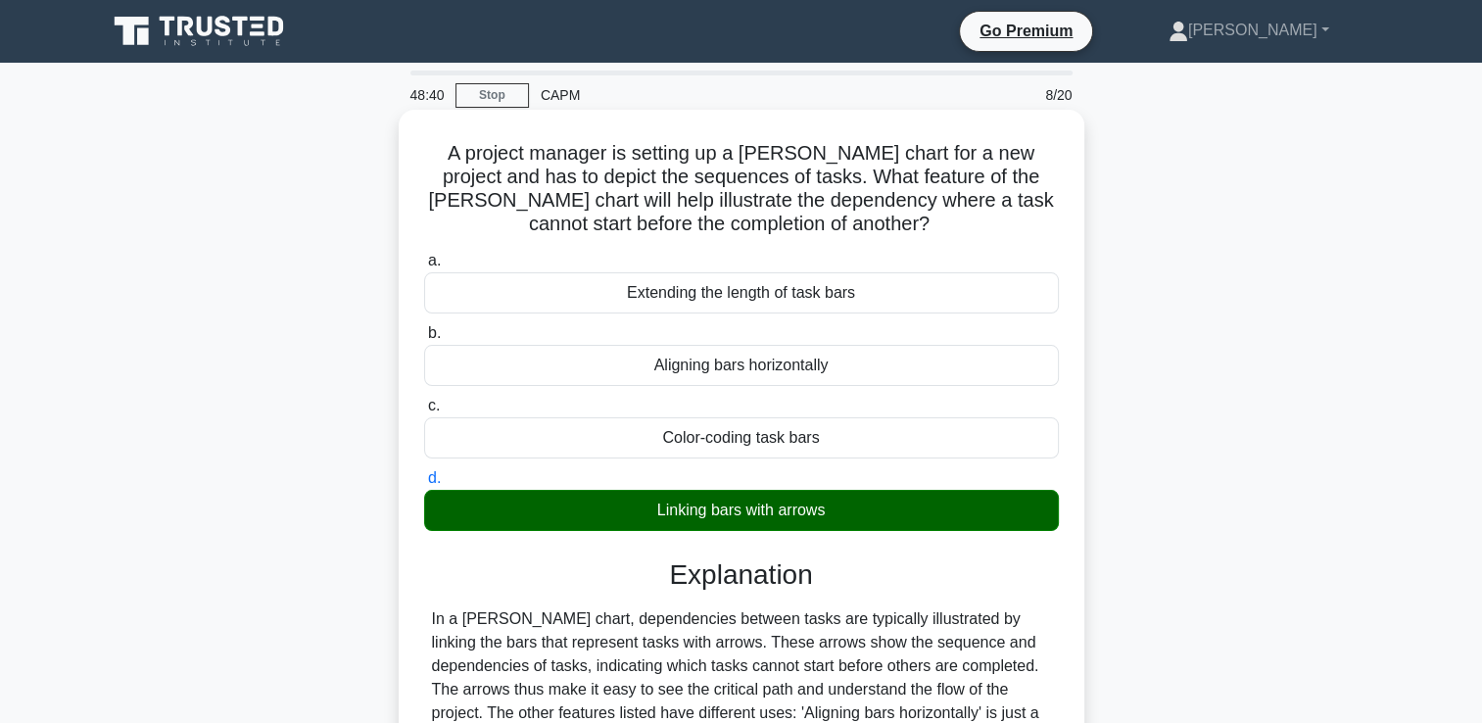
scroll to position [335, 0]
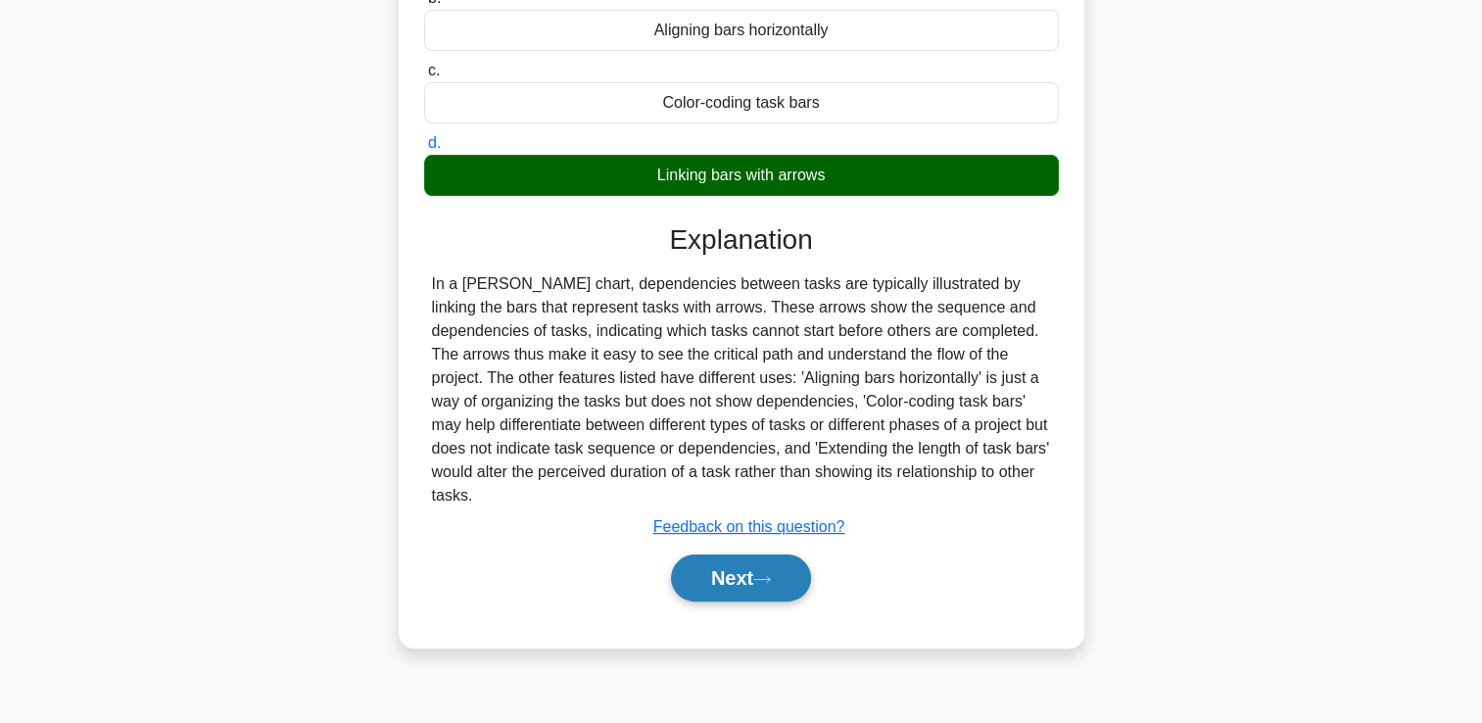
click at [756, 573] on button "Next" at bounding box center [741, 577] width 140 height 47
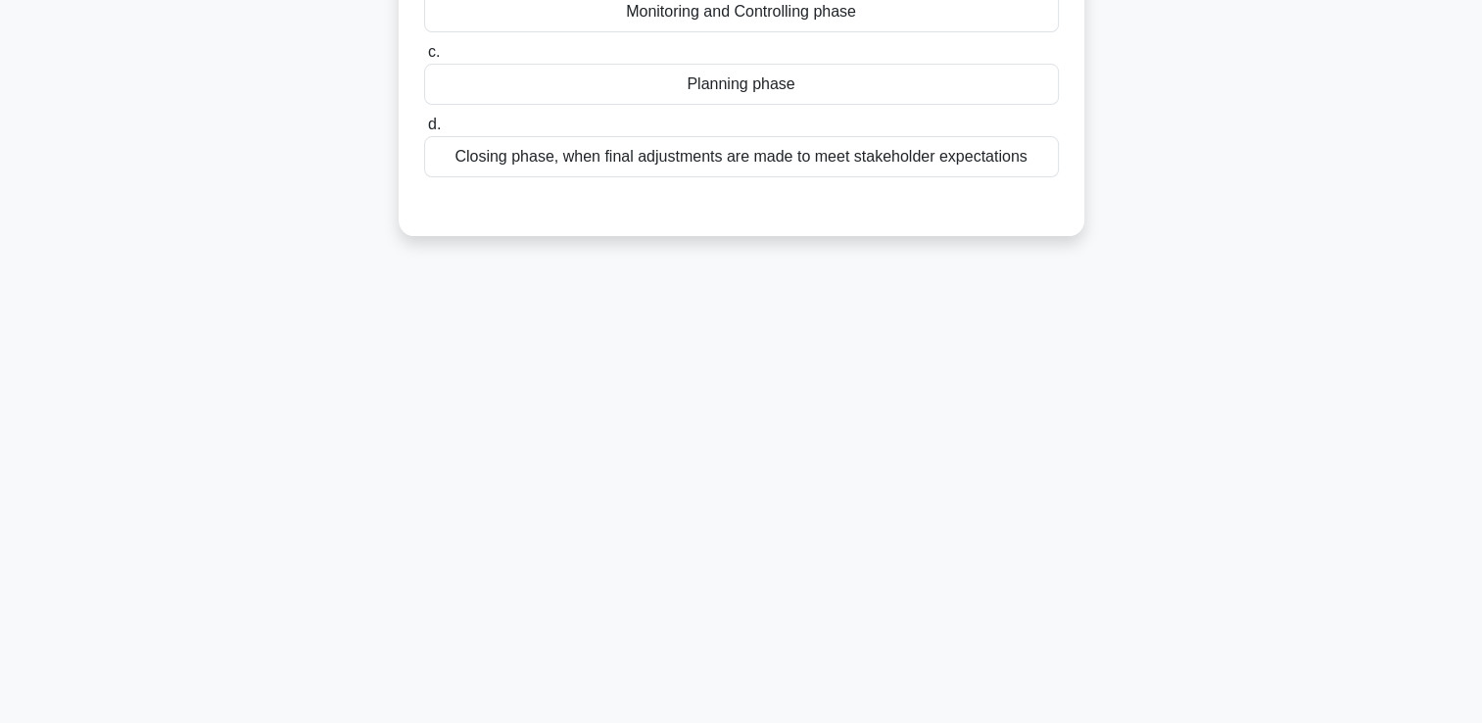
drag, startPoint x: 756, startPoint y: 573, endPoint x: 628, endPoint y: 531, distance: 135.0
click at [628, 531] on div "48:36 Stop CAPM 9/20 In a predictive (traditional/waterfall) project life cycle…" at bounding box center [741, 225] width 1293 height 979
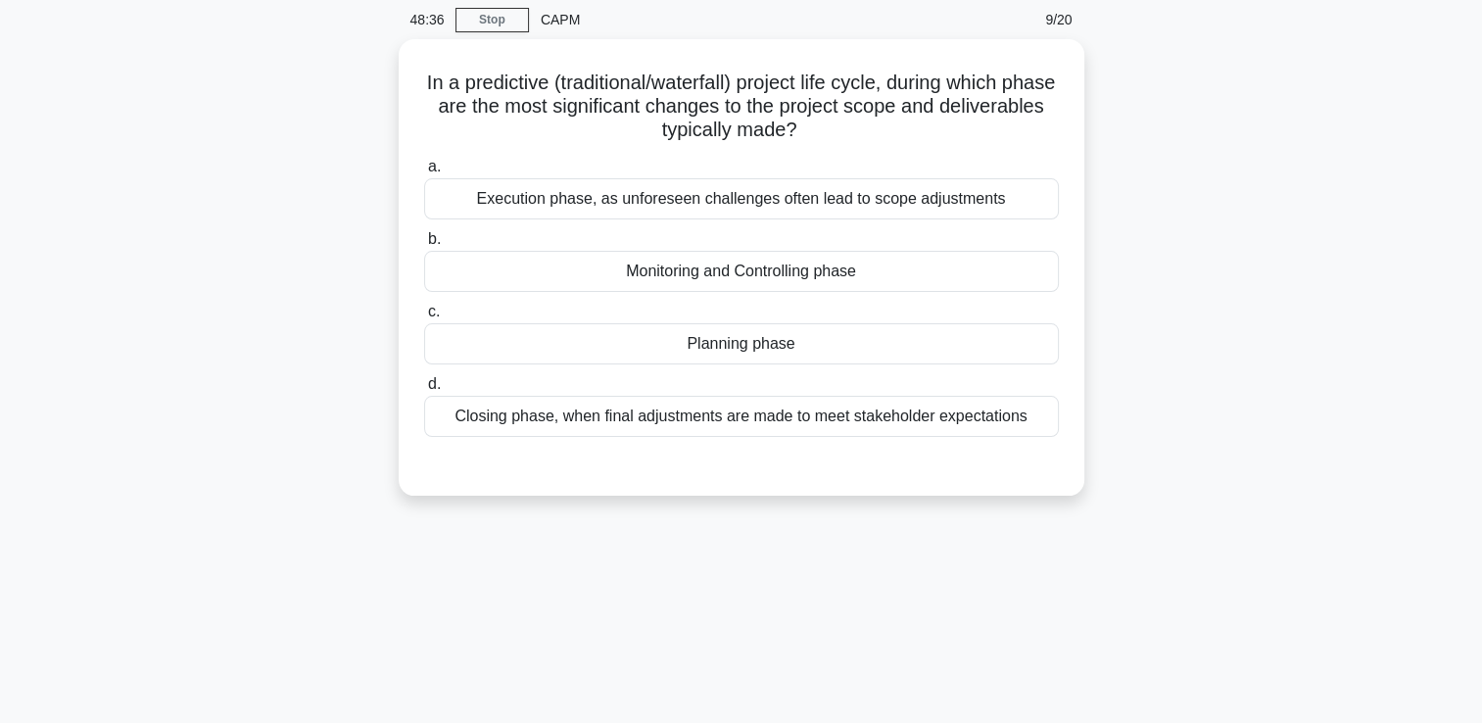
scroll to position [0, 0]
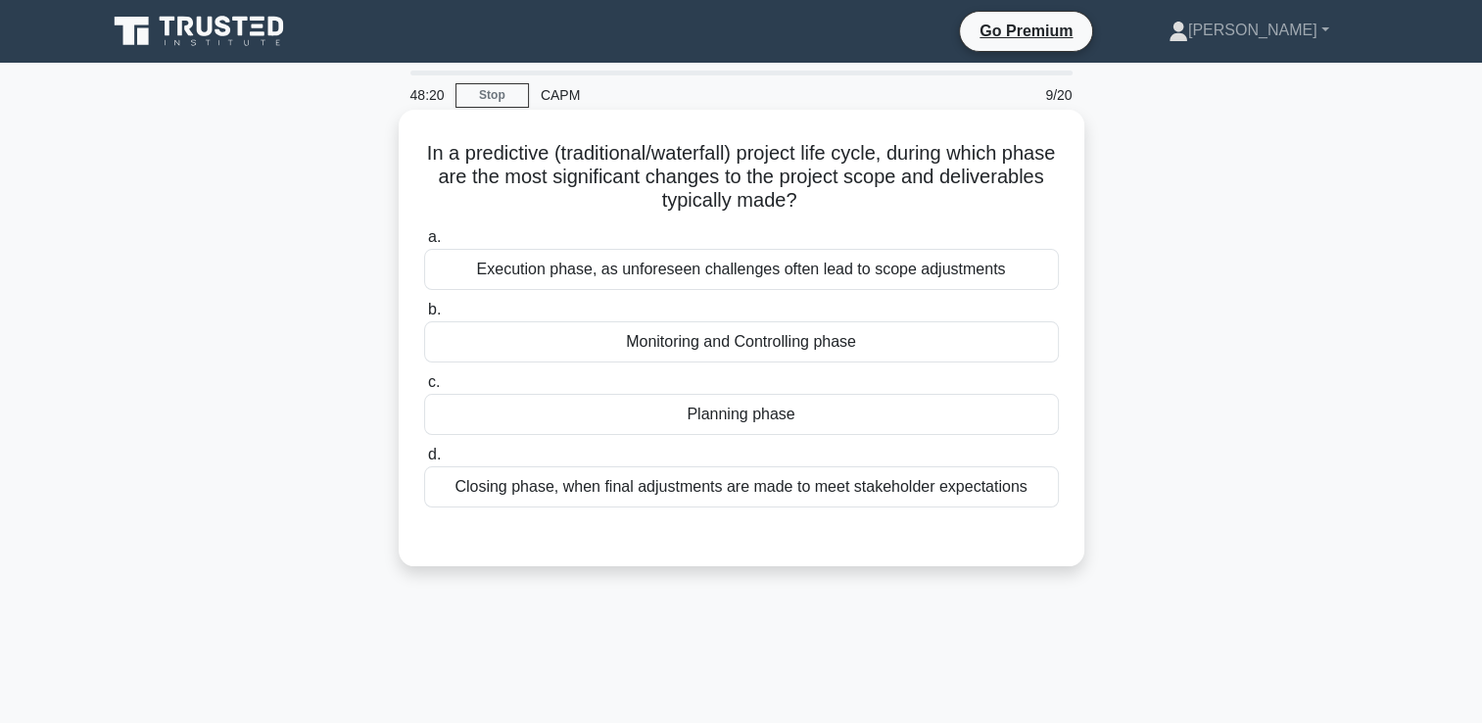
click at [1040, 408] on div "Planning phase" at bounding box center [741, 414] width 635 height 41
click at [424, 389] on input "c. Planning phase" at bounding box center [424, 382] width 0 height 13
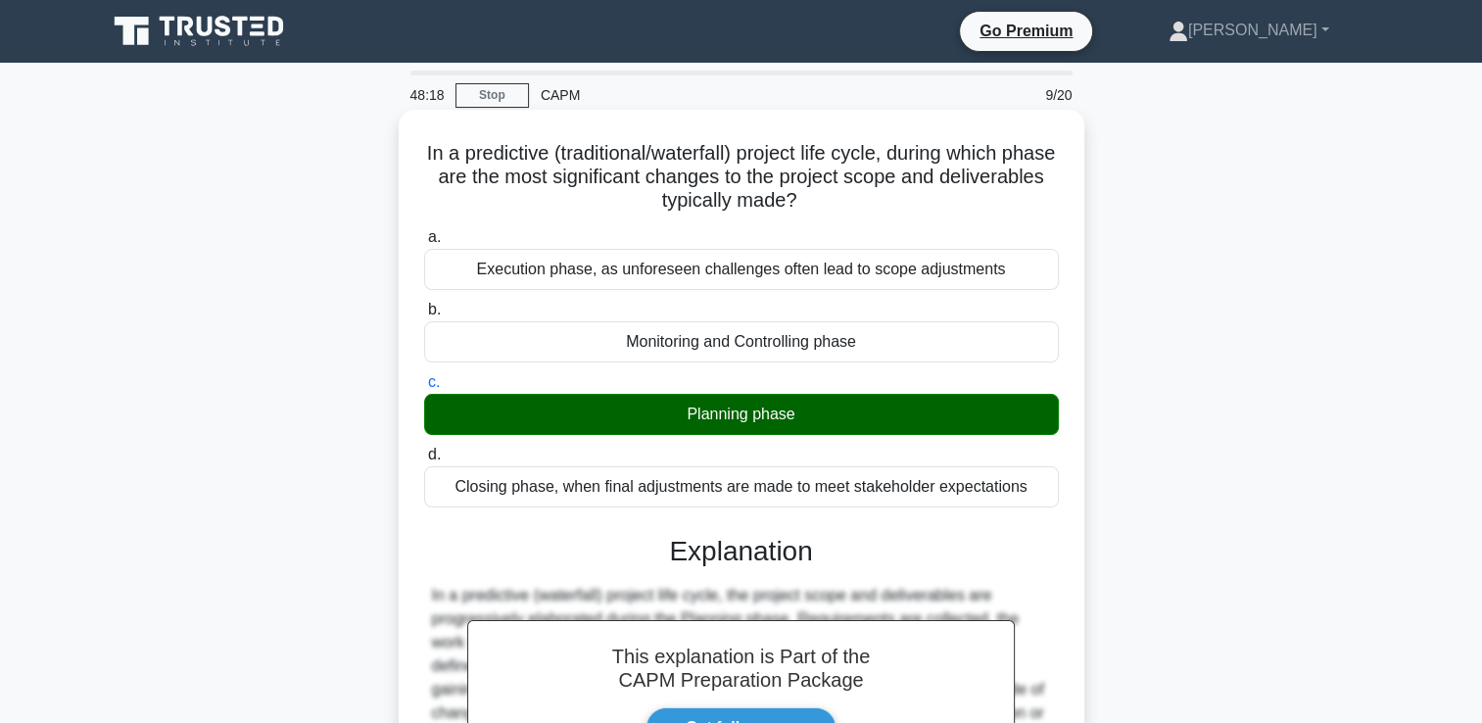
scroll to position [335, 0]
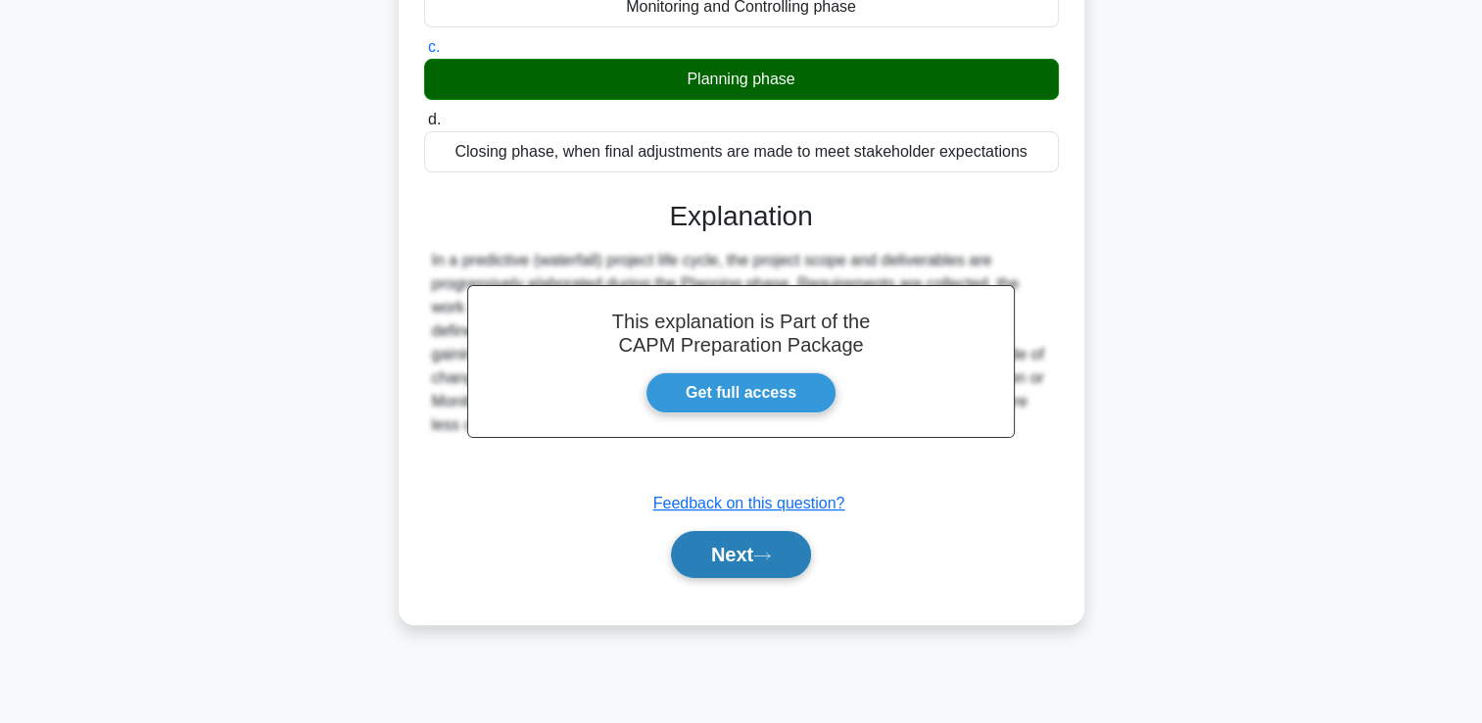
click at [753, 558] on button "Next" at bounding box center [741, 554] width 140 height 47
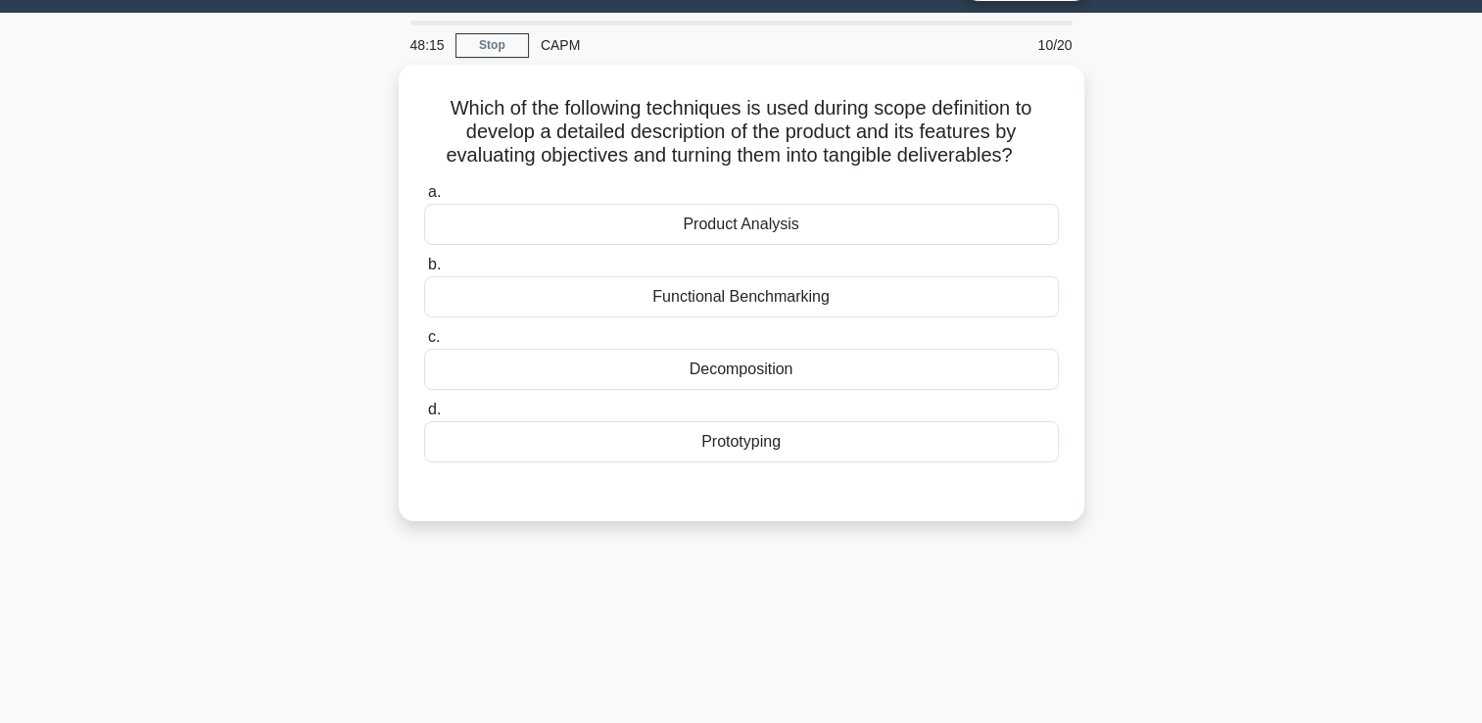
scroll to position [0, 0]
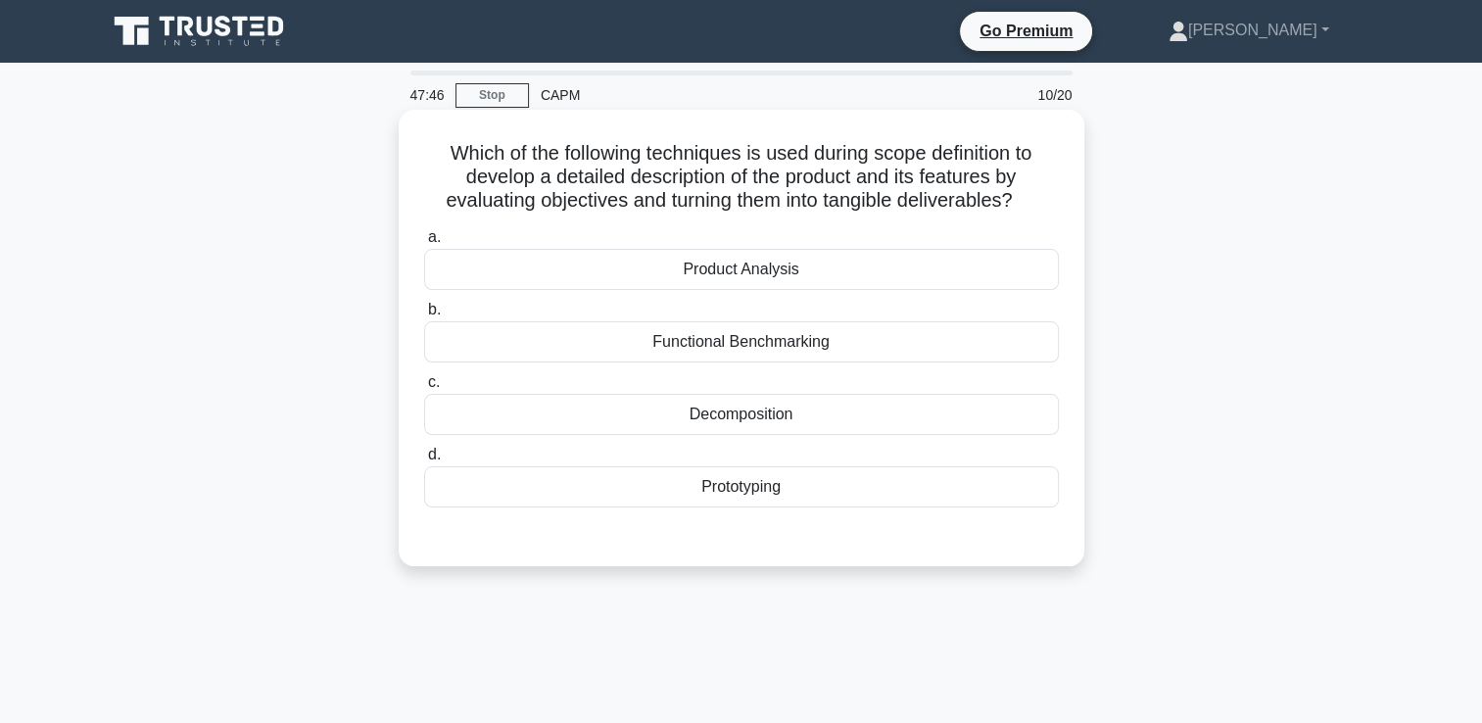
click at [1020, 416] on div "Decomposition" at bounding box center [741, 414] width 635 height 41
click at [424, 389] on input "c. Decomposition" at bounding box center [424, 382] width 0 height 13
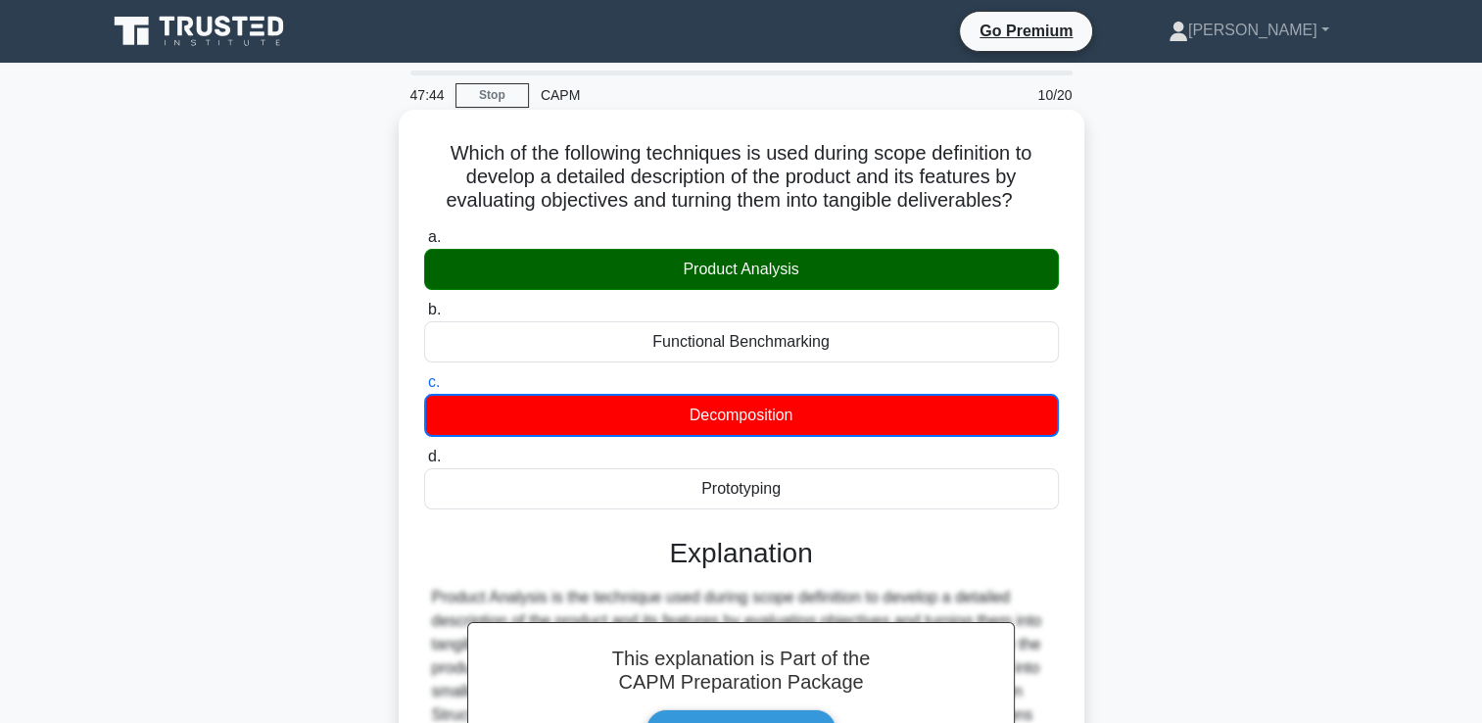
scroll to position [335, 0]
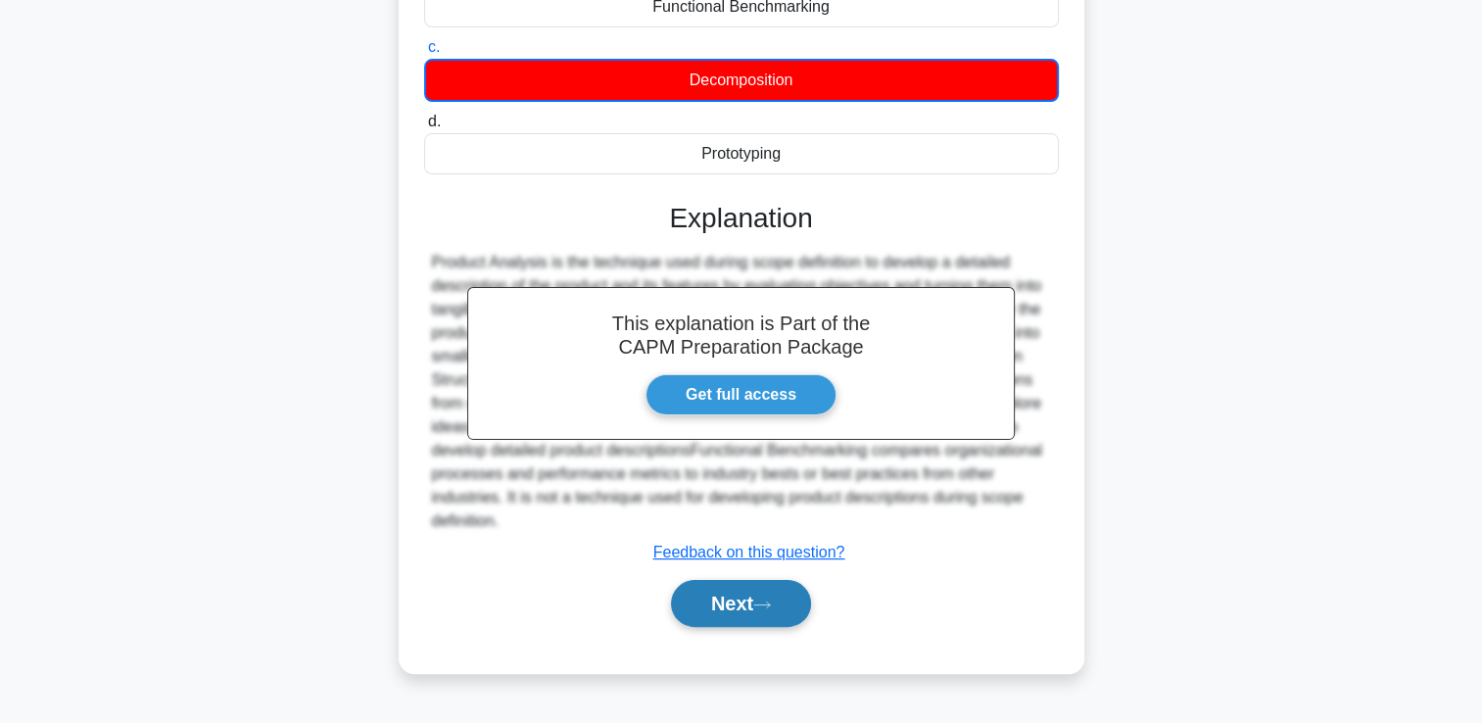
click at [753, 596] on button "Next" at bounding box center [741, 603] width 140 height 47
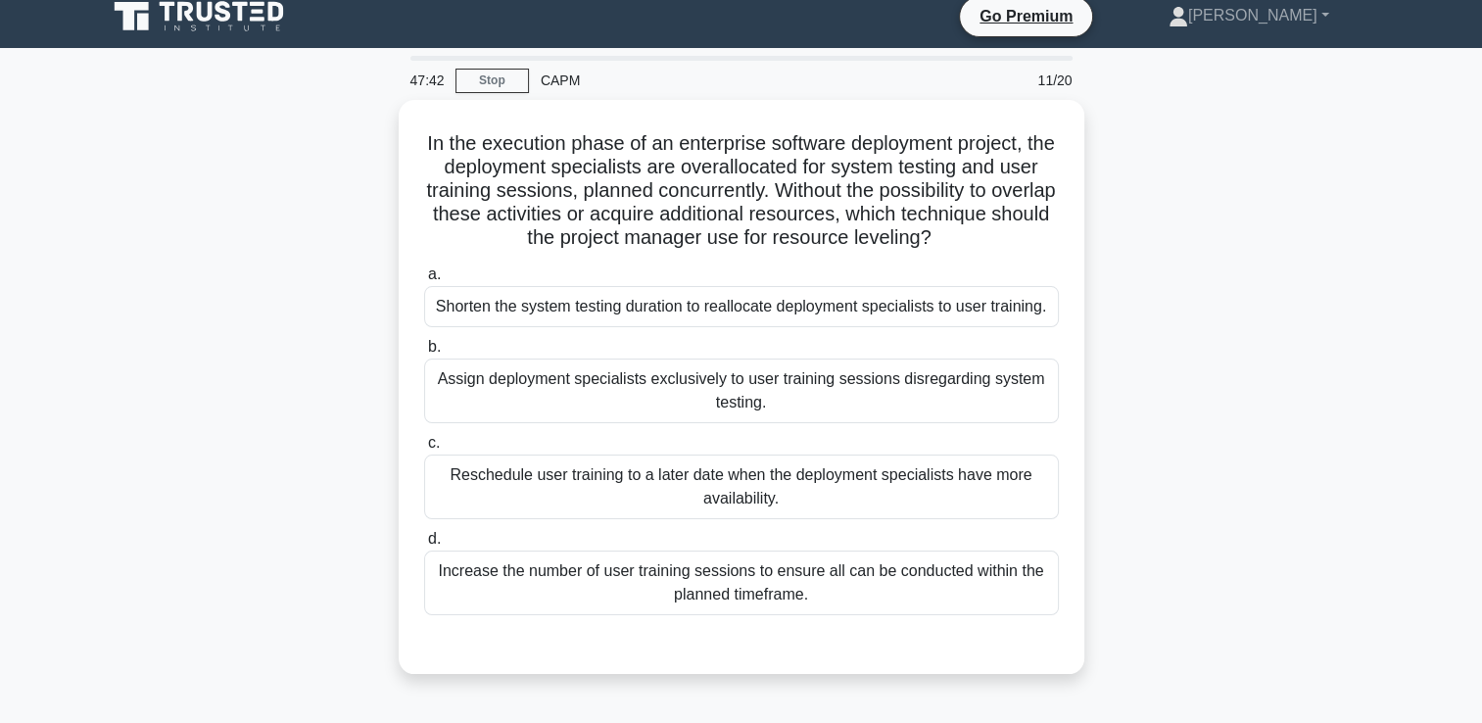
scroll to position [0, 0]
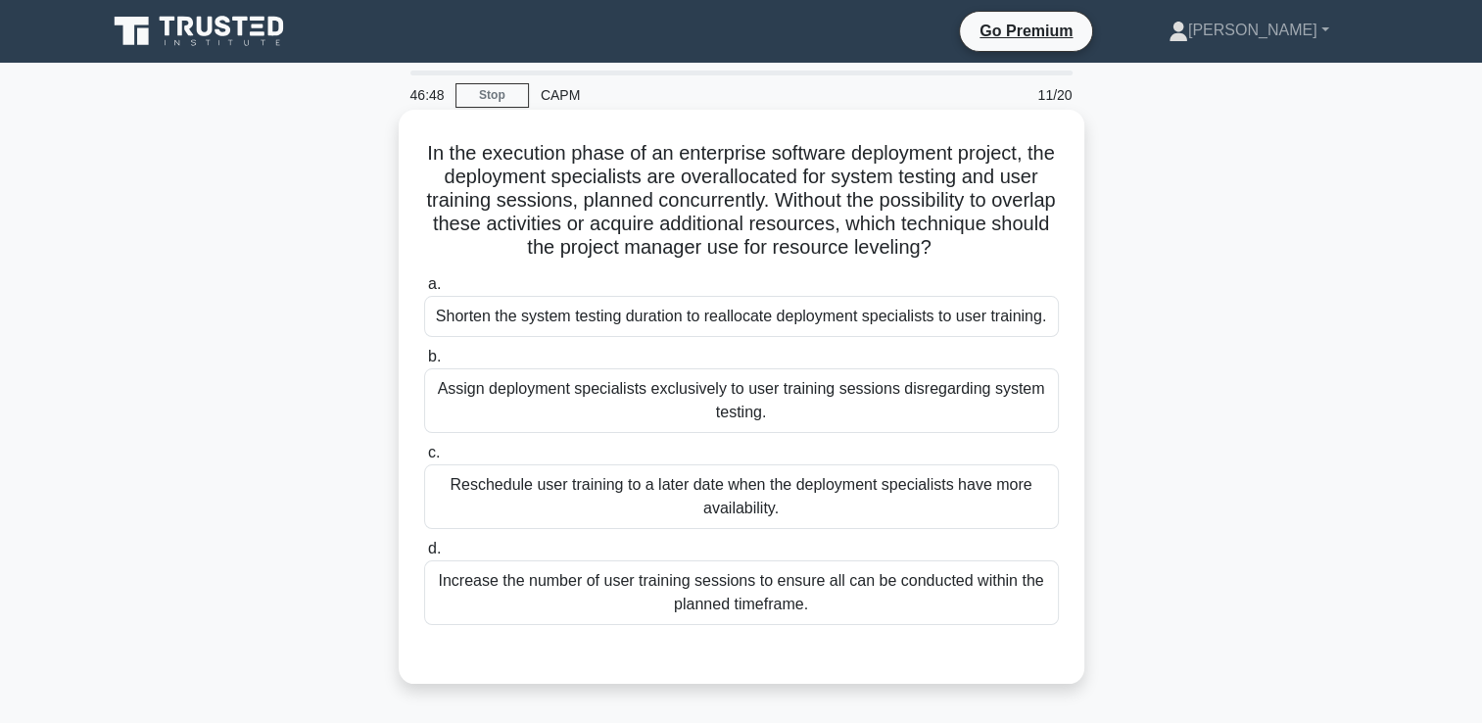
click at [960, 495] on div "Reschedule user training to a later date when the deployment specialists have m…" at bounding box center [741, 496] width 635 height 65
click at [424, 459] on input "c. Reschedule user training to a later date when the deployment specialists hav…" at bounding box center [424, 453] width 0 height 13
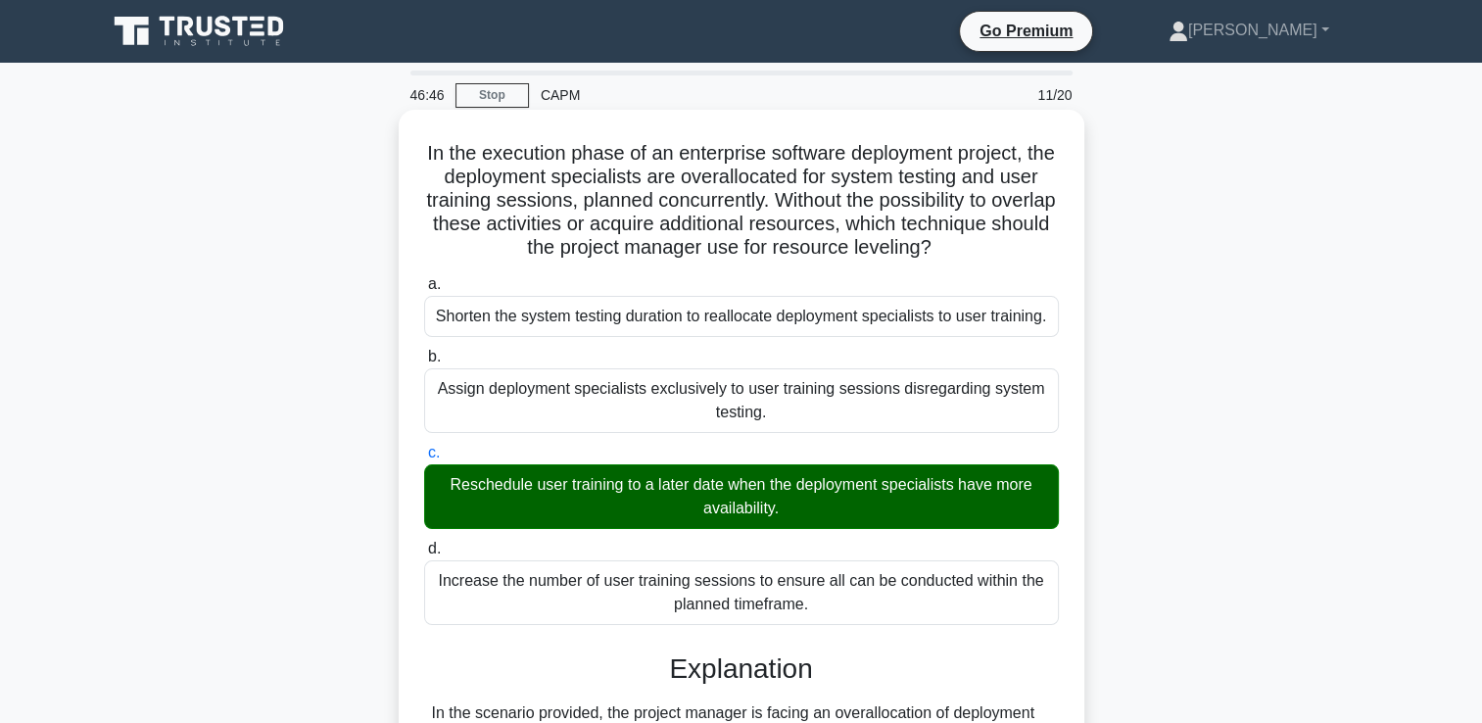
scroll to position [577, 0]
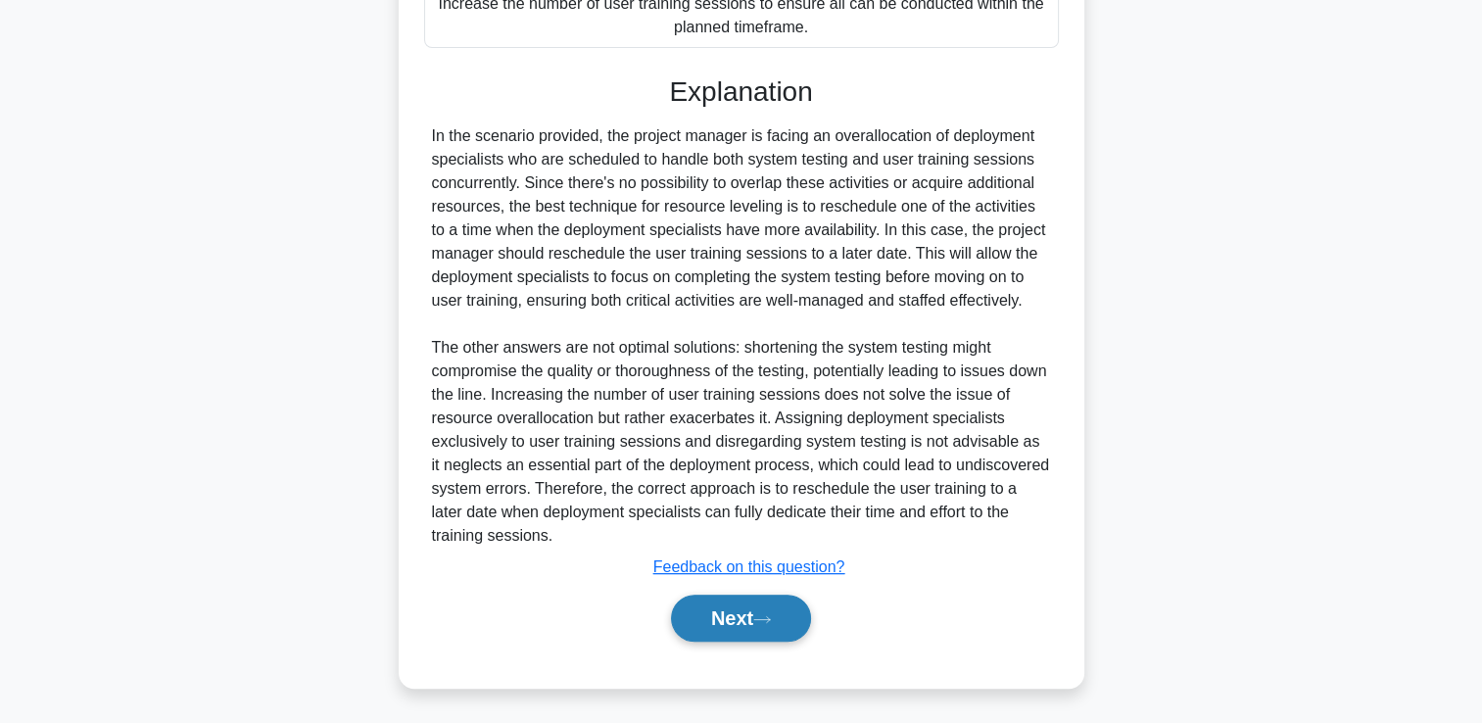
click at [746, 617] on button "Next" at bounding box center [741, 617] width 140 height 47
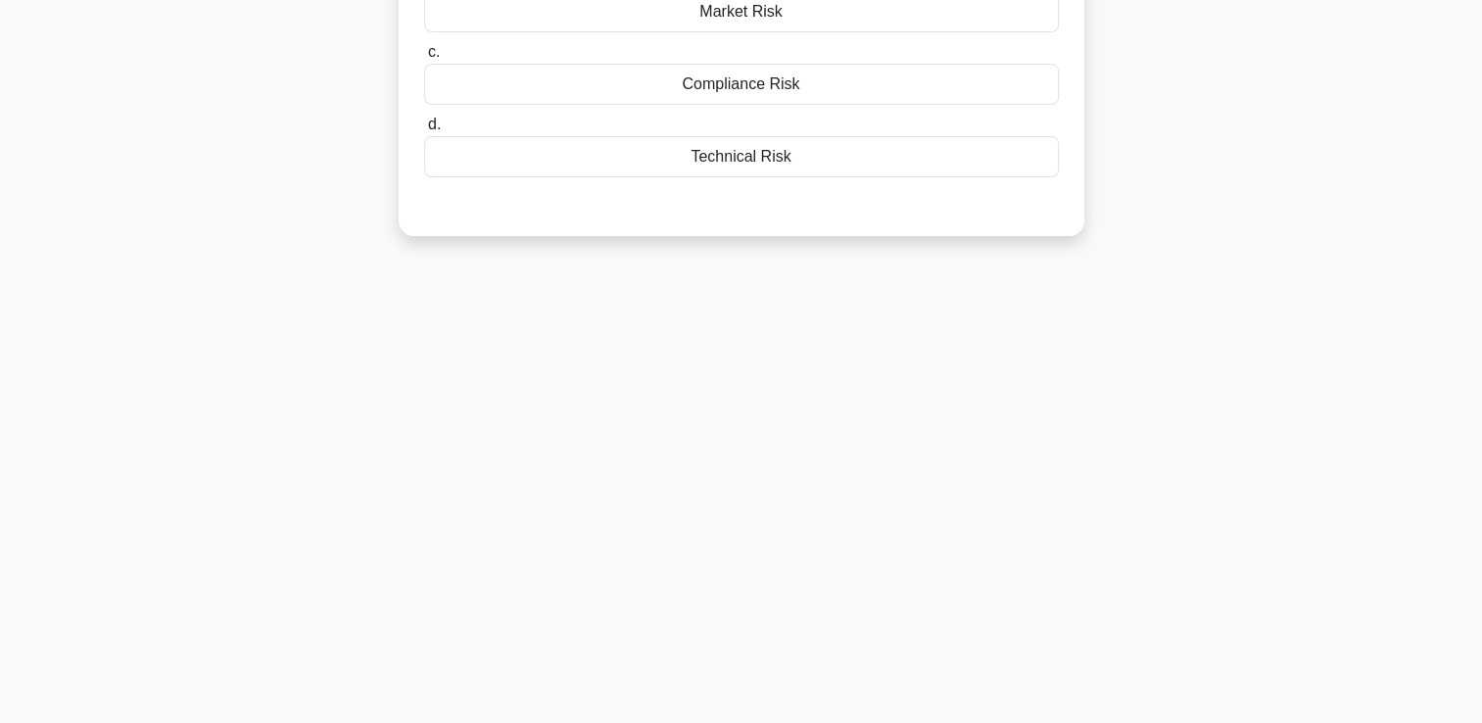
scroll to position [0, 0]
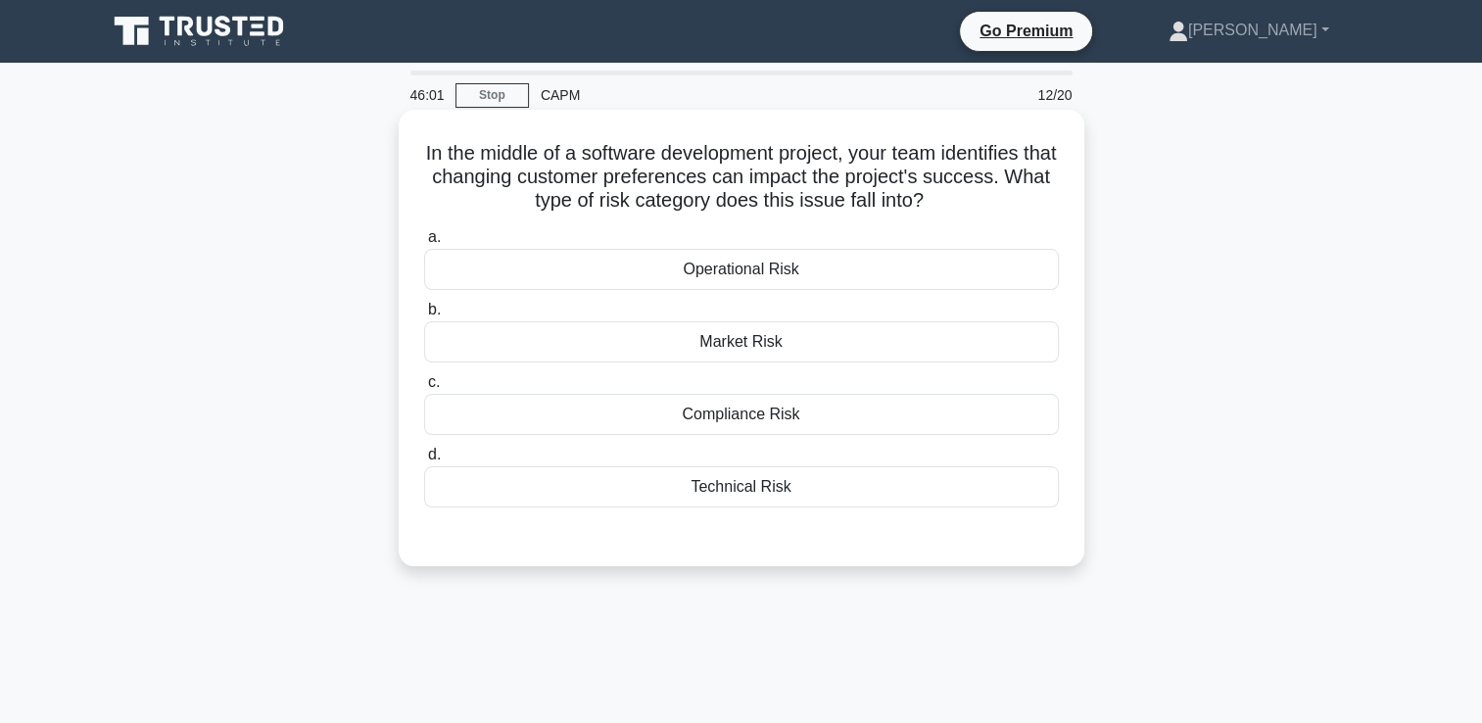
click at [917, 486] on div "Technical Risk" at bounding box center [741, 486] width 635 height 41
click at [424, 461] on input "d. Technical Risk" at bounding box center [424, 455] width 0 height 13
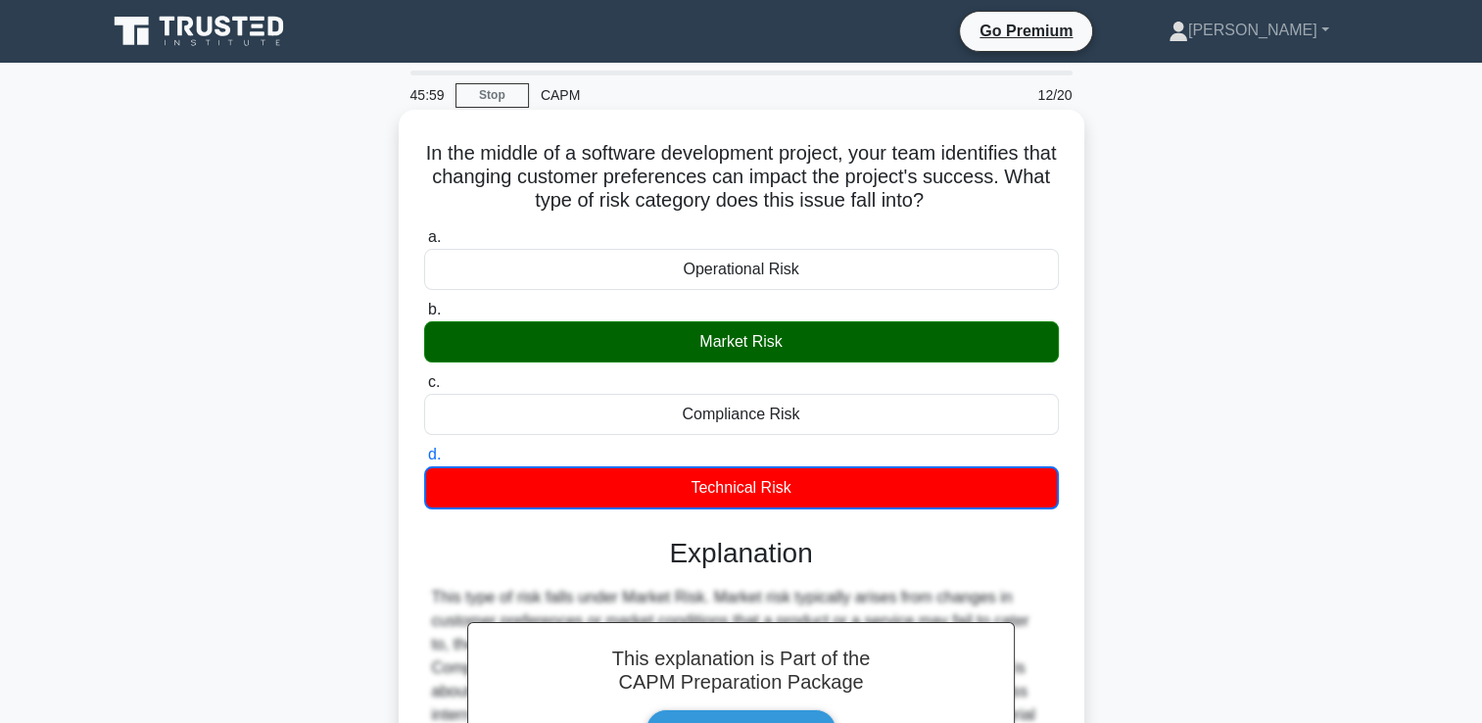
scroll to position [335, 0]
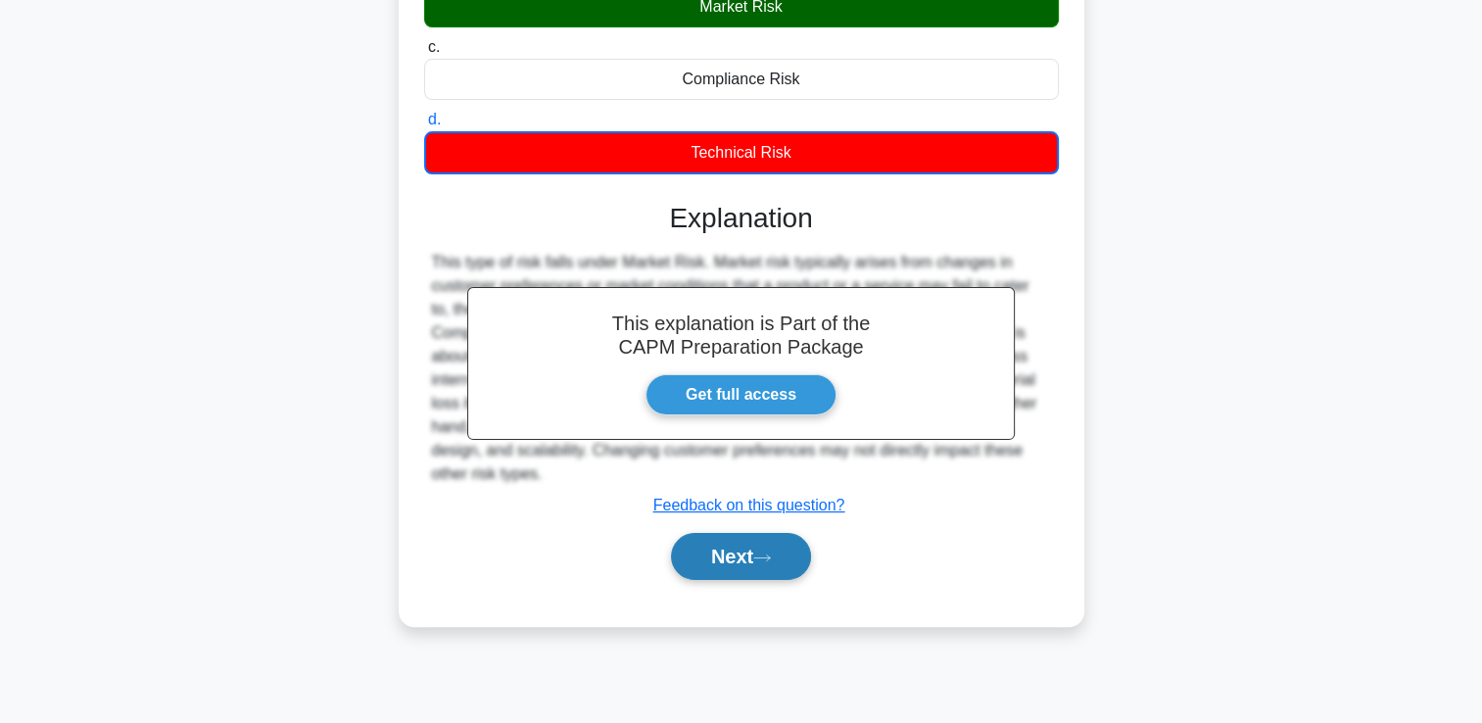
click at [780, 535] on button "Next" at bounding box center [741, 556] width 140 height 47
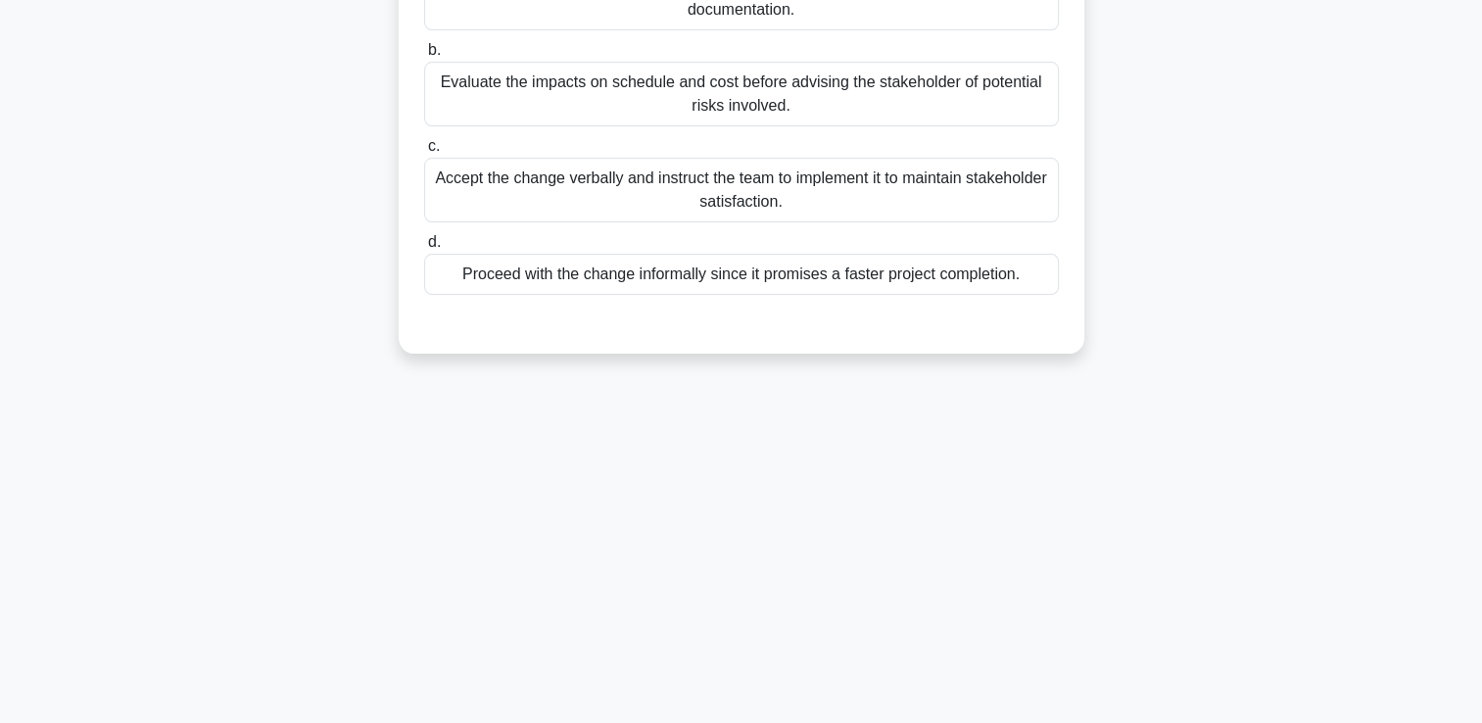
scroll to position [0, 0]
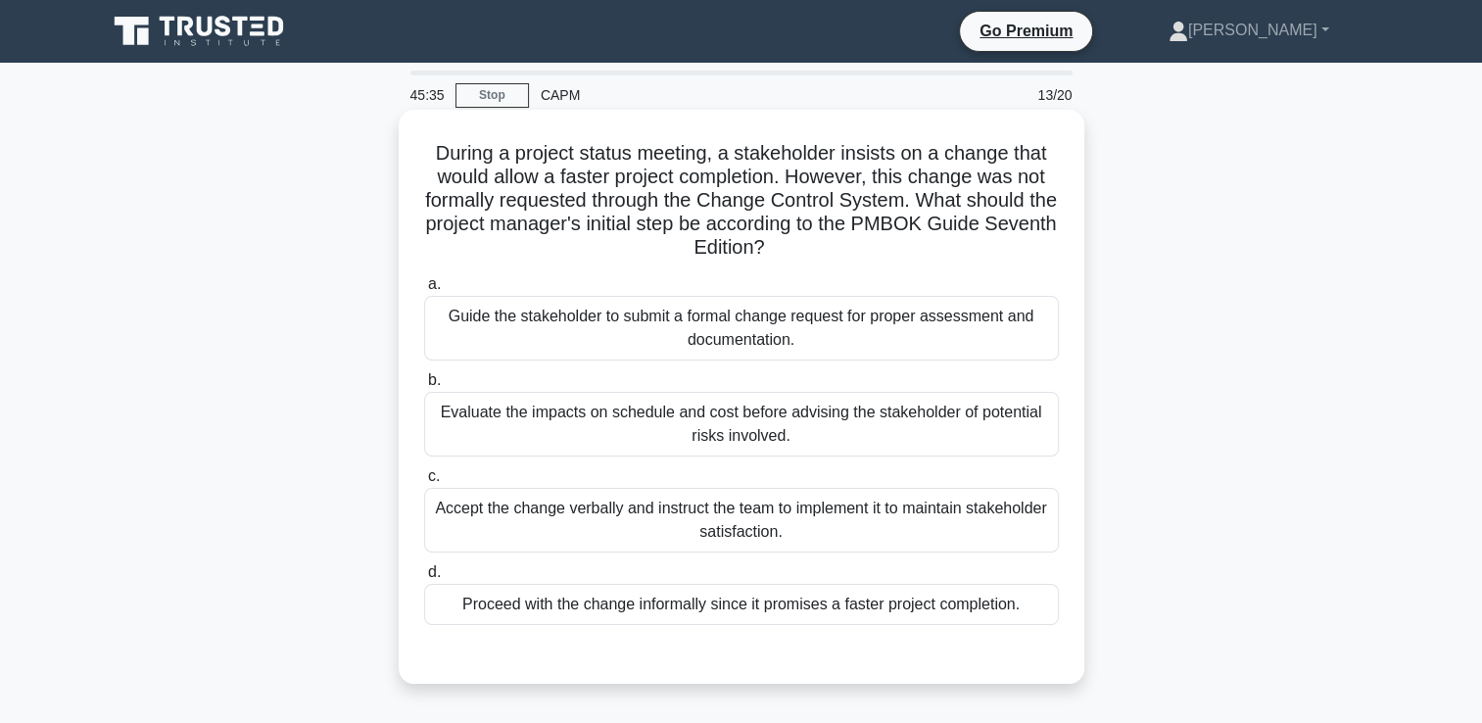
click at [989, 347] on div "Guide the stakeholder to submit a formal change request for proper assessment a…" at bounding box center [741, 328] width 635 height 65
click at [424, 291] on input "a. Guide the stakeholder to submit a formal change request for proper assessmen…" at bounding box center [424, 284] width 0 height 13
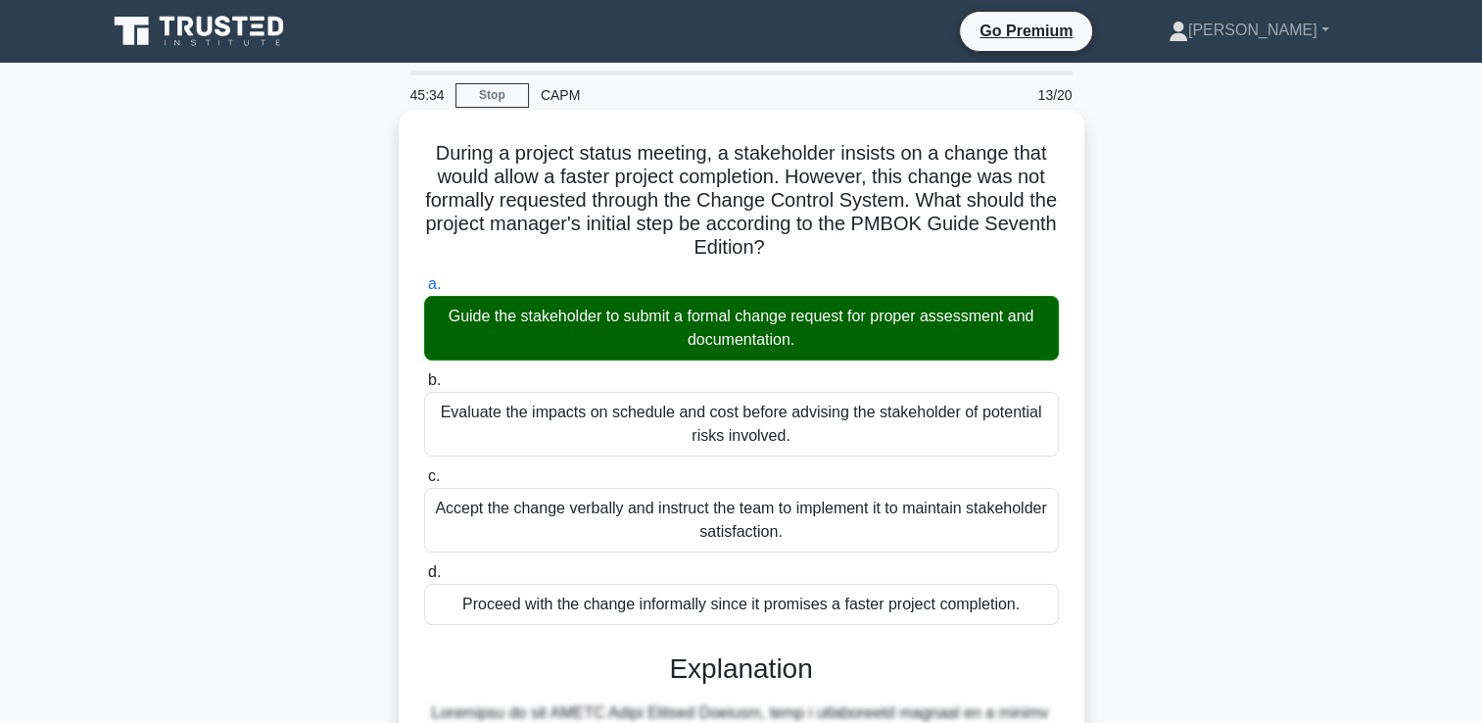
scroll to position [483, 0]
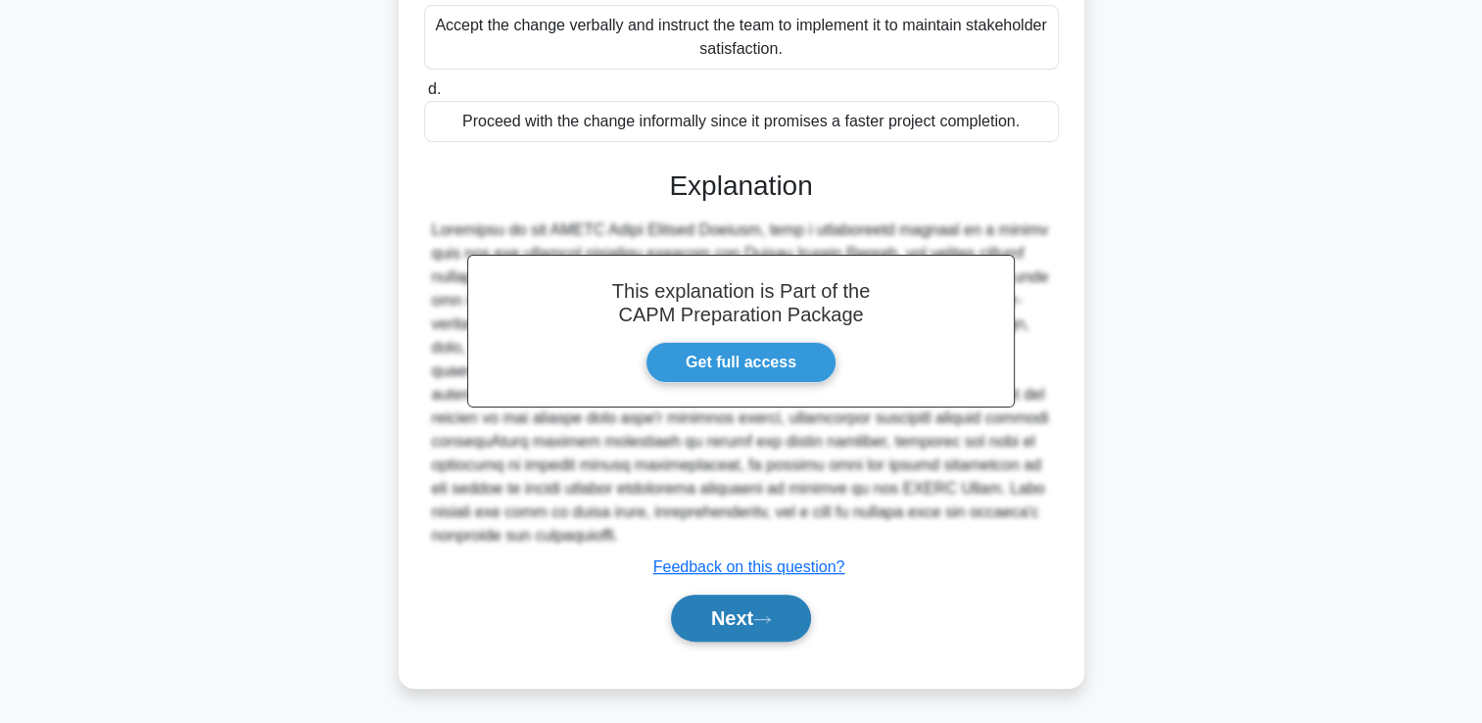
click at [787, 601] on button "Next" at bounding box center [741, 617] width 140 height 47
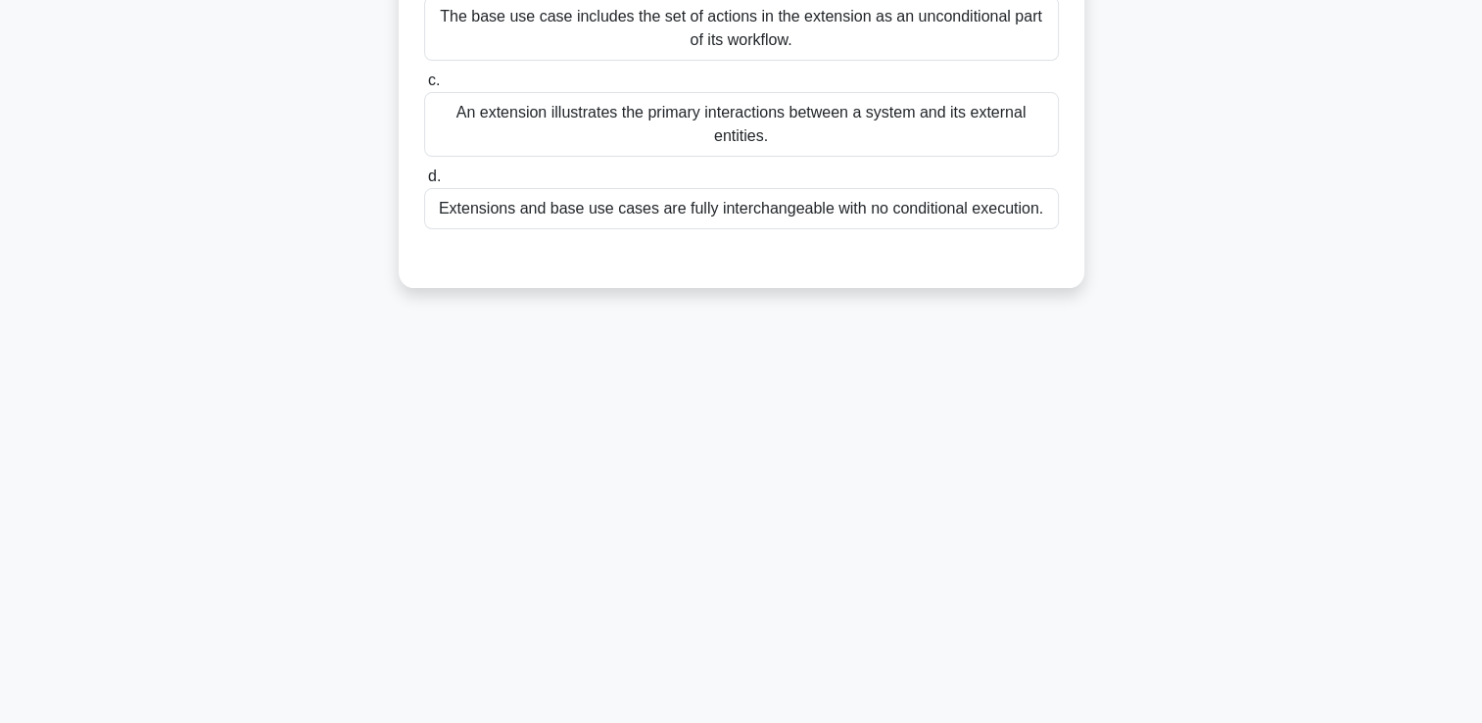
scroll to position [0, 0]
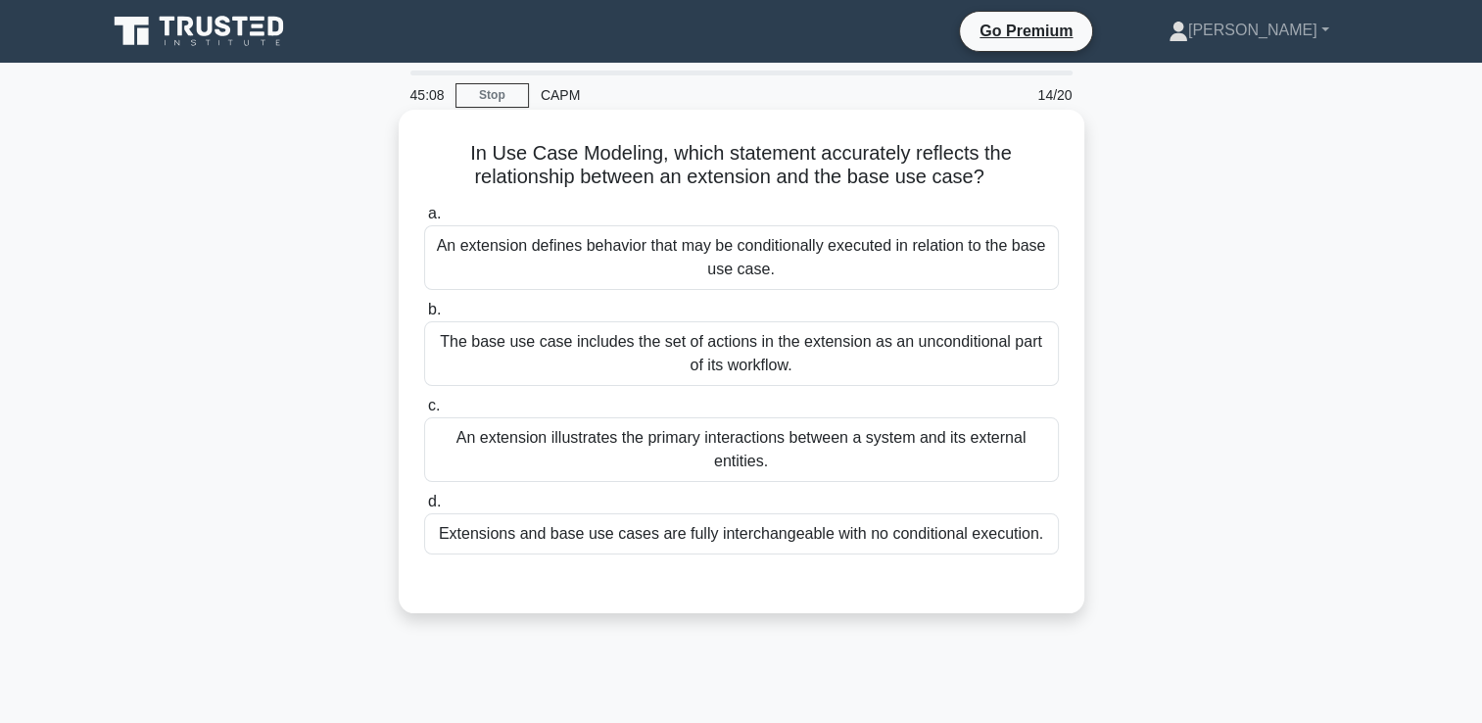
click at [1042, 260] on div "An extension defines behavior that may be conditionally executed in relation to…" at bounding box center [741, 257] width 635 height 65
click at [424, 220] on input "a. An extension defines behavior that may be conditionally executed in relation…" at bounding box center [424, 214] width 0 height 13
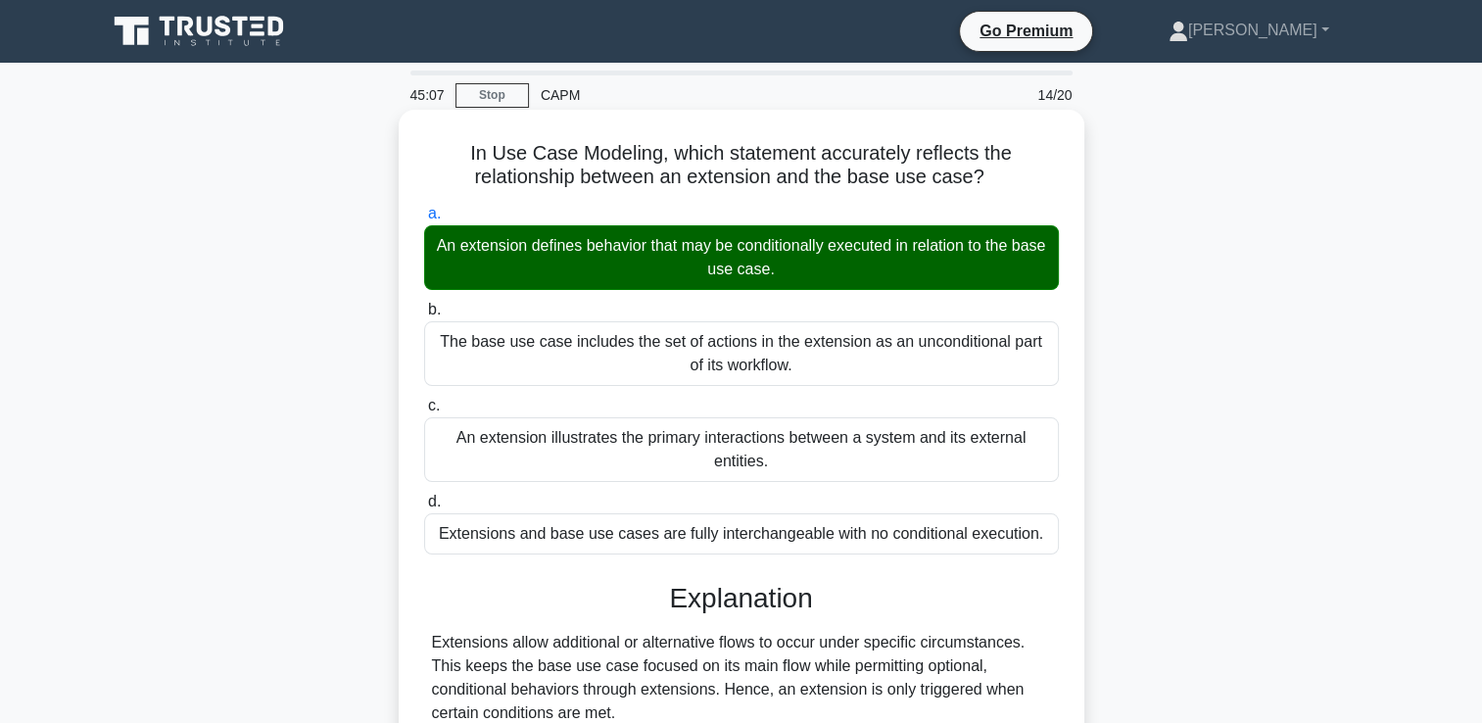
scroll to position [335, 0]
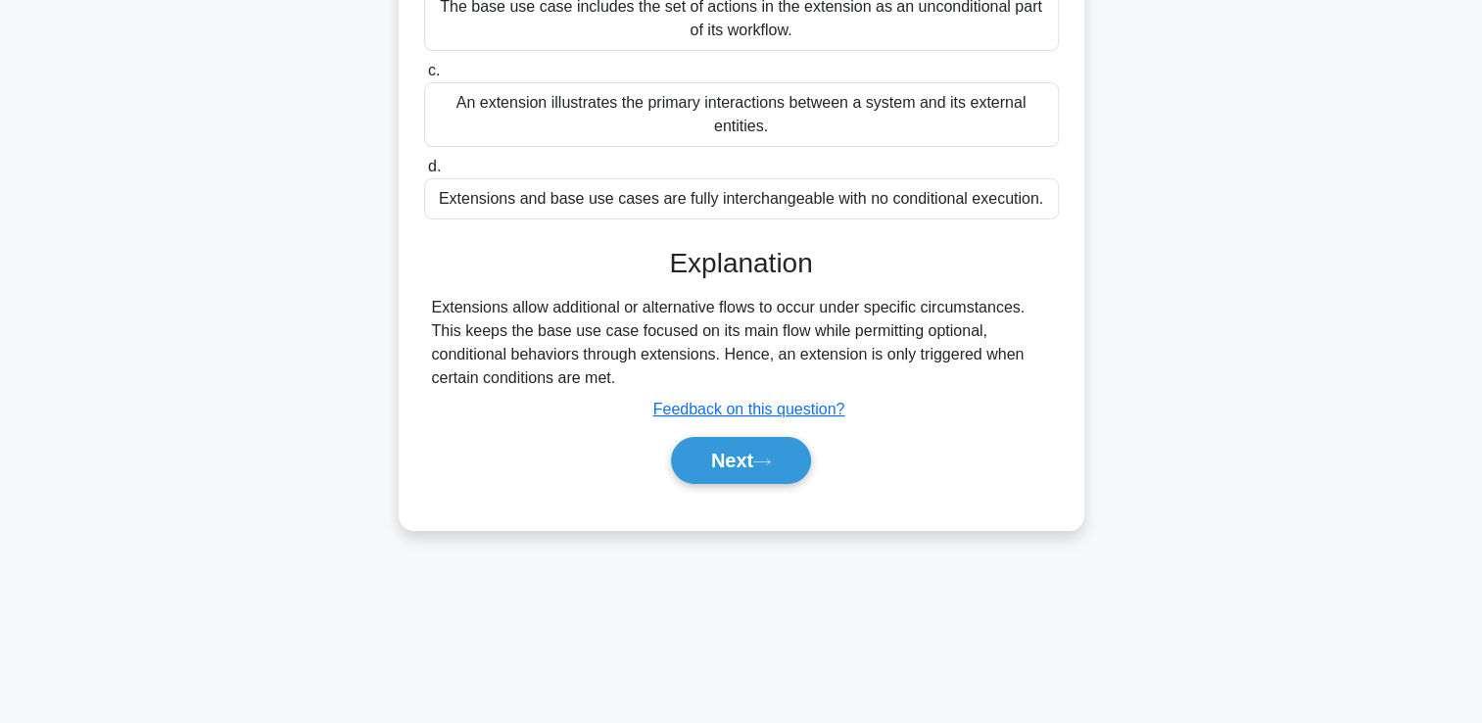
click at [926, 491] on div "a. An extension defines behavior that may be conditionally executed in relation…" at bounding box center [741, 185] width 638 height 644
click at [717, 444] on button "Next" at bounding box center [741, 460] width 140 height 47
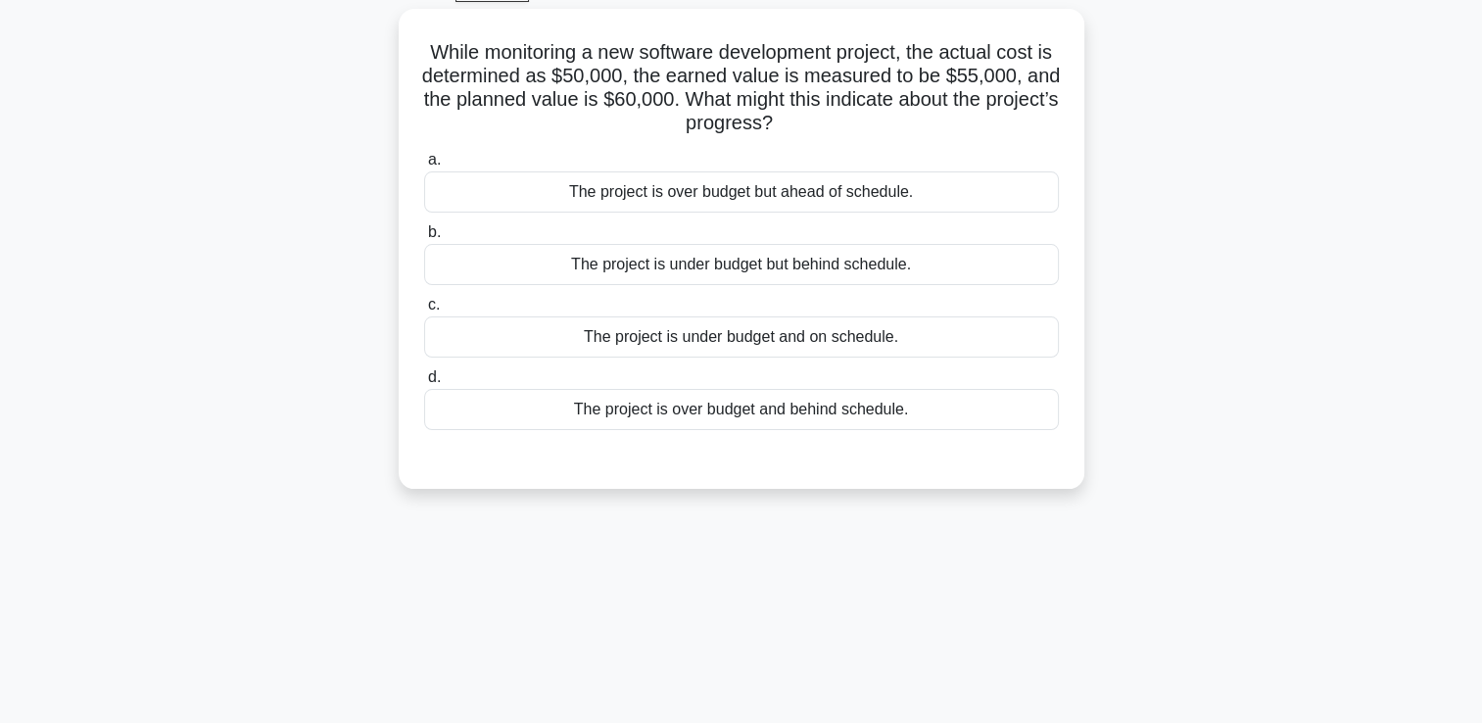
scroll to position [0, 0]
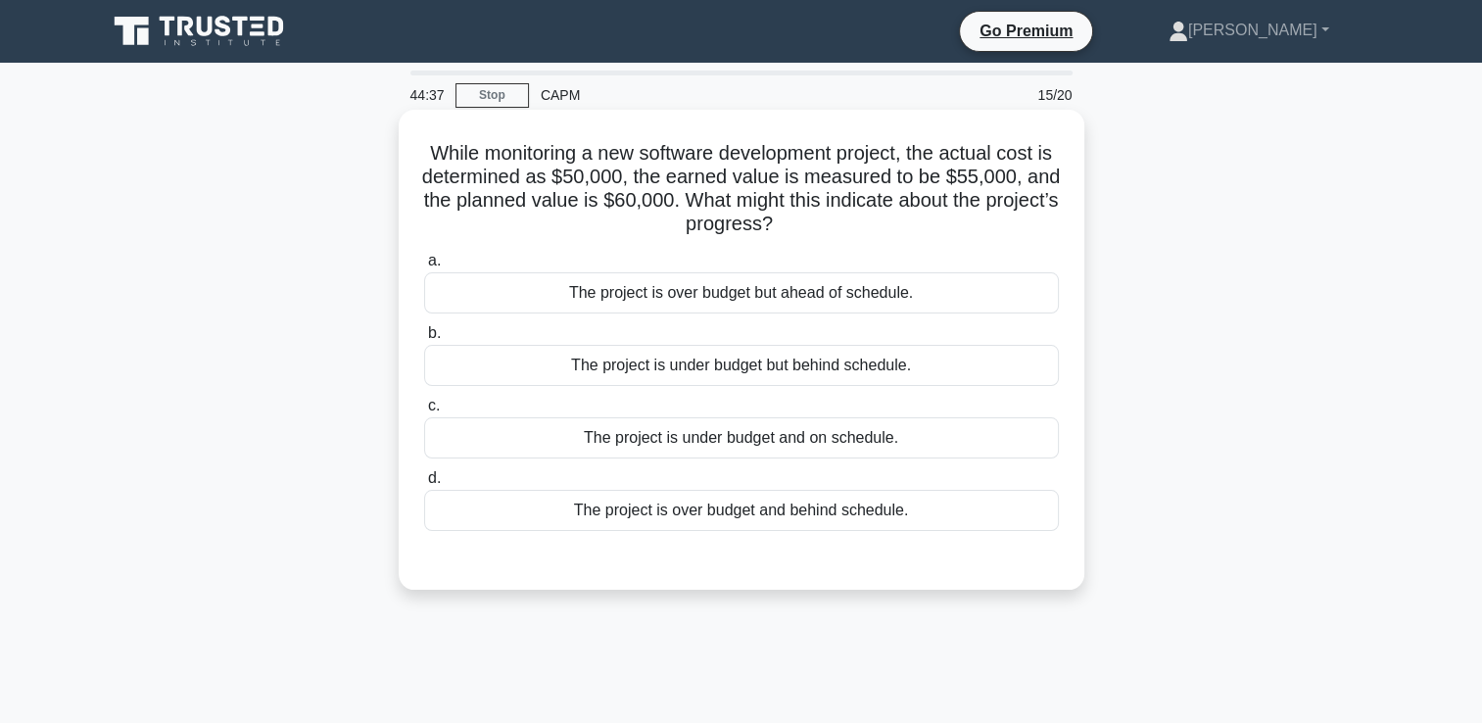
click at [960, 366] on div "The project is under budget but behind schedule." at bounding box center [741, 365] width 635 height 41
click at [424, 340] on input "b. The project is under budget but behind schedule." at bounding box center [424, 333] width 0 height 13
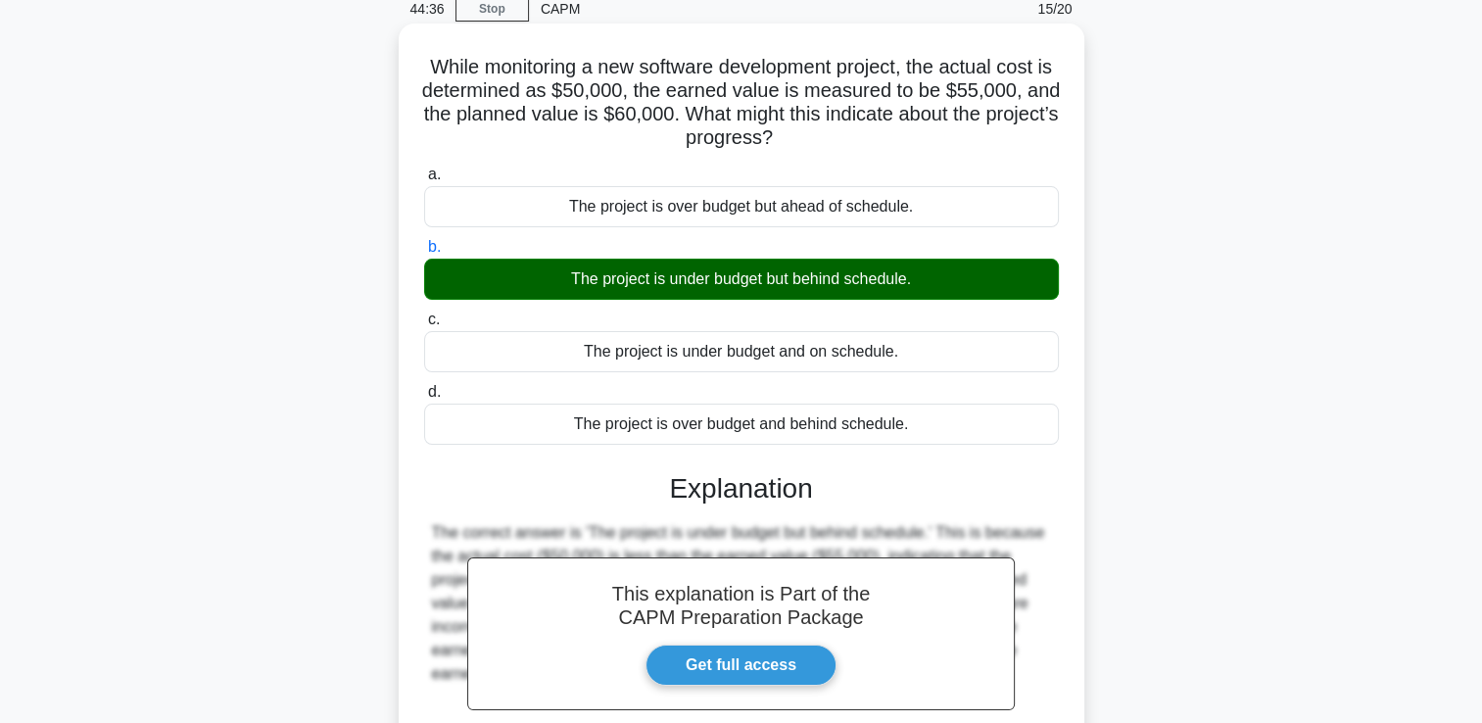
scroll to position [335, 0]
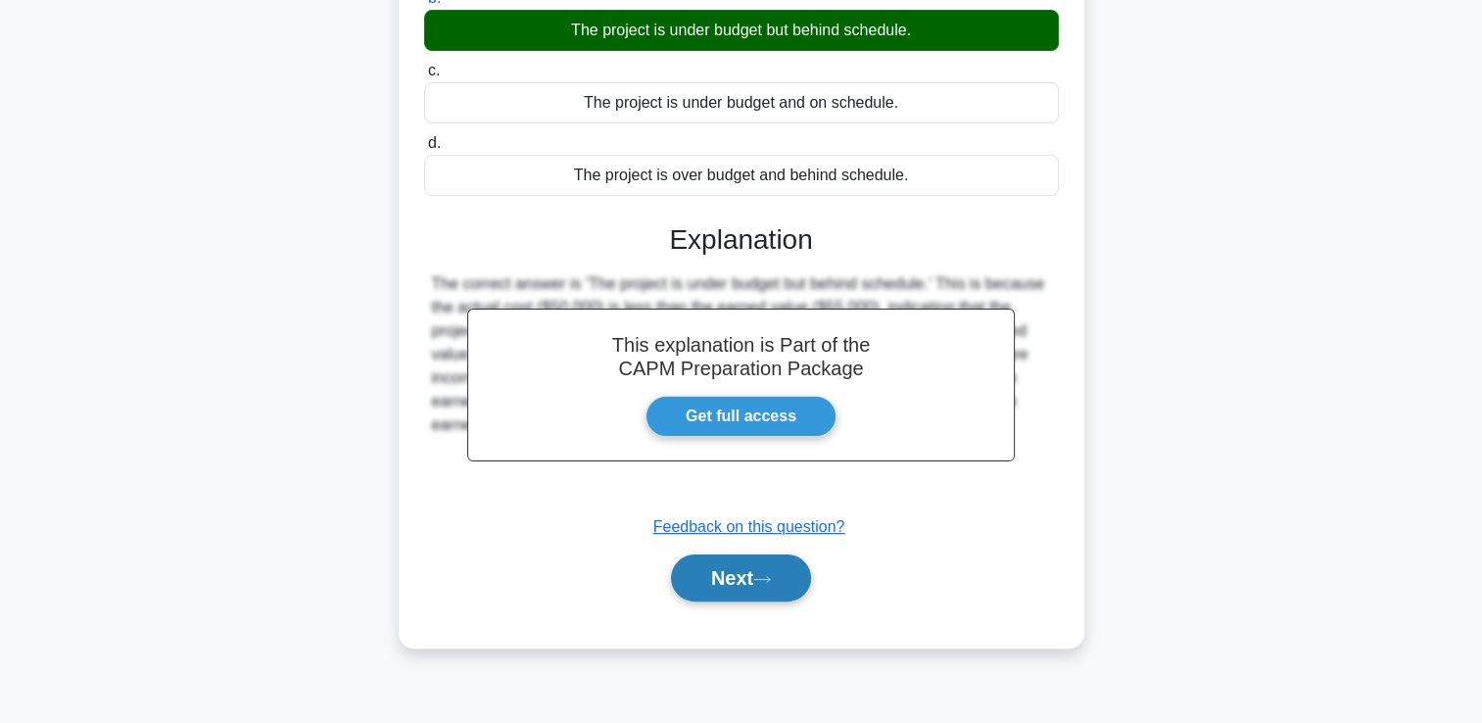
click at [750, 570] on button "Next" at bounding box center [741, 577] width 140 height 47
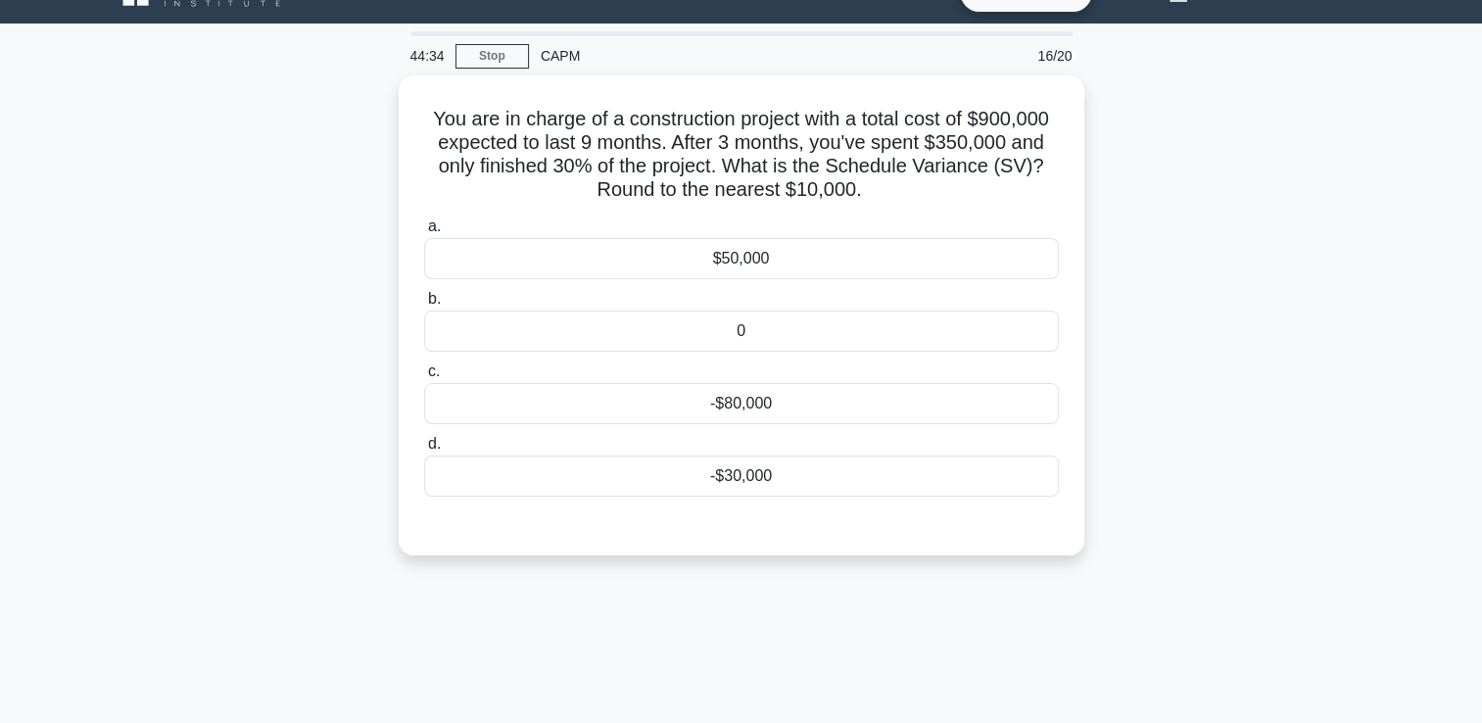
scroll to position [0, 0]
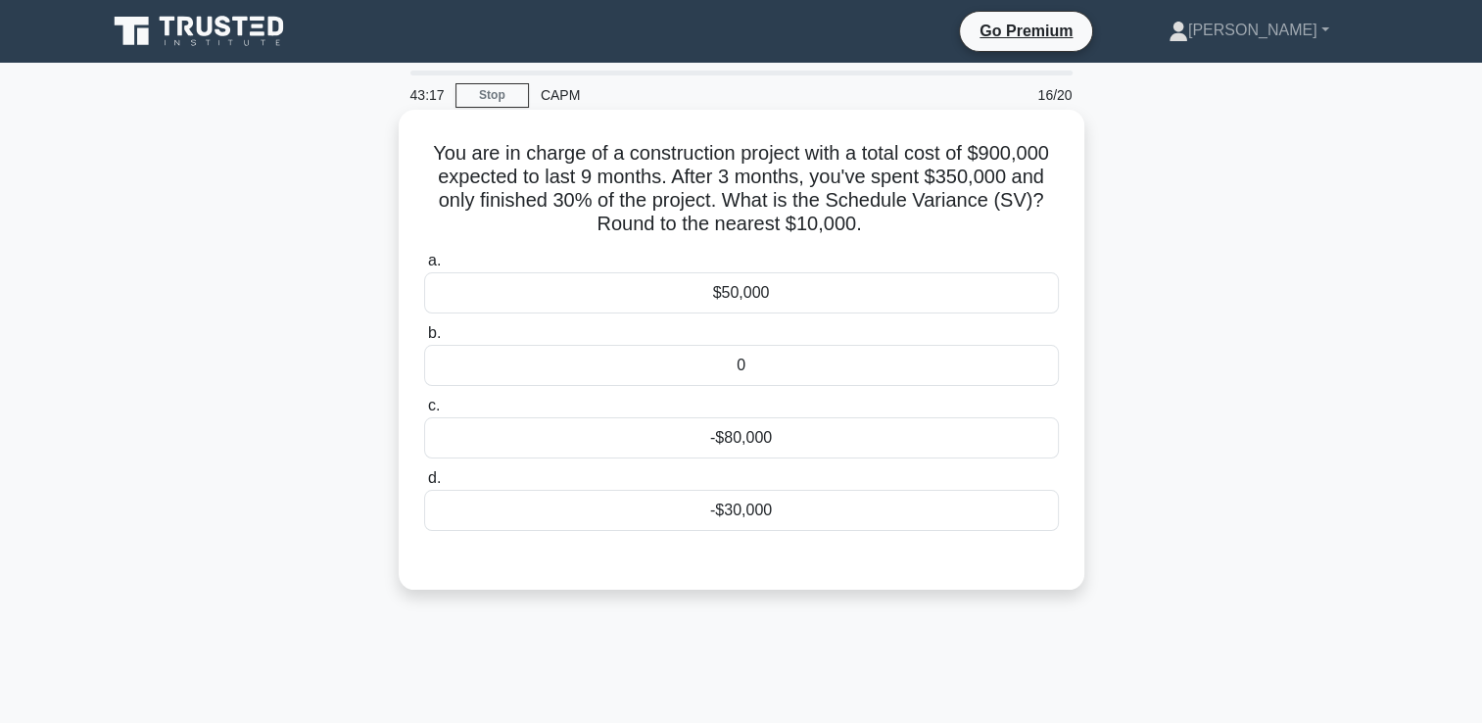
click at [933, 447] on div "-$80,000" at bounding box center [741, 437] width 635 height 41
click at [424, 412] on input "c. -$80,000" at bounding box center [424, 406] width 0 height 13
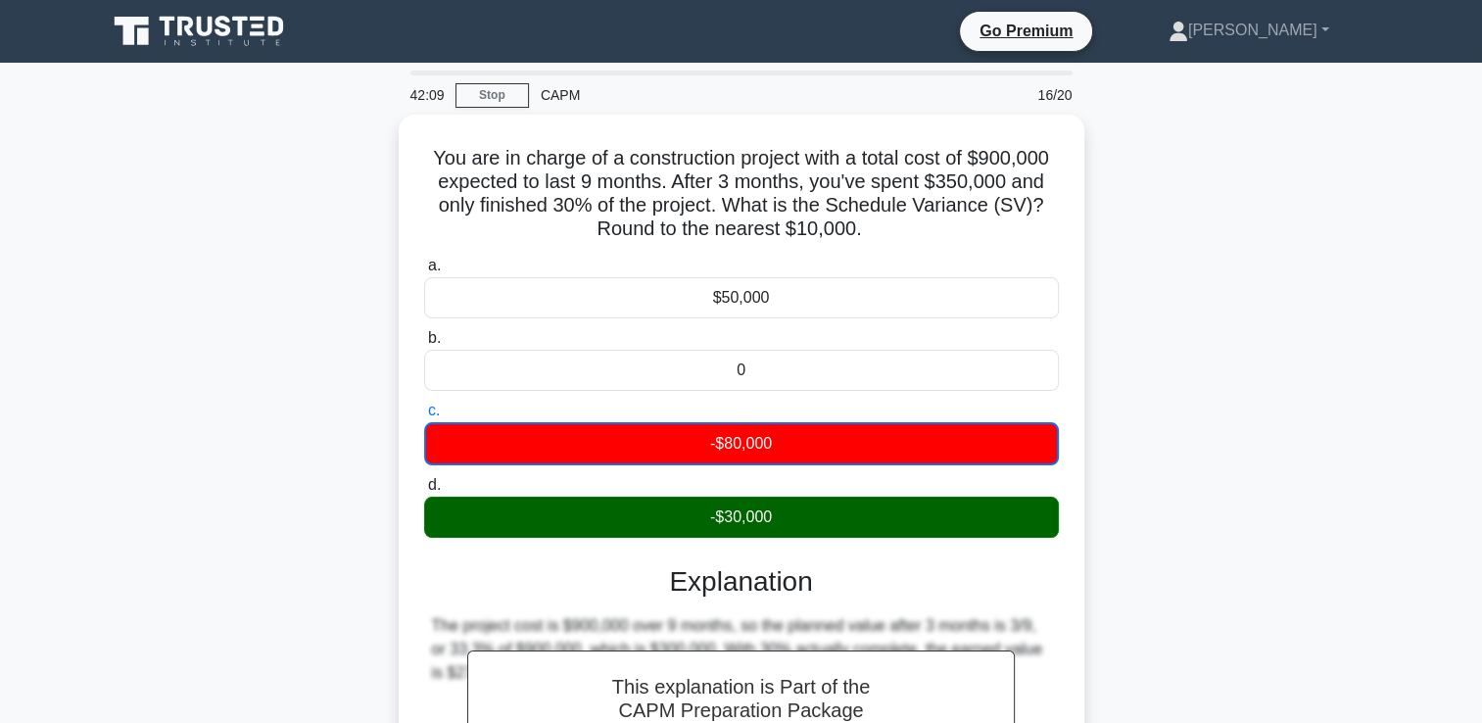
drag, startPoint x: 794, startPoint y: 222, endPoint x: 305, endPoint y: 96, distance: 505.7
click at [305, 96] on div "42:09 Stop CAPM 16/20 You are in charge of a construction project with a total …" at bounding box center [741, 560] width 1293 height 979
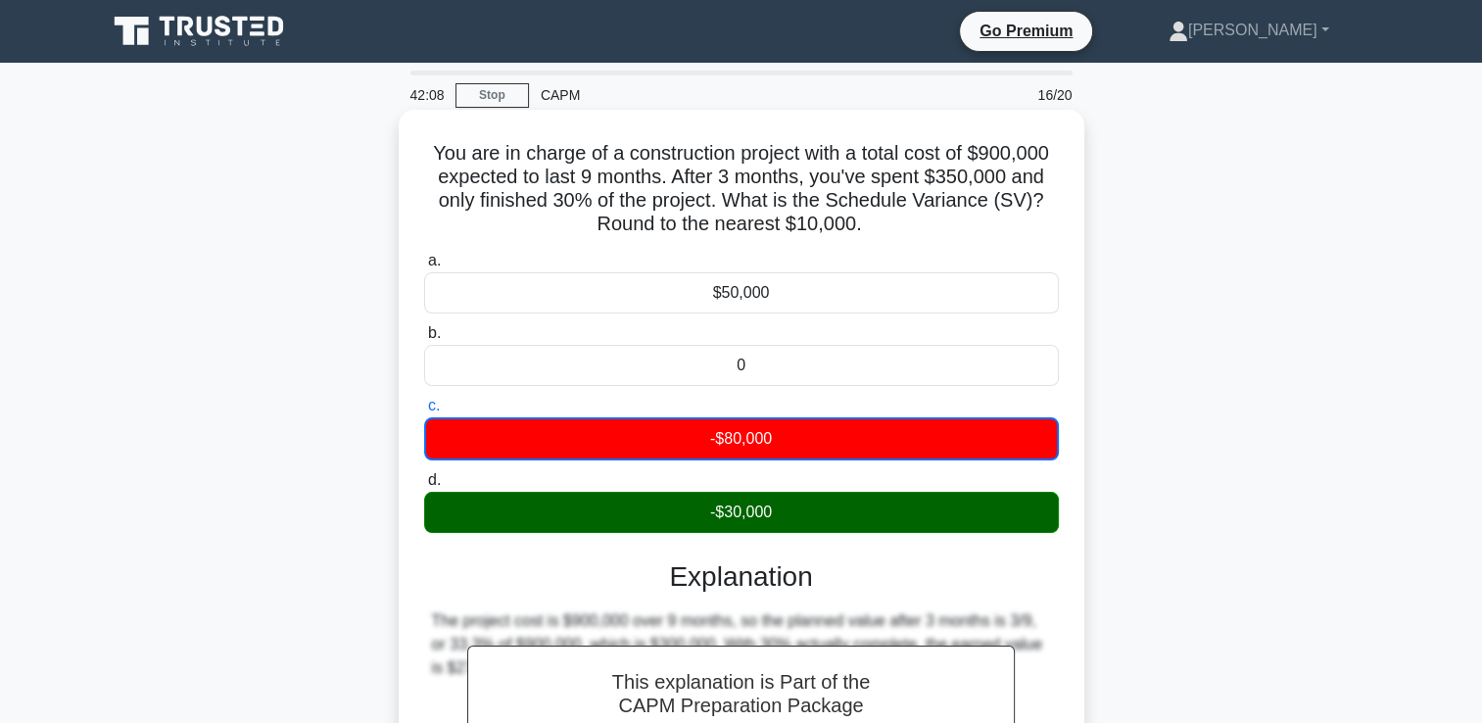
click at [874, 245] on div "a. $50,000 b. 0 c." at bounding box center [741, 391] width 658 height 292
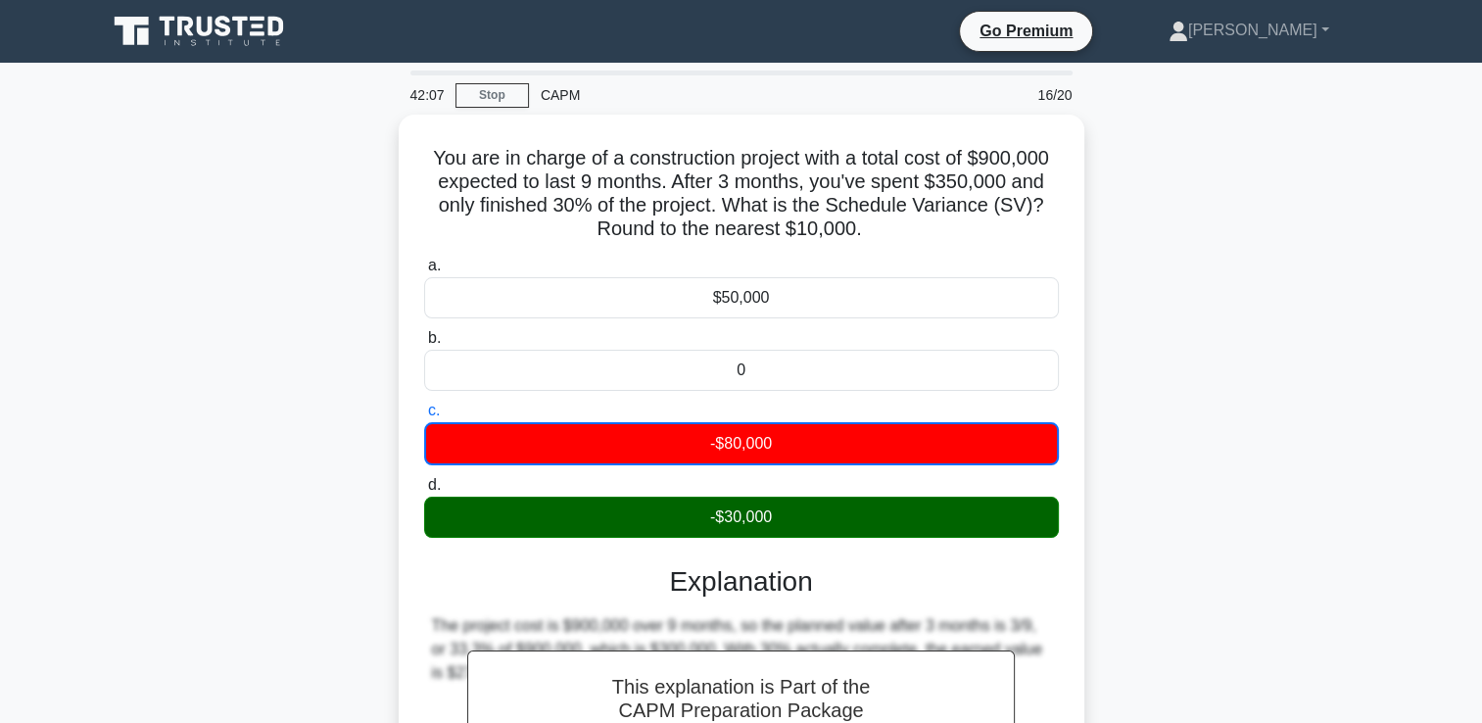
drag, startPoint x: 883, startPoint y: 237, endPoint x: 393, endPoint y: 164, distance: 496.1
click at [393, 164] on div "You are in charge of a construction project with a total cost of $900,000 expec…" at bounding box center [741, 564] width 1293 height 898
copy h5 "You are in charge of a construction project with a total cost of $900,000 expec…"
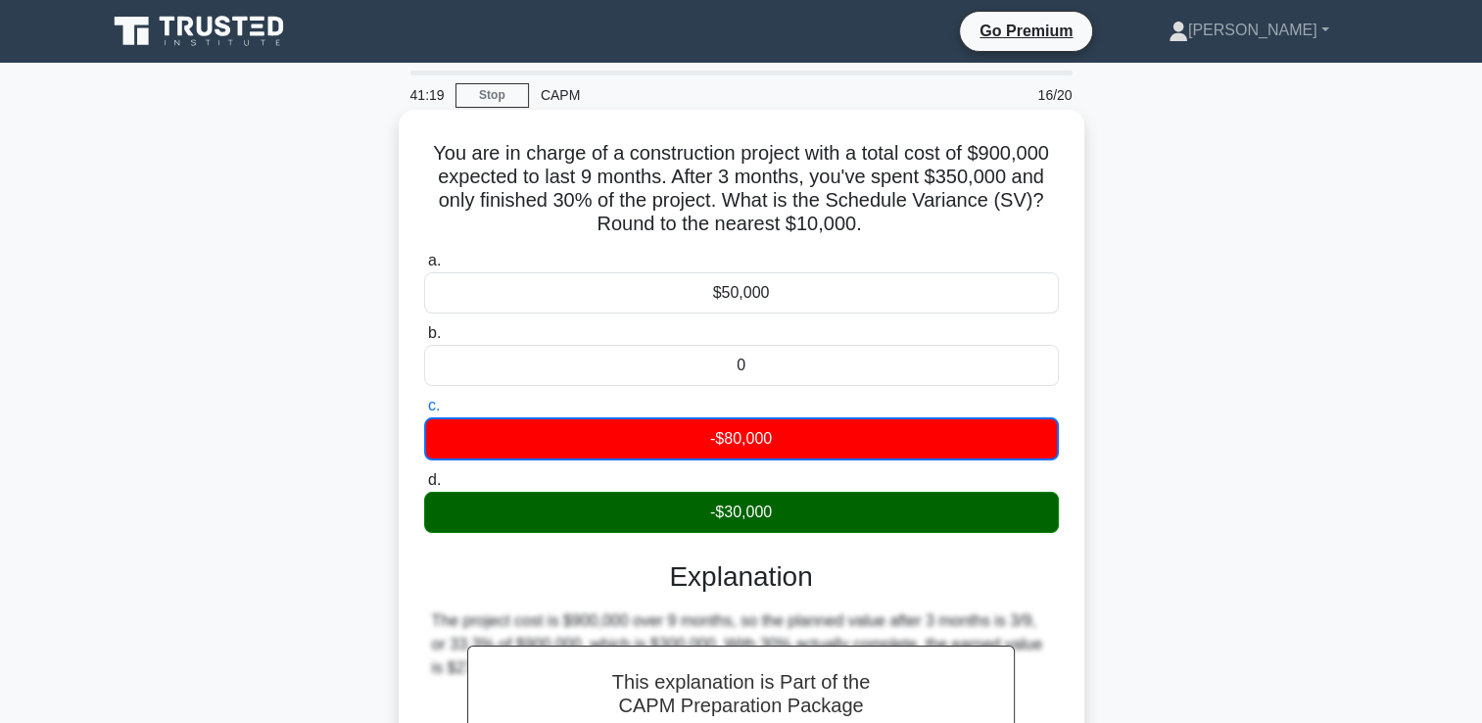
scroll to position [335, 0]
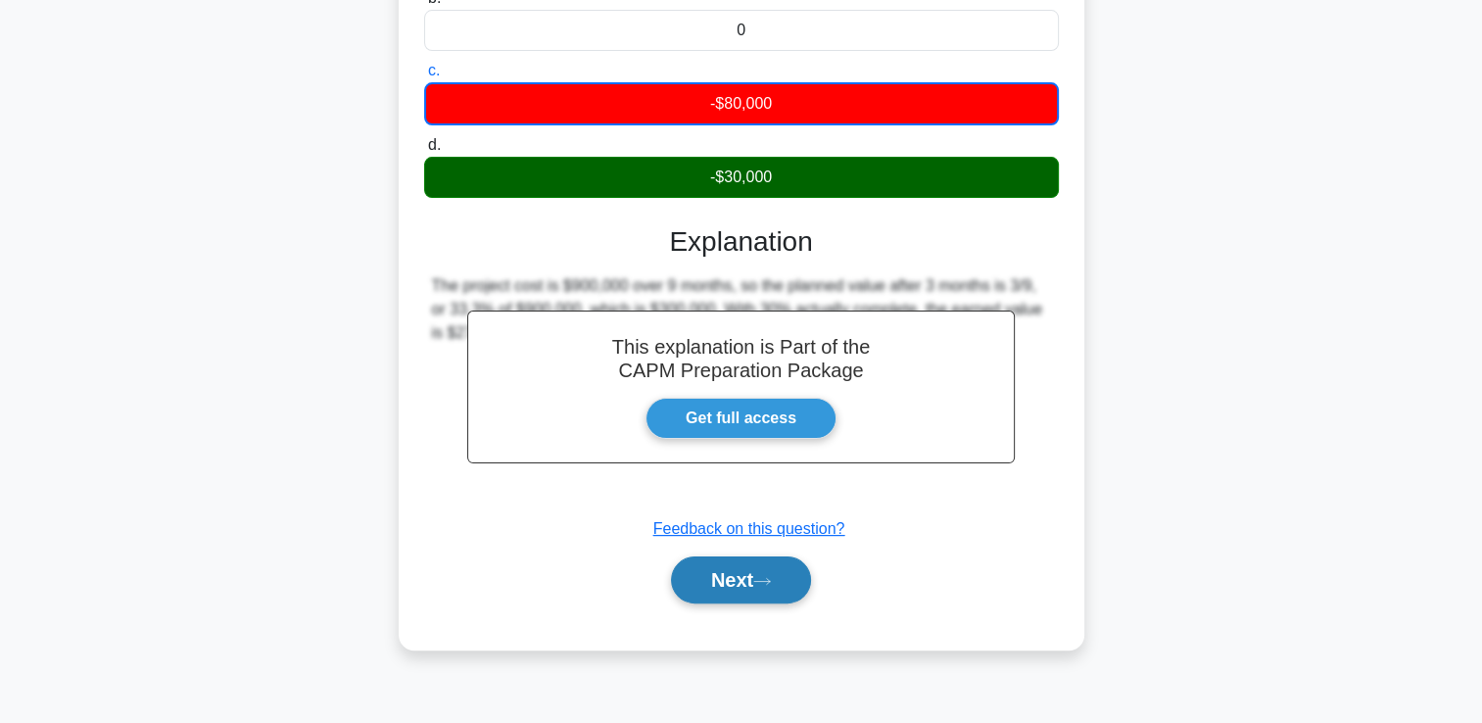
click at [691, 590] on button "Next" at bounding box center [741, 579] width 140 height 47
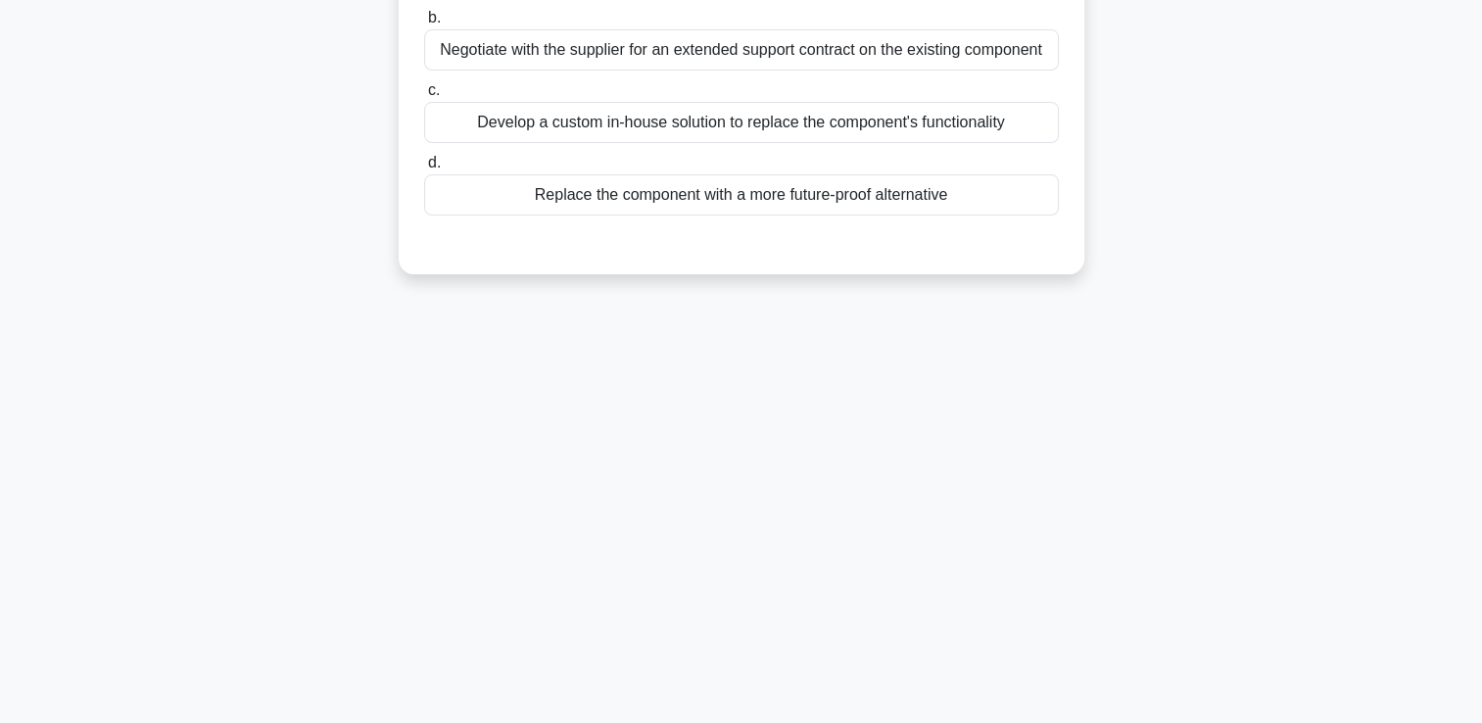
scroll to position [0, 0]
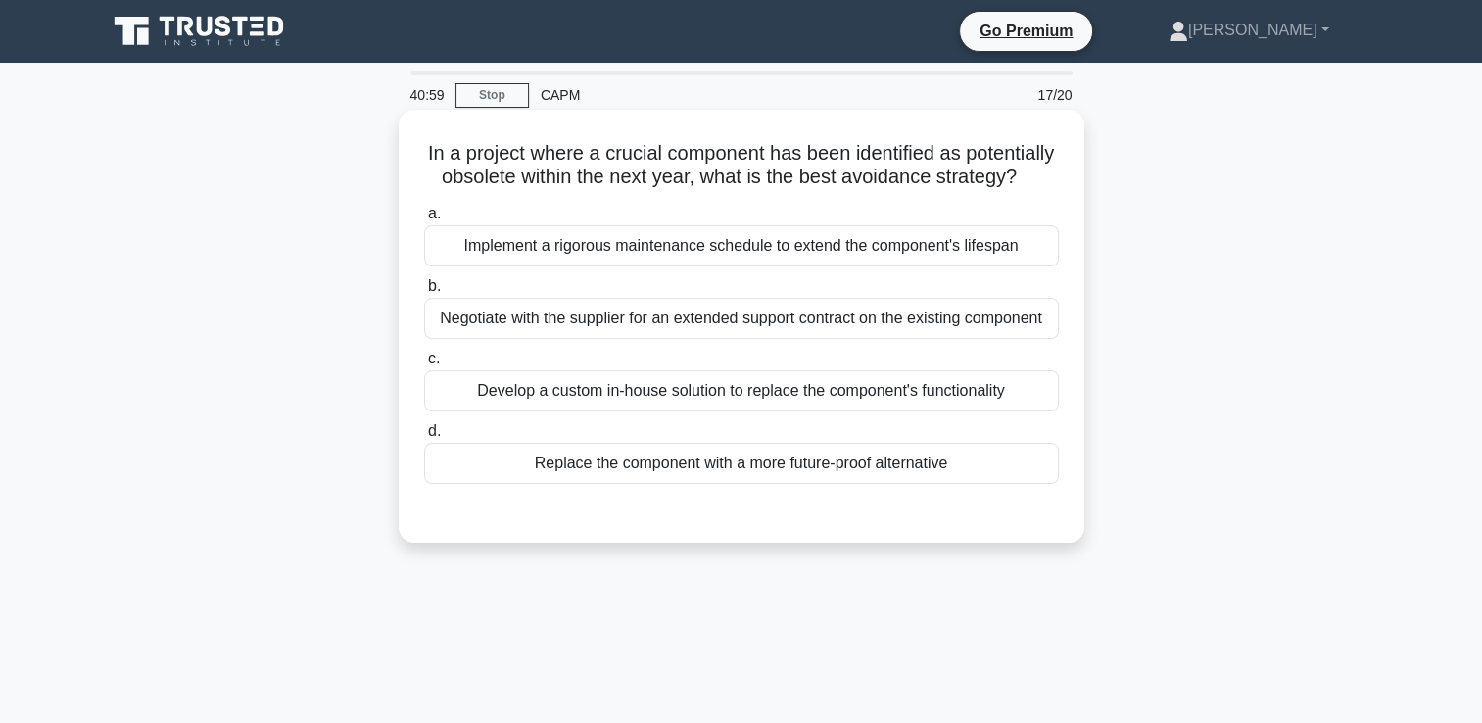
click at [998, 483] on div "Replace the component with a more future-proof alternative" at bounding box center [741, 463] width 635 height 41
click at [424, 438] on input "d. Replace the component with a more future-proof alternative" at bounding box center [424, 431] width 0 height 13
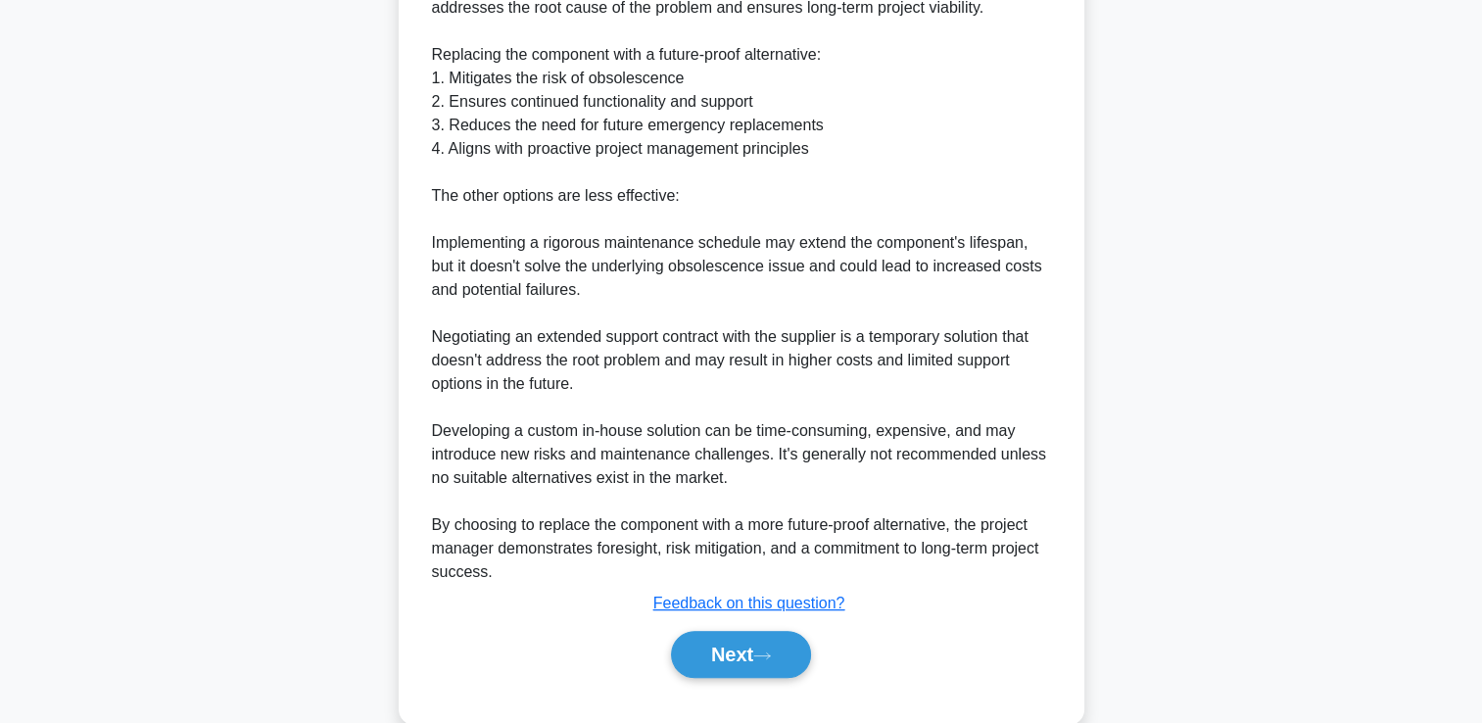
scroll to position [671, 0]
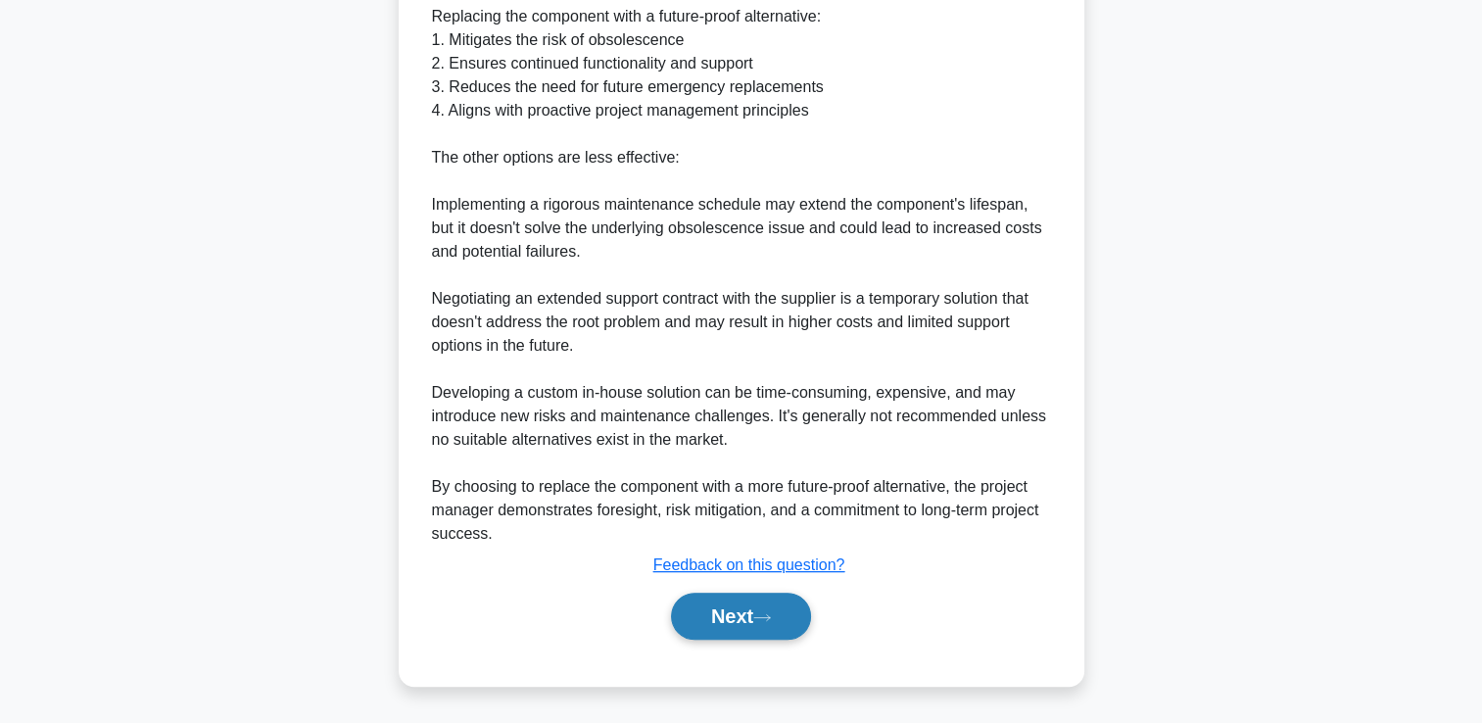
click at [790, 603] on button "Next" at bounding box center [741, 615] width 140 height 47
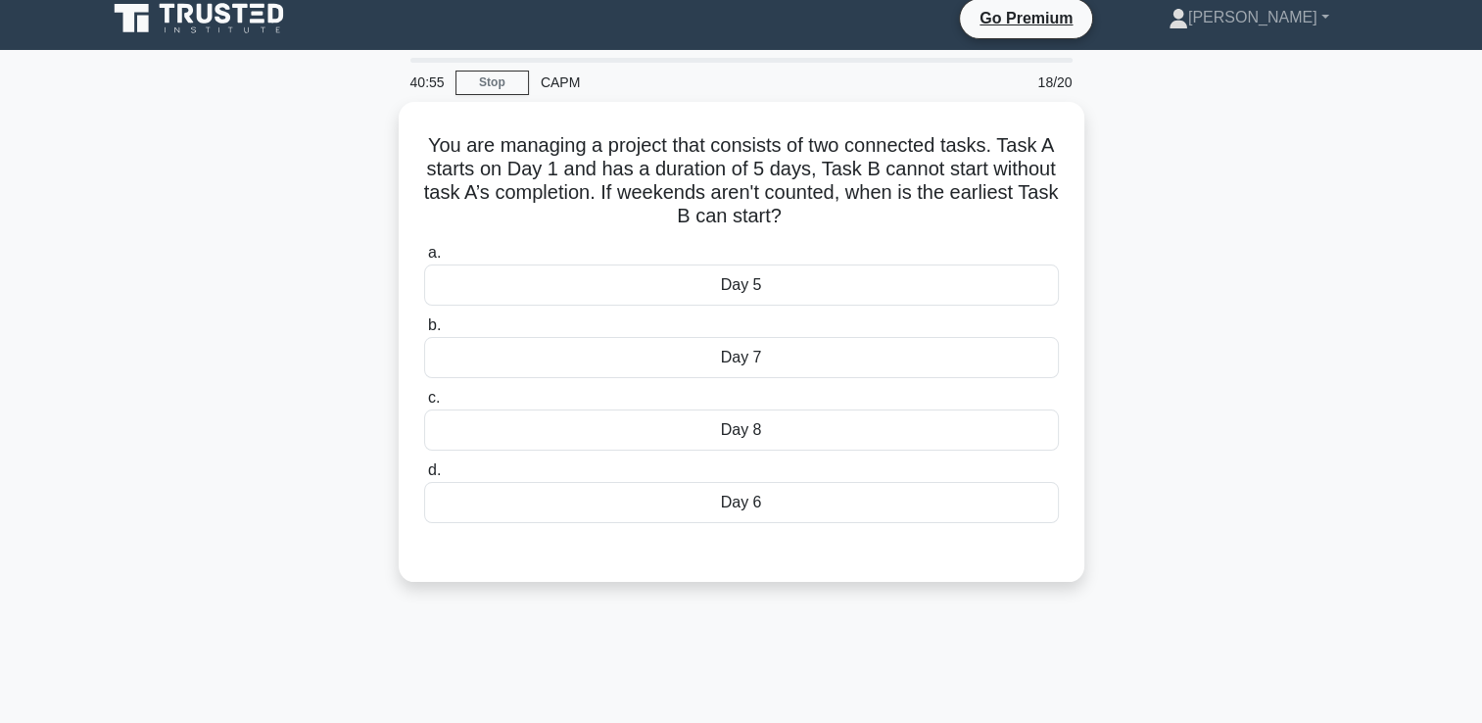
scroll to position [0, 0]
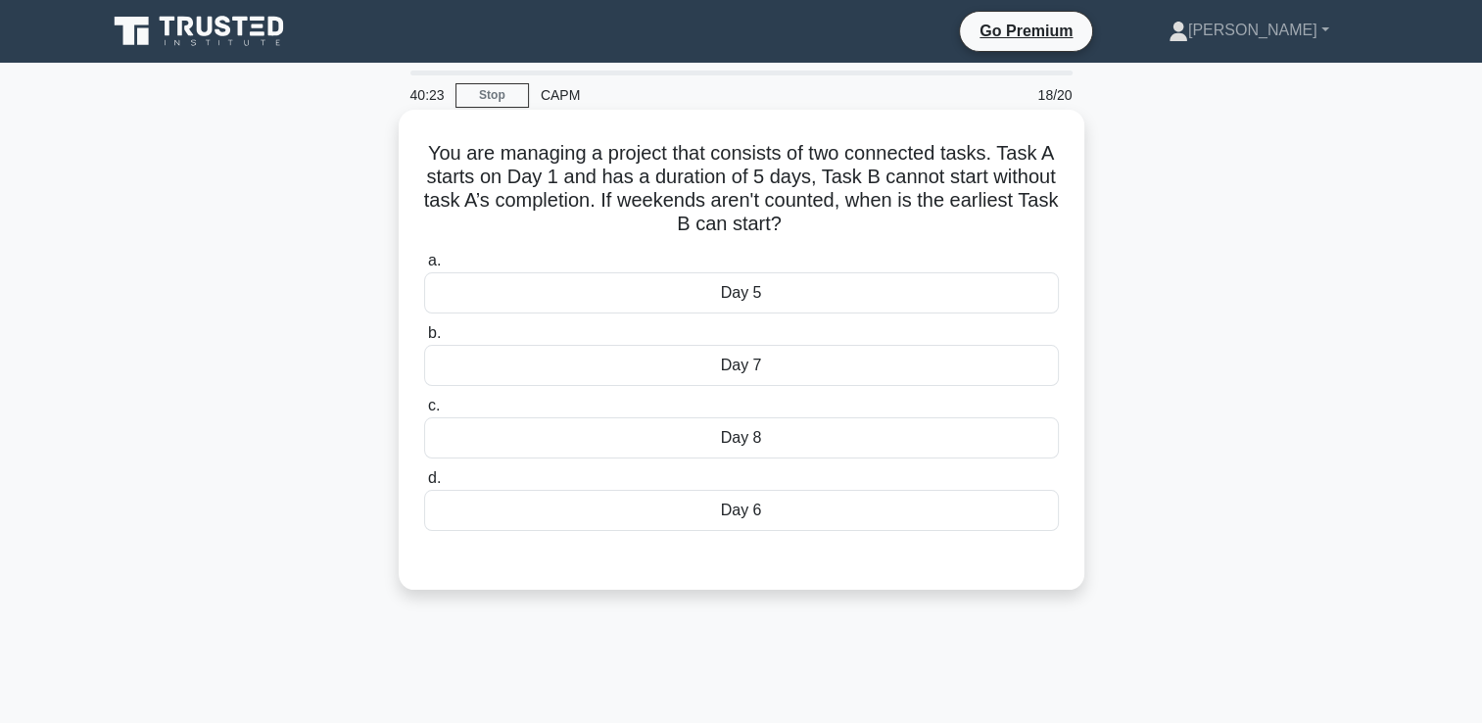
click at [979, 437] on div "Day 8" at bounding box center [741, 437] width 635 height 41
click at [424, 412] on input "c. Day 8" at bounding box center [424, 406] width 0 height 13
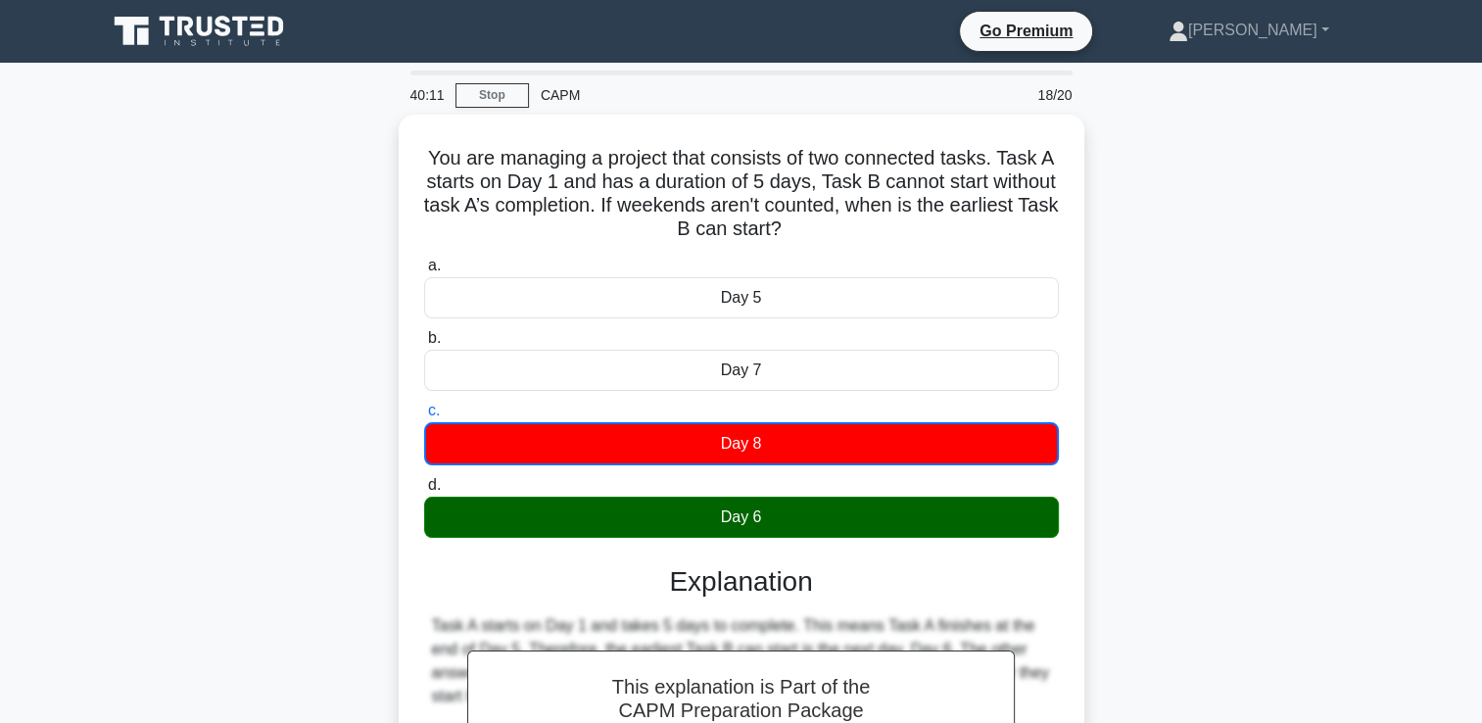
drag, startPoint x: 870, startPoint y: 225, endPoint x: 380, endPoint y: 156, distance: 494.6
click at [380, 156] on div "You are managing a project that consists of two connected tasks. Task A starts …" at bounding box center [741, 564] width 1293 height 898
copy h5 "You are managing a project that consists of two connected tasks. Task A starts …"
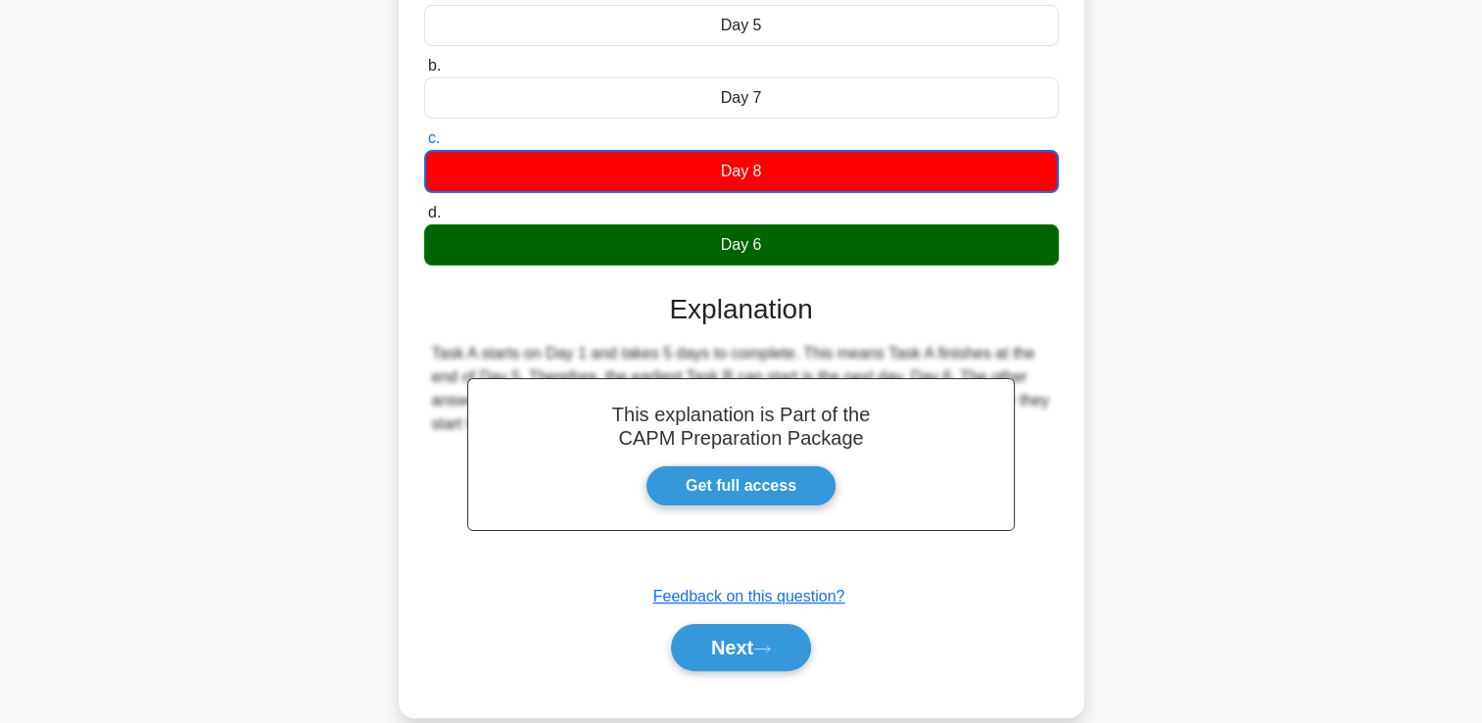
scroll to position [335, 0]
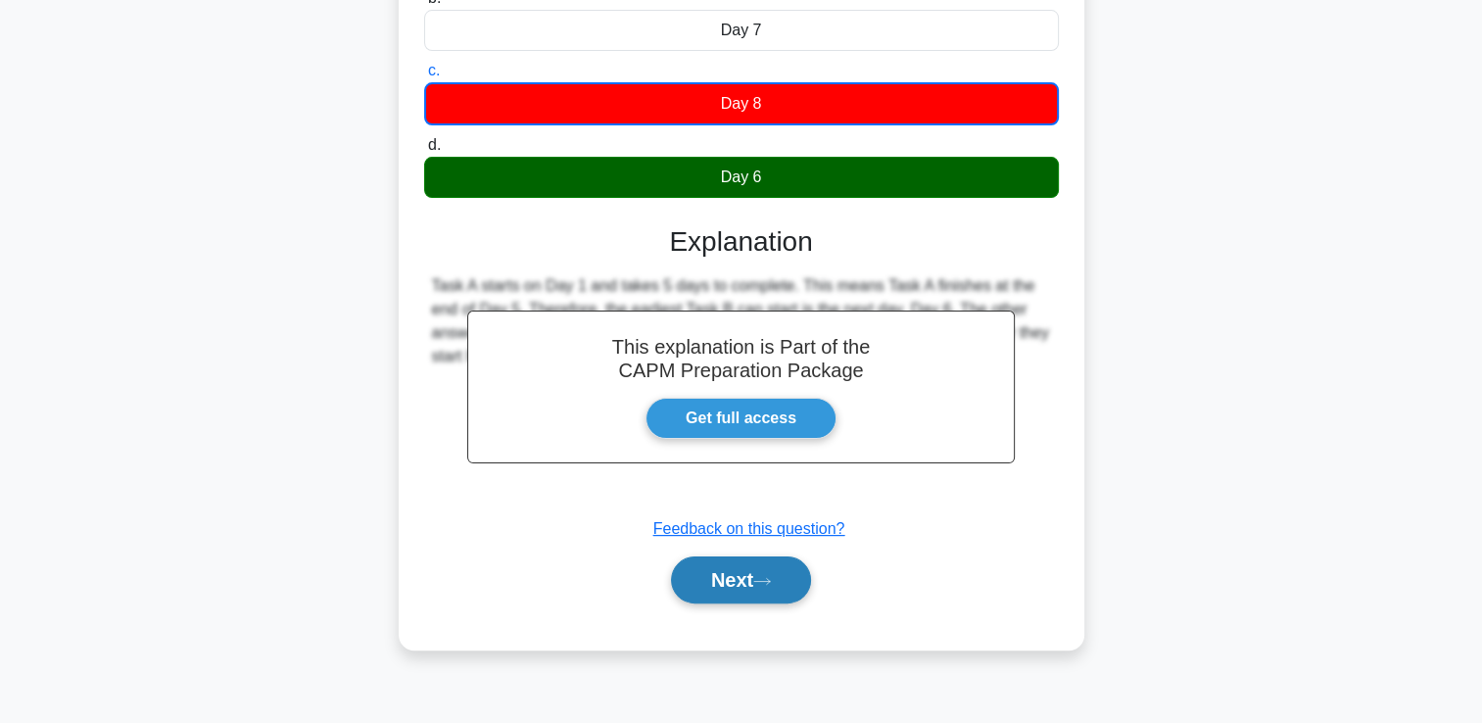
click at [697, 562] on button "Next" at bounding box center [741, 579] width 140 height 47
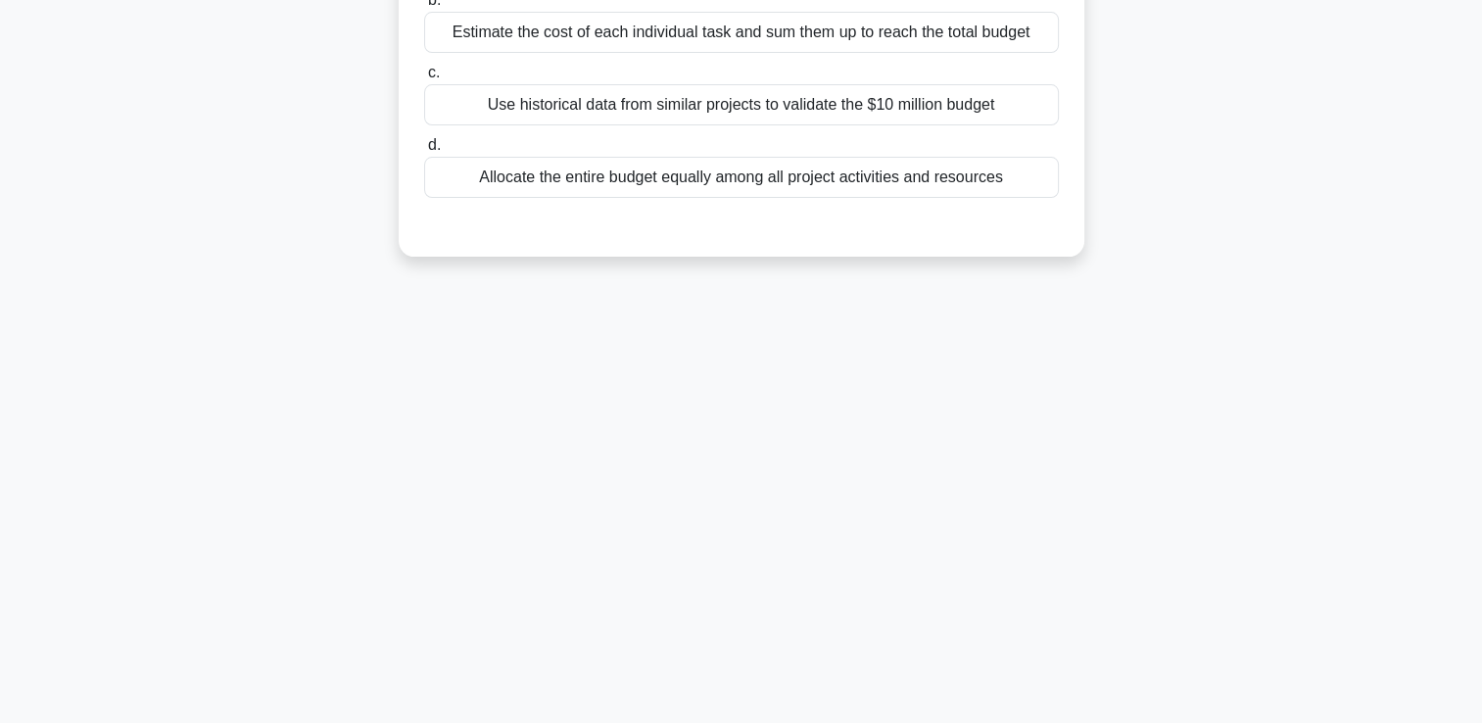
scroll to position [0, 0]
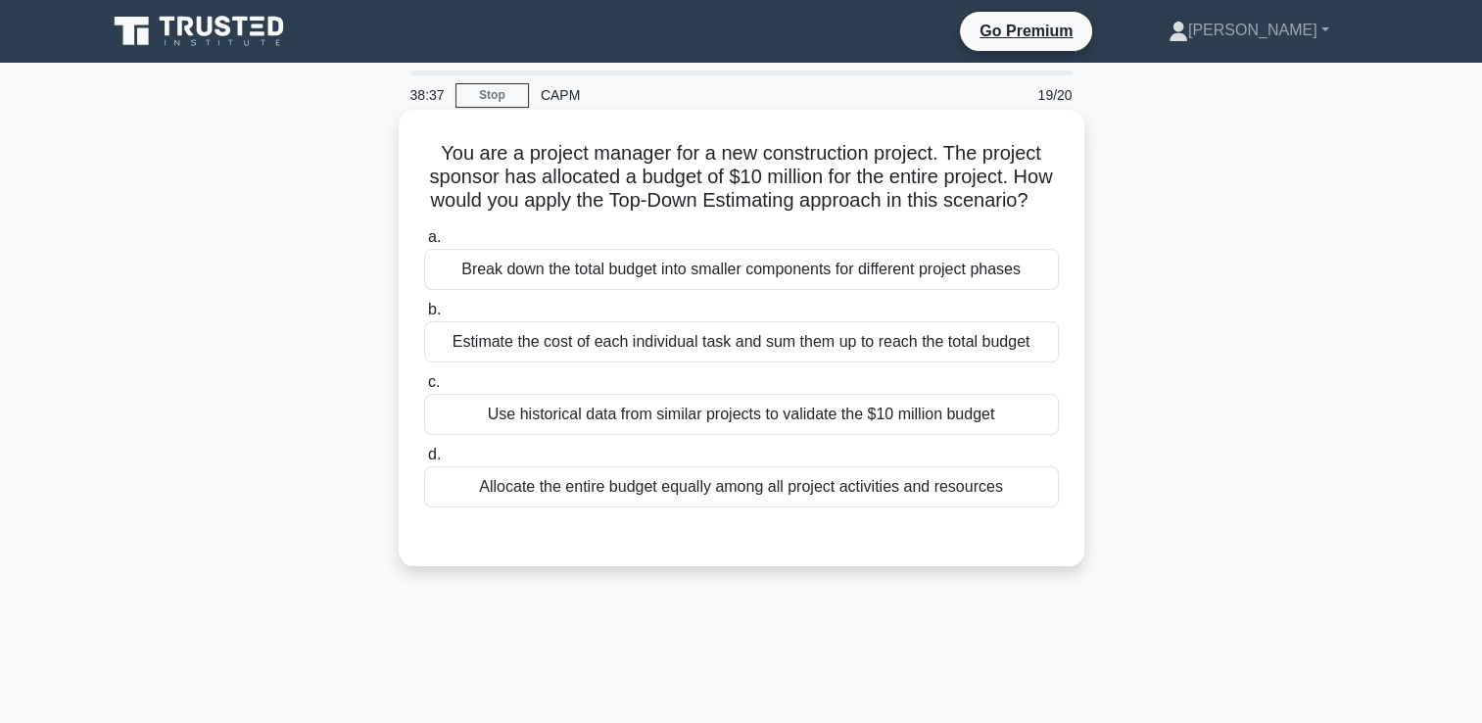
click at [936, 435] on div "Use historical data from similar projects to validate the $10 million budget" at bounding box center [741, 414] width 635 height 41
click at [424, 389] on input "c. Use historical data from similar projects to validate the $10 million budget" at bounding box center [424, 382] width 0 height 13
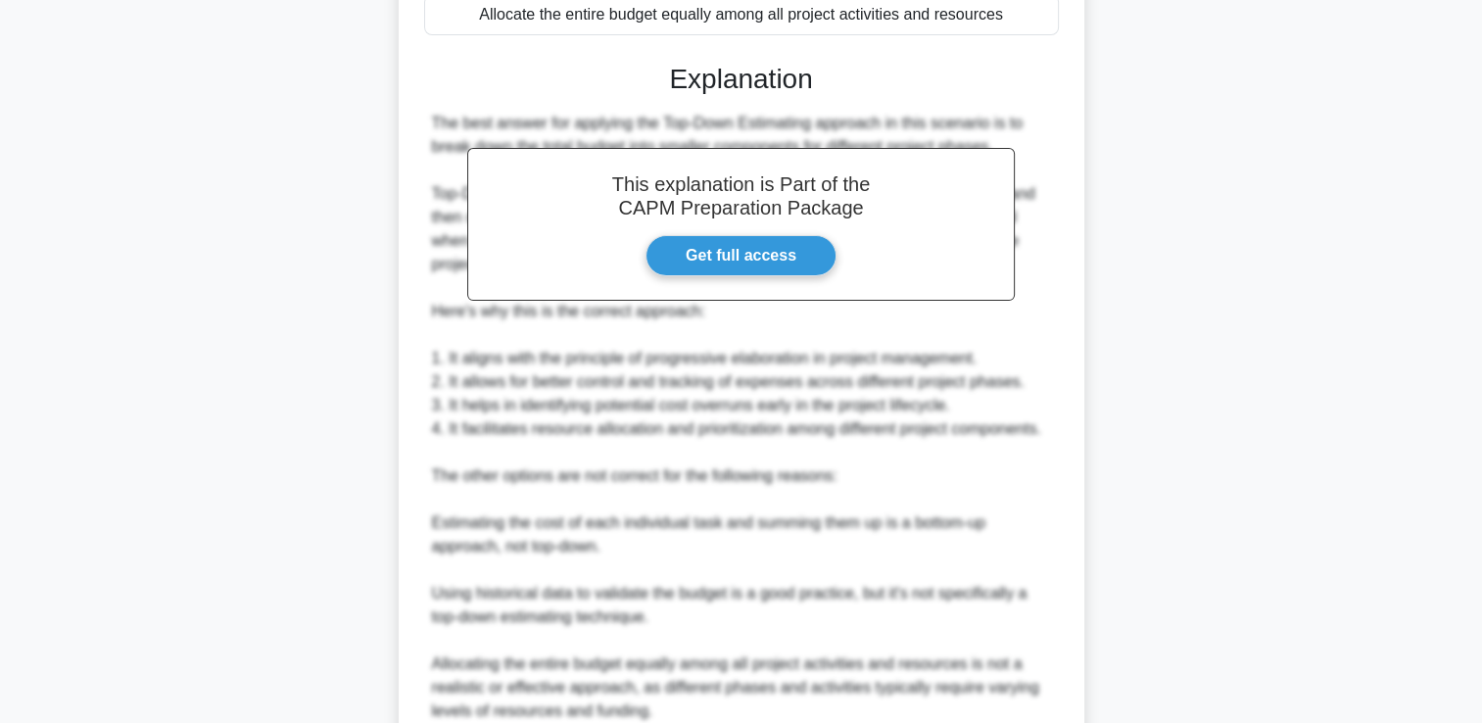
scroll to position [673, 0]
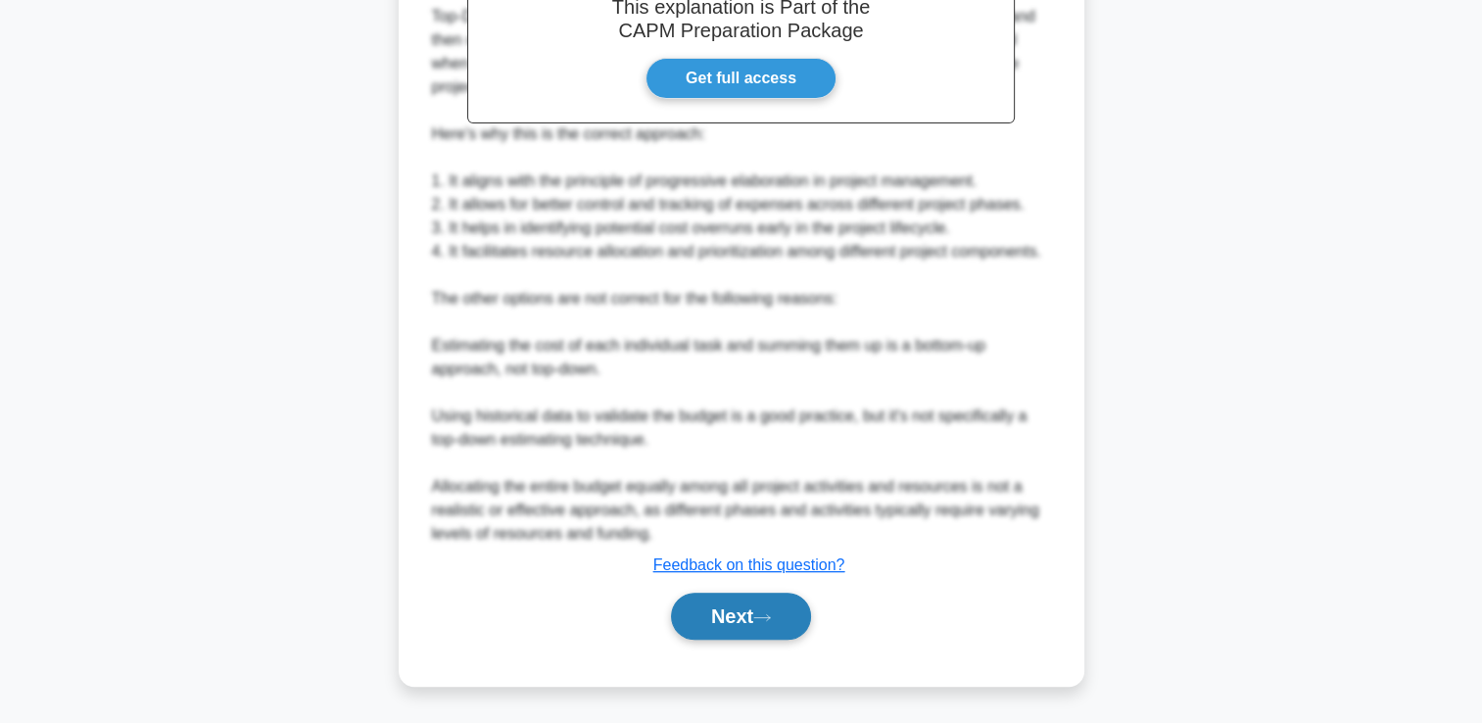
click at [760, 616] on button "Next" at bounding box center [741, 615] width 140 height 47
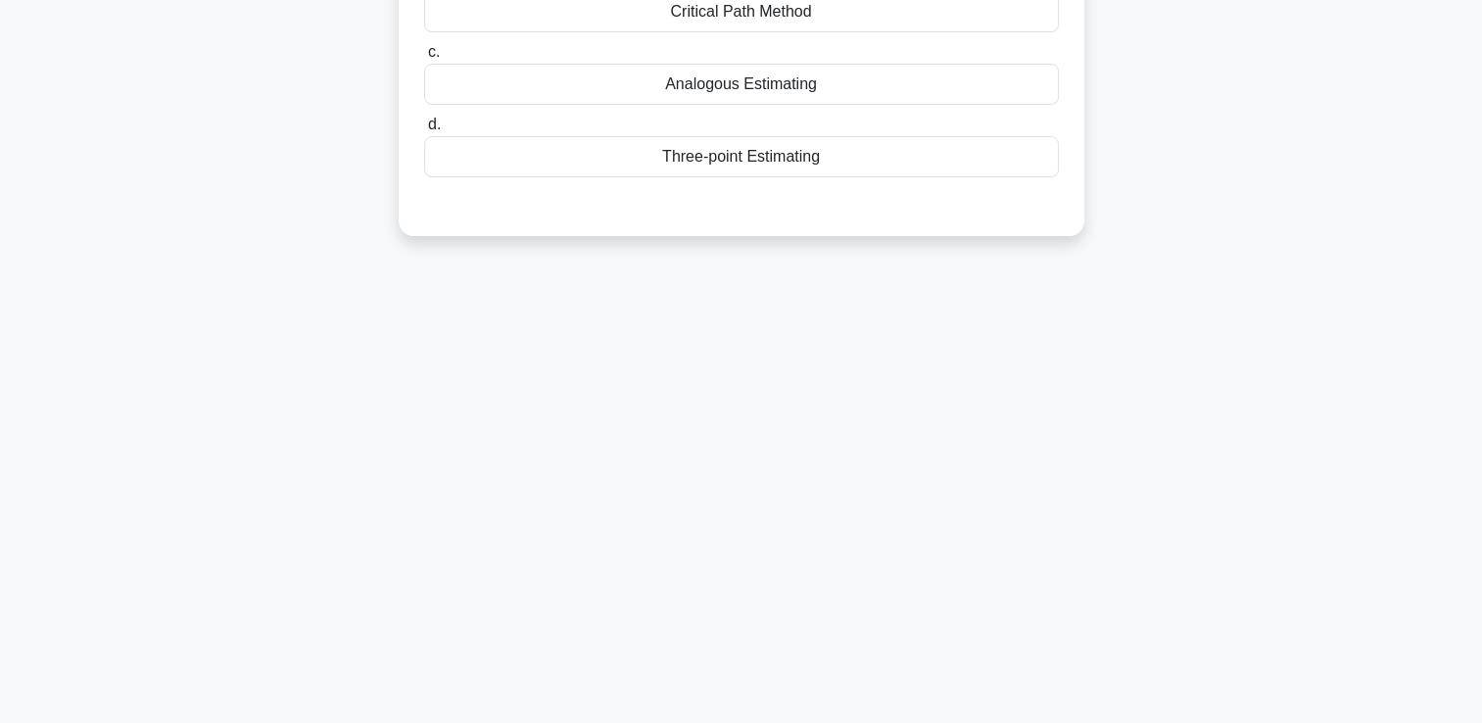
scroll to position [0, 0]
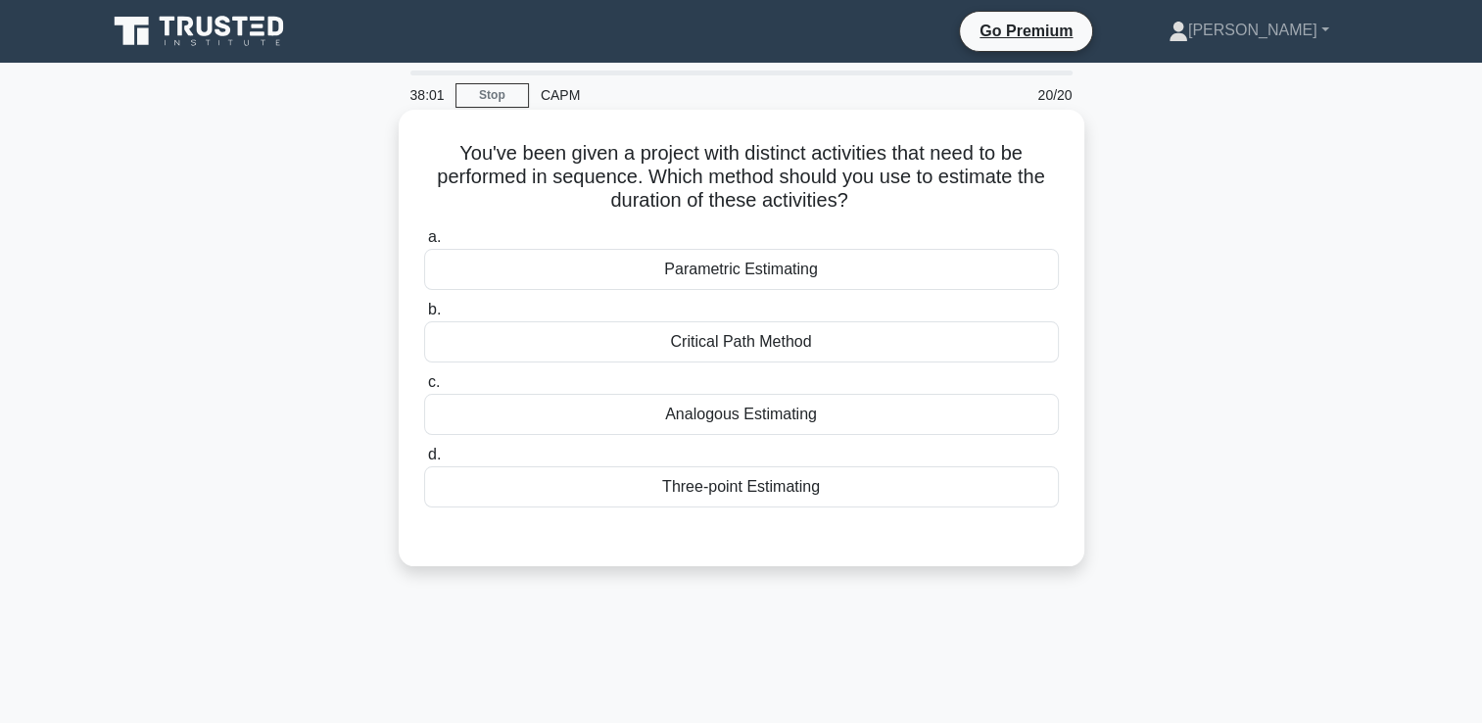
click at [991, 266] on div "Parametric Estimating" at bounding box center [741, 269] width 635 height 41
click at [424, 244] on input "a. Parametric Estimating" at bounding box center [424, 237] width 0 height 13
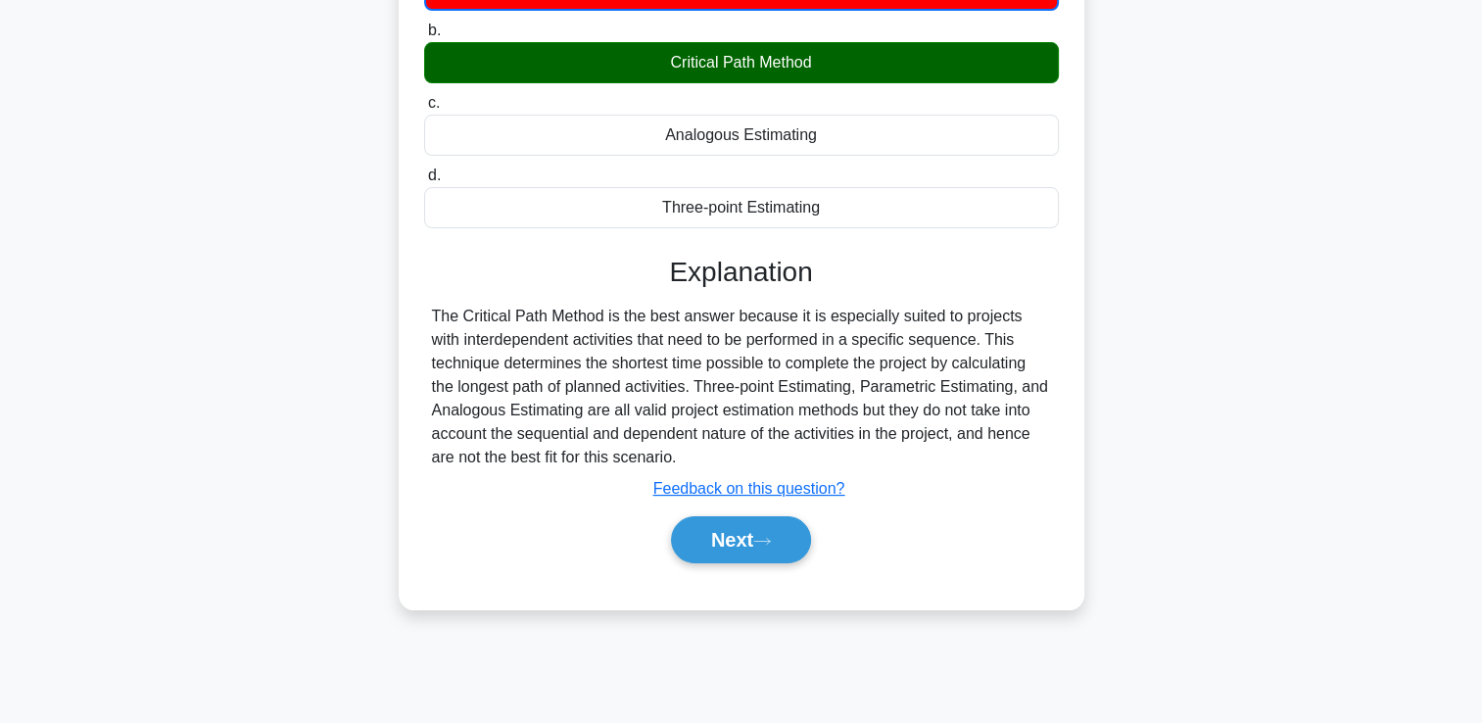
scroll to position [302, 0]
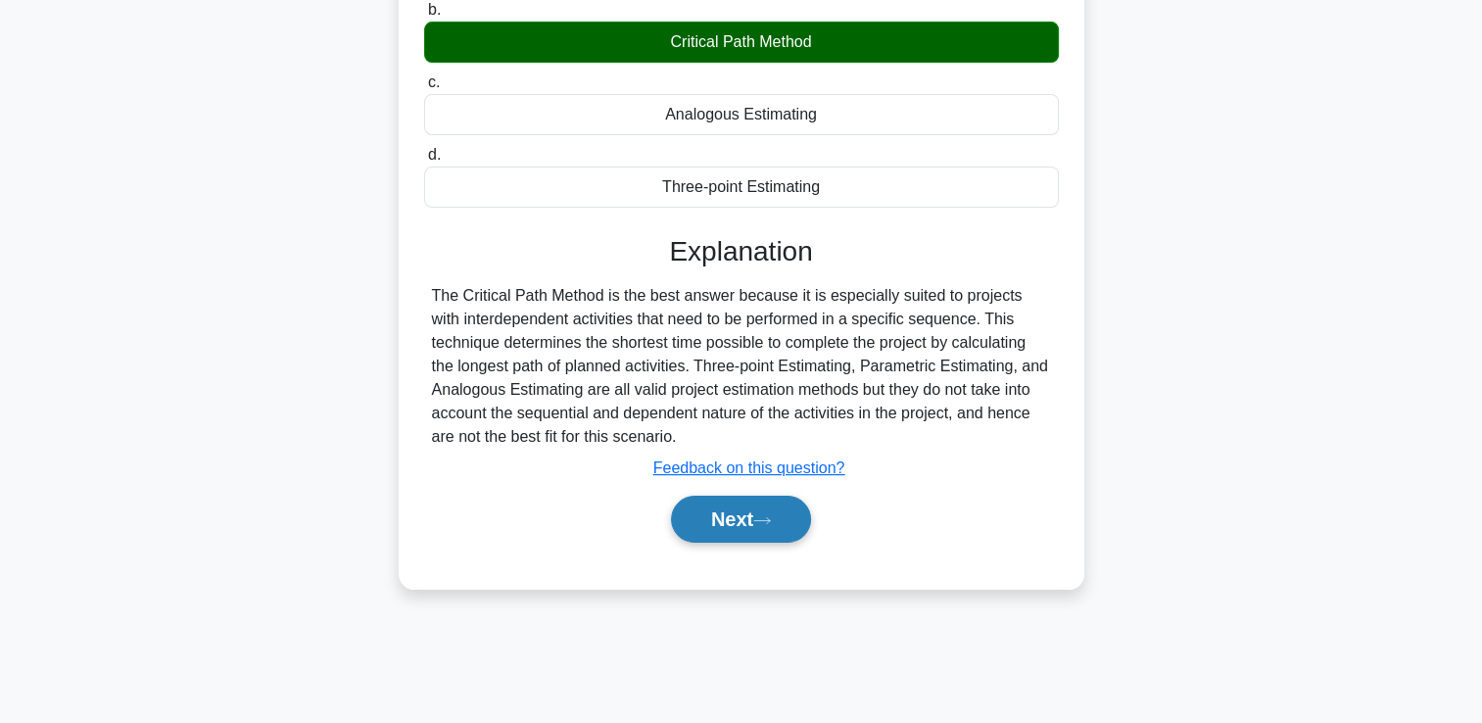
click at [807, 518] on button "Next" at bounding box center [741, 519] width 140 height 47
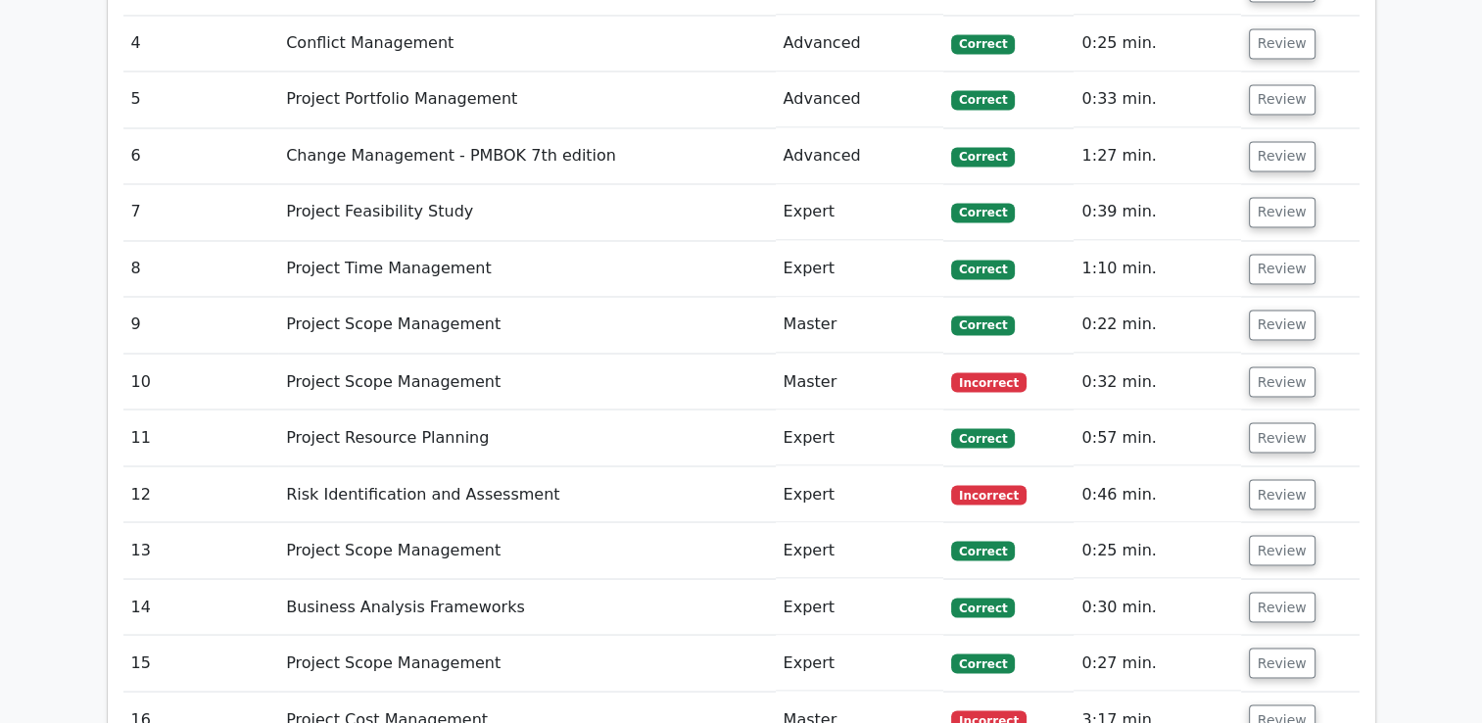
scroll to position [3361, 0]
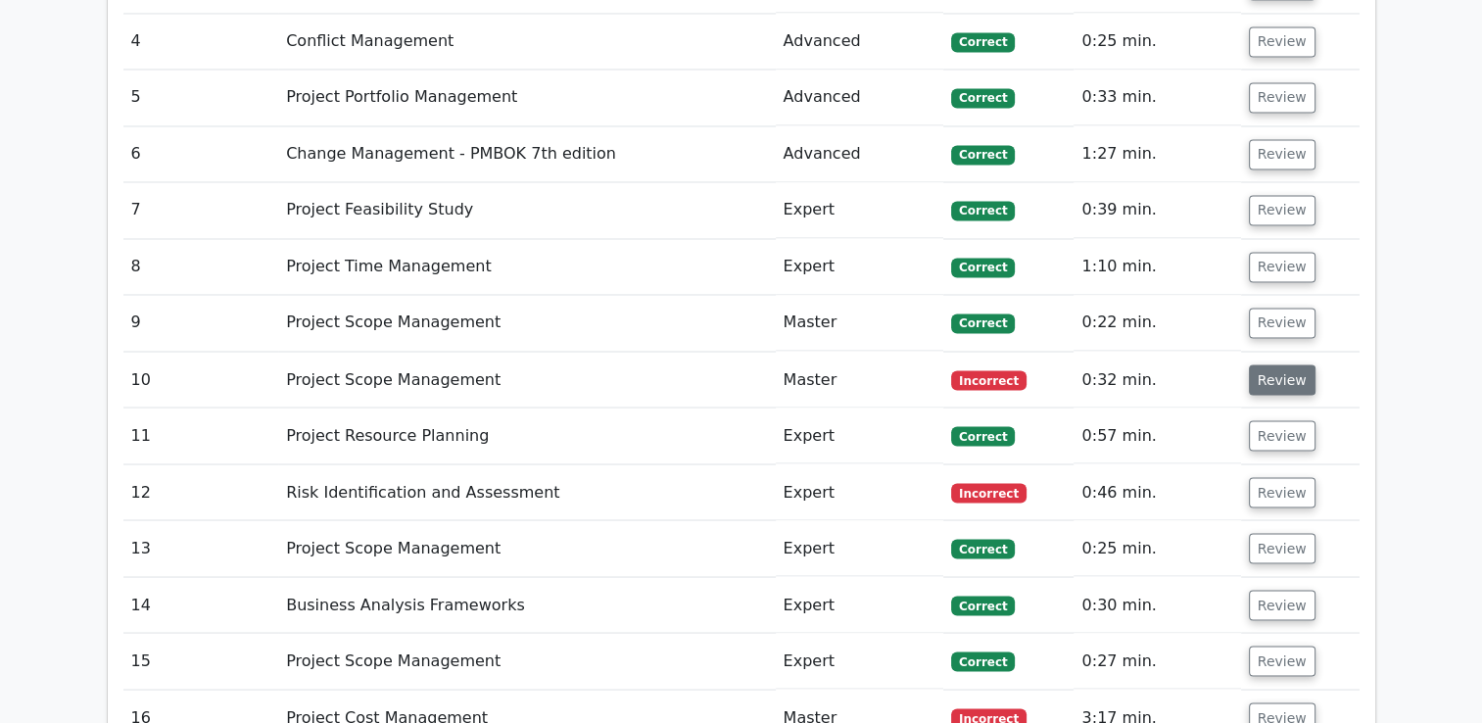
click at [1278, 364] on button "Review" at bounding box center [1282, 379] width 67 height 30
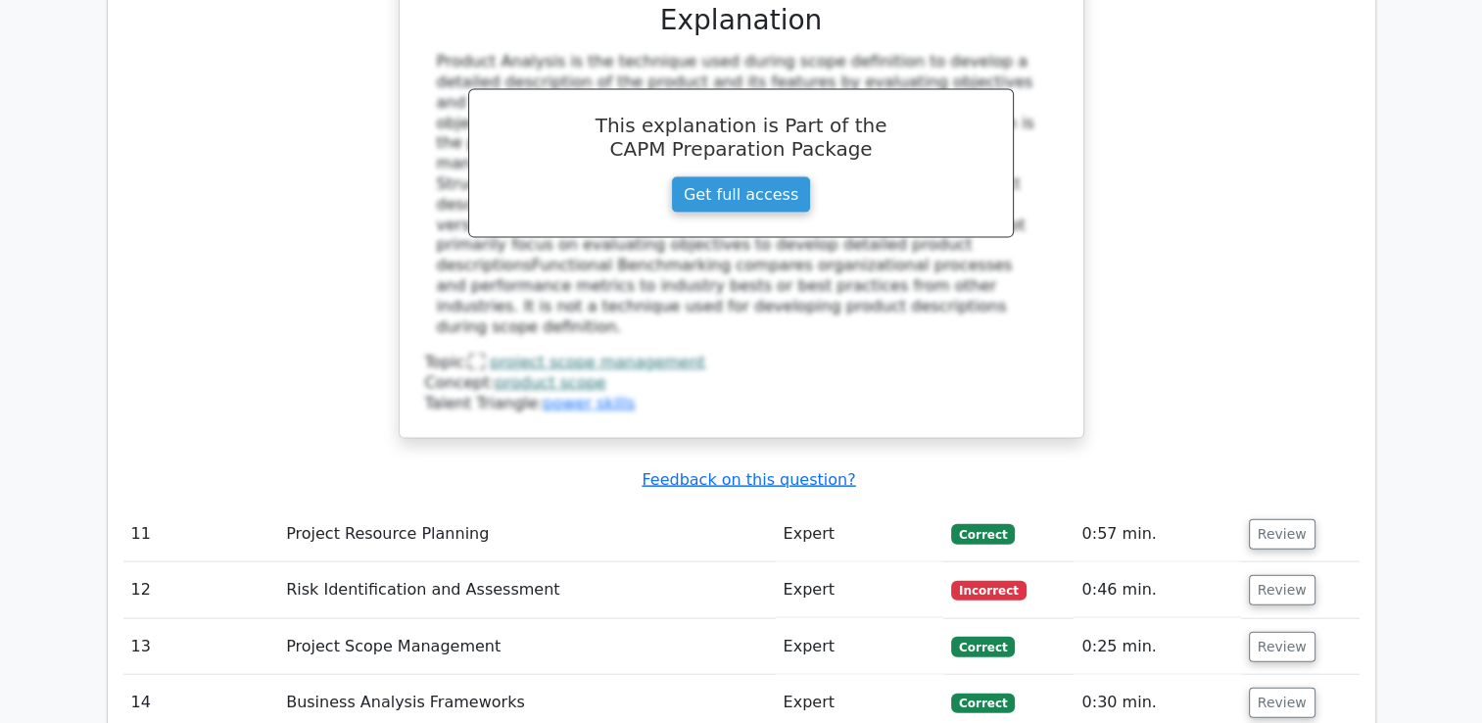
scroll to position [4191, 0]
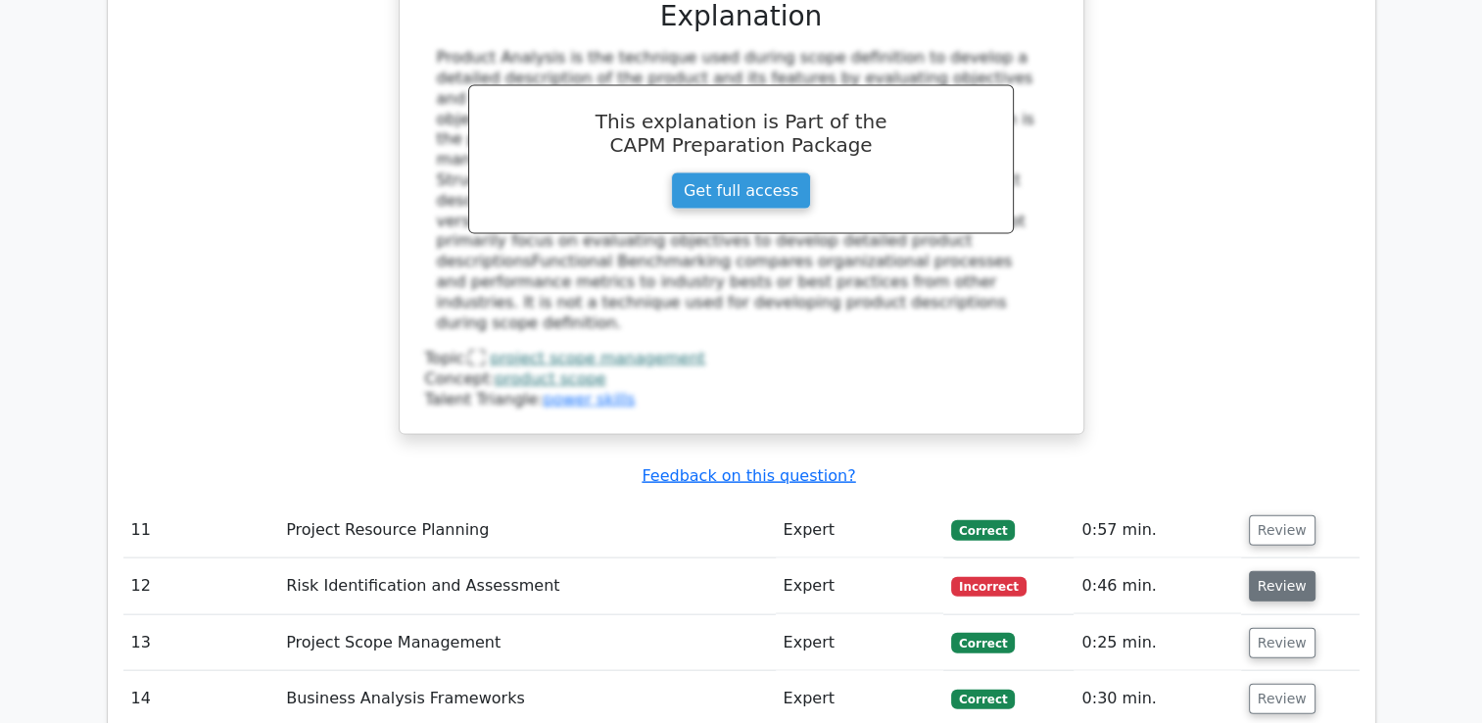
click at [1261, 571] on button "Review" at bounding box center [1282, 586] width 67 height 30
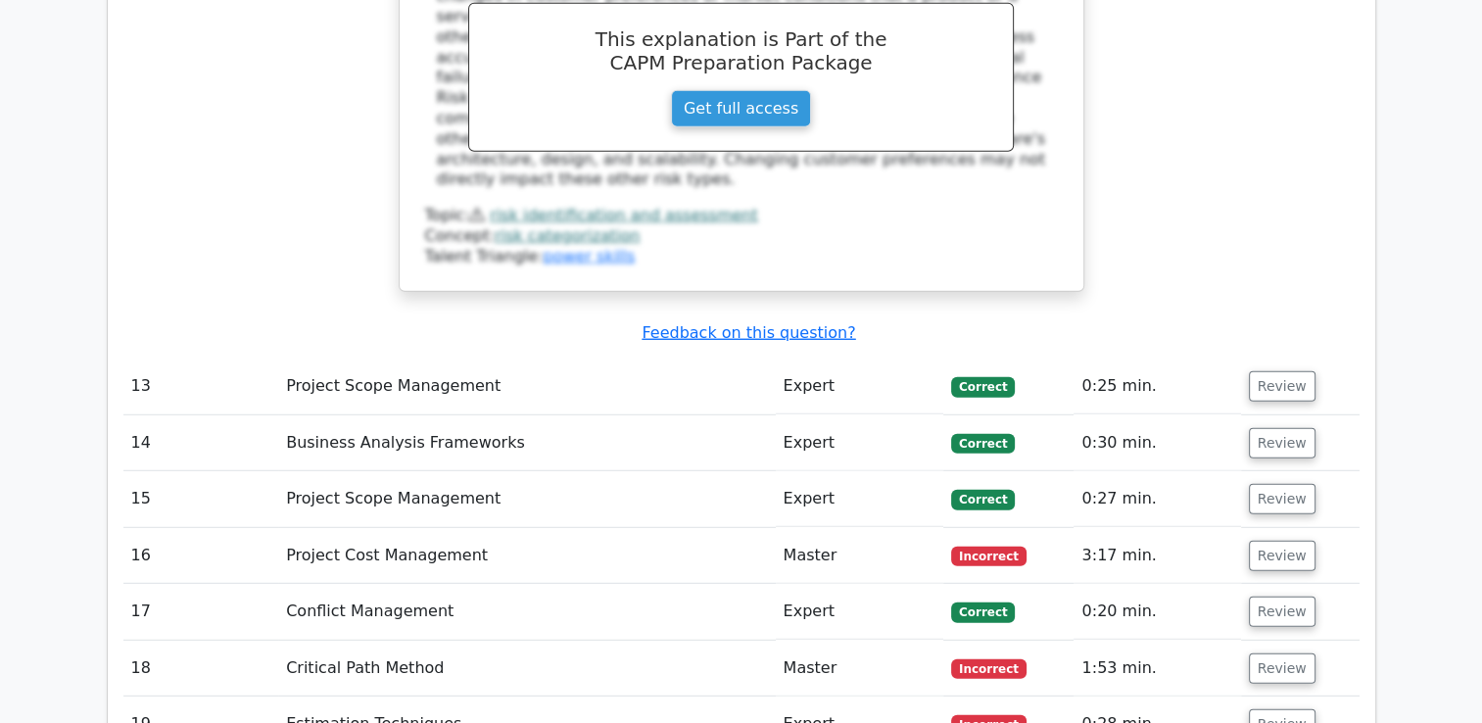
scroll to position [5312, 0]
click at [1263, 540] on button "Review" at bounding box center [1282, 555] width 67 height 30
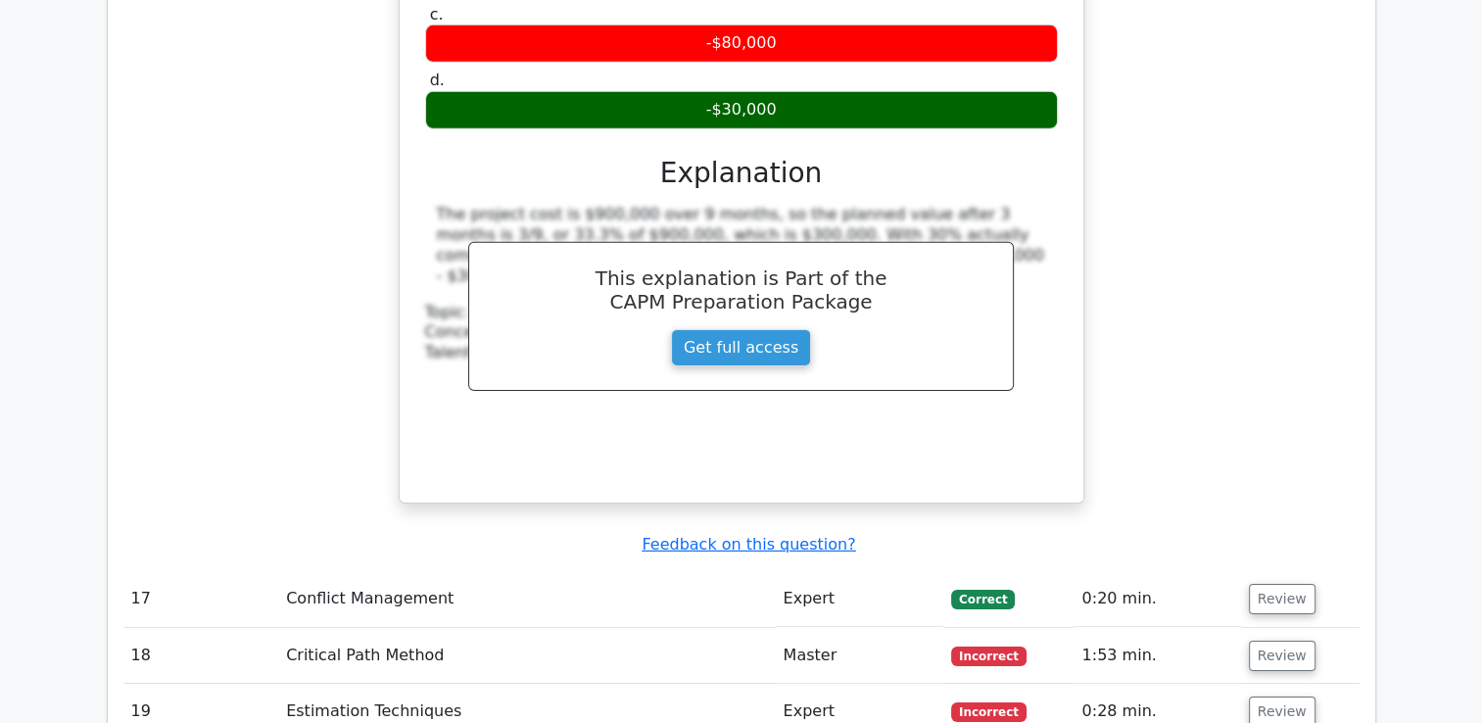
scroll to position [6169, 0]
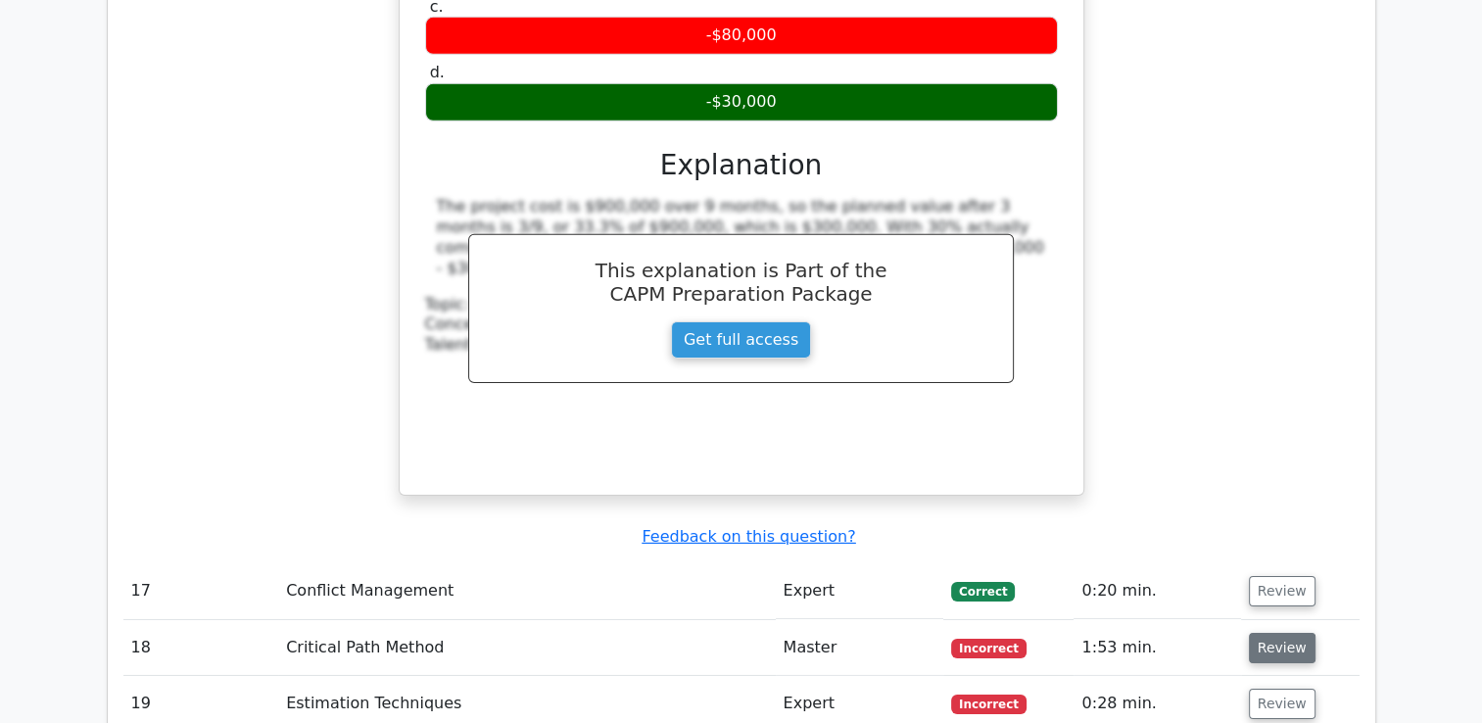
click at [1277, 633] on button "Review" at bounding box center [1282, 648] width 67 height 30
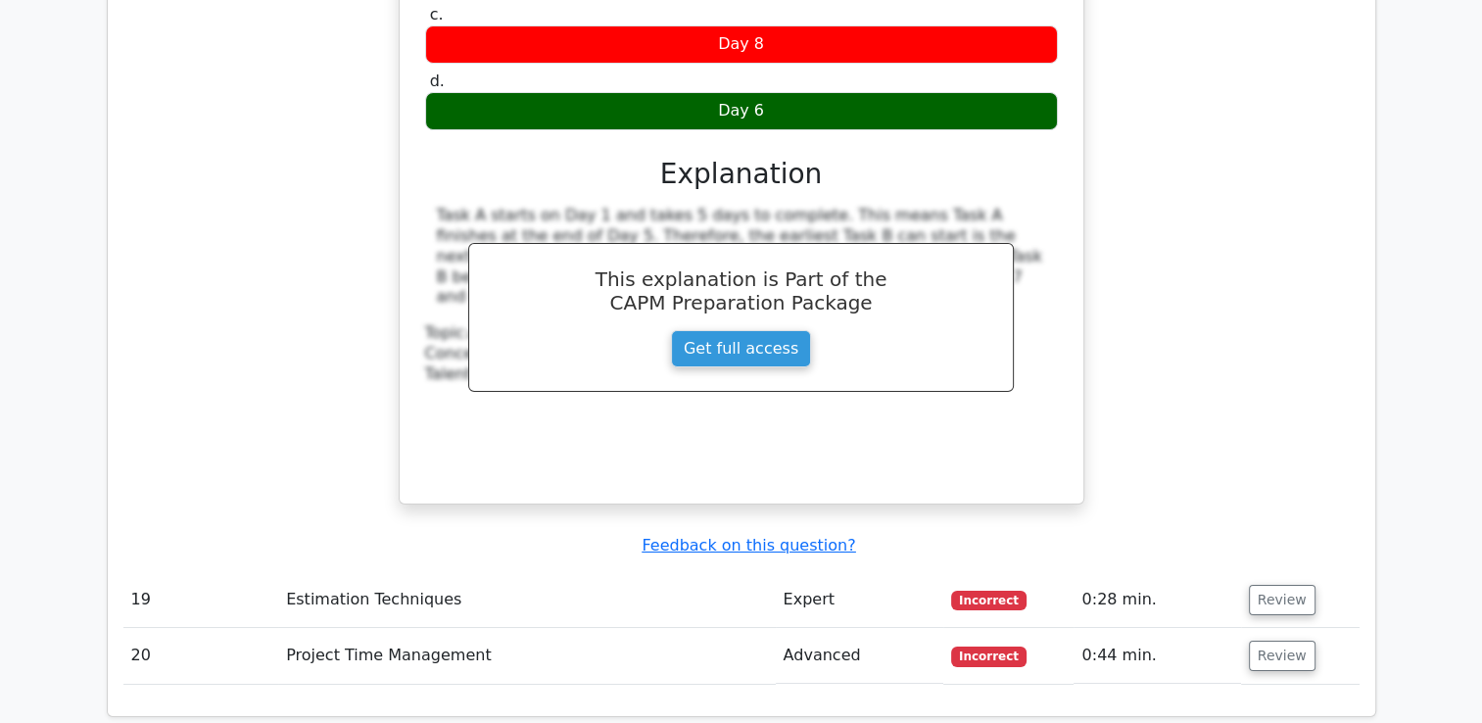
scroll to position [7117, 0]
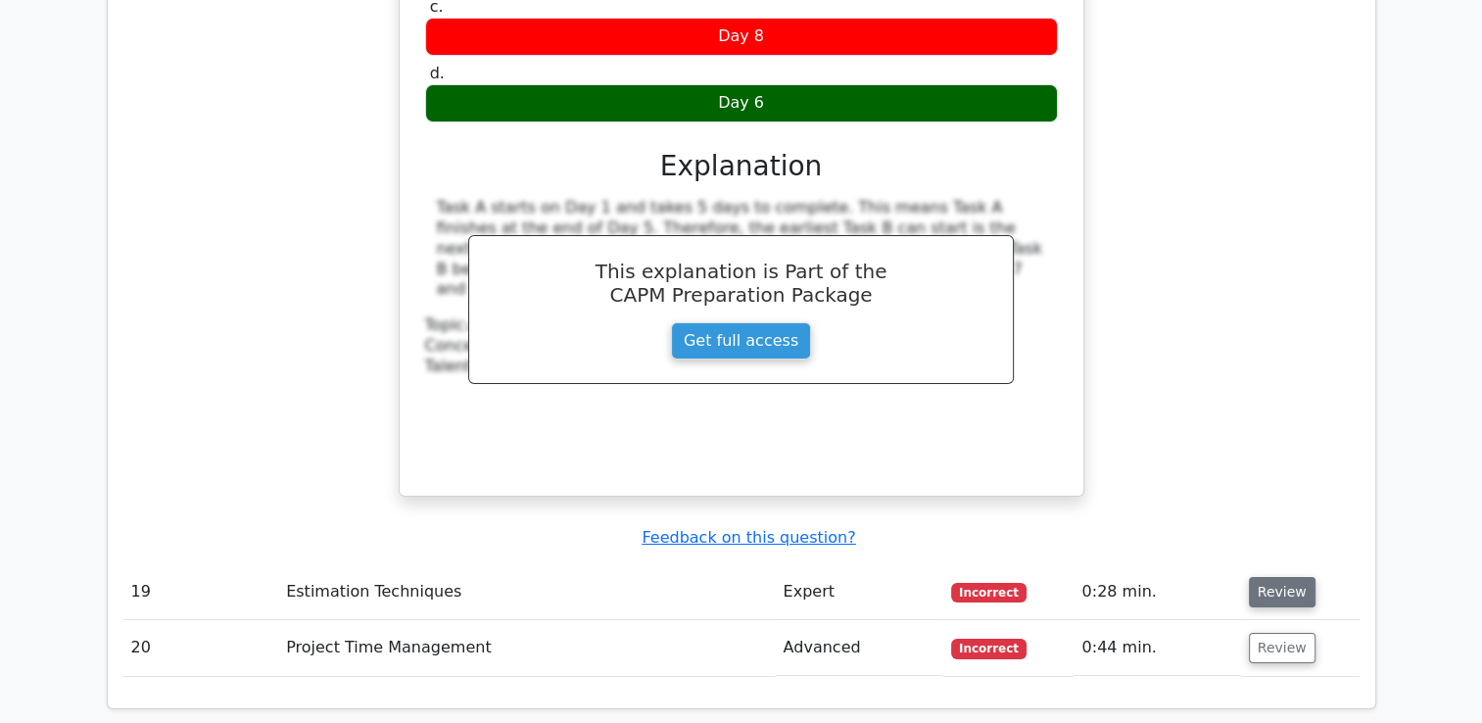
click at [1271, 577] on button "Review" at bounding box center [1282, 592] width 67 height 30
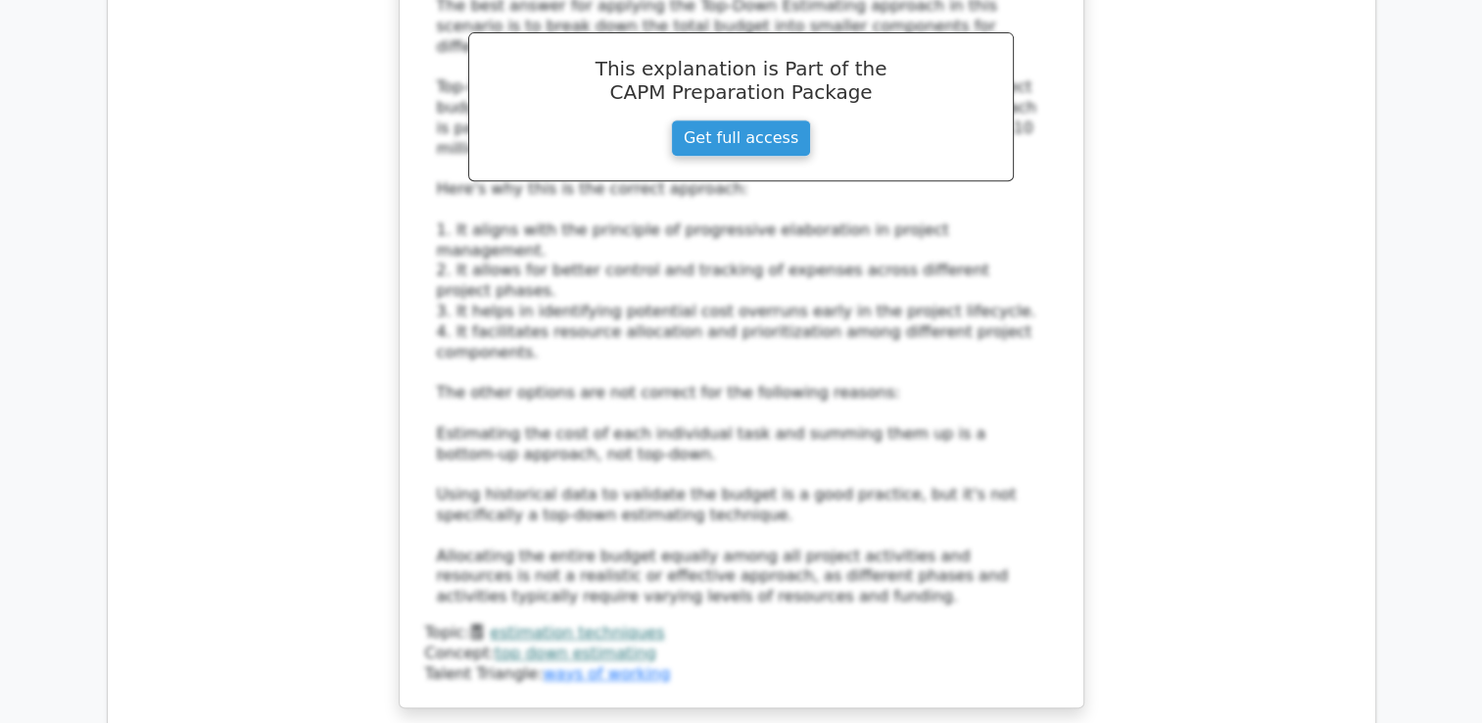
scroll to position [8328, 0]
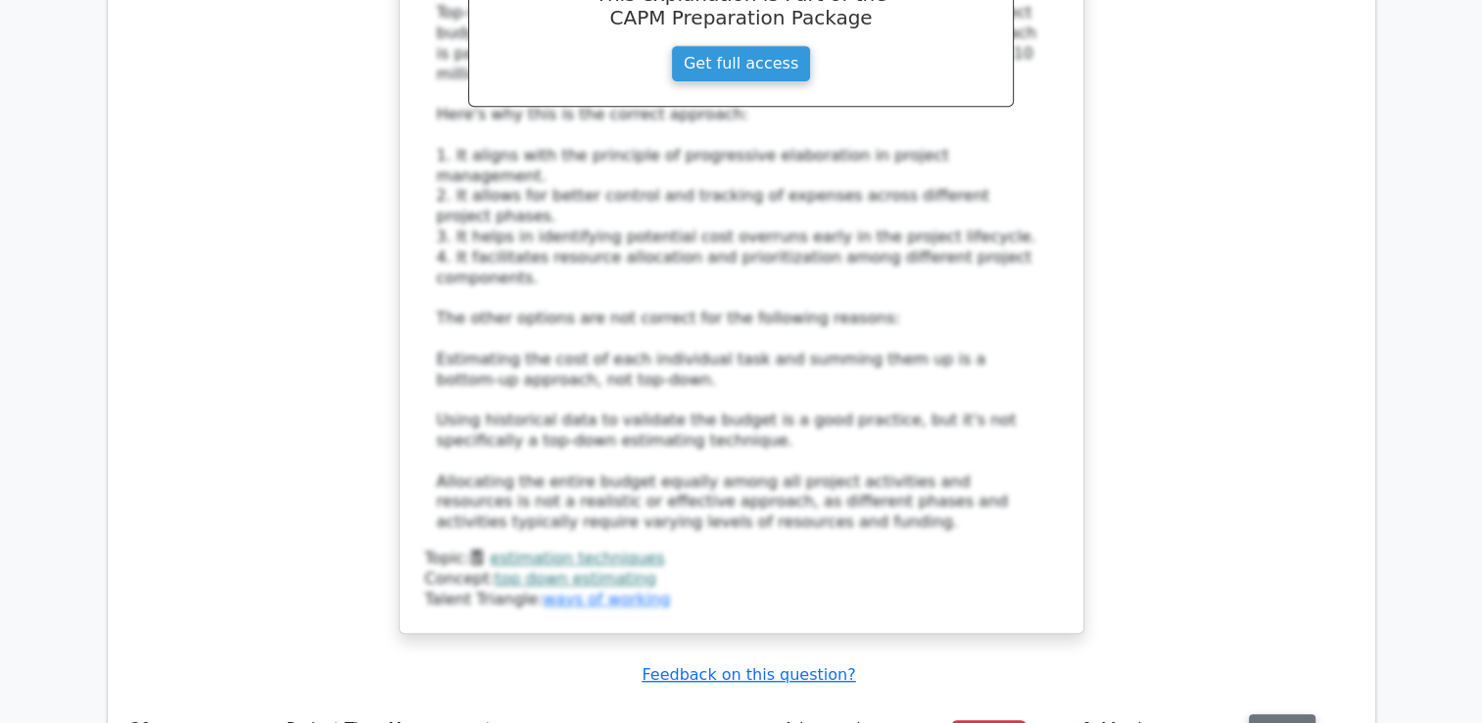
click at [1266, 714] on button "Review" at bounding box center [1282, 729] width 67 height 30
